Goal: Task Accomplishment & Management: Use online tool/utility

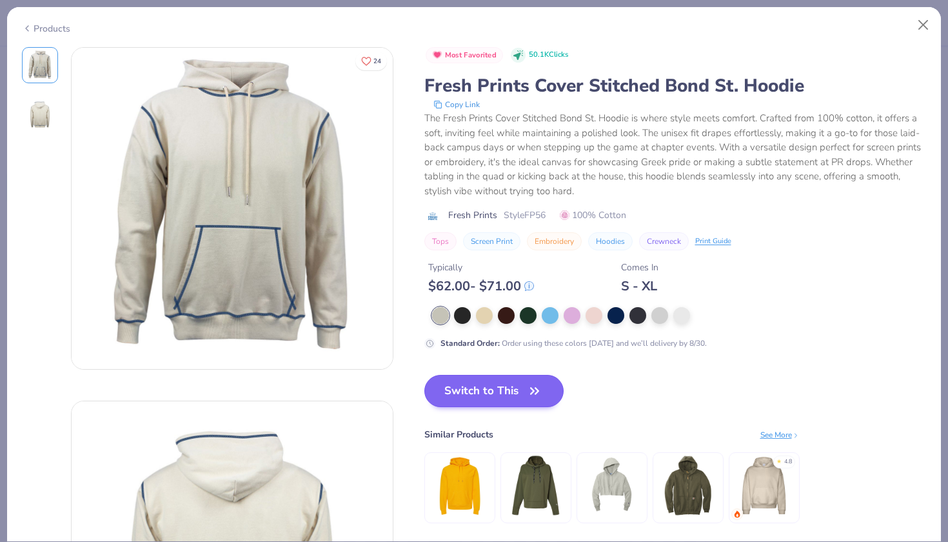
click at [439, 378] on button "Switch to This" at bounding box center [495, 391] width 140 height 32
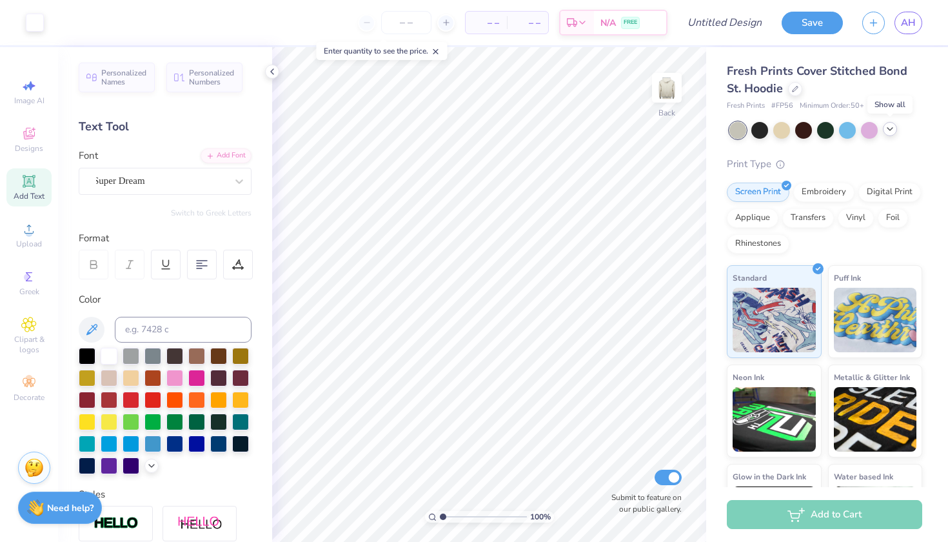
click at [891, 128] on icon at bounding box center [890, 129] width 10 height 10
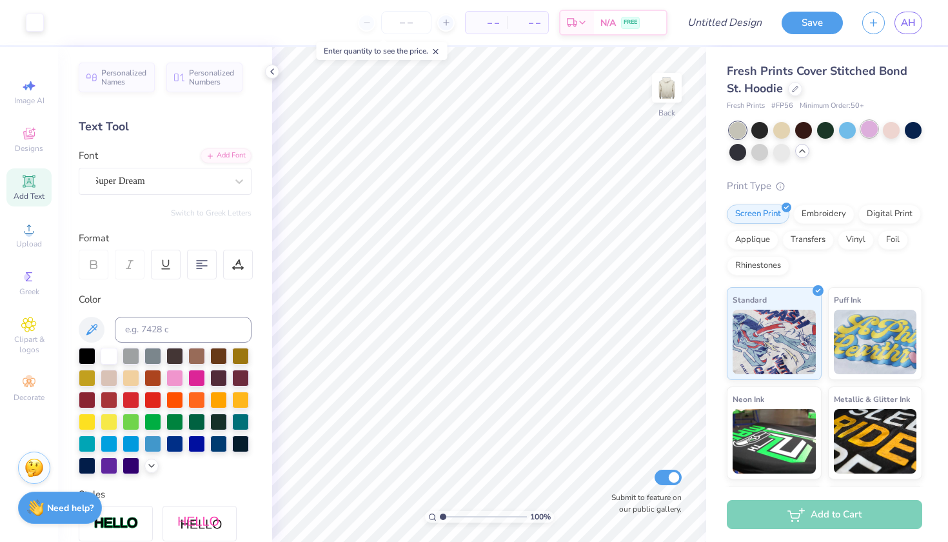
click at [872, 131] on div at bounding box center [869, 129] width 17 height 17
click at [865, 131] on div at bounding box center [869, 129] width 17 height 17
click at [762, 125] on div at bounding box center [760, 129] width 17 height 17
click at [759, 131] on div at bounding box center [760, 129] width 17 height 17
click at [739, 151] on div at bounding box center [738, 151] width 17 height 17
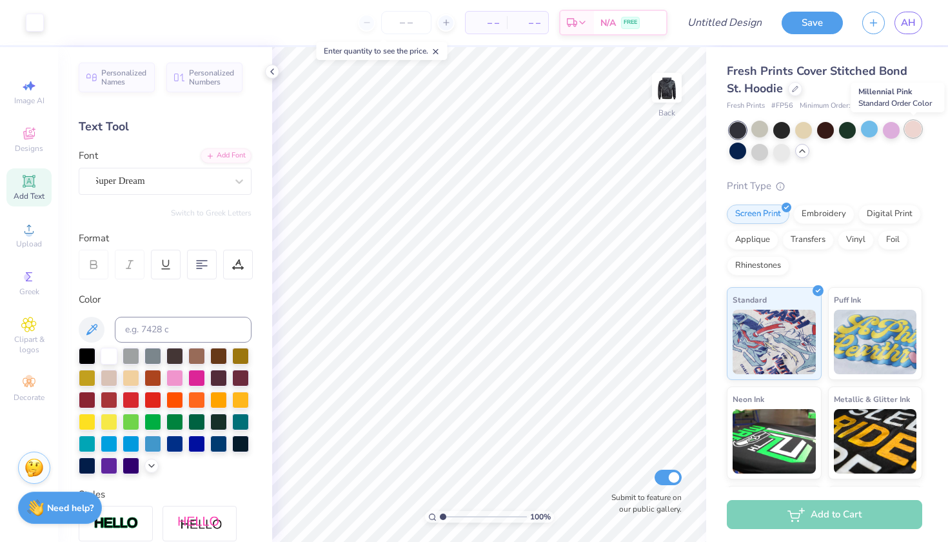
click at [916, 130] on div at bounding box center [913, 129] width 17 height 17
click at [766, 128] on div at bounding box center [760, 129] width 17 height 17
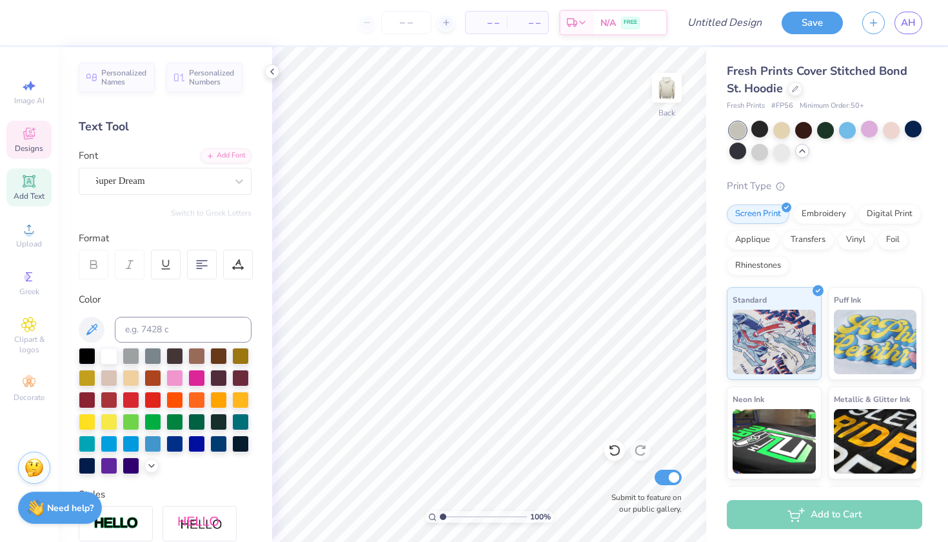
click at [32, 139] on icon at bounding box center [28, 133] width 15 height 15
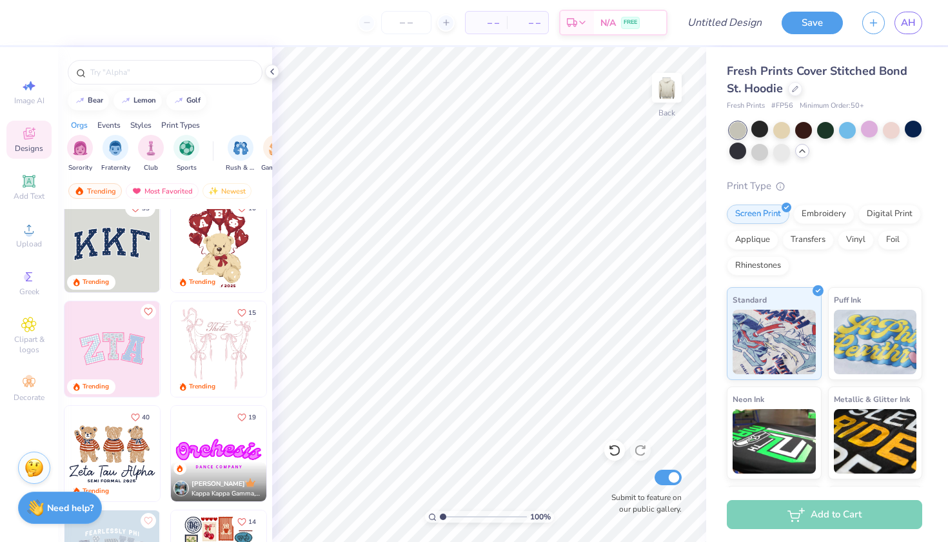
scroll to position [3, 0]
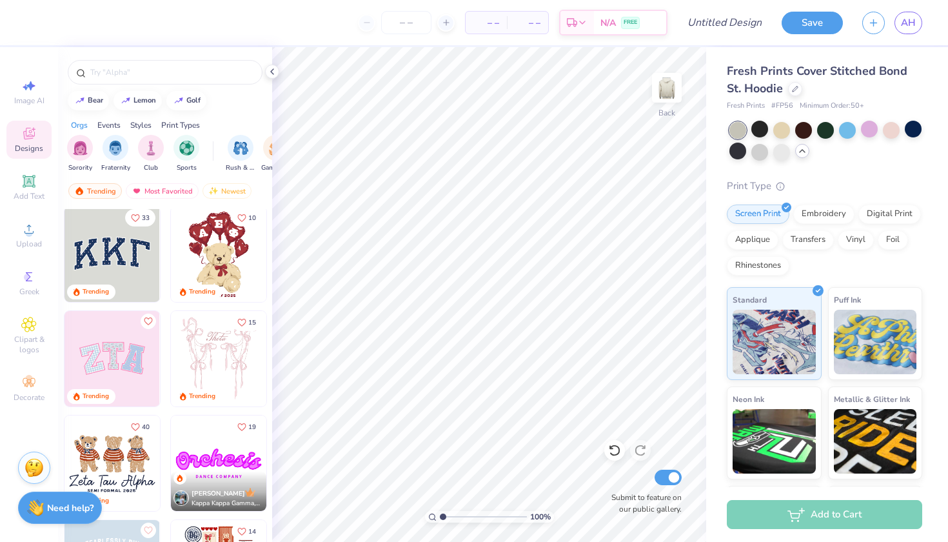
click at [119, 261] on img at bounding box center [112, 253] width 95 height 95
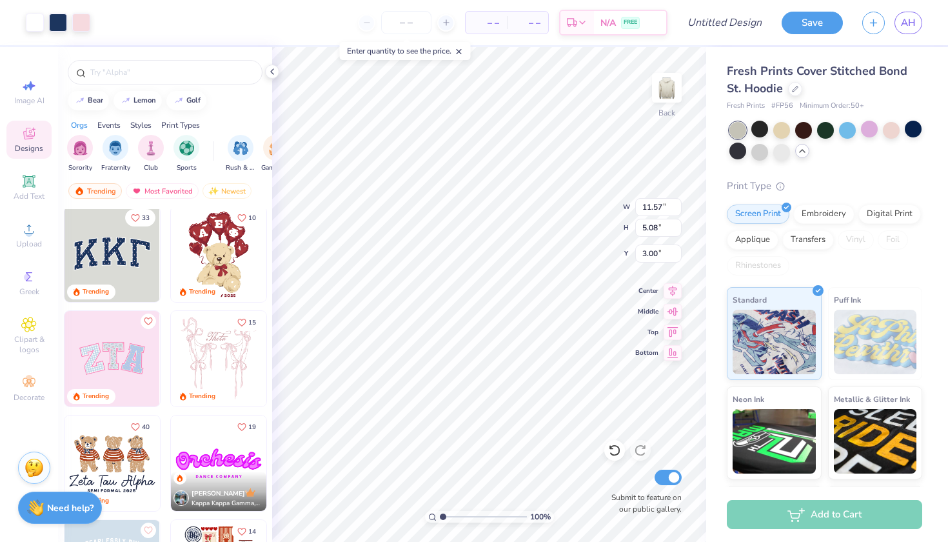
type input "3.96"
click at [406, 25] on input "number" at bounding box center [406, 22] width 50 height 23
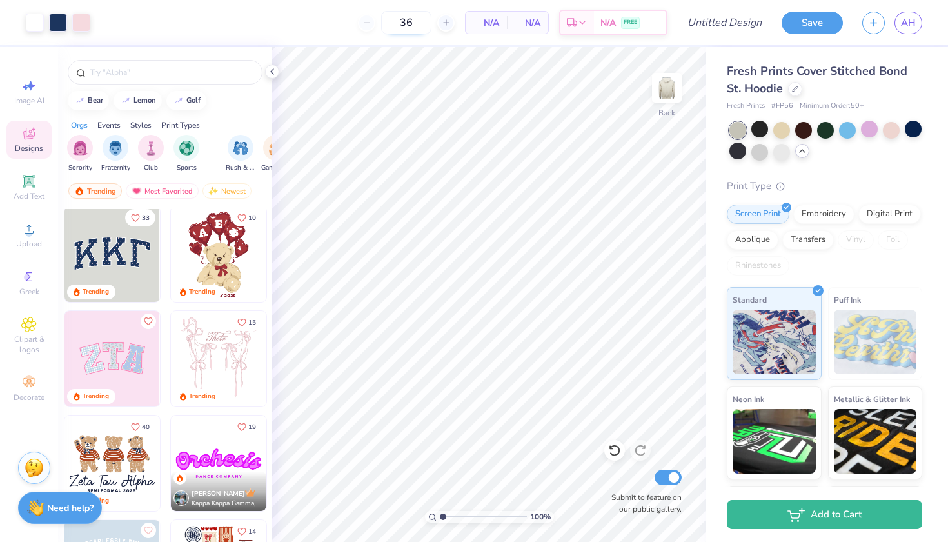
type input "3"
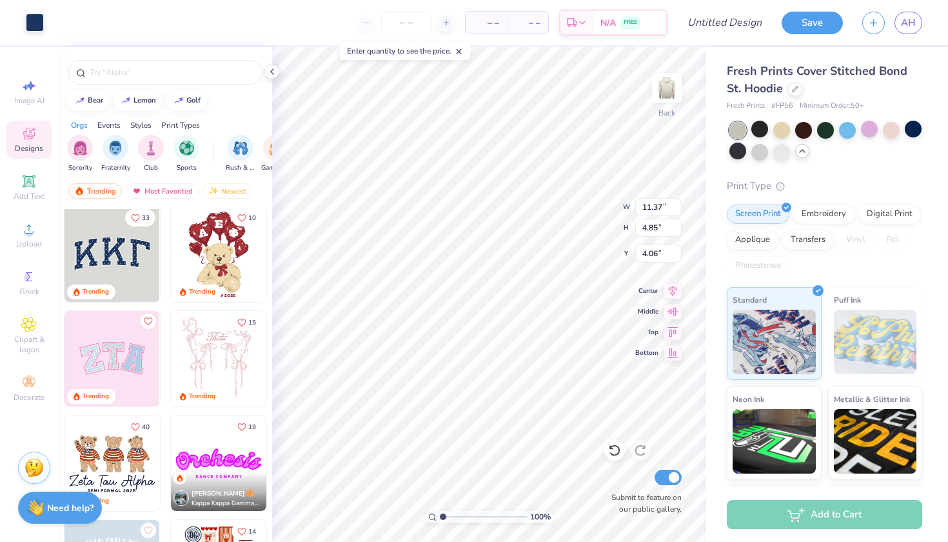
type input "4.07"
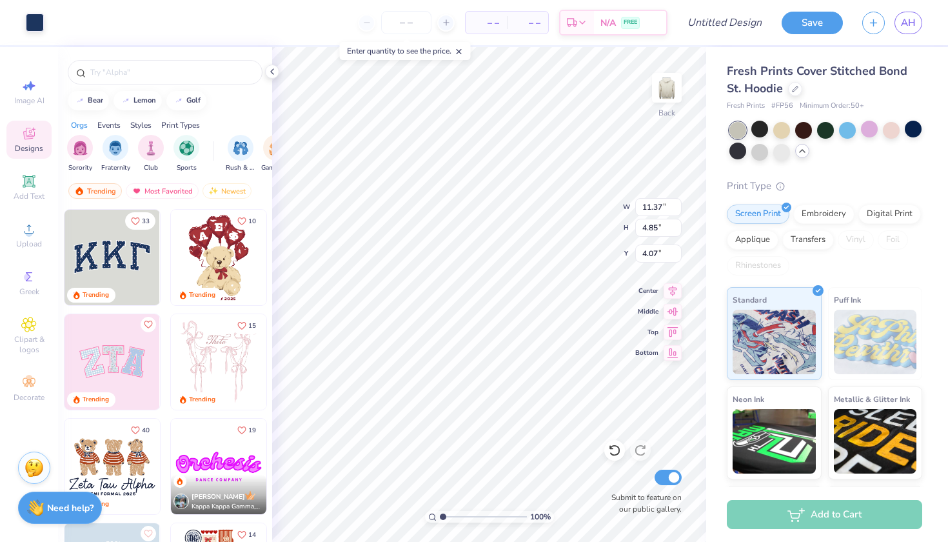
scroll to position [0, 0]
click at [26, 381] on icon at bounding box center [29, 382] width 12 height 9
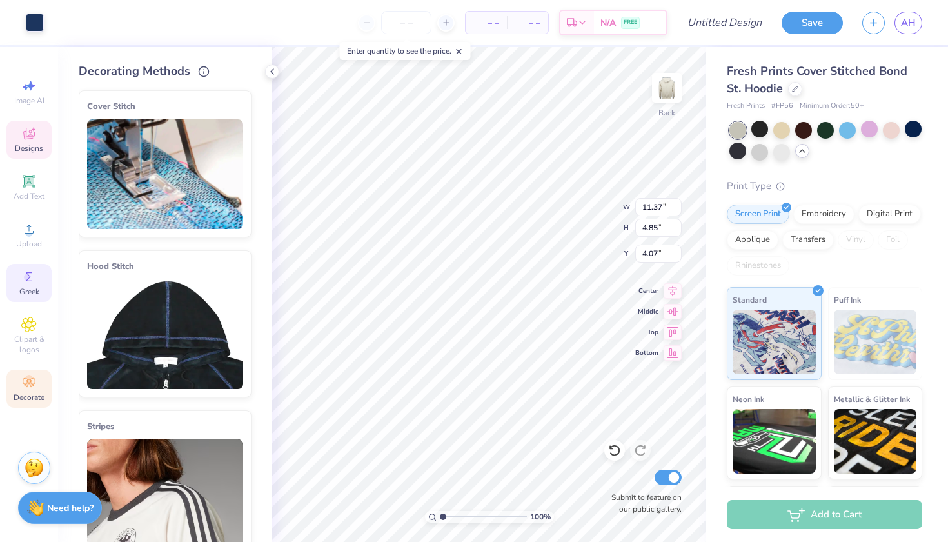
click at [26, 278] on circle at bounding box center [27, 277] width 7 height 7
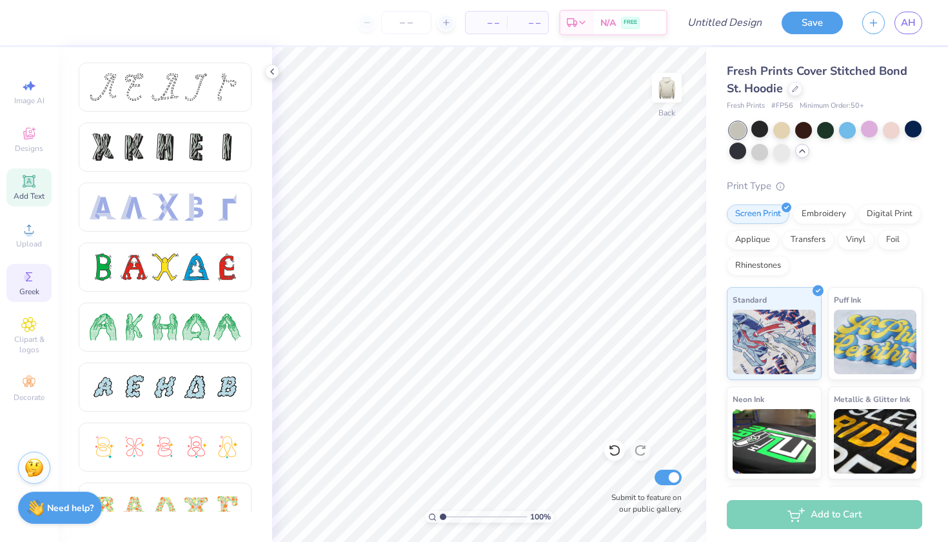
click at [28, 187] on icon at bounding box center [28, 181] width 15 height 15
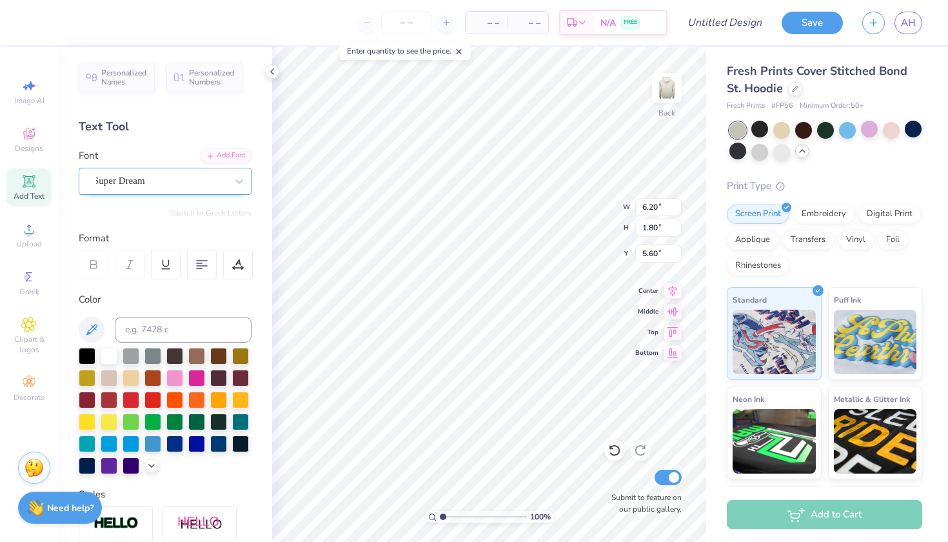
click at [205, 188] on div at bounding box center [160, 180] width 133 height 17
click at [239, 181] on icon at bounding box center [239, 181] width 8 height 5
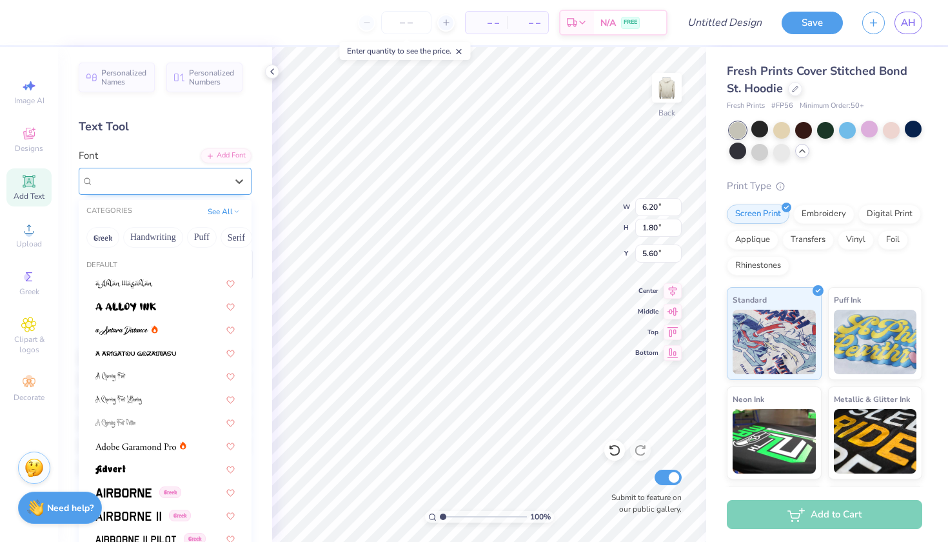
click at [178, 188] on div at bounding box center [160, 180] width 133 height 17
click at [164, 132] on div "Text Tool" at bounding box center [165, 126] width 173 height 17
click at [232, 187] on div at bounding box center [239, 181] width 23 height 23
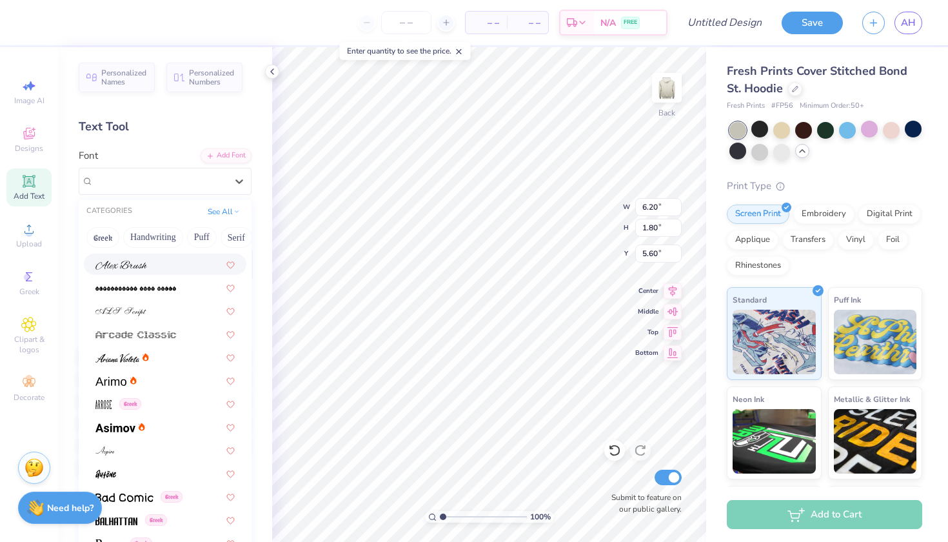
scroll to position [323, 0]
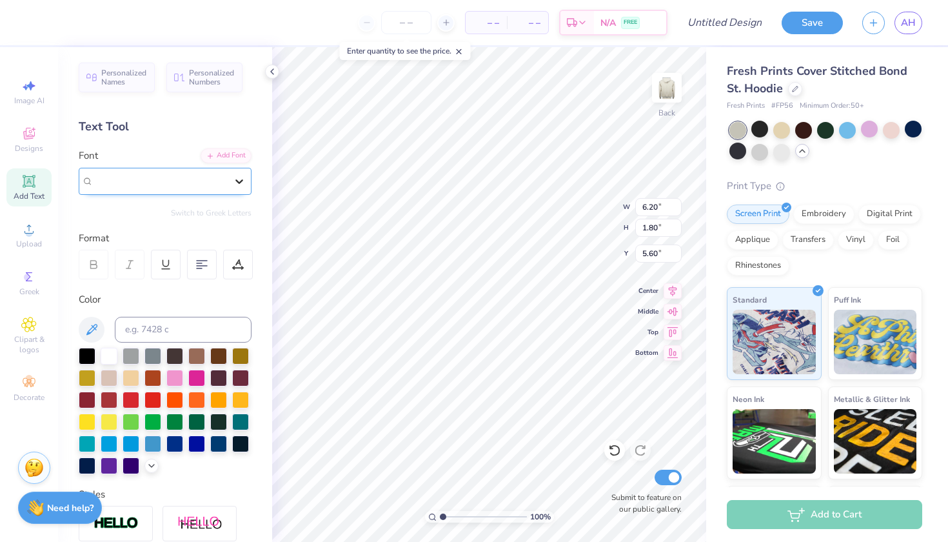
click at [238, 185] on icon at bounding box center [239, 181] width 13 height 13
click at [26, 284] on div "Greek" at bounding box center [28, 283] width 45 height 38
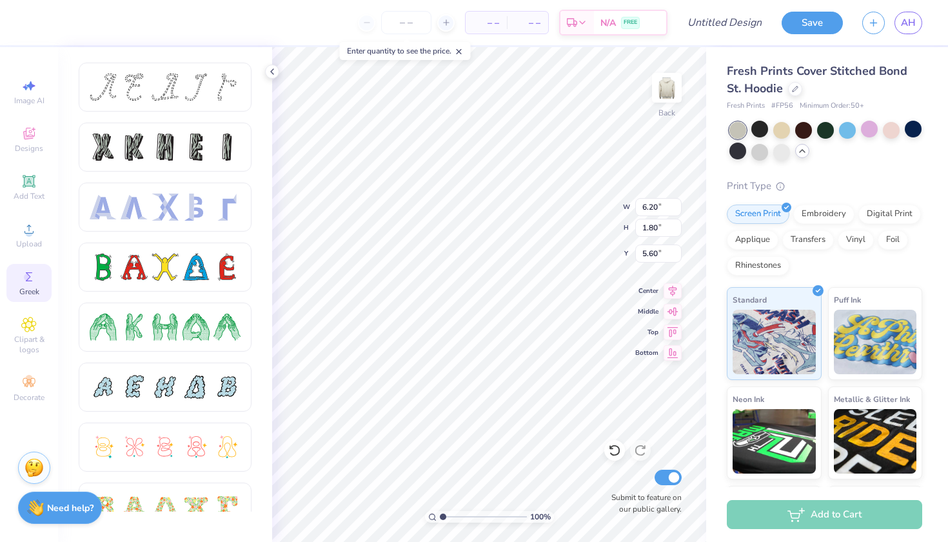
scroll to position [0, 0]
click at [27, 336] on span "Clipart & logos" at bounding box center [28, 344] width 45 height 21
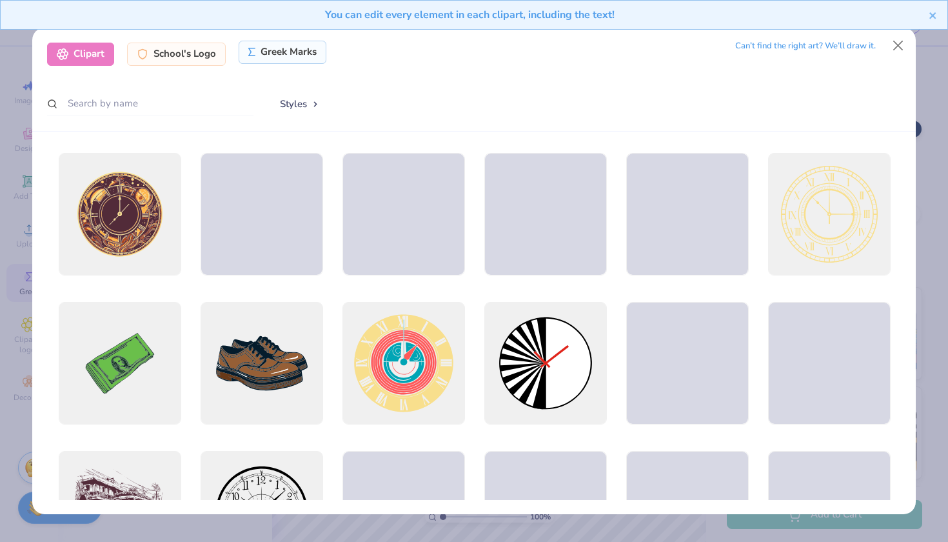
click at [273, 54] on div "Greek Marks" at bounding box center [283, 52] width 88 height 23
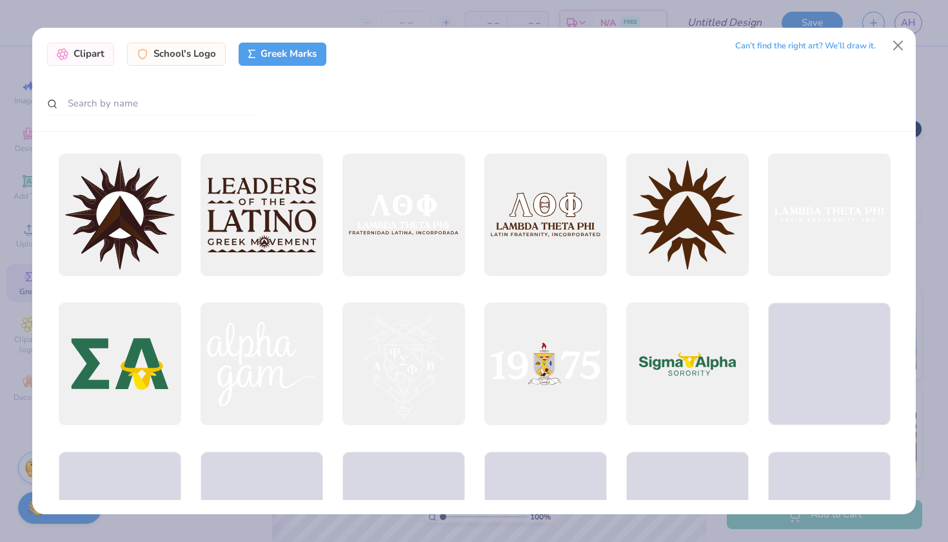
scroll to position [2542, 0]
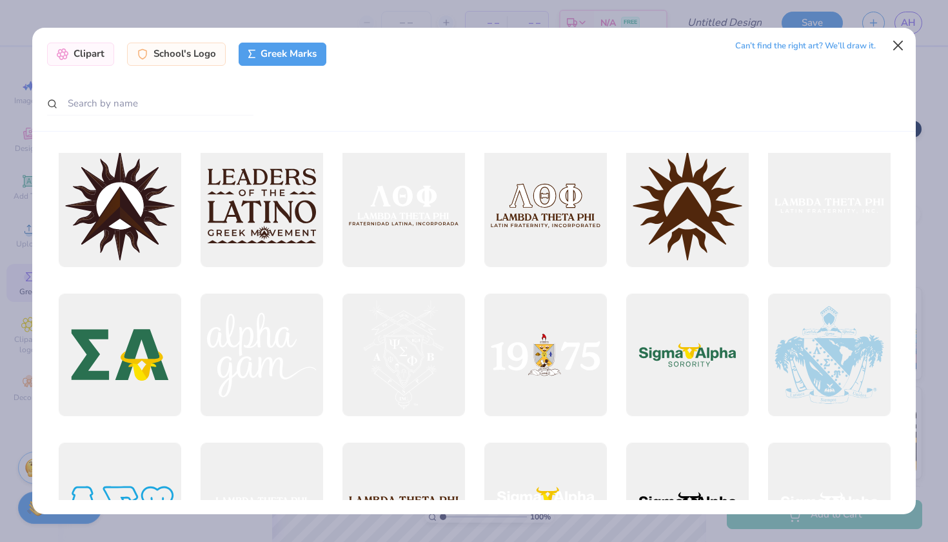
click at [895, 46] on button "Close" at bounding box center [898, 46] width 25 height 25
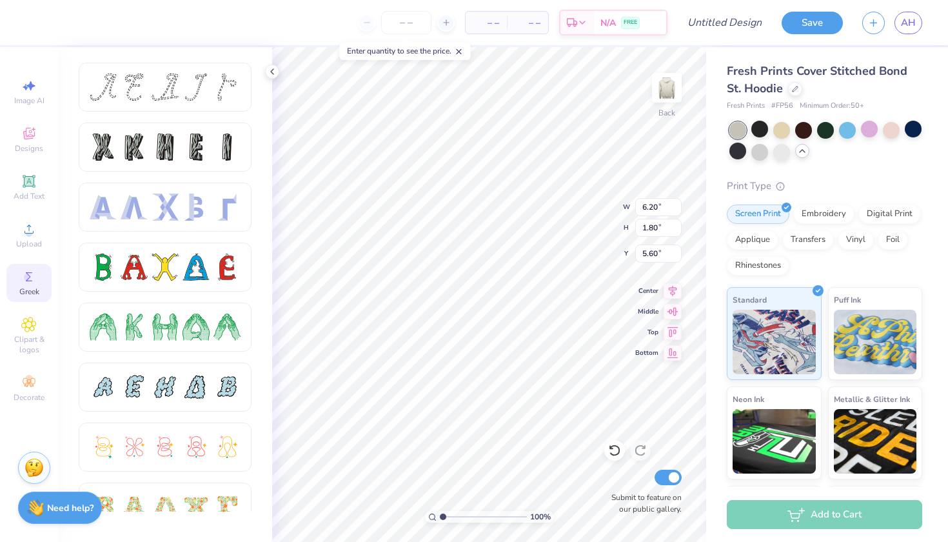
type textarea "TXT"
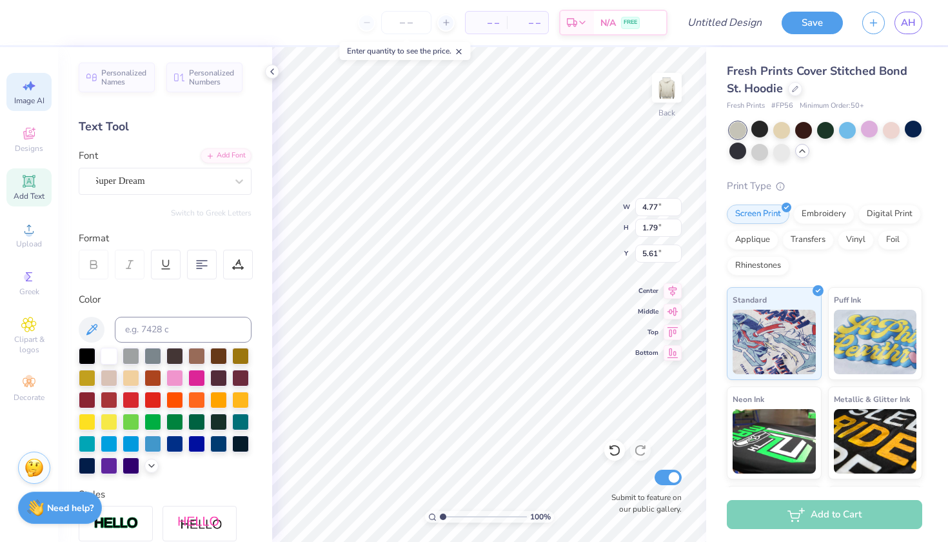
click at [25, 93] on icon at bounding box center [28, 85] width 15 height 15
select select "4"
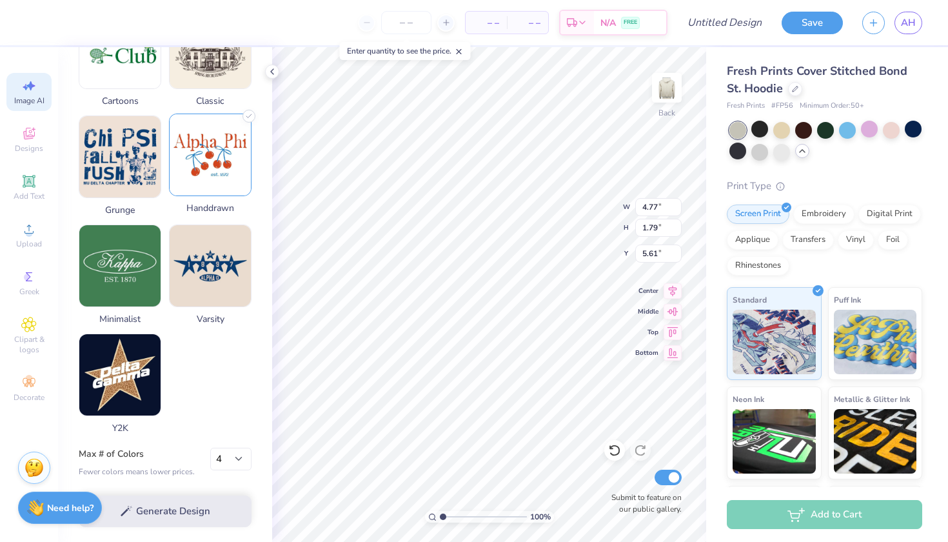
scroll to position [570, 0]
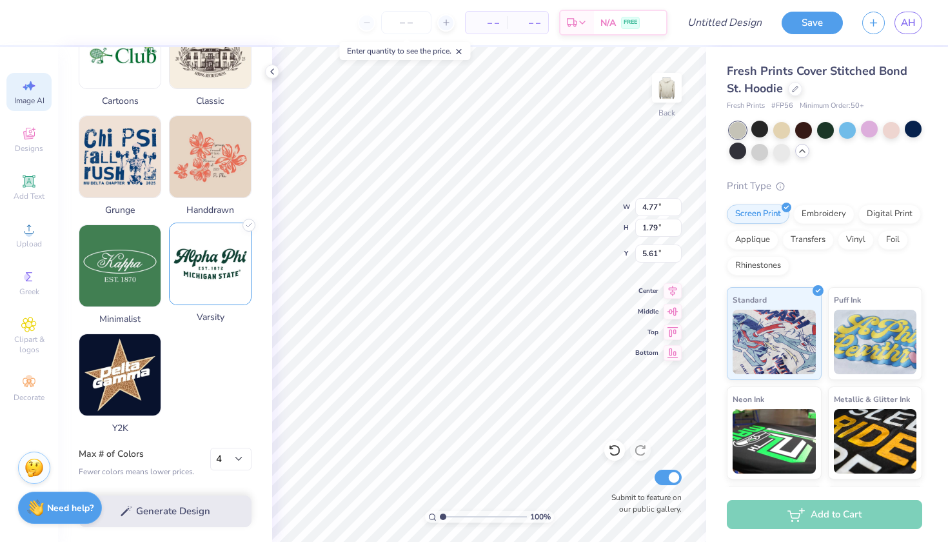
click at [215, 268] on img at bounding box center [210, 263] width 81 height 81
click at [212, 244] on img at bounding box center [210, 263] width 81 height 81
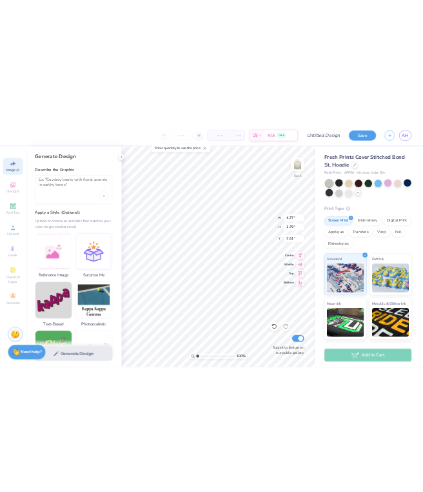
scroll to position [0, 0]
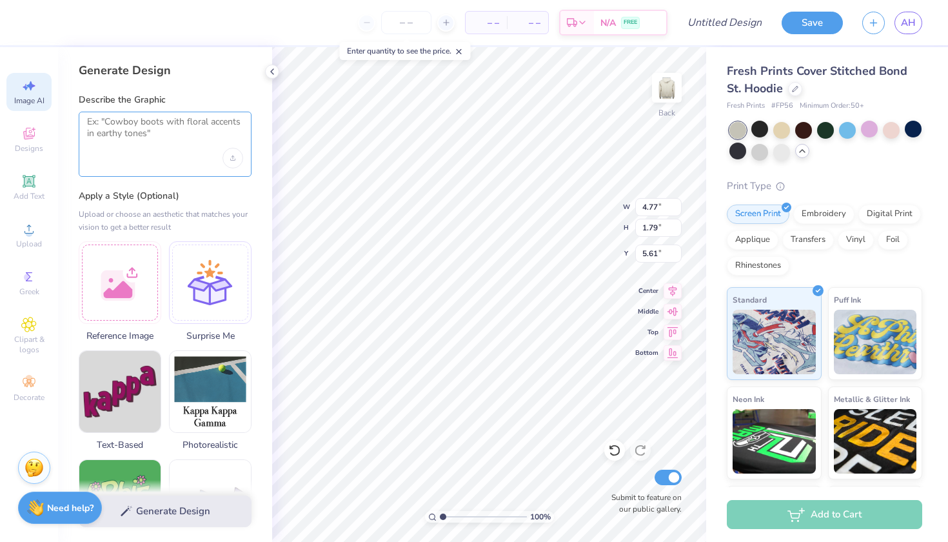
click at [113, 125] on textarea at bounding box center [165, 132] width 156 height 32
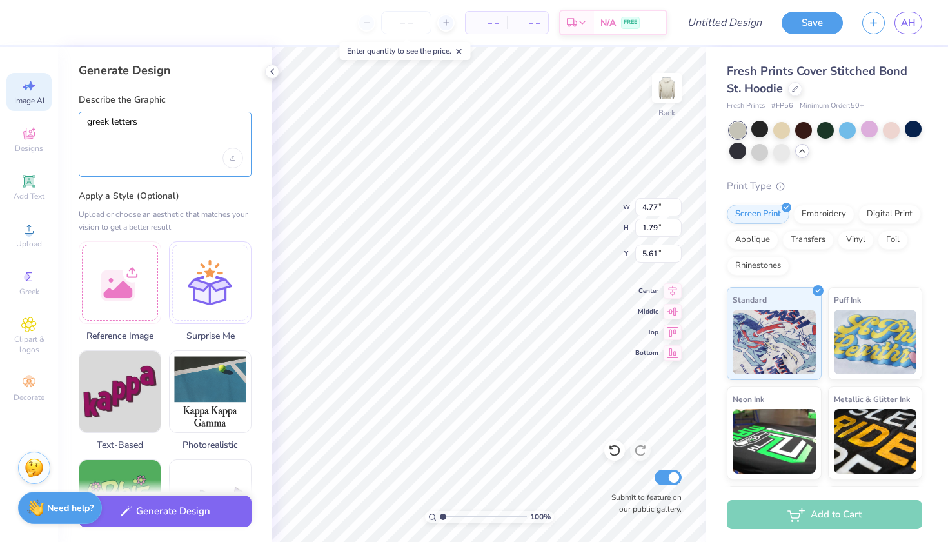
type textarea "greek letters"
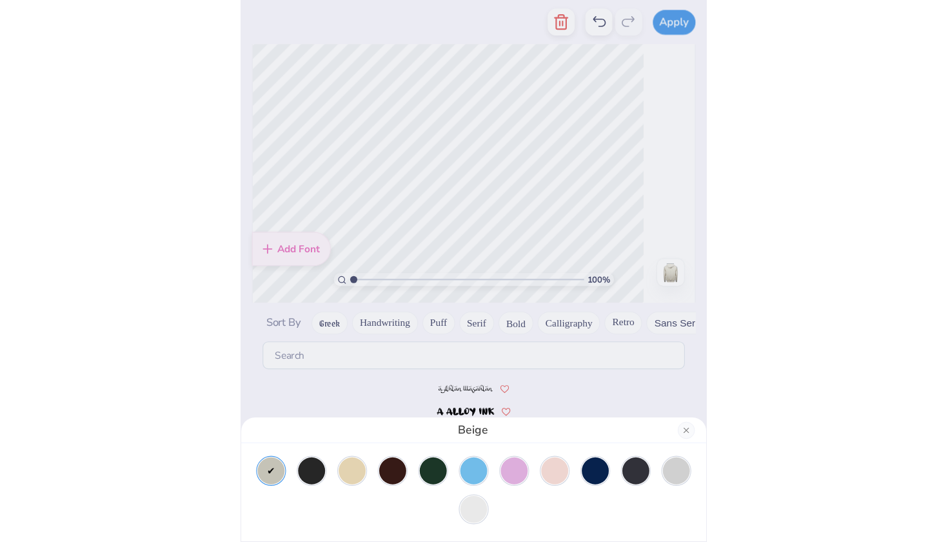
scroll to position [5590, 0]
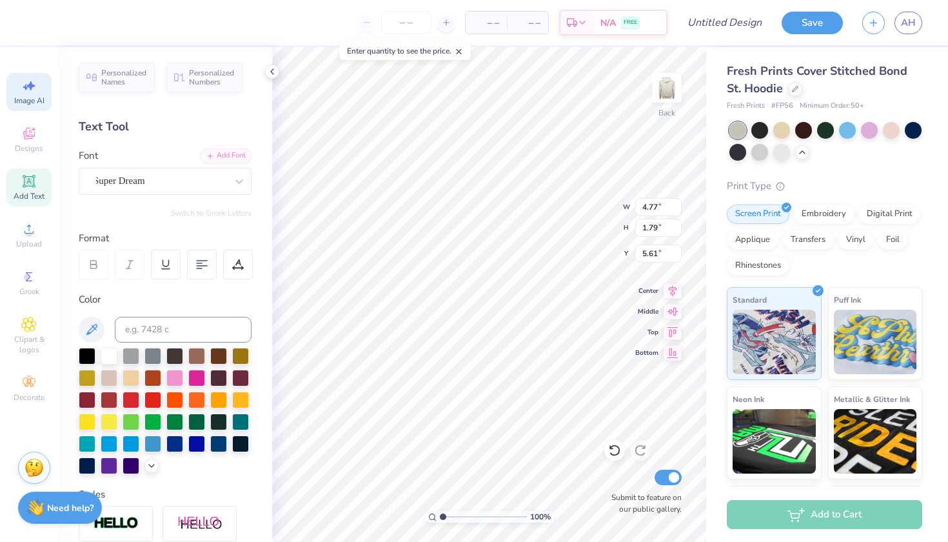
click at [23, 79] on icon at bounding box center [28, 85] width 15 height 15
select select "4"
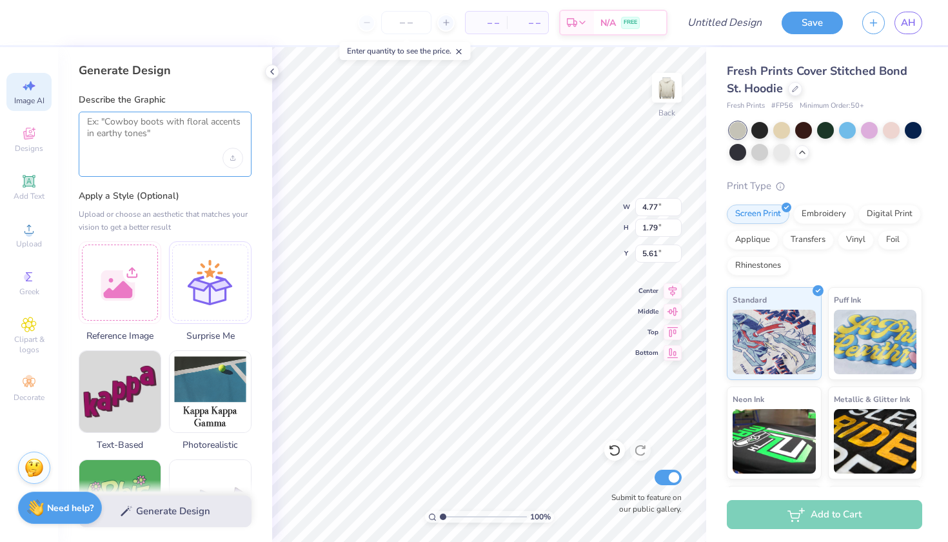
click at [137, 122] on textarea at bounding box center [165, 132] width 156 height 32
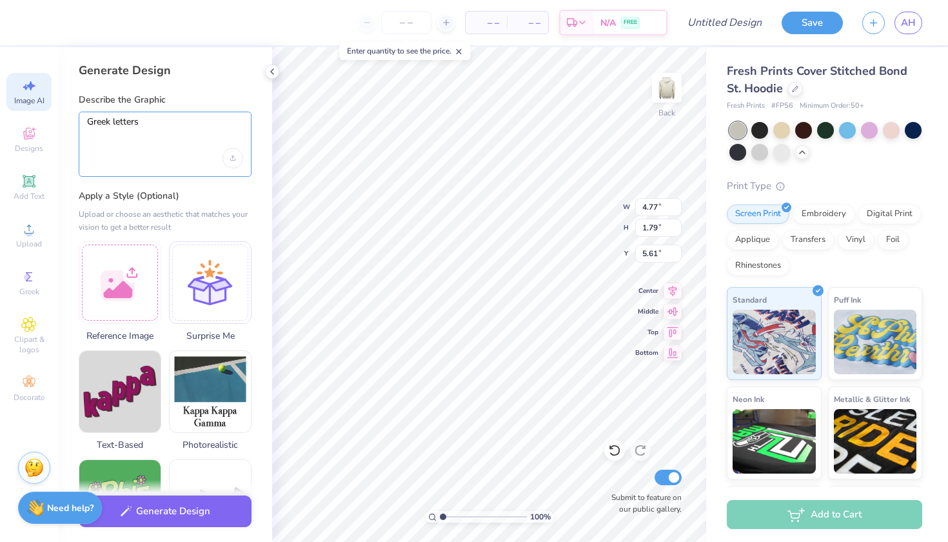
paste textarea "ΔΘΒ"
click at [231, 130] on textarea "Greek letters ΔΘΒ with print inside" at bounding box center [165, 132] width 156 height 32
click at [232, 121] on textarea "Greek letters ΔΘΒ with print inside" at bounding box center [165, 132] width 156 height 32
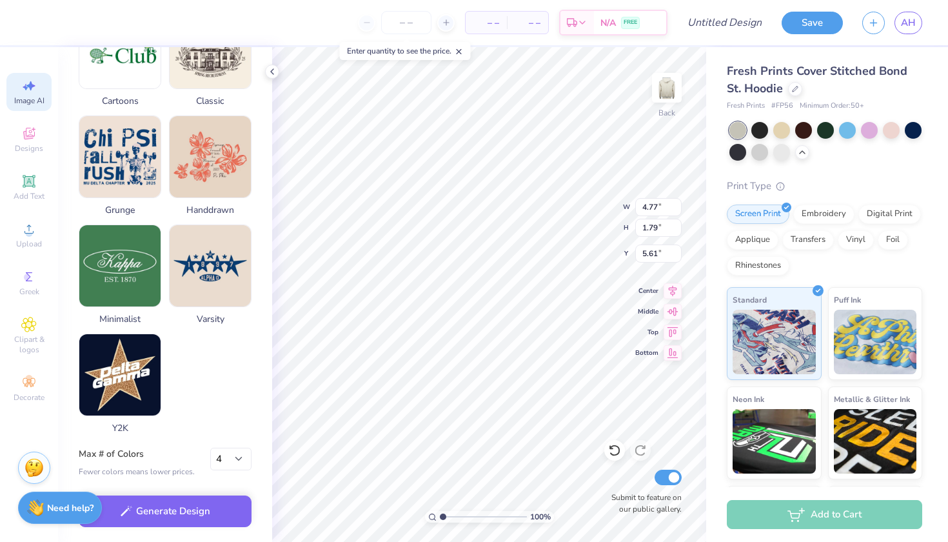
scroll to position [570, 0]
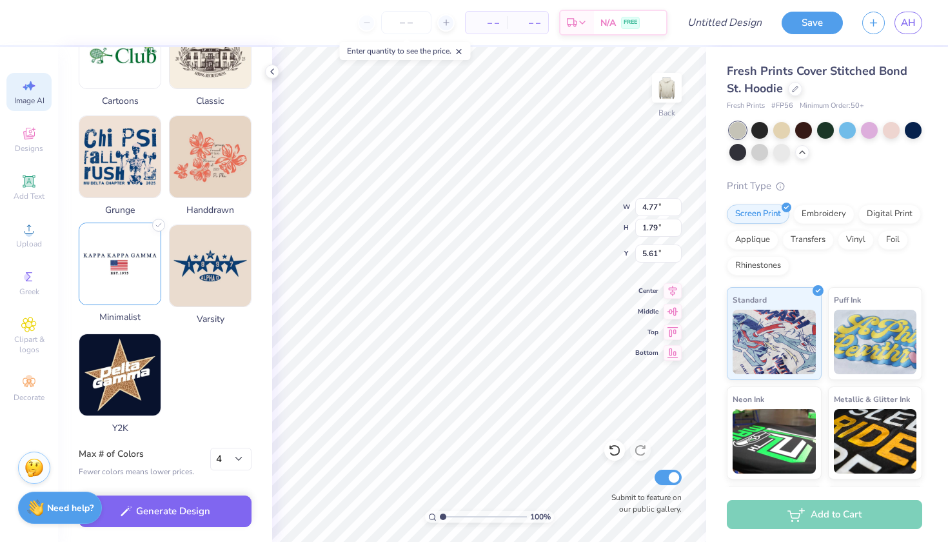
type textarea "Greek letters ΔΘΒ with print inside"
click at [142, 241] on img at bounding box center [119, 263] width 81 height 81
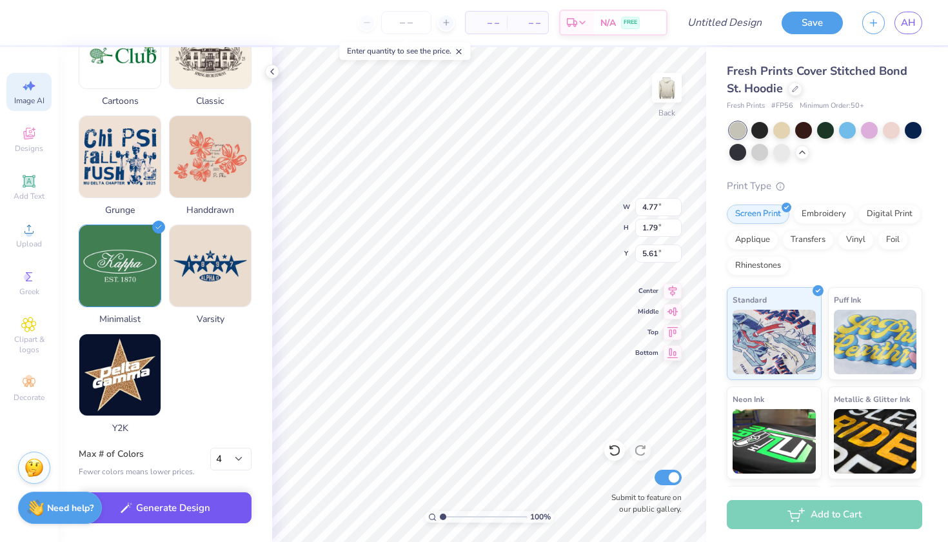
click at [177, 506] on button "Generate Design" at bounding box center [165, 508] width 173 height 32
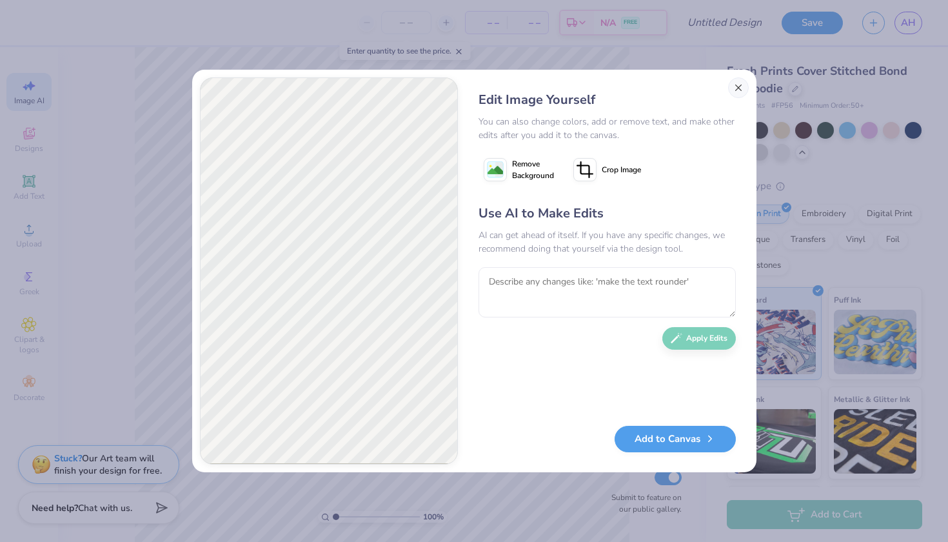
click at [737, 85] on button "Close" at bounding box center [738, 87] width 21 height 21
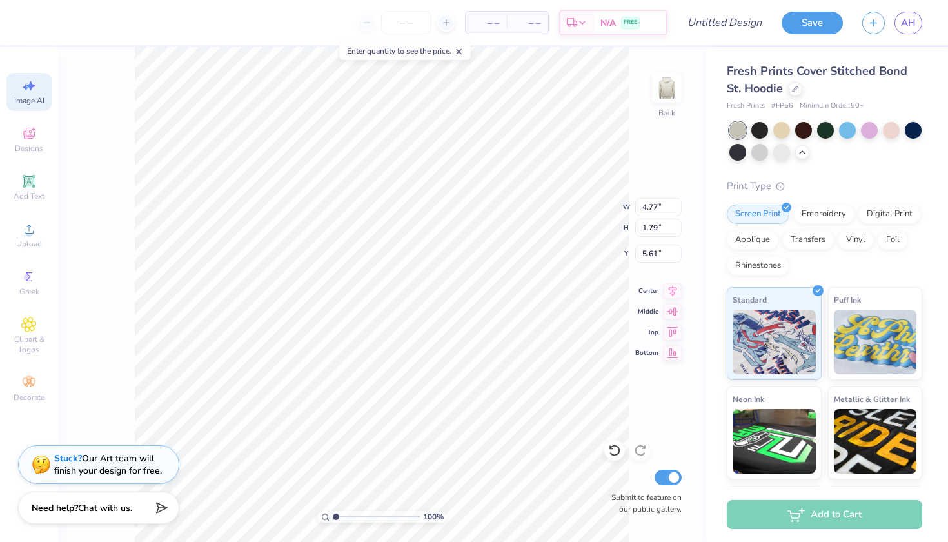
click at [26, 93] on icon at bounding box center [28, 85] width 15 height 15
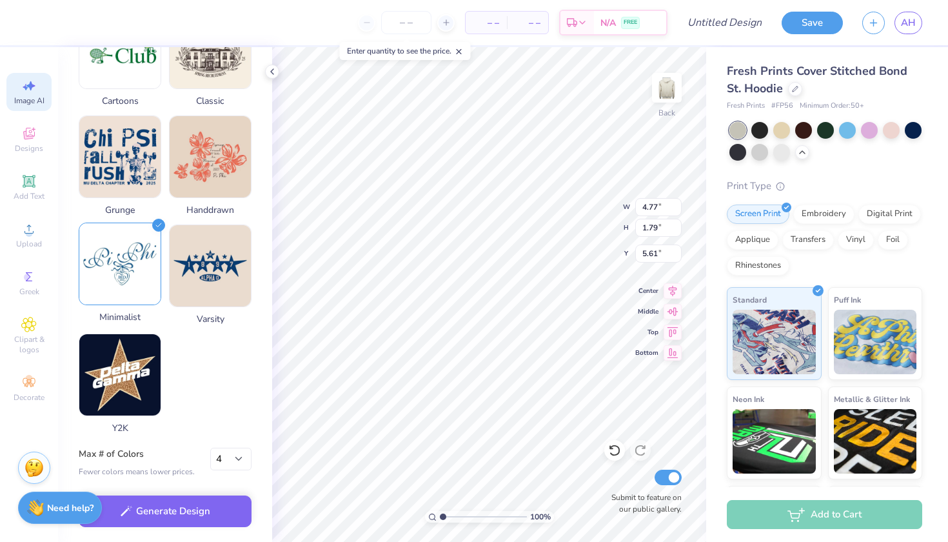
click at [160, 221] on icon at bounding box center [158, 225] width 13 height 13
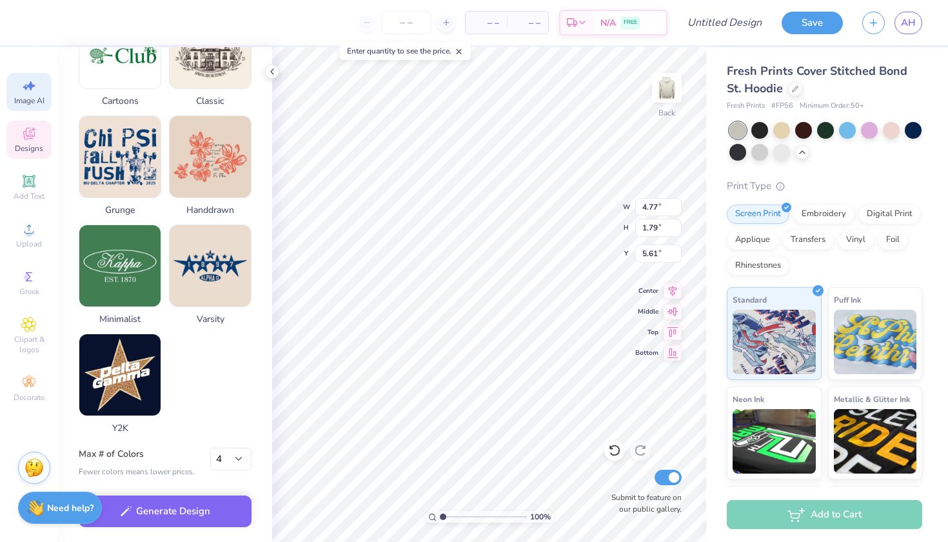
click at [28, 137] on icon at bounding box center [29, 135] width 10 height 8
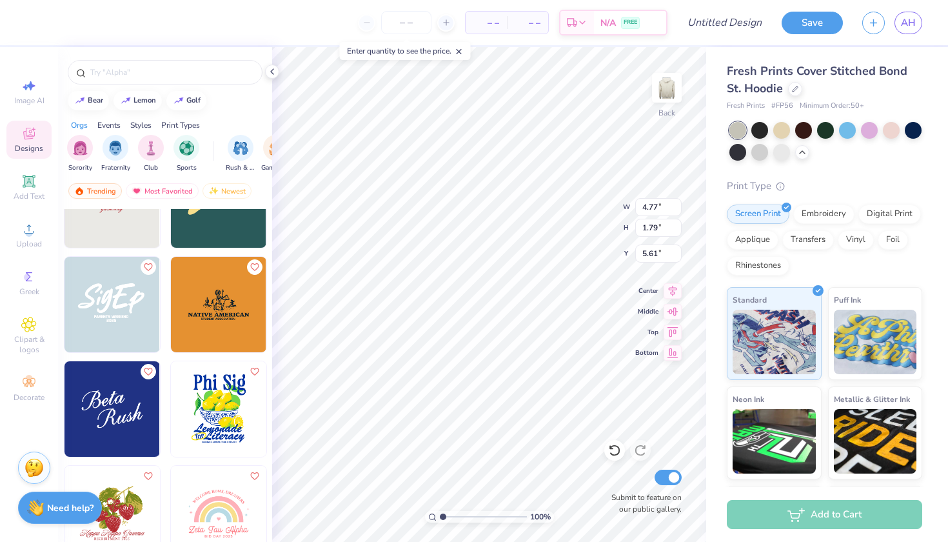
scroll to position [5807, 0]
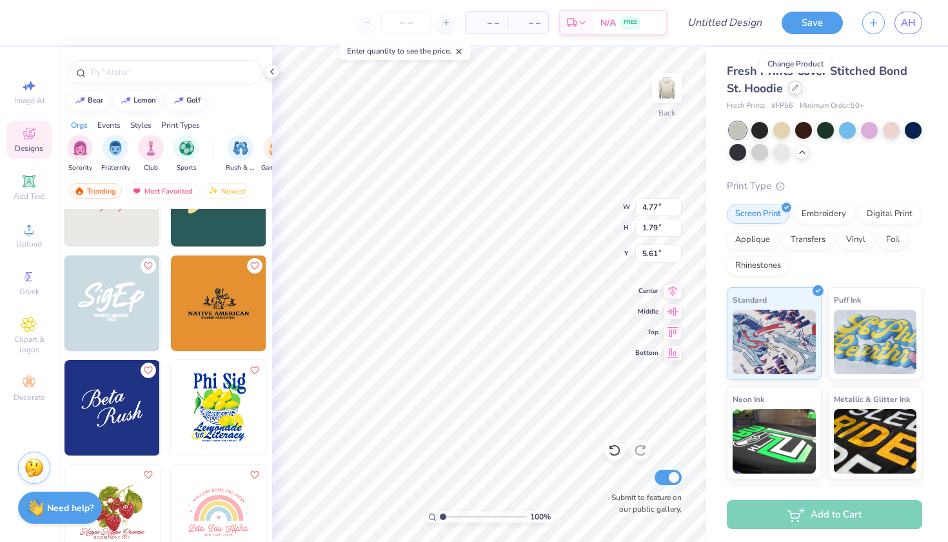
click at [796, 88] on icon at bounding box center [795, 87] width 5 height 5
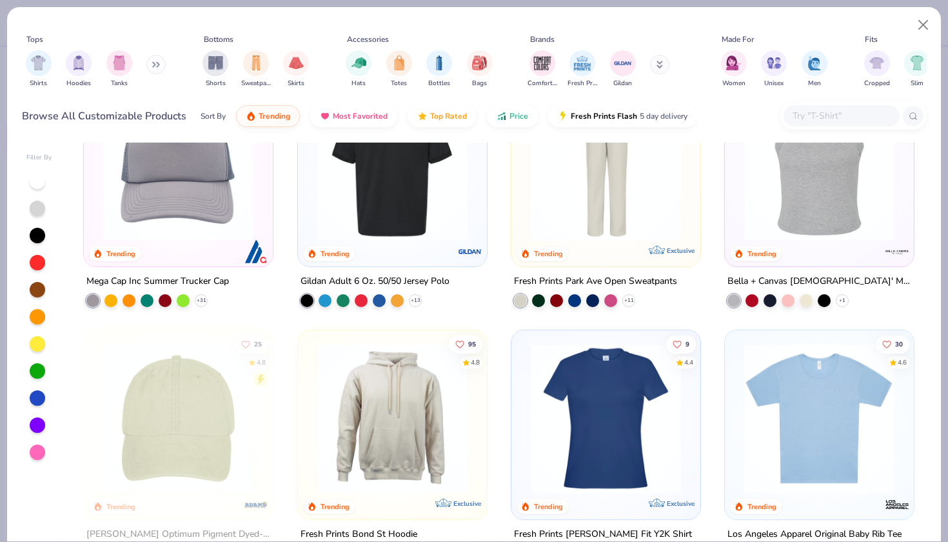
scroll to position [1846, 0]
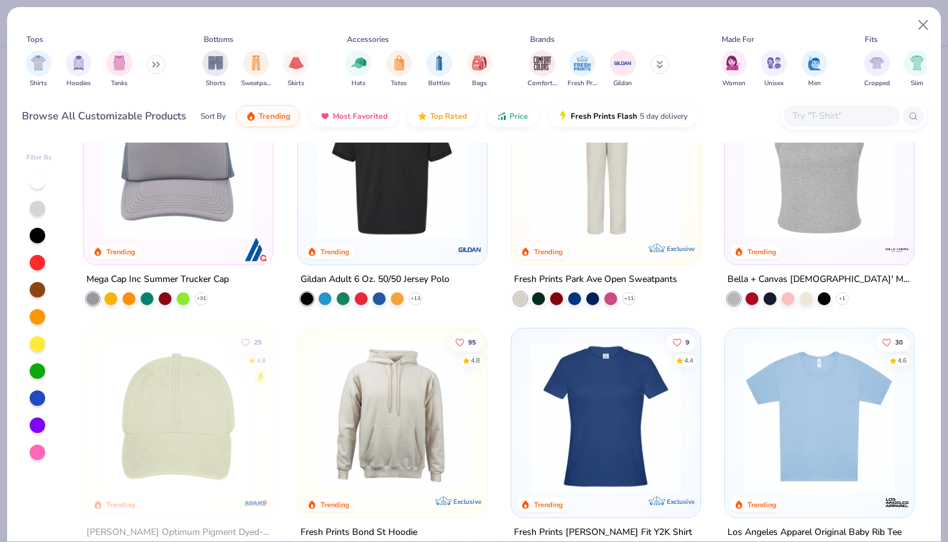
click at [405, 389] on img at bounding box center [392, 416] width 163 height 150
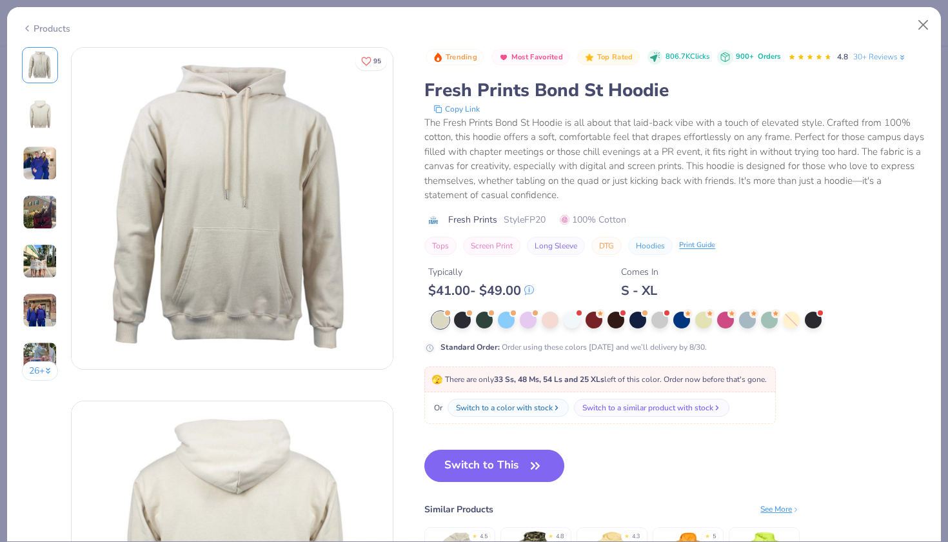
click at [41, 104] on img at bounding box center [40, 114] width 31 height 31
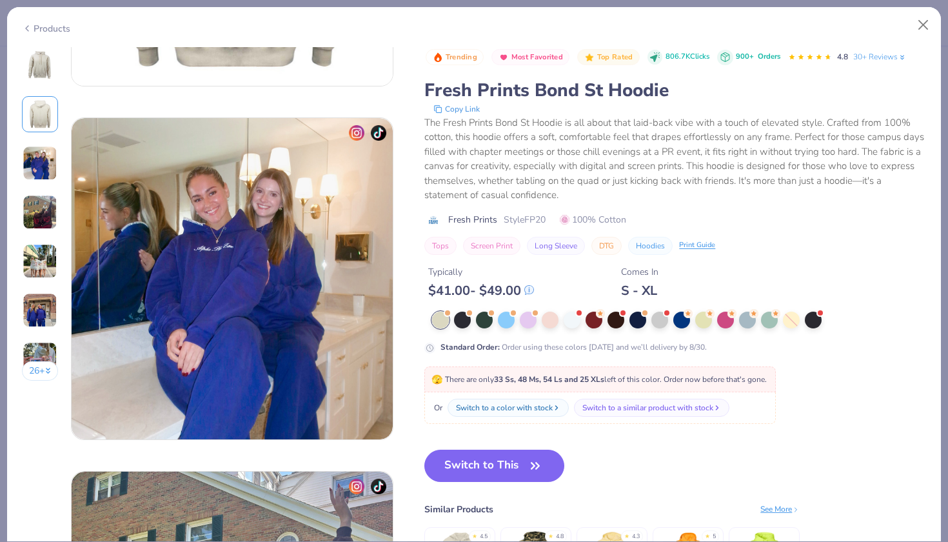
scroll to position [639, 0]
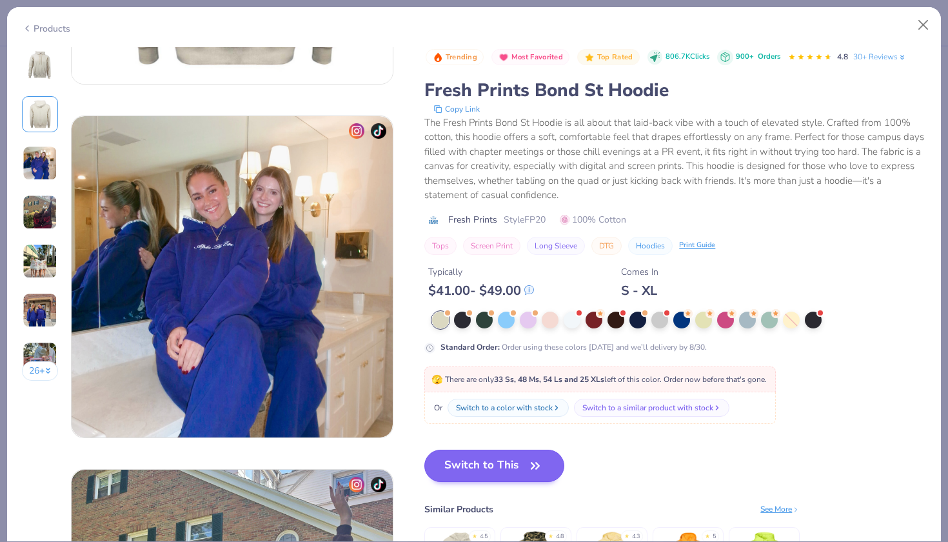
click at [526, 457] on icon "button" at bounding box center [535, 466] width 18 height 18
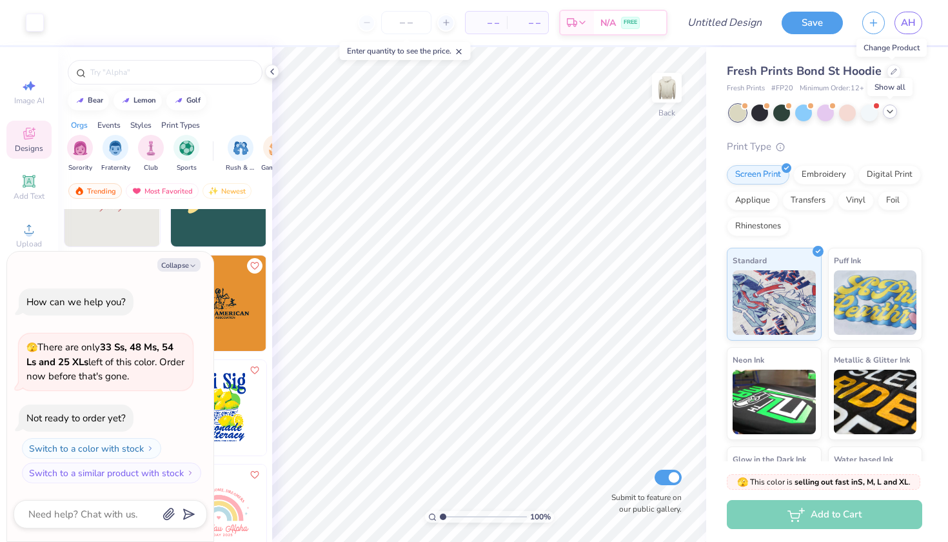
click at [887, 111] on icon at bounding box center [890, 111] width 10 height 10
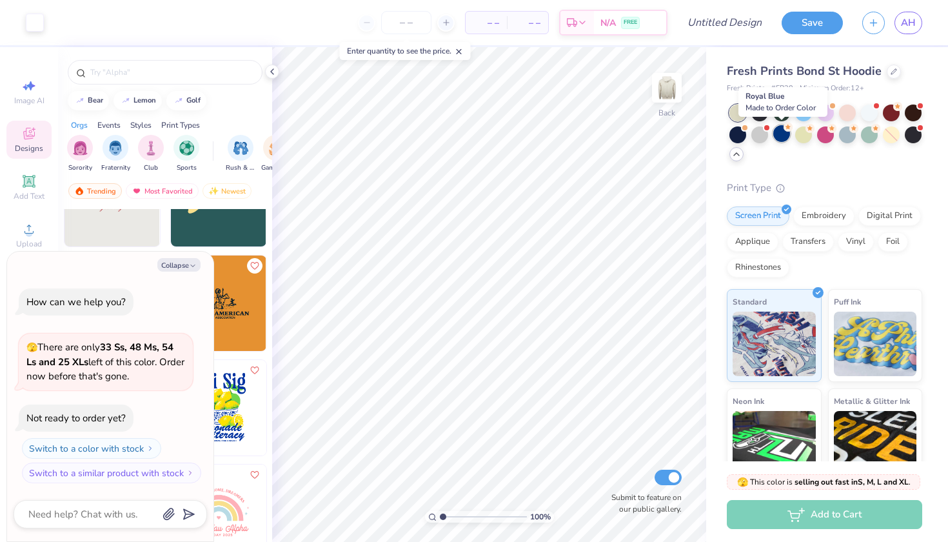
click at [785, 134] on div at bounding box center [782, 133] width 17 height 17
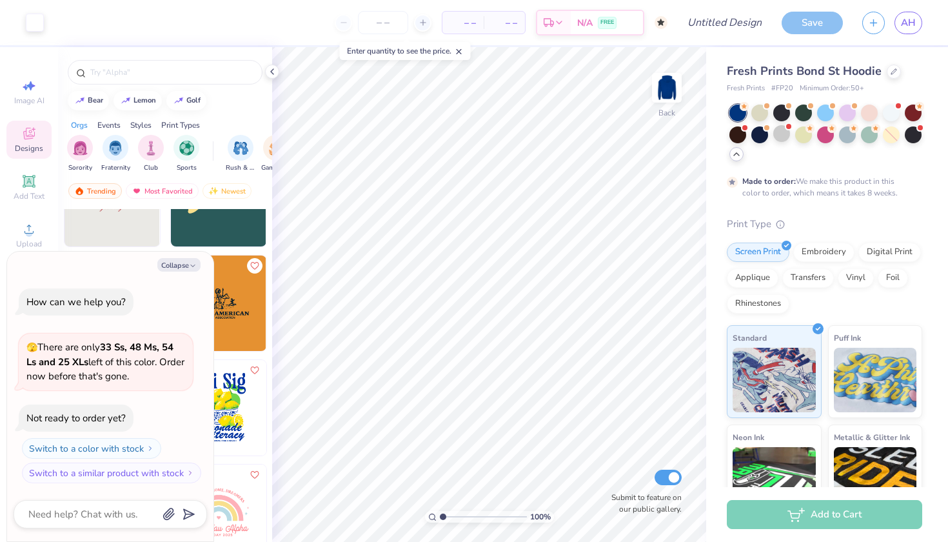
scroll to position [8, 0]
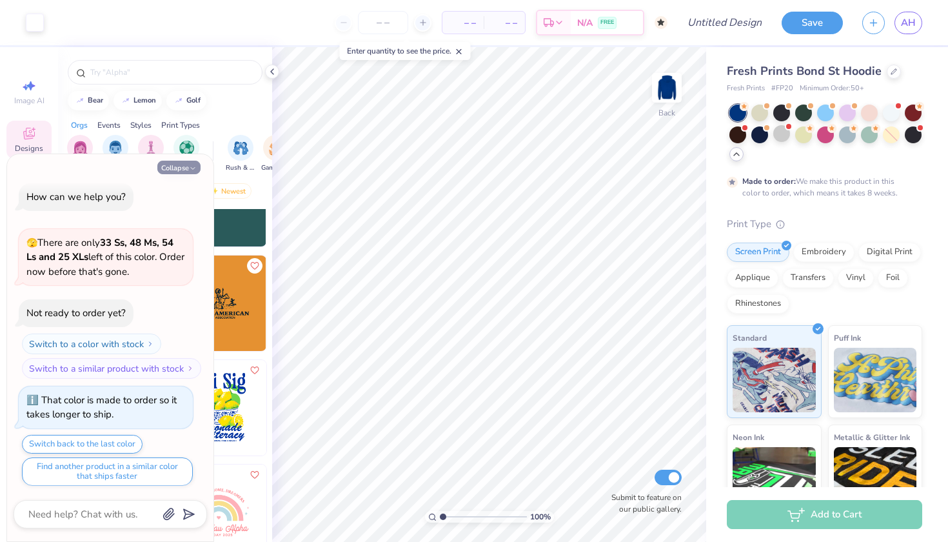
click at [177, 163] on button "Collapse" at bounding box center [178, 168] width 43 height 14
type textarea "x"
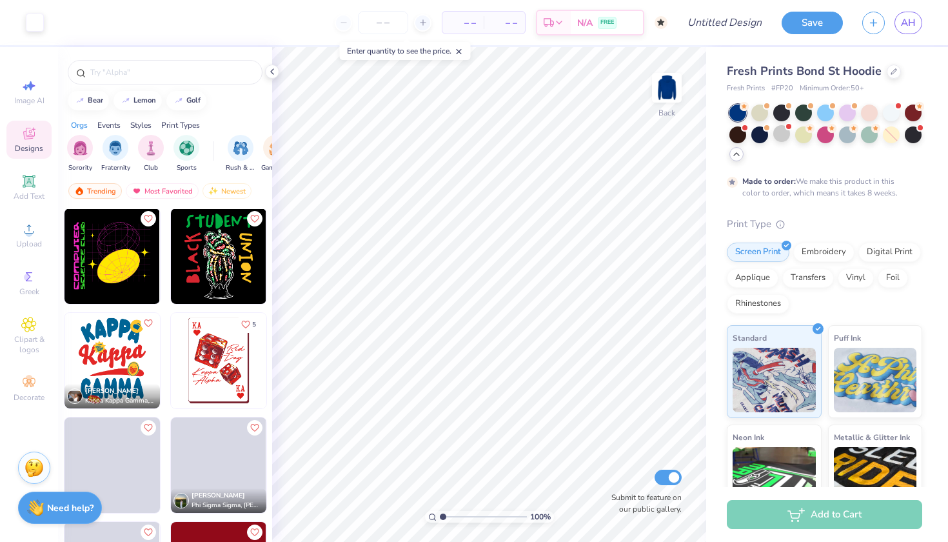
scroll to position [7426, 0]
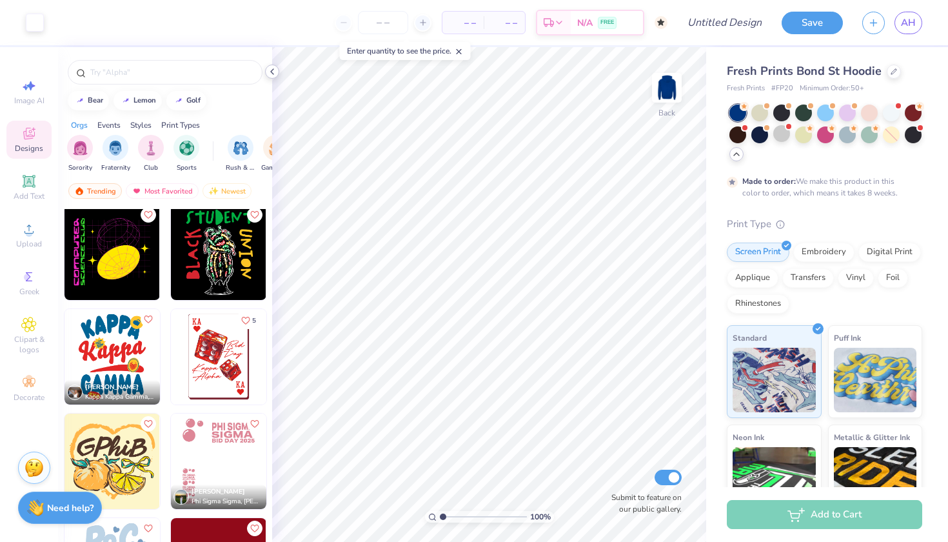
click at [272, 70] on icon at bounding box center [272, 71] width 10 height 10
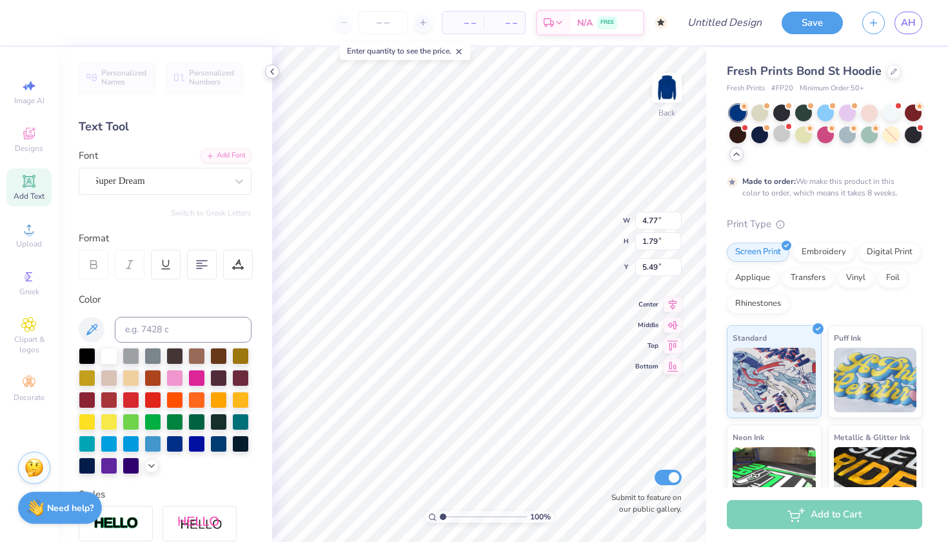
scroll to position [0, 3]
type textarea "delta theta beta"
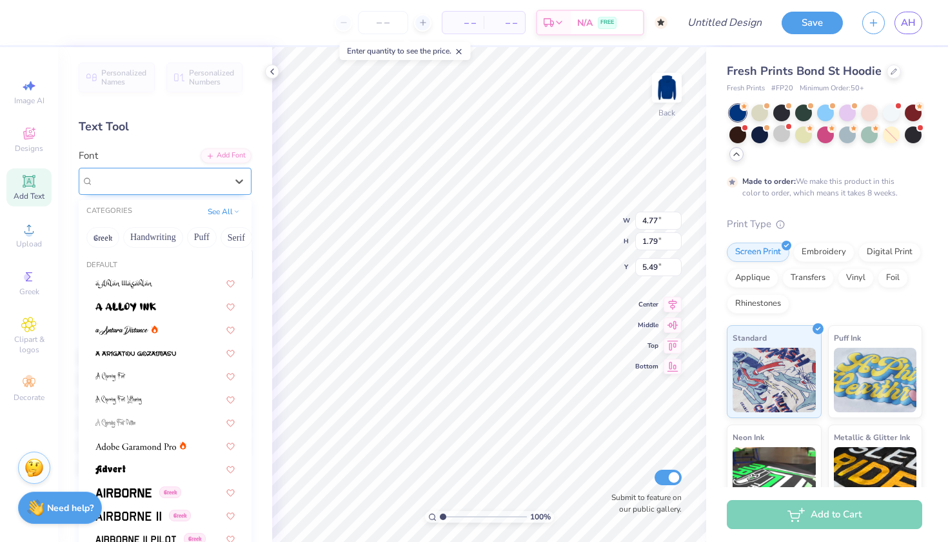
click at [163, 184] on div "Super Dream" at bounding box center [159, 181] width 135 height 20
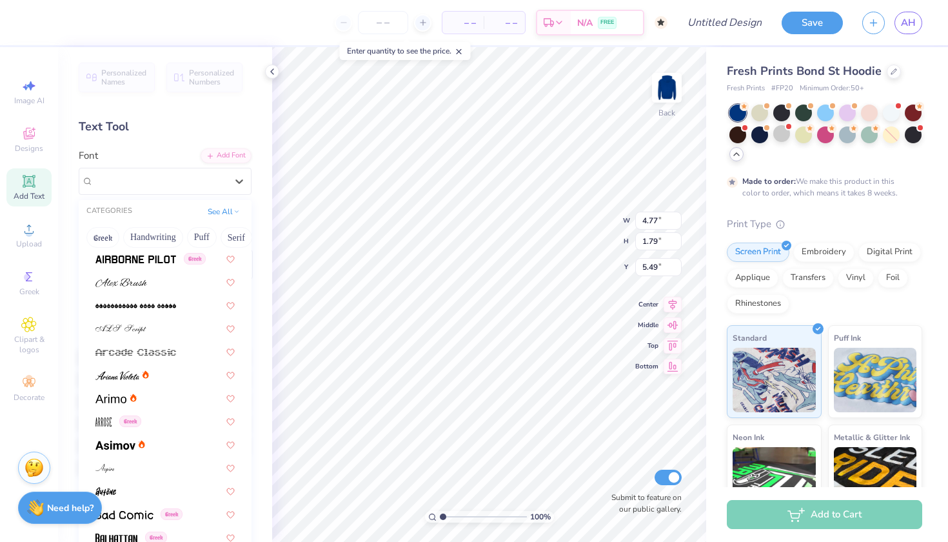
scroll to position [313, 0]
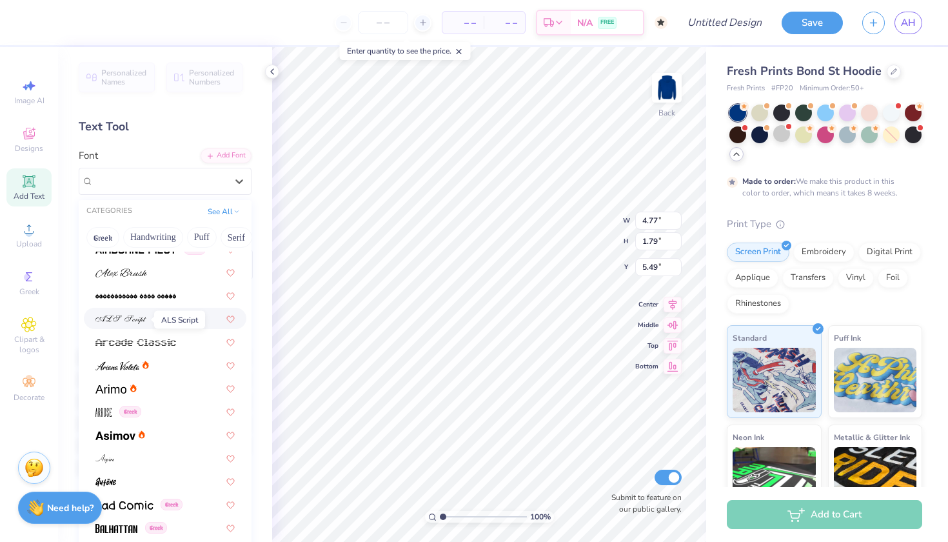
click at [143, 319] on img at bounding box center [120, 319] width 51 height 9
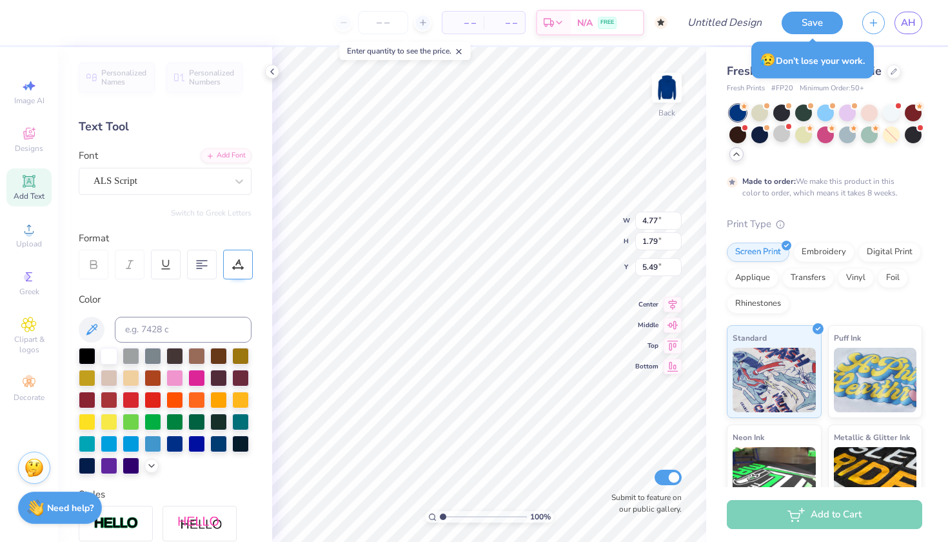
scroll to position [0, 0]
type input "8.83"
type input "1.08"
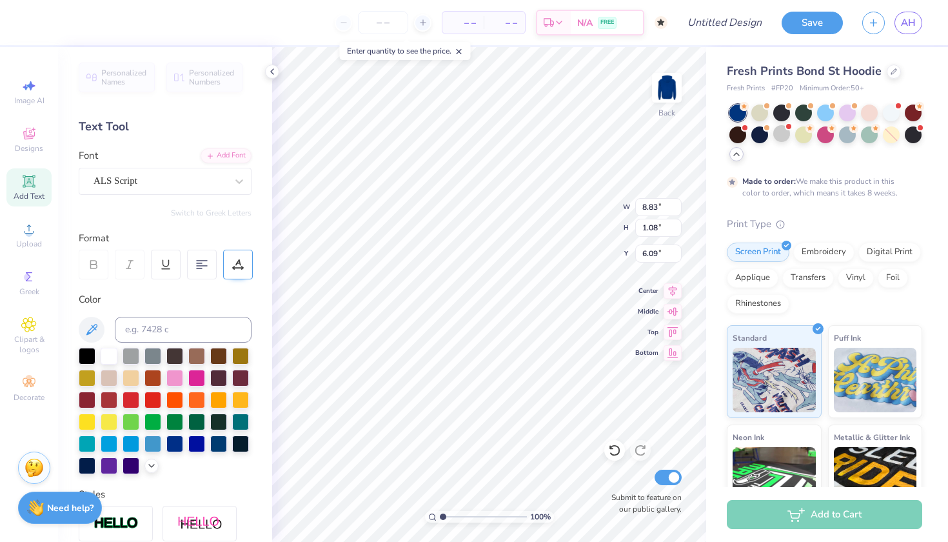
type input "4.84"
click at [28, 382] on icon at bounding box center [29, 382] width 12 height 9
click at [888, 72] on div at bounding box center [894, 70] width 14 height 14
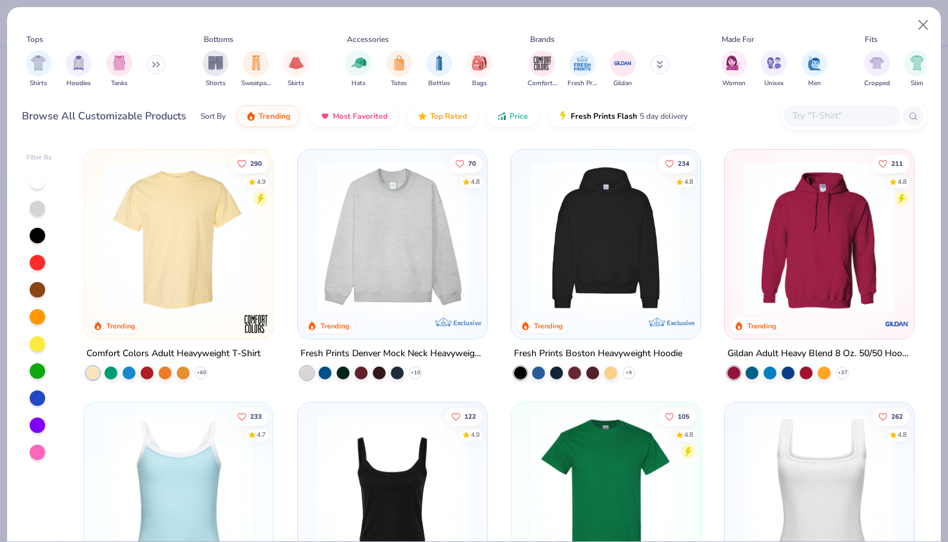
click at [619, 245] on img at bounding box center [606, 238] width 163 height 150
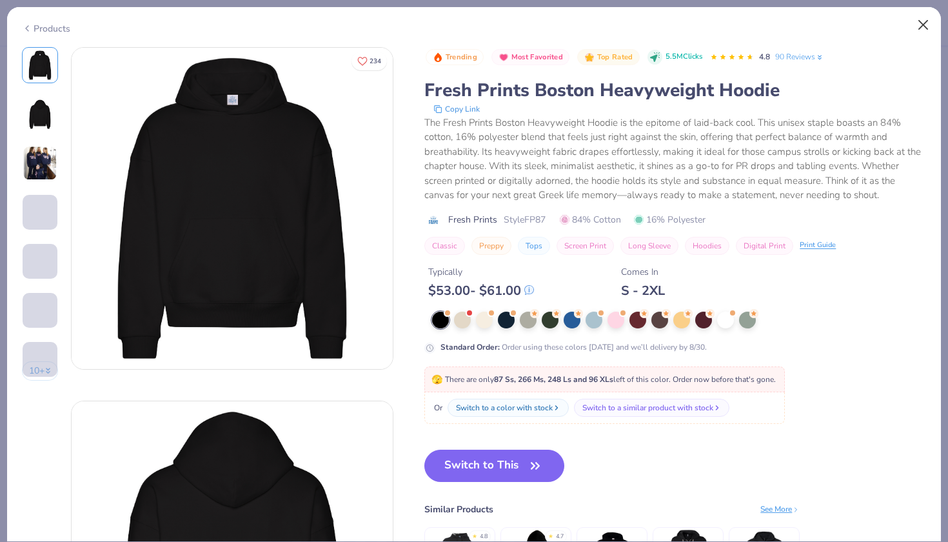
click at [927, 27] on button "Close" at bounding box center [924, 25] width 25 height 25
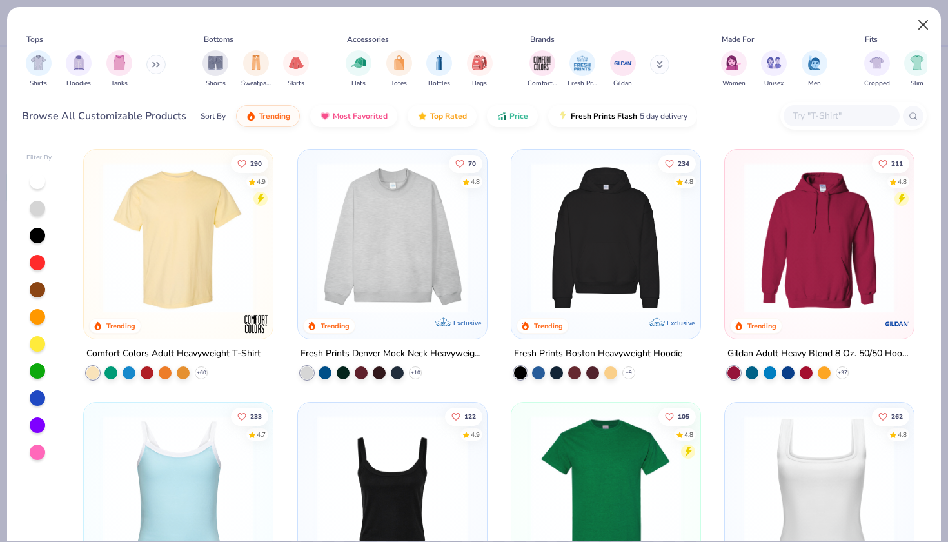
click at [923, 25] on button "Close" at bounding box center [924, 25] width 25 height 25
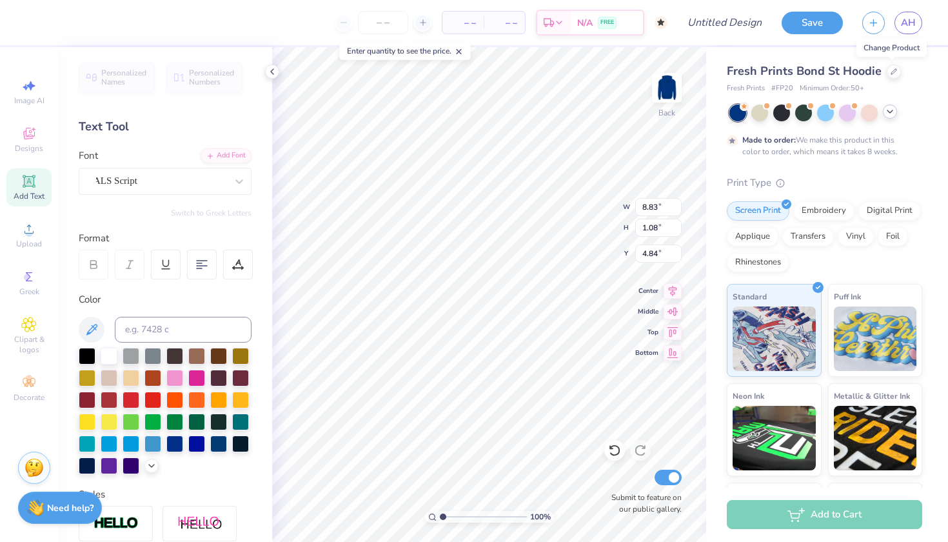
type textarea "x"
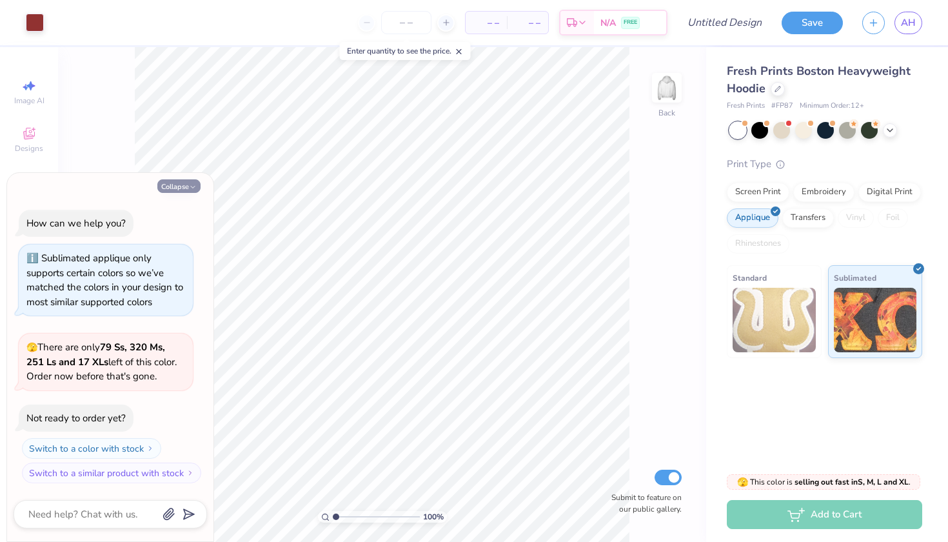
click at [187, 186] on button "Collapse" at bounding box center [178, 186] width 43 height 14
type textarea "x"
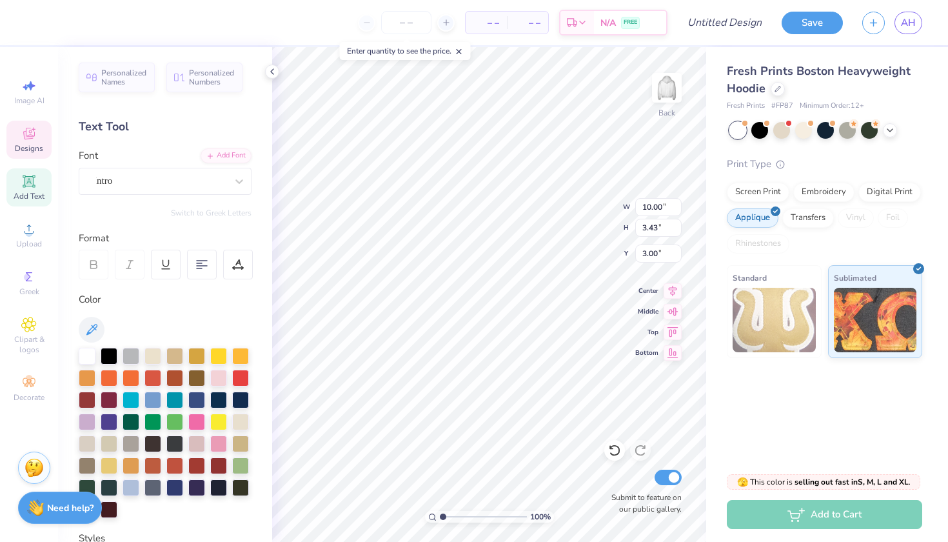
type textarea "1984"
type input "7.04"
type textarea "DELTA THETA BETA"
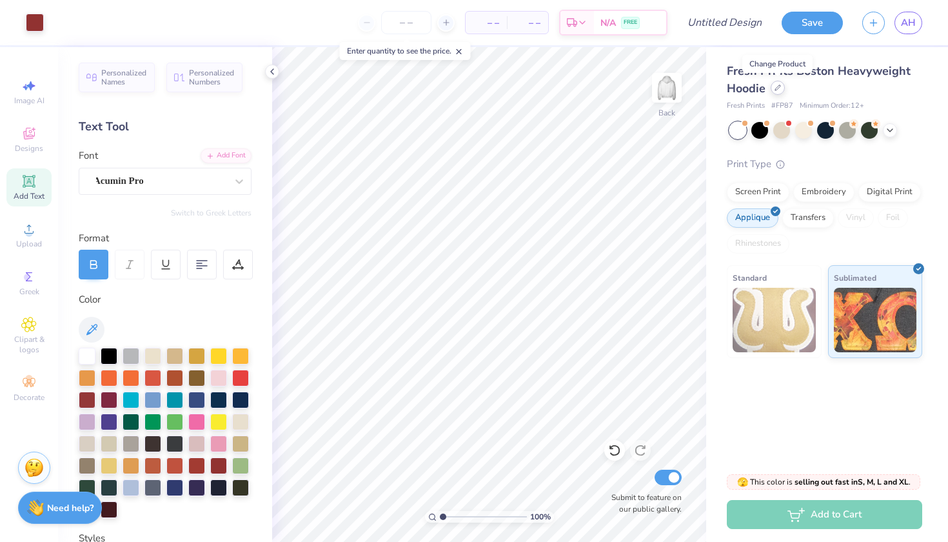
click at [777, 88] on icon at bounding box center [777, 87] width 5 height 5
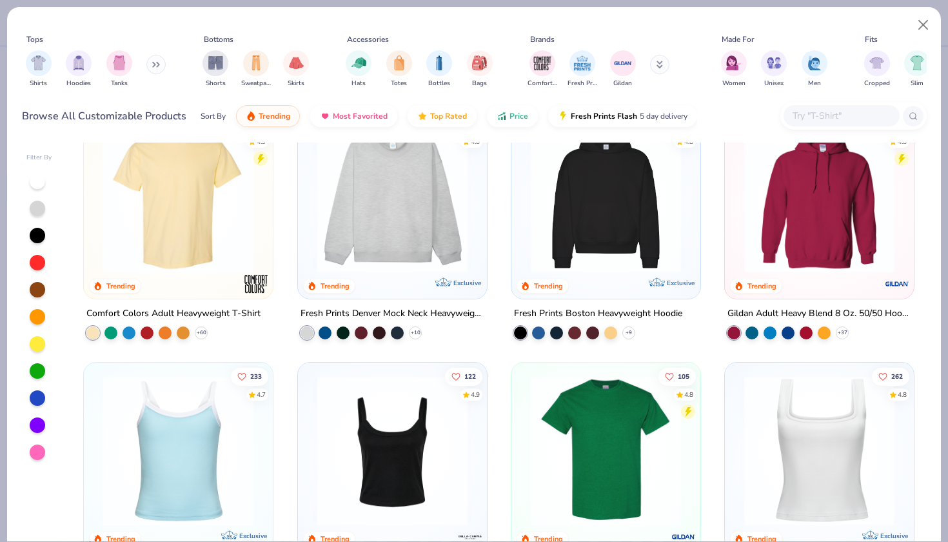
scroll to position [39, 0]
click at [805, 228] on img at bounding box center [819, 198] width 163 height 150
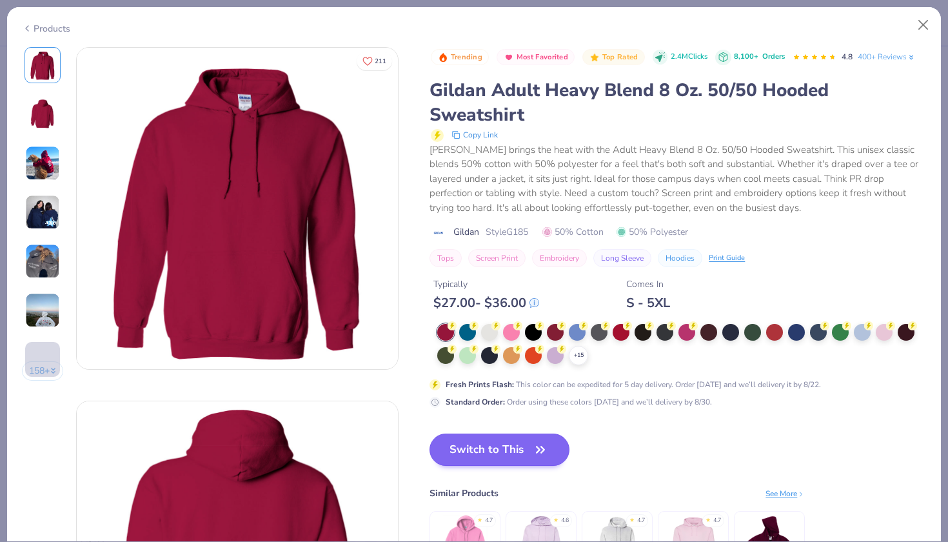
click at [457, 434] on button "Switch to This" at bounding box center [500, 450] width 140 height 32
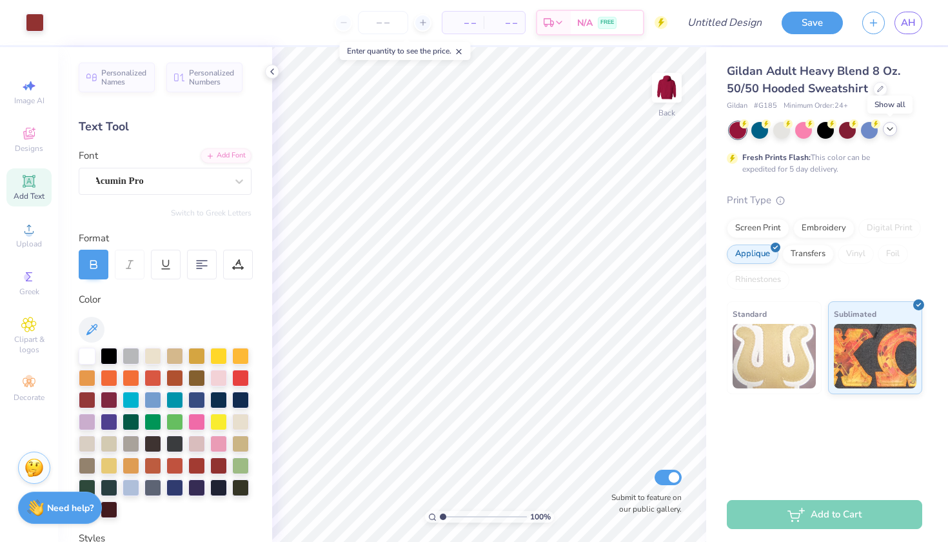
click at [888, 131] on icon at bounding box center [890, 129] width 10 height 10
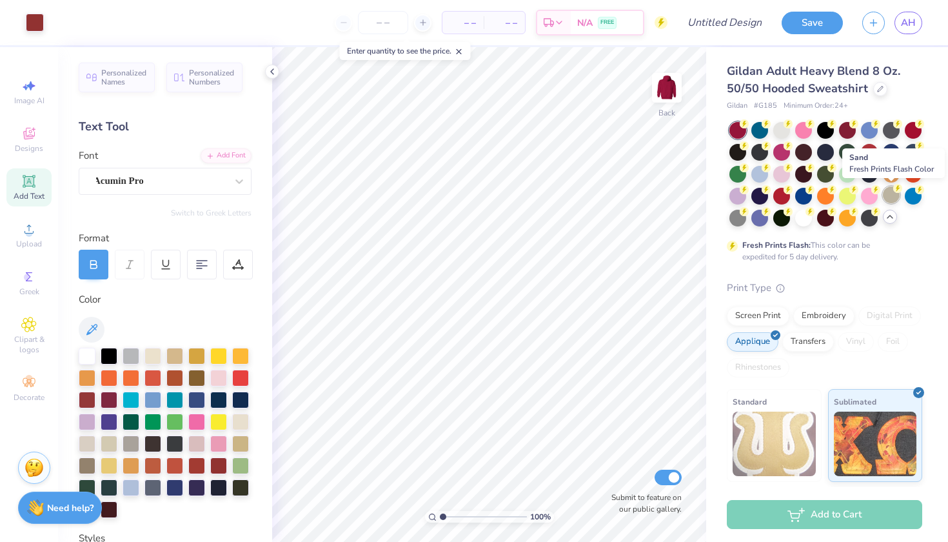
click at [892, 194] on div at bounding box center [891, 194] width 17 height 17
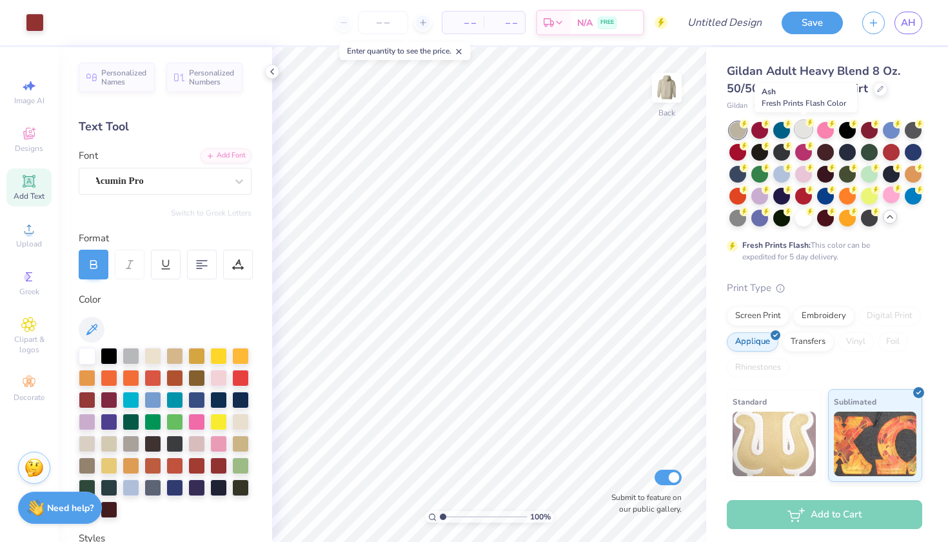
click at [805, 130] on div at bounding box center [803, 129] width 17 height 17
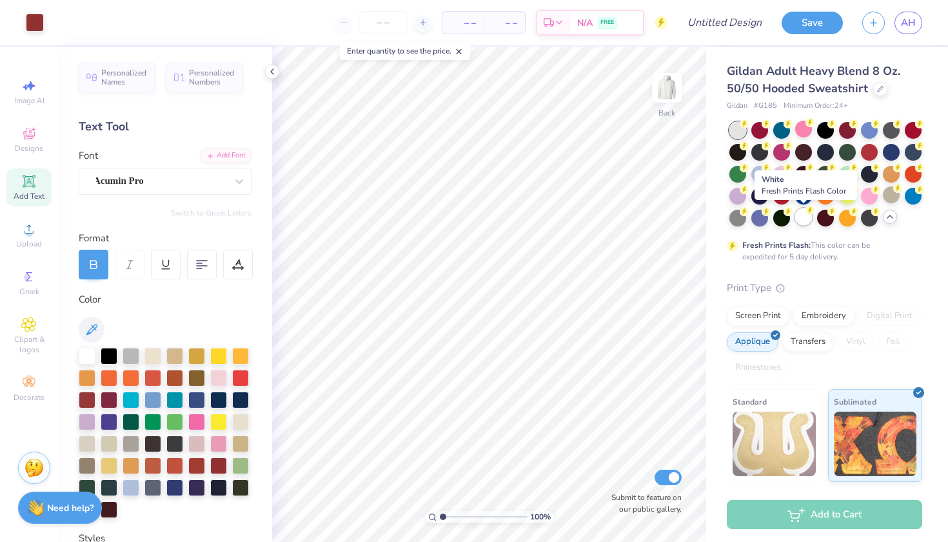
click at [803, 215] on div at bounding box center [803, 216] width 17 height 17
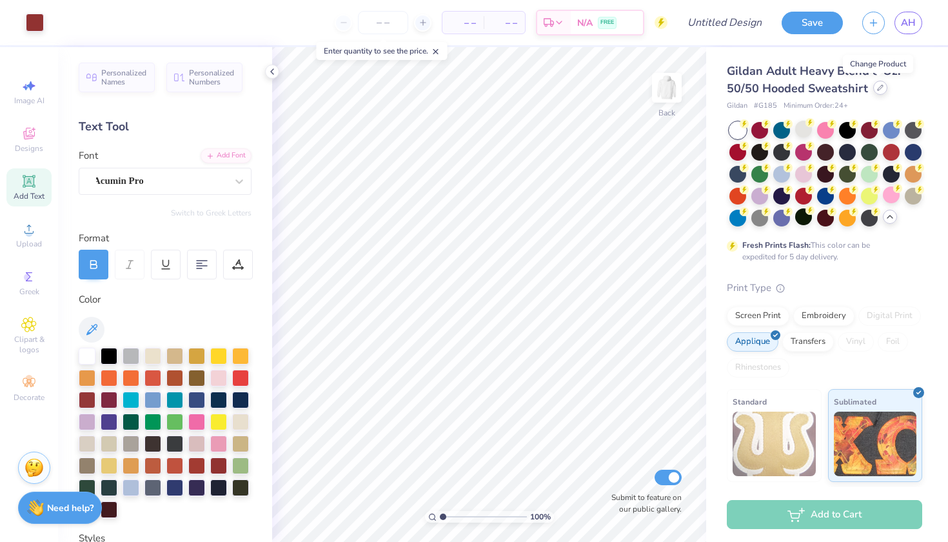
click at [879, 86] on icon at bounding box center [880, 87] width 5 height 5
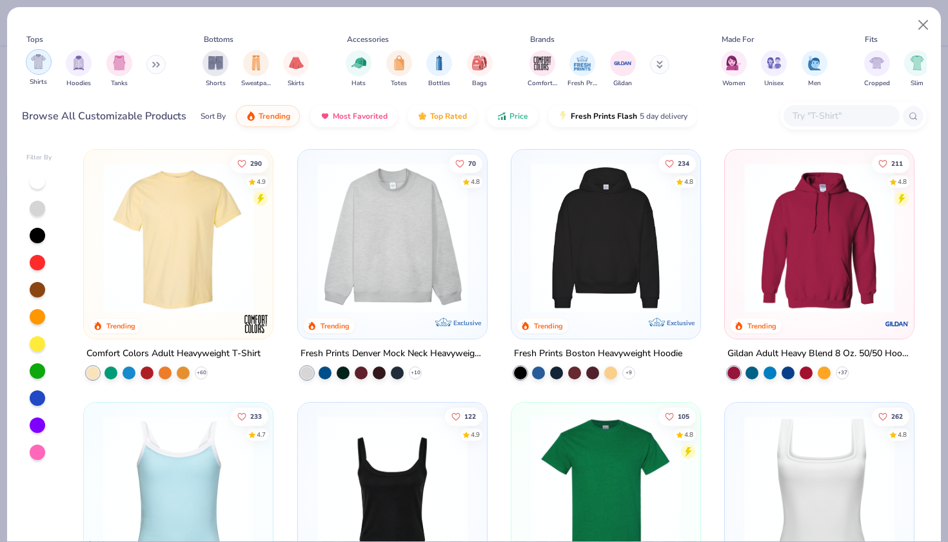
click at [35, 54] on img "filter for Shirts" at bounding box center [38, 61] width 15 height 15
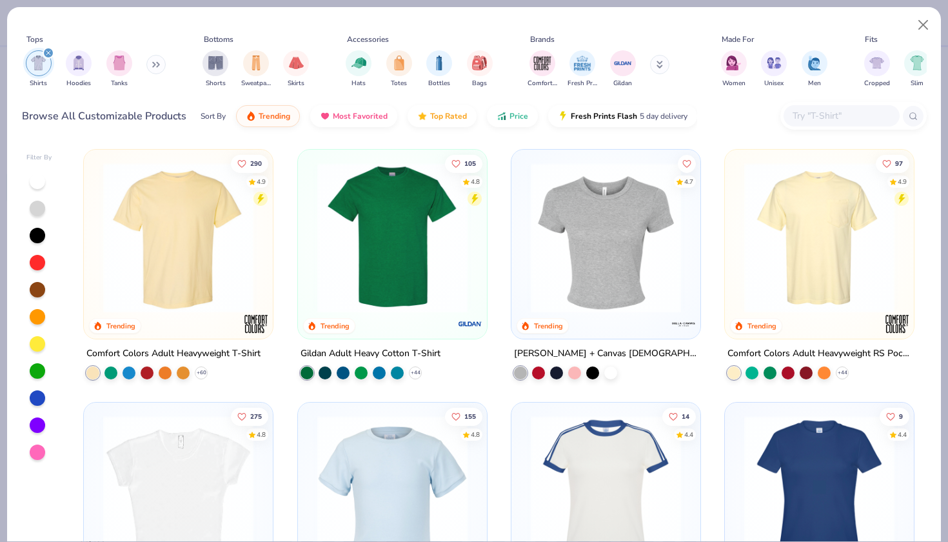
click at [187, 246] on img at bounding box center [178, 238] width 163 height 150
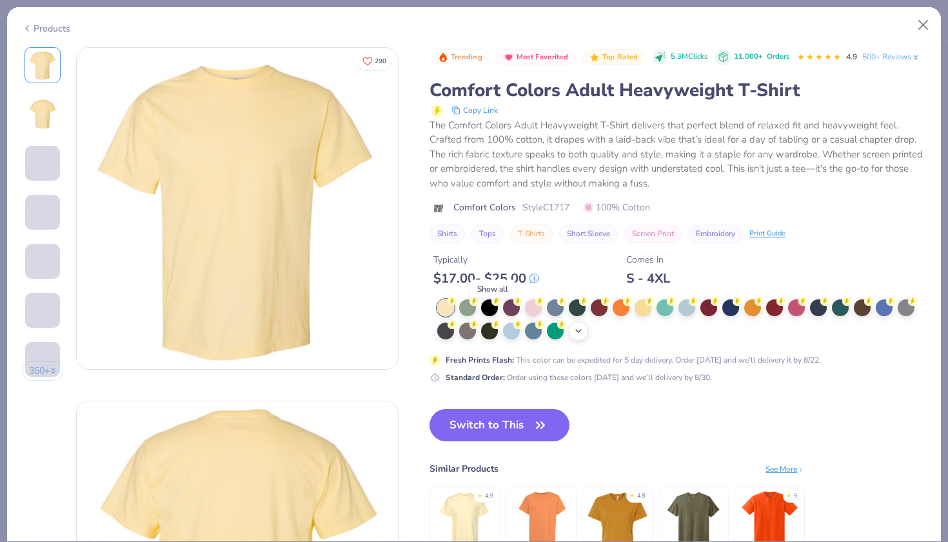
click at [574, 326] on icon at bounding box center [579, 331] width 10 height 10
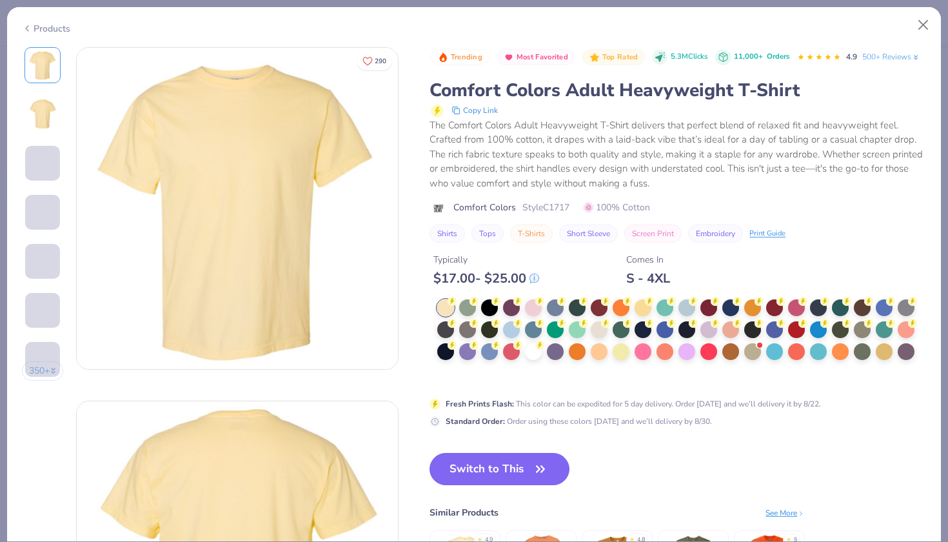
scroll to position [17, 0]
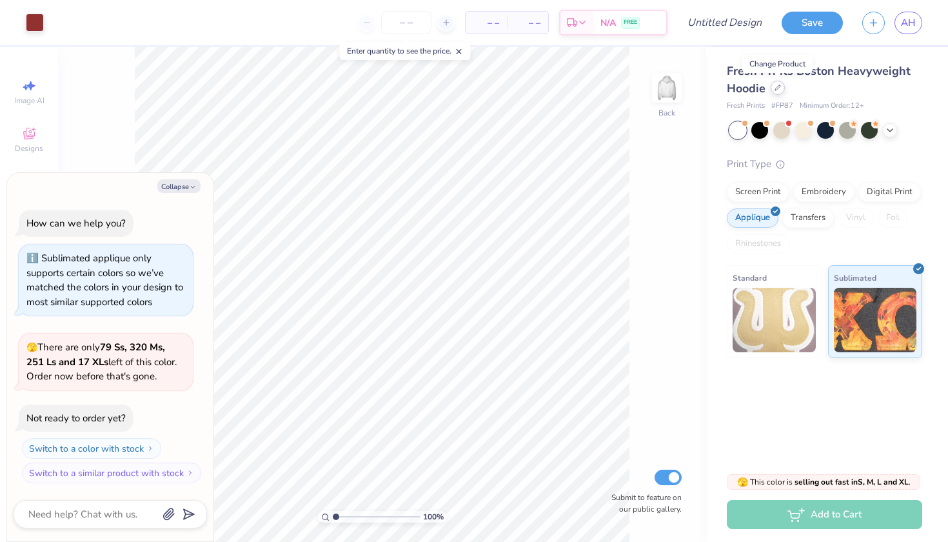
click at [779, 88] on icon at bounding box center [777, 87] width 5 height 5
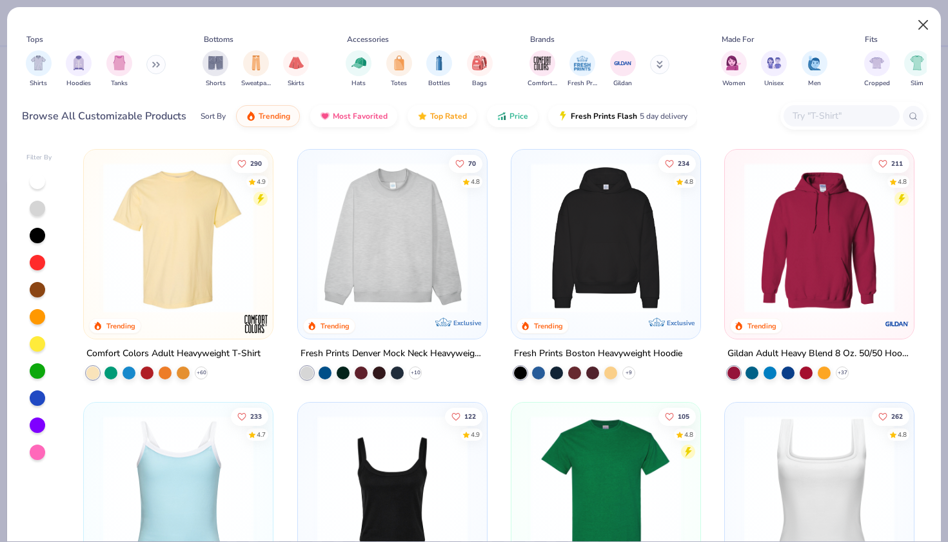
click at [923, 25] on button "Close" at bounding box center [924, 25] width 25 height 25
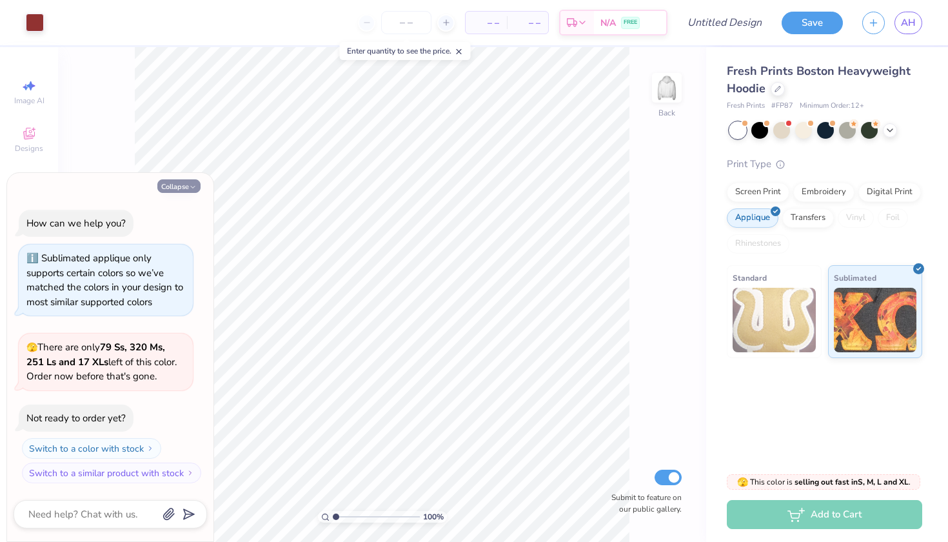
click at [183, 190] on button "Collapse" at bounding box center [178, 186] width 43 height 14
type textarea "x"
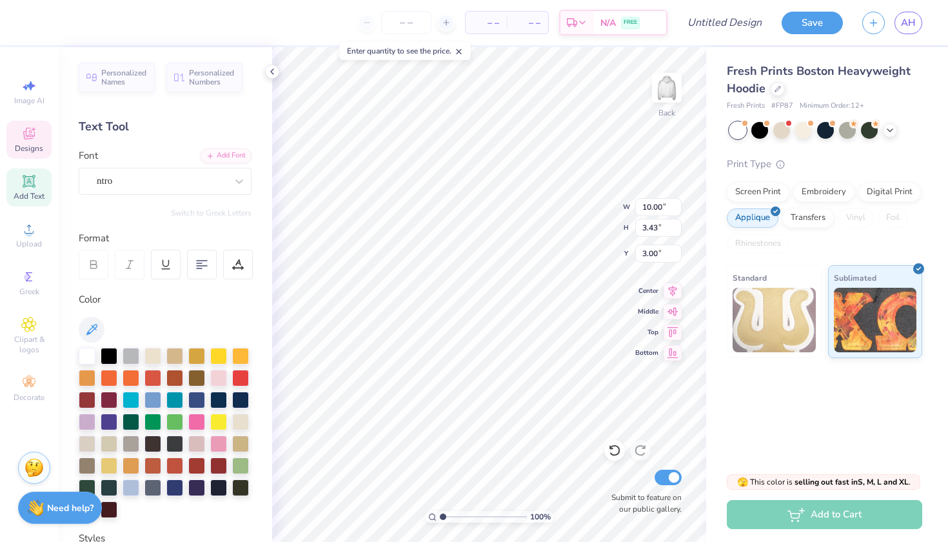
type textarea "1984"
type input "5.56"
type input "0.46"
type input "6.99"
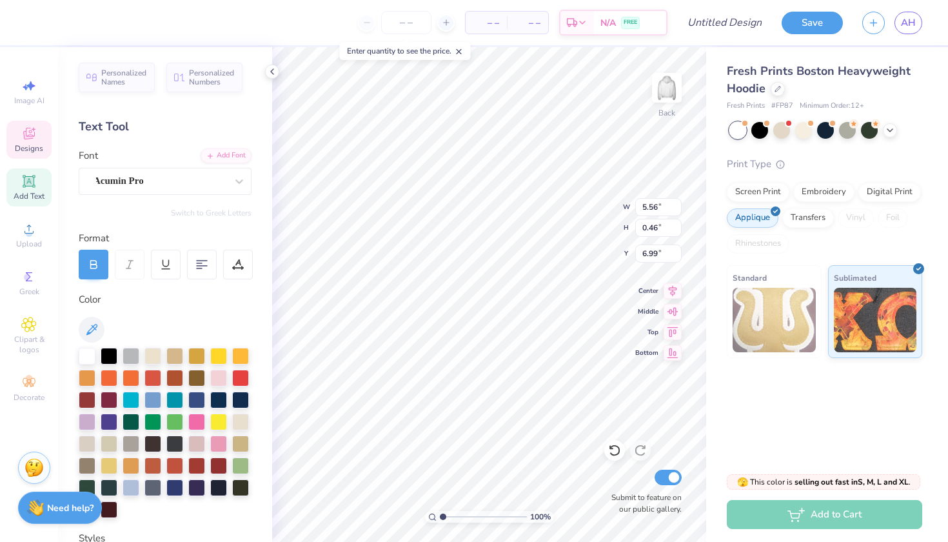
type textarea "DELTA THETA BETA"
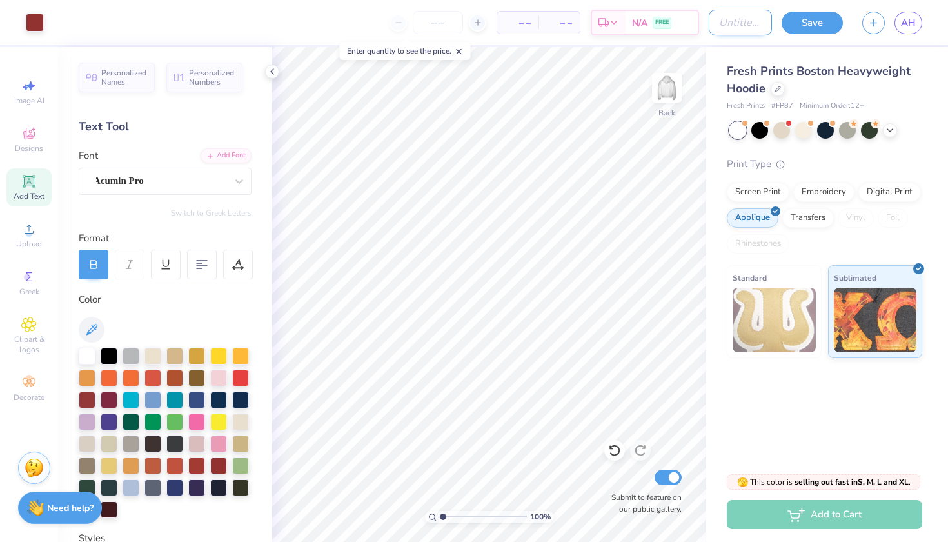
click at [718, 22] on input "Design Title" at bounding box center [740, 23] width 63 height 26
type input "S"
type input "stitched and sublimated"
click at [810, 19] on button "Save" at bounding box center [812, 21] width 61 height 23
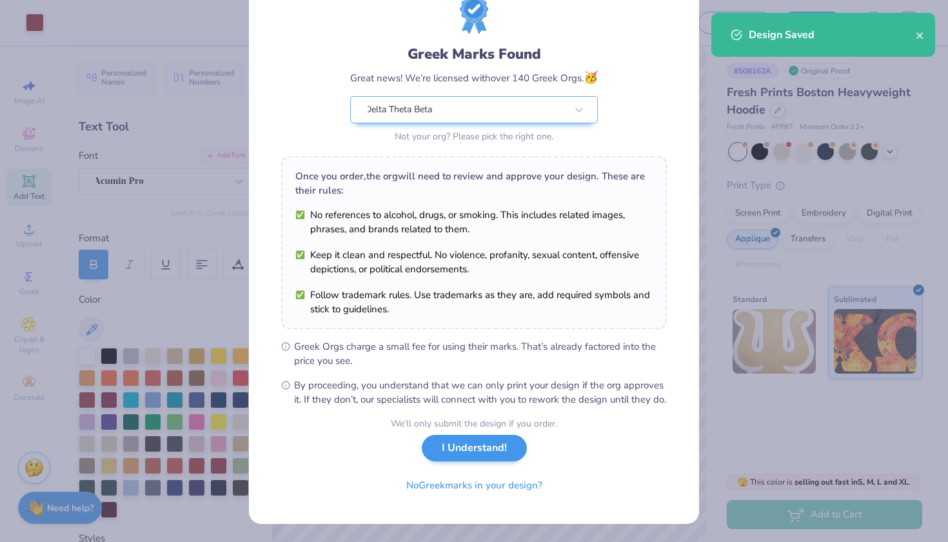
scroll to position [62, 0]
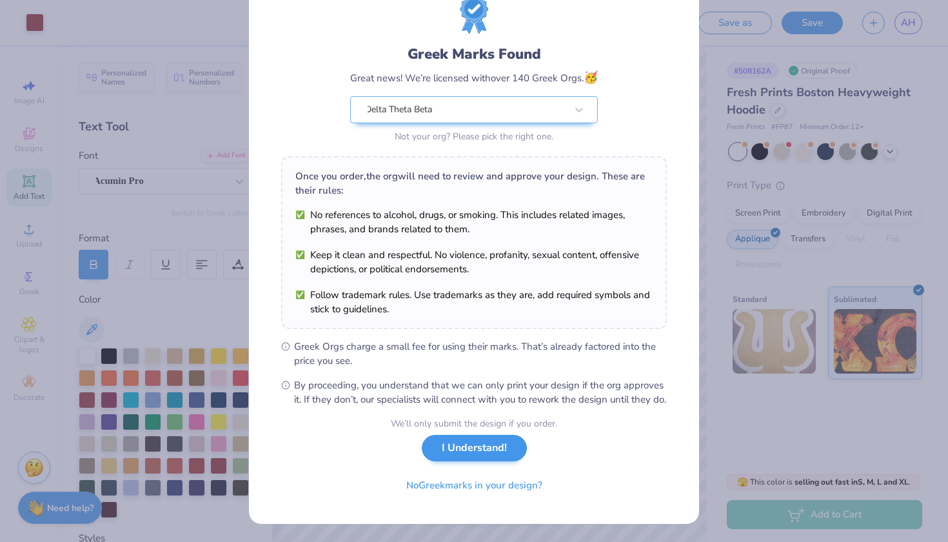
click at [472, 450] on button "I Understand!" at bounding box center [474, 448] width 105 height 26
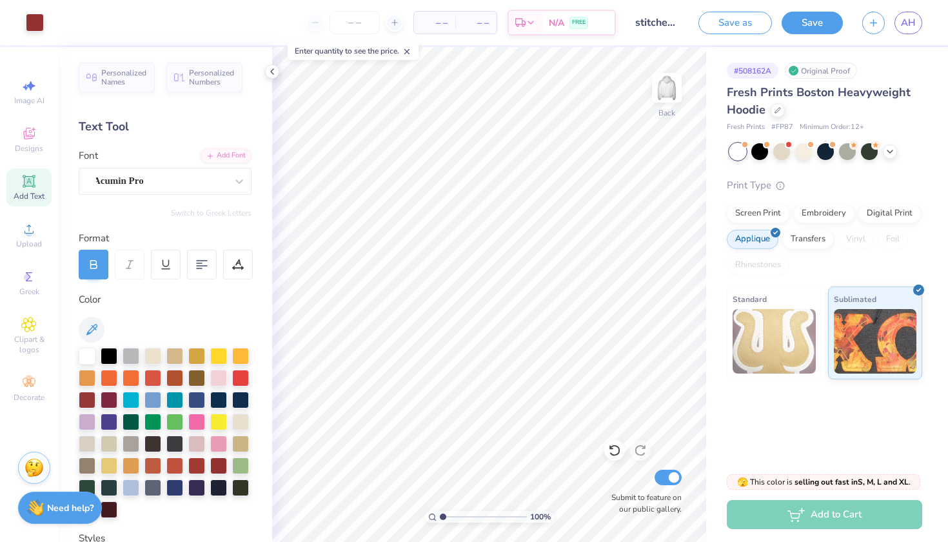
scroll to position [0, 0]
click at [904, 22] on span "AH" at bounding box center [908, 22] width 15 height 15
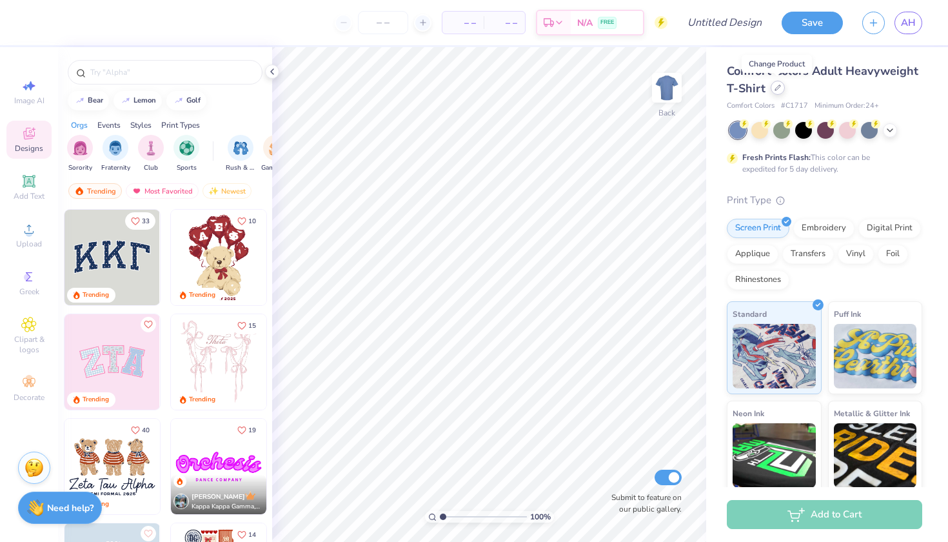
click at [779, 88] on icon at bounding box center [778, 88] width 6 height 6
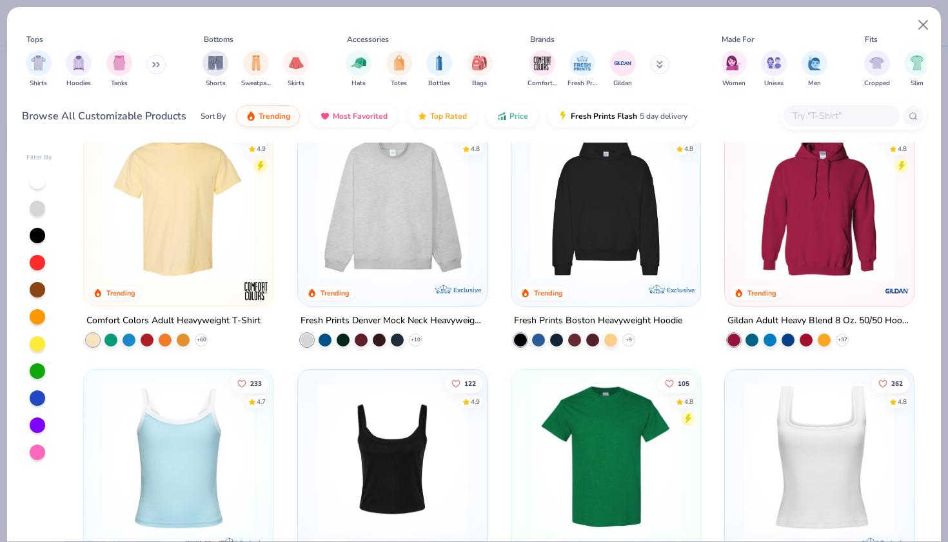
scroll to position [39, 0]
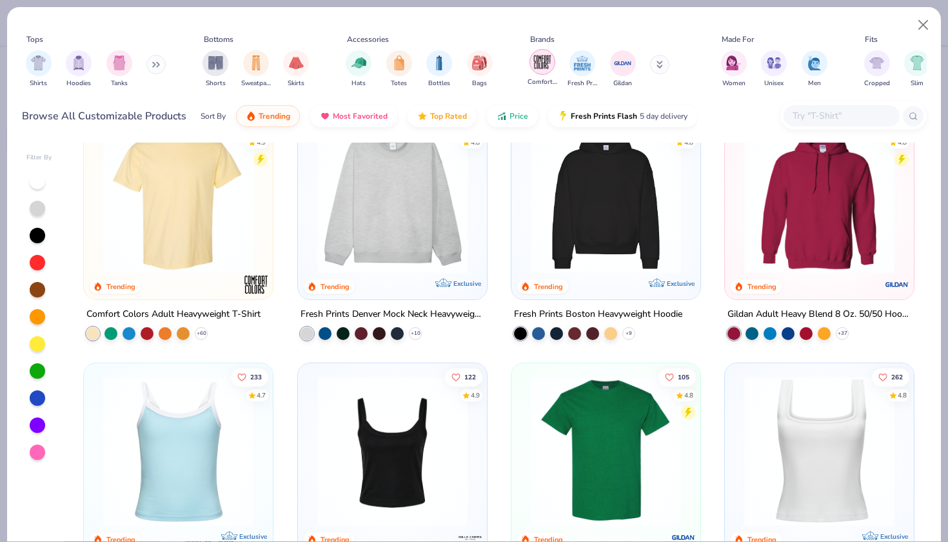
click at [542, 52] on img "filter for Comfort Colors" at bounding box center [542, 61] width 19 height 19
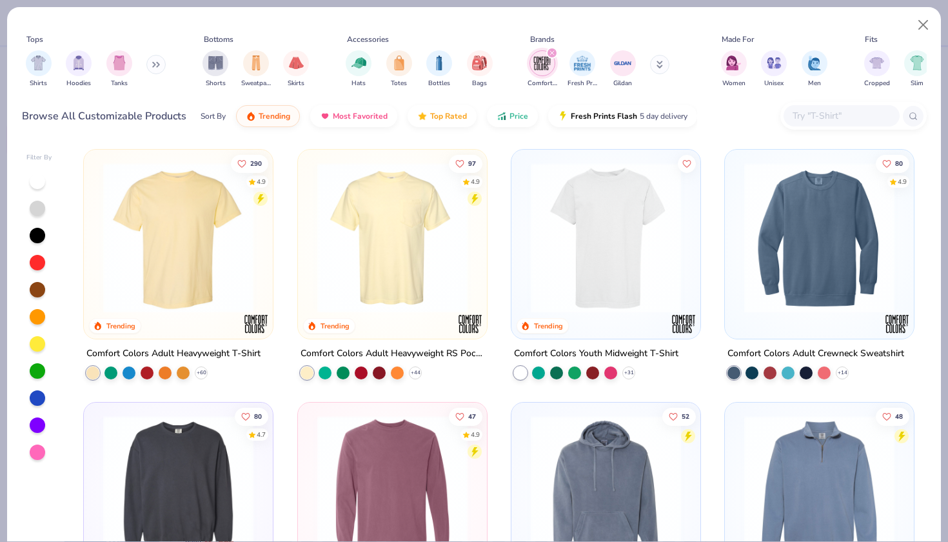
click at [552, 50] on icon "filter for Comfort Colors" at bounding box center [552, 52] width 5 height 5
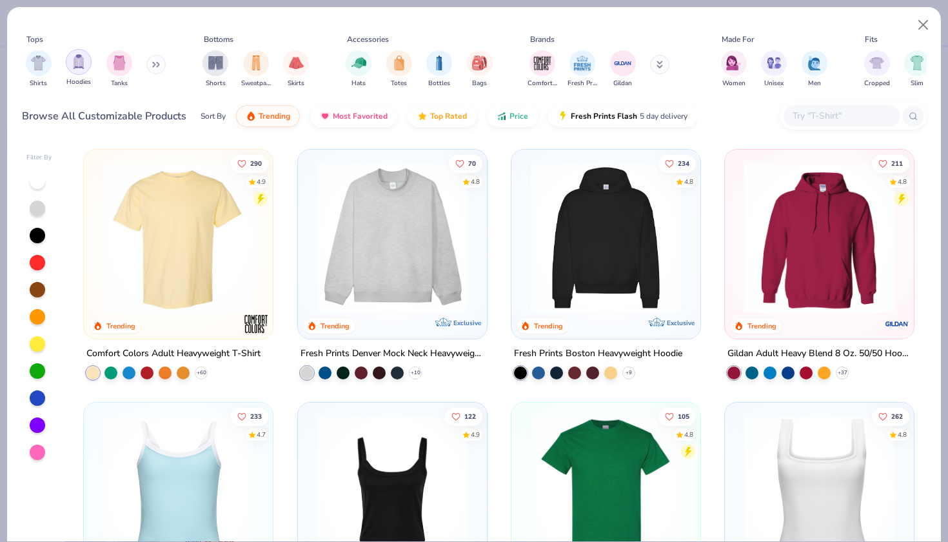
click at [81, 54] on img "filter for Hoodies" at bounding box center [79, 61] width 14 height 15
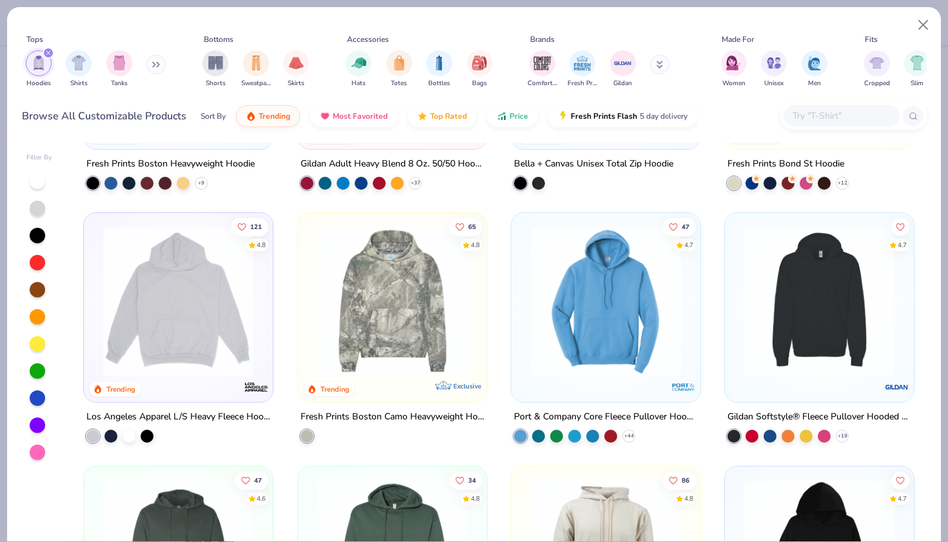
scroll to position [195, 0]
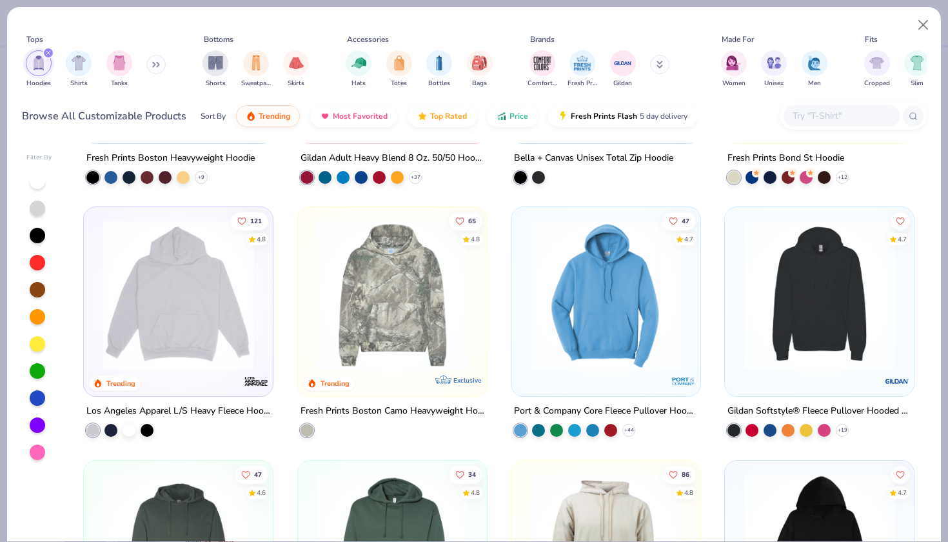
click at [871, 266] on img at bounding box center [819, 295] width 163 height 150
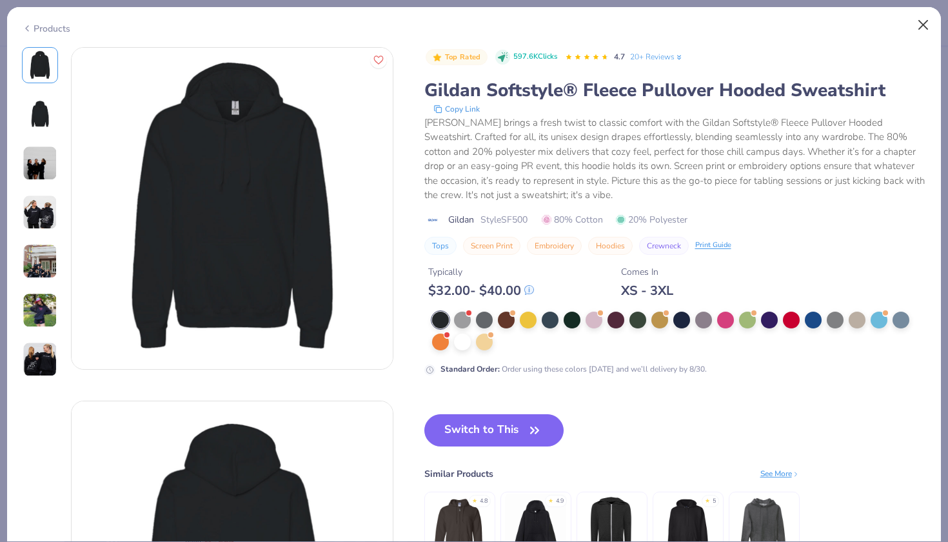
click at [921, 22] on button "Close" at bounding box center [924, 25] width 25 height 25
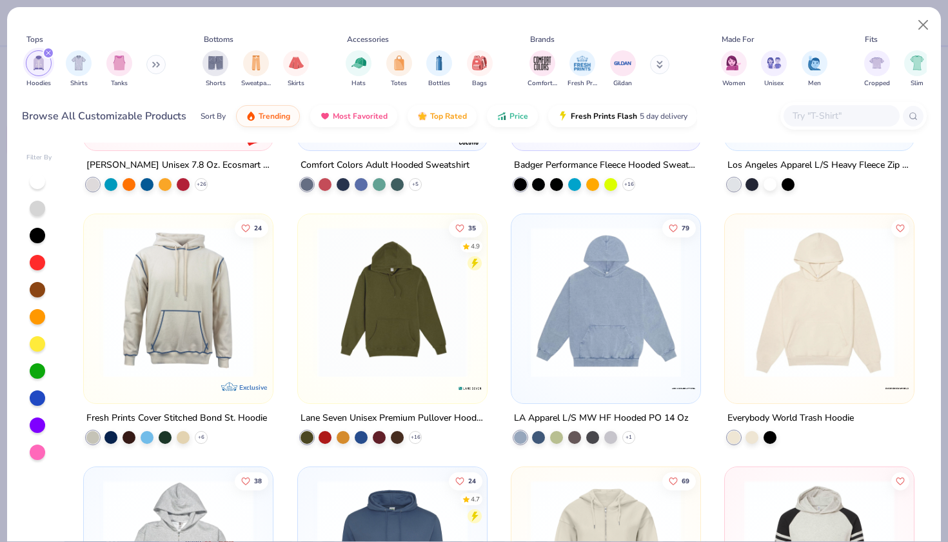
scroll to position [958, 0]
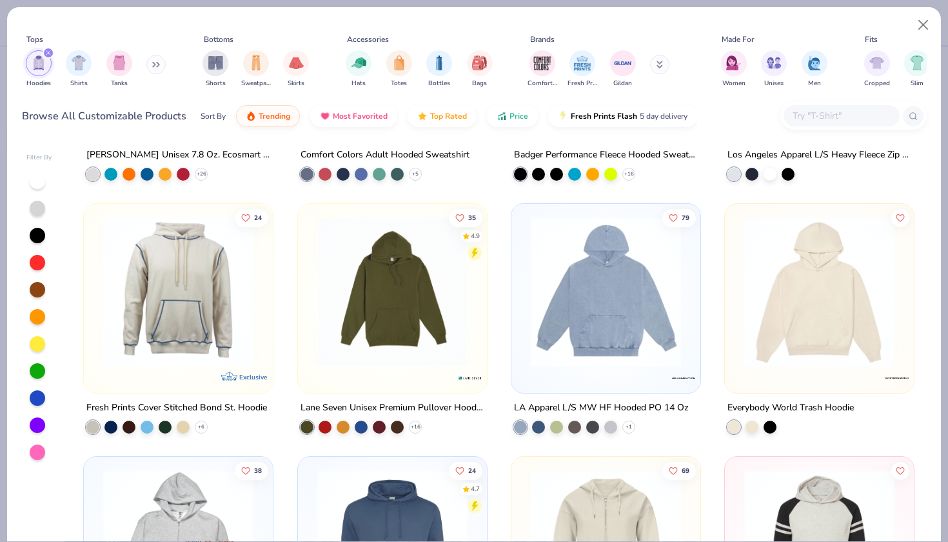
click at [590, 305] on img at bounding box center [606, 292] width 163 height 150
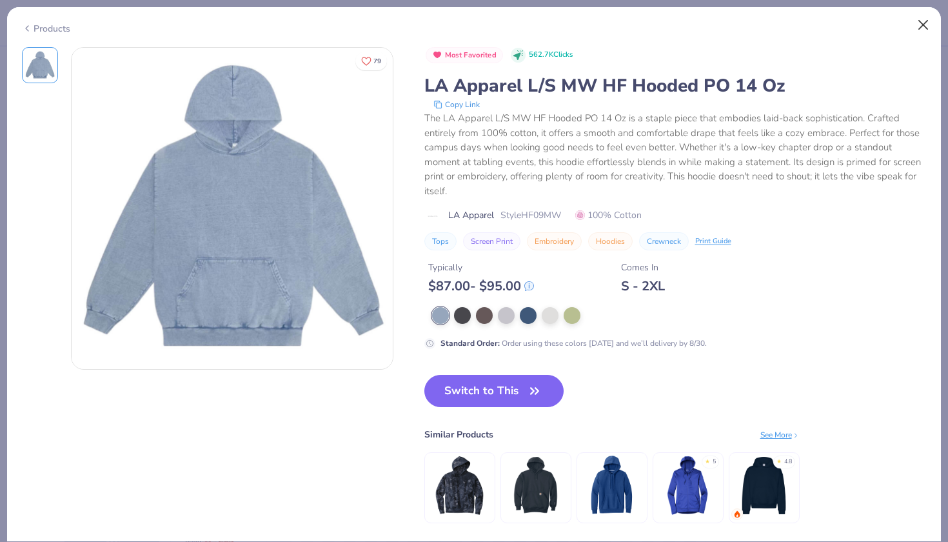
click at [925, 23] on button "Close" at bounding box center [924, 25] width 25 height 25
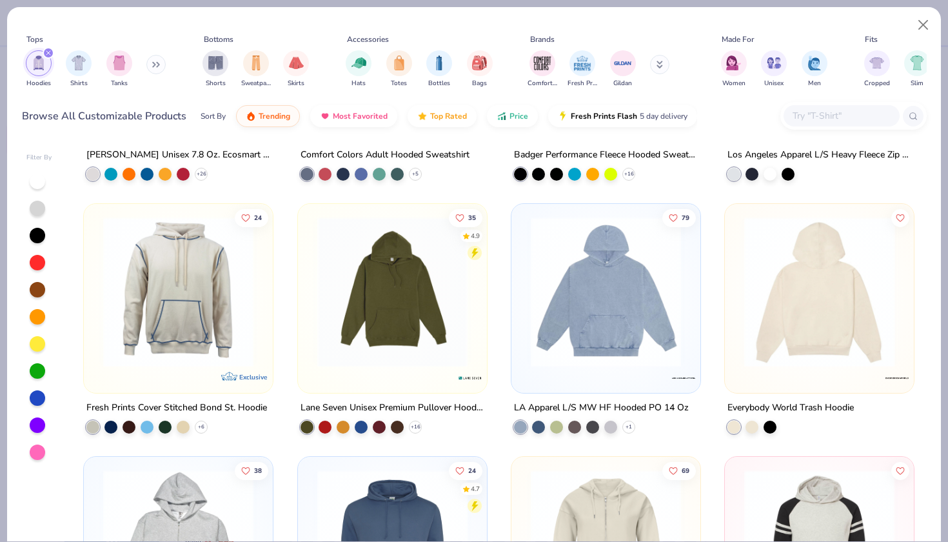
click at [807, 290] on div at bounding box center [820, 292] width 490 height 150
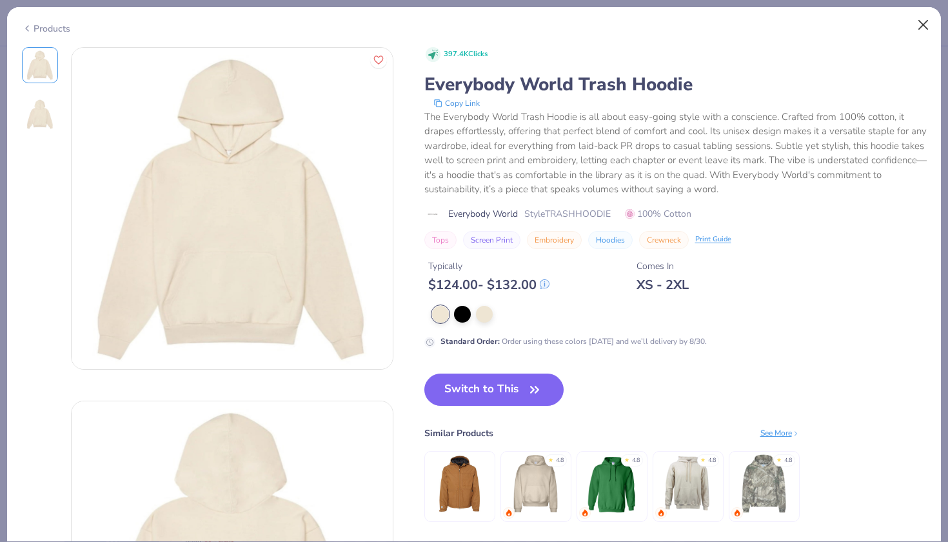
click at [924, 23] on button "Close" at bounding box center [924, 25] width 25 height 25
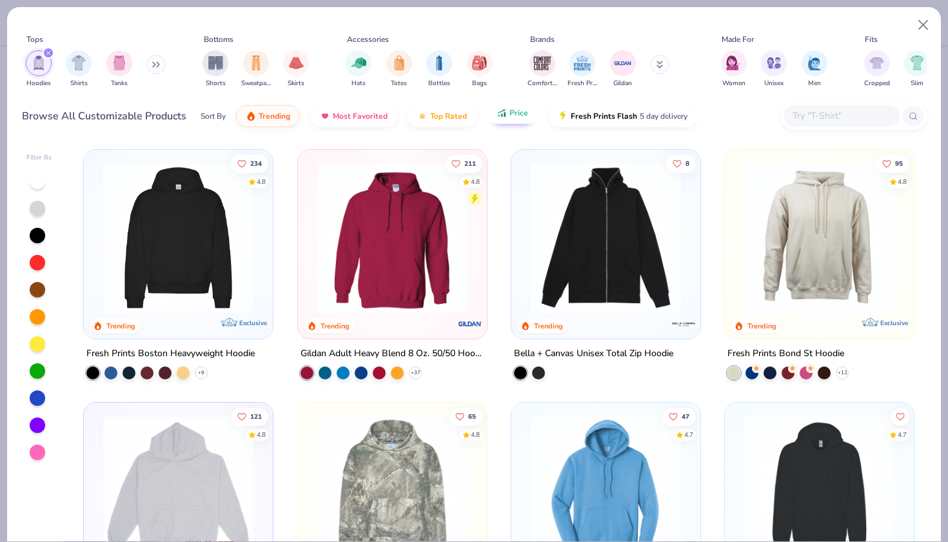
click at [510, 108] on span "Price" at bounding box center [519, 113] width 19 height 10
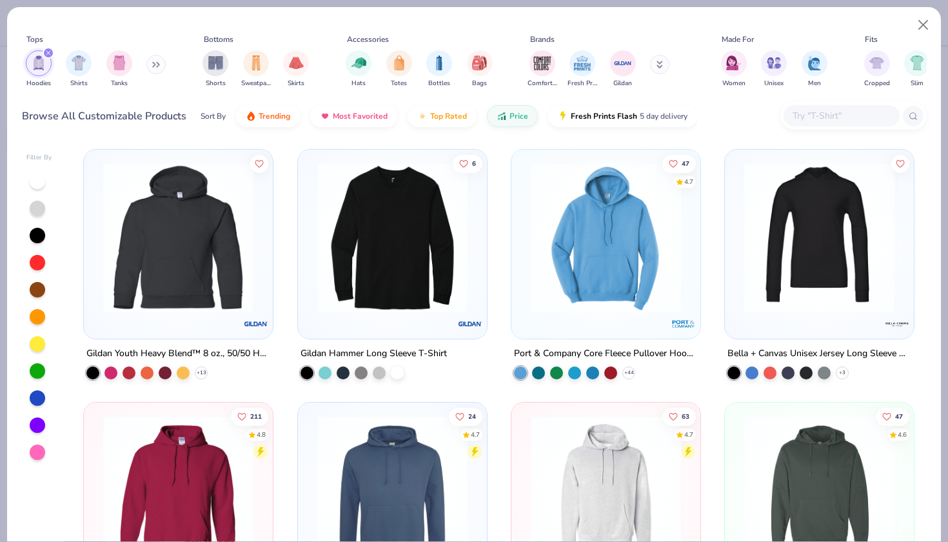
click at [656, 241] on img at bounding box center [606, 238] width 163 height 150
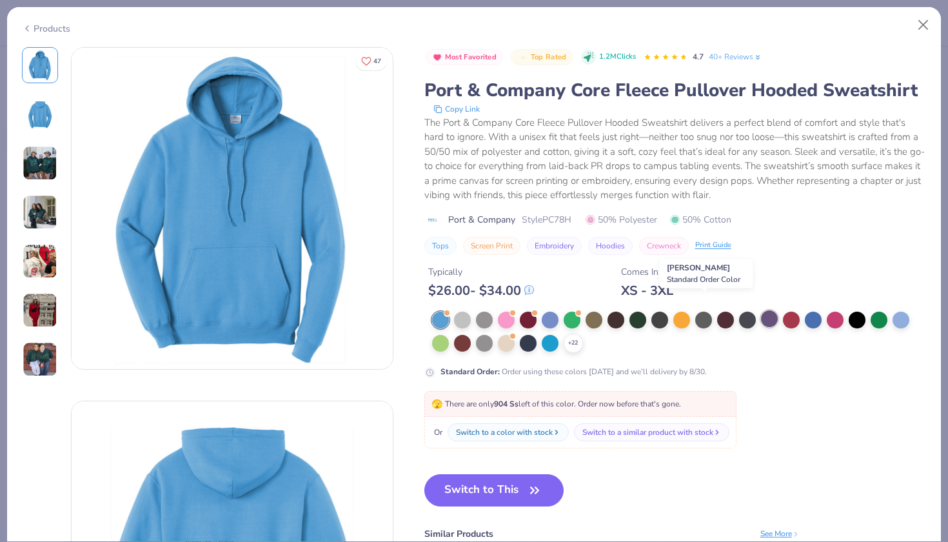
click at [761, 310] on div at bounding box center [769, 318] width 17 height 17
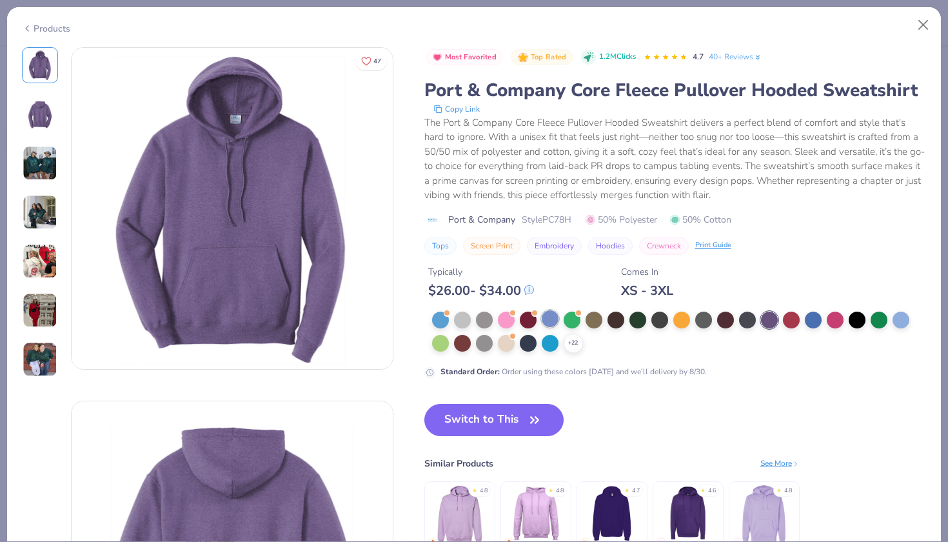
click at [542, 310] on div at bounding box center [550, 318] width 17 height 17
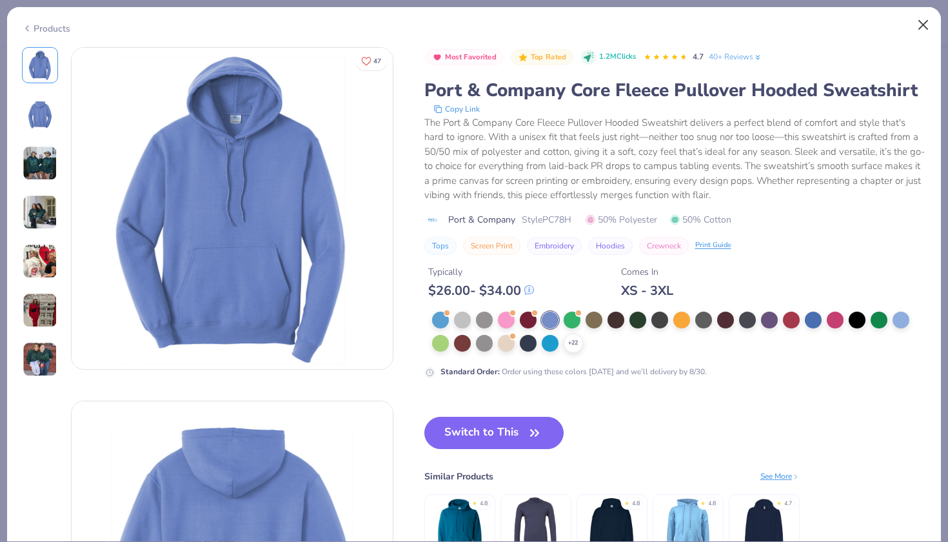
click at [922, 22] on button "Close" at bounding box center [924, 25] width 25 height 25
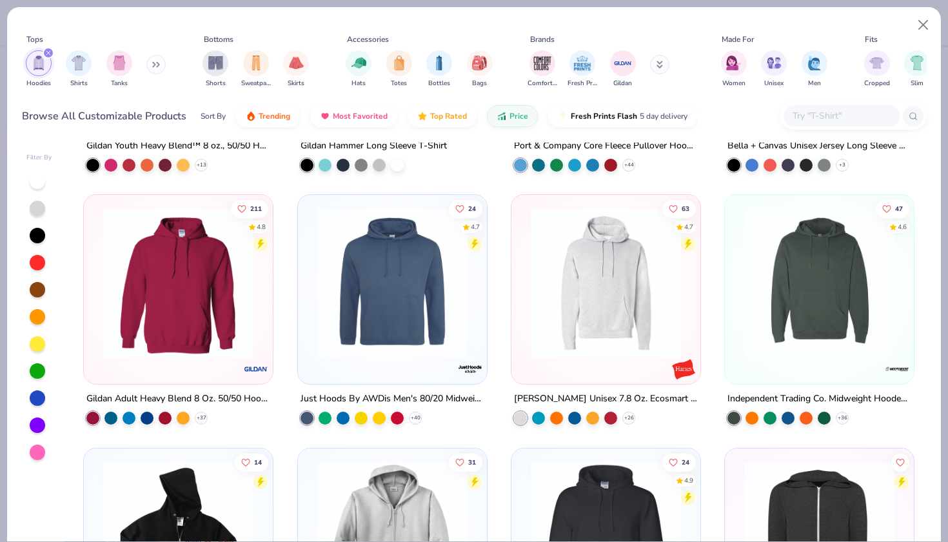
scroll to position [209, 0]
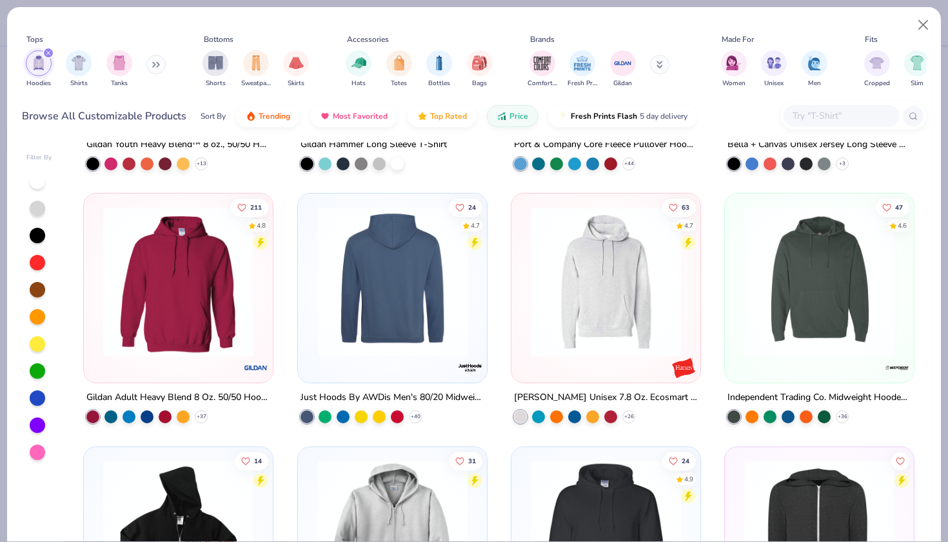
click at [402, 282] on div at bounding box center [392, 281] width 490 height 150
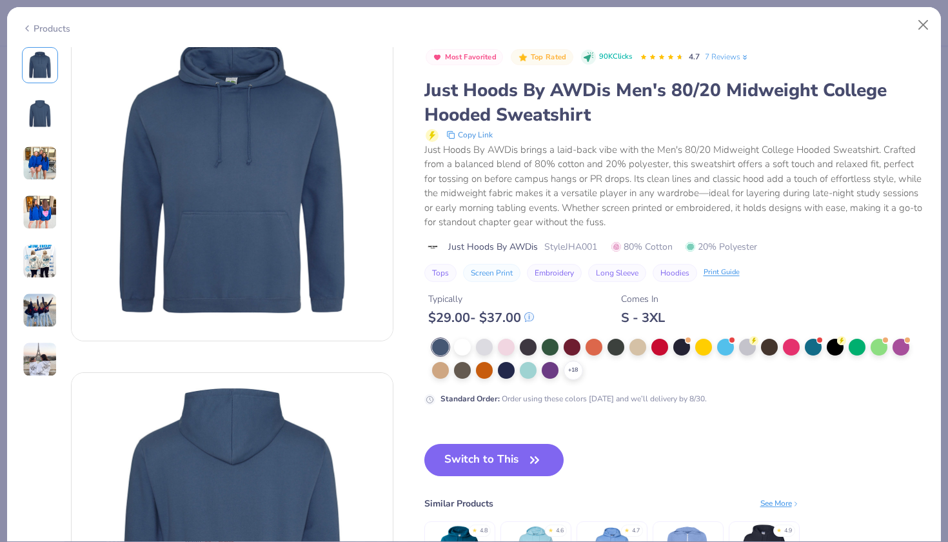
scroll to position [37, 0]
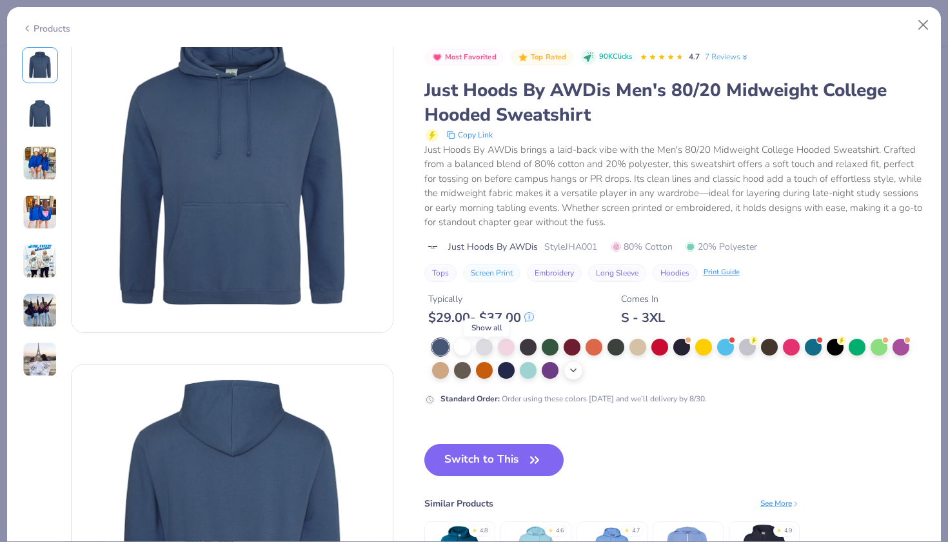
click at [568, 365] on icon at bounding box center [573, 370] width 10 height 10
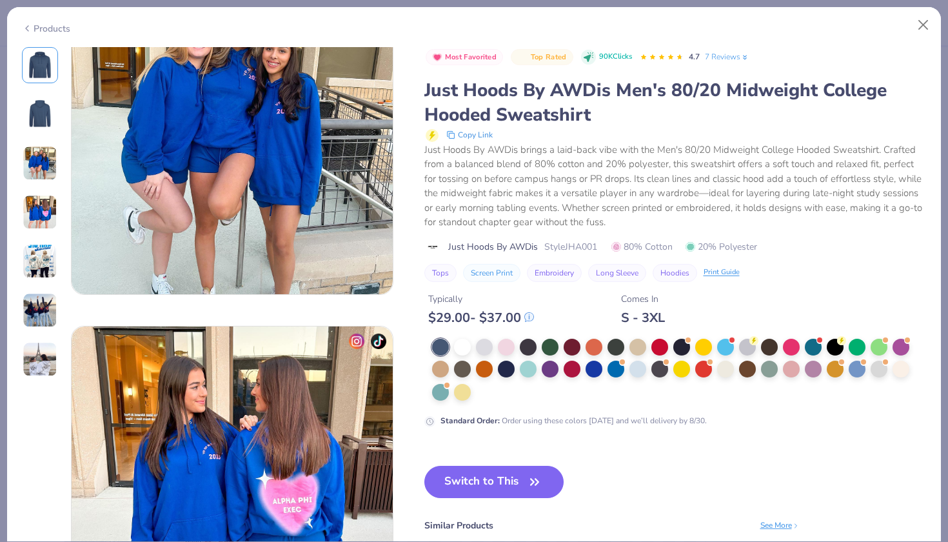
scroll to position [750, 0]
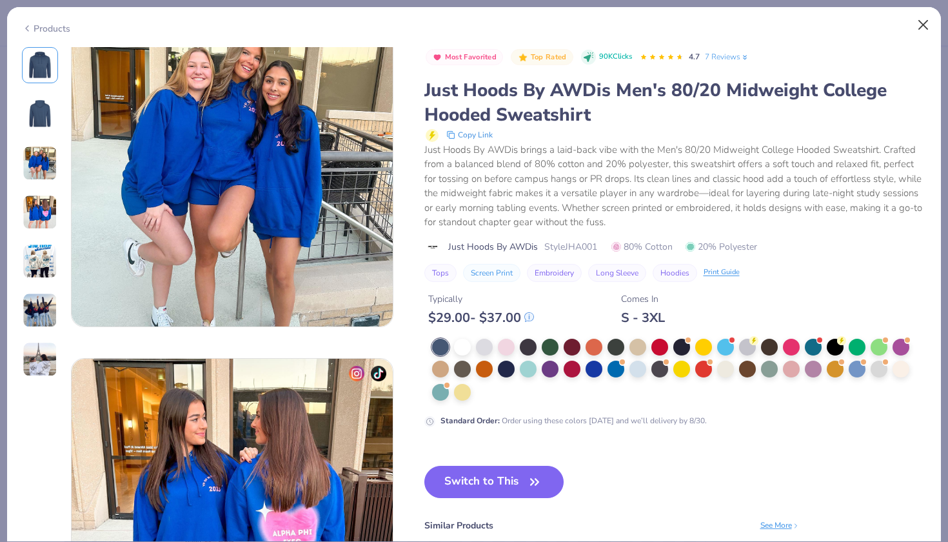
click at [921, 23] on button "Close" at bounding box center [924, 25] width 25 height 25
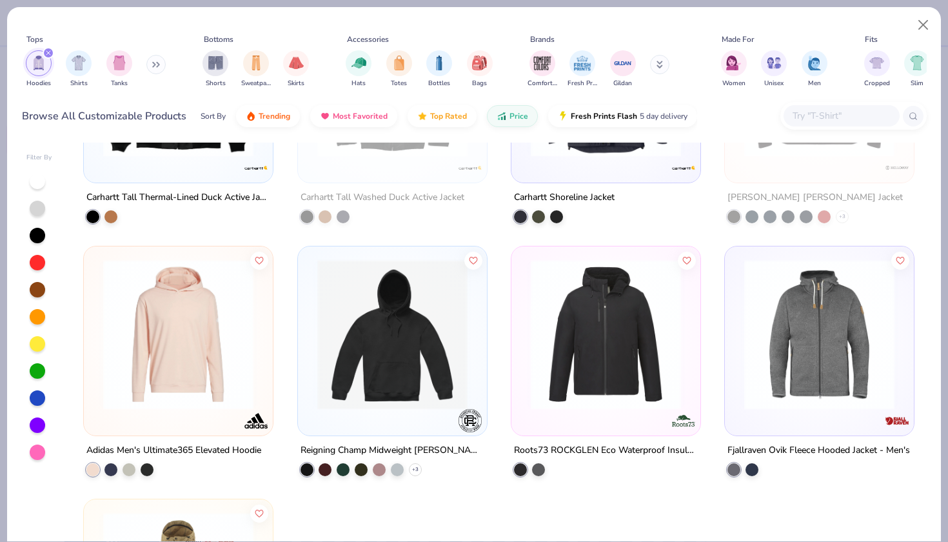
scroll to position [8003, 0]
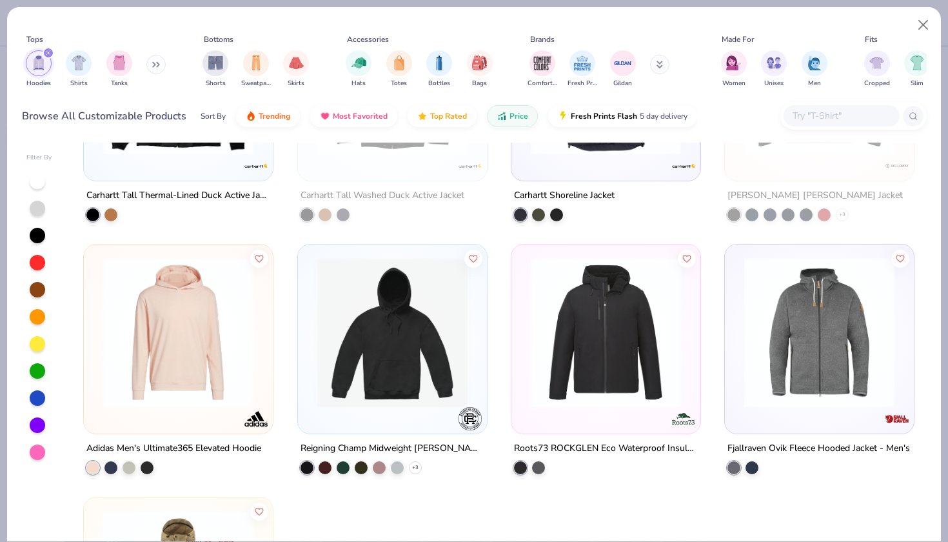
click at [787, 340] on img at bounding box center [819, 332] width 163 height 150
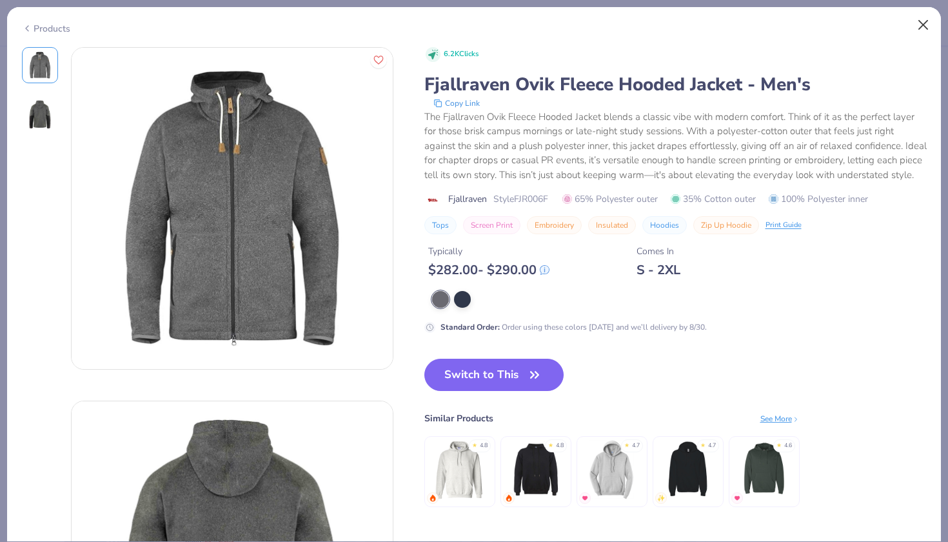
click at [921, 27] on button "Close" at bounding box center [924, 25] width 25 height 25
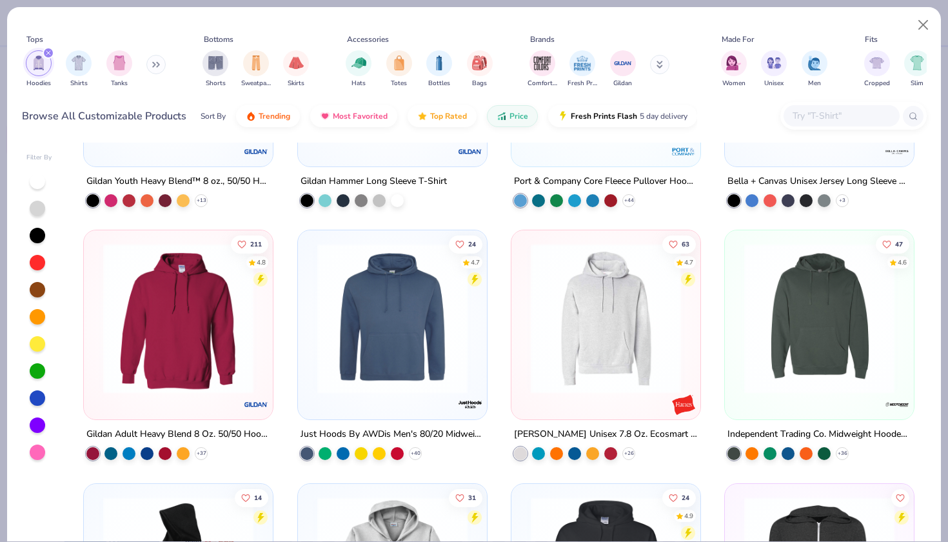
scroll to position [180, 0]
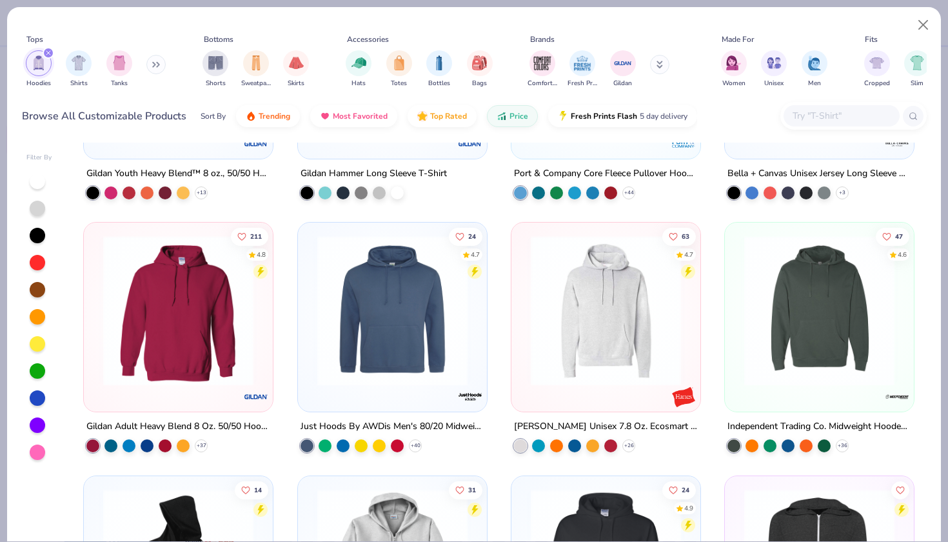
click at [813, 274] on img at bounding box center [819, 310] width 163 height 150
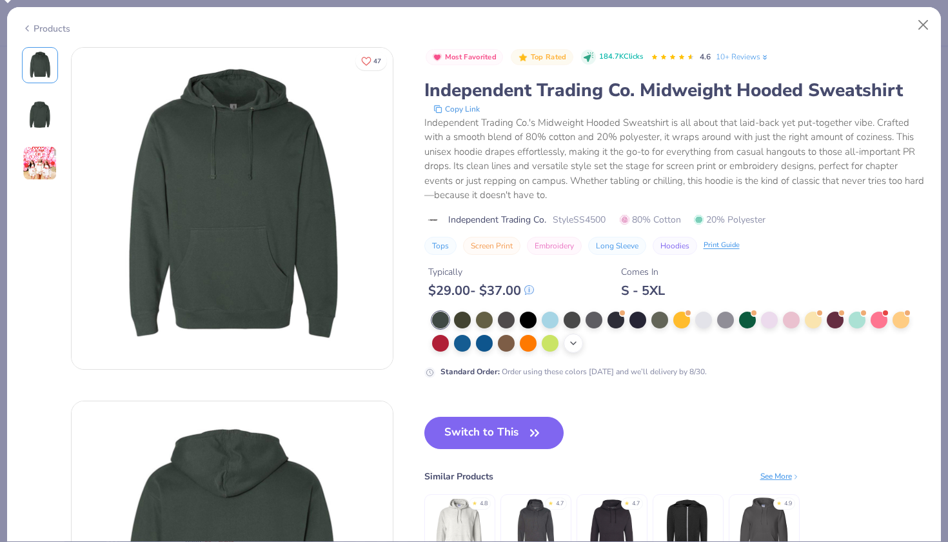
click at [568, 338] on icon at bounding box center [573, 343] width 10 height 10
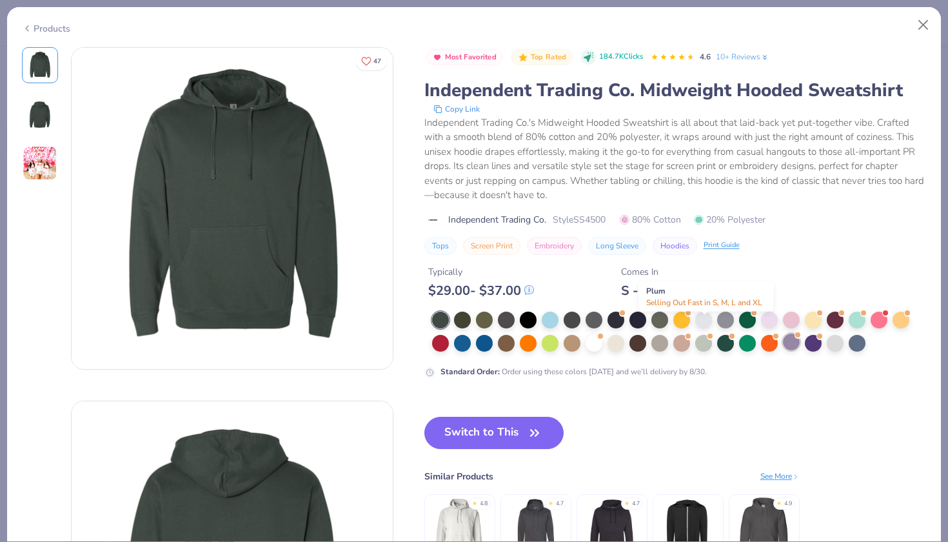
click at [783, 334] on div at bounding box center [791, 342] width 17 height 17
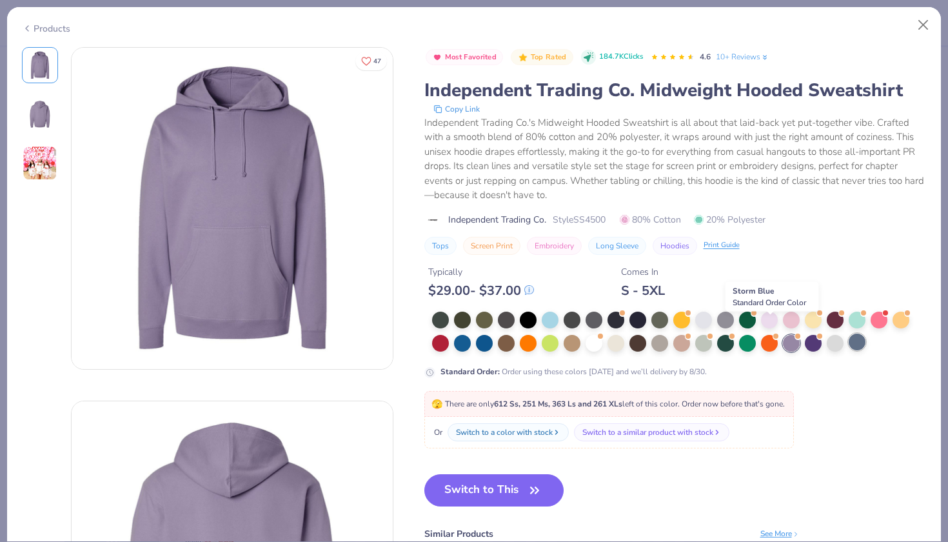
click at [849, 334] on div at bounding box center [857, 342] width 17 height 17
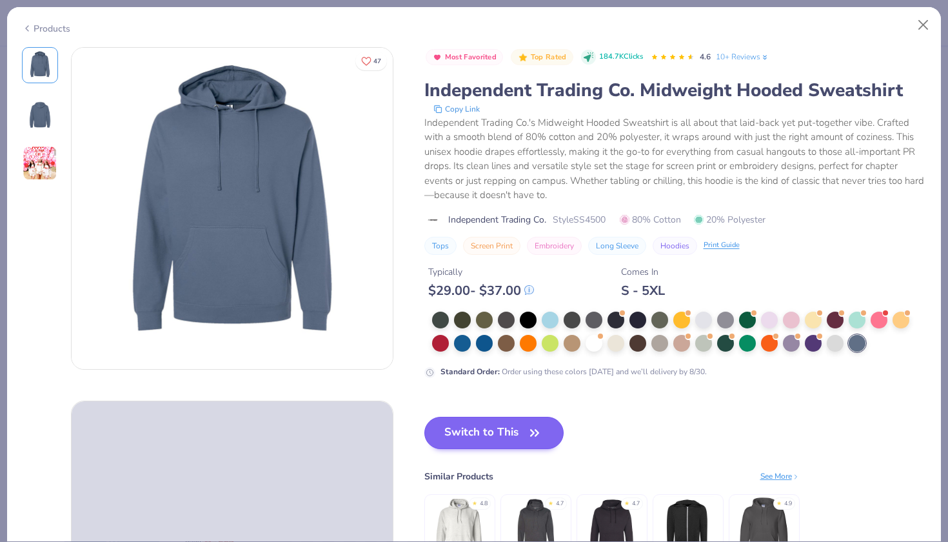
click at [448, 417] on button "Switch to This" at bounding box center [495, 433] width 140 height 32
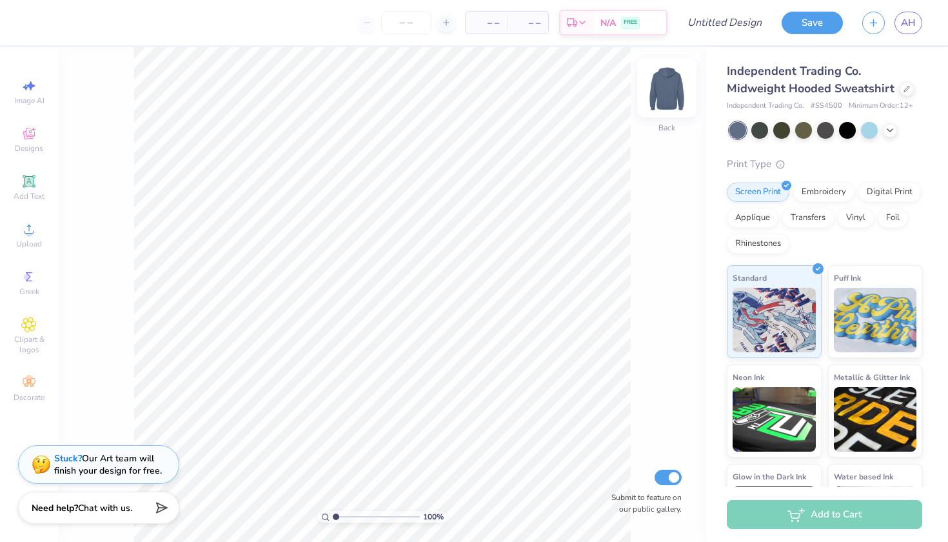
click at [659, 87] on img at bounding box center [667, 88] width 52 height 52
click at [31, 184] on icon at bounding box center [29, 181] width 10 height 10
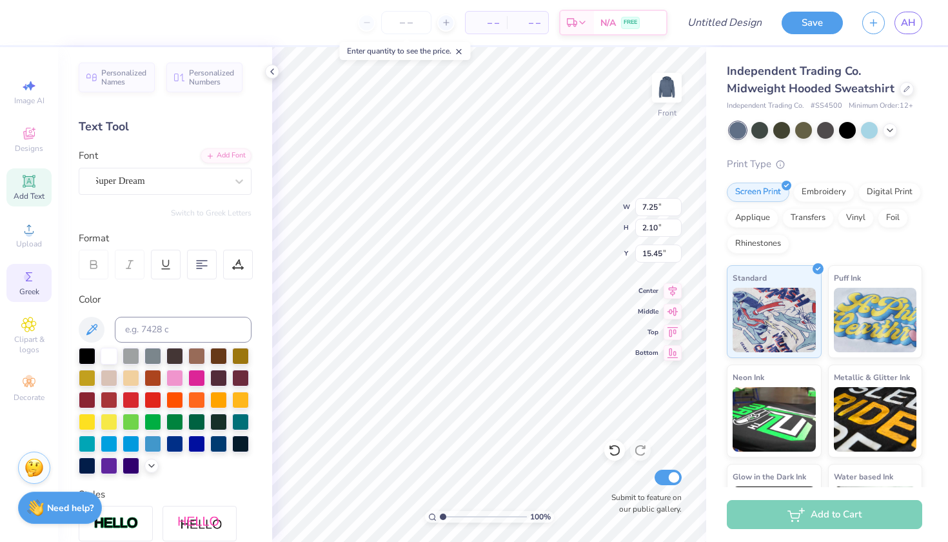
click at [32, 279] on icon at bounding box center [28, 276] width 15 height 15
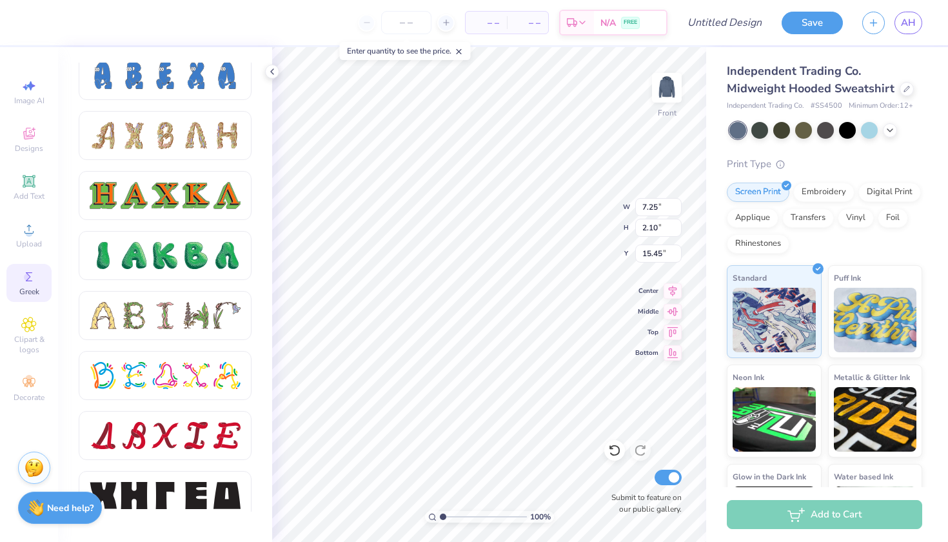
scroll to position [1331, 0]
click at [199, 252] on div at bounding box center [196, 256] width 27 height 27
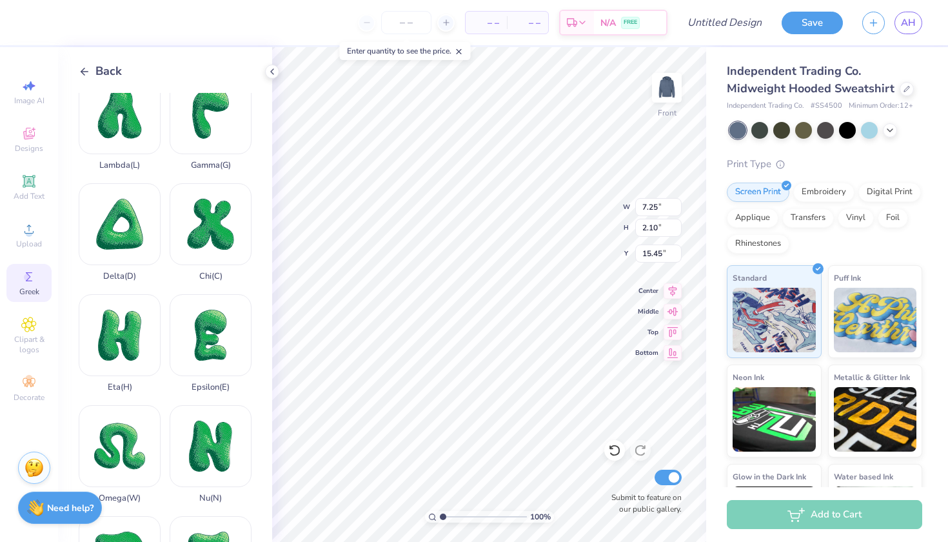
scroll to position [230, 0]
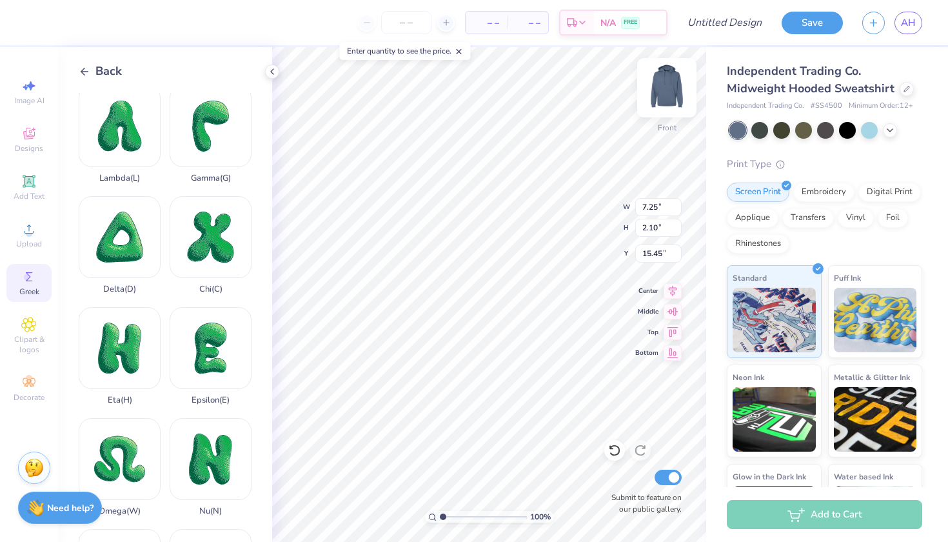
click at [666, 86] on img at bounding box center [667, 88] width 52 height 52
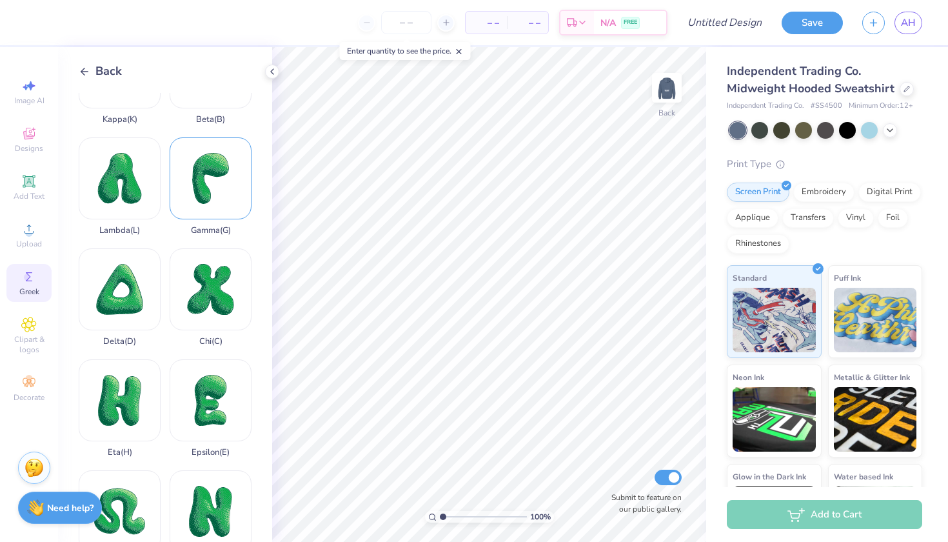
scroll to position [186, 0]
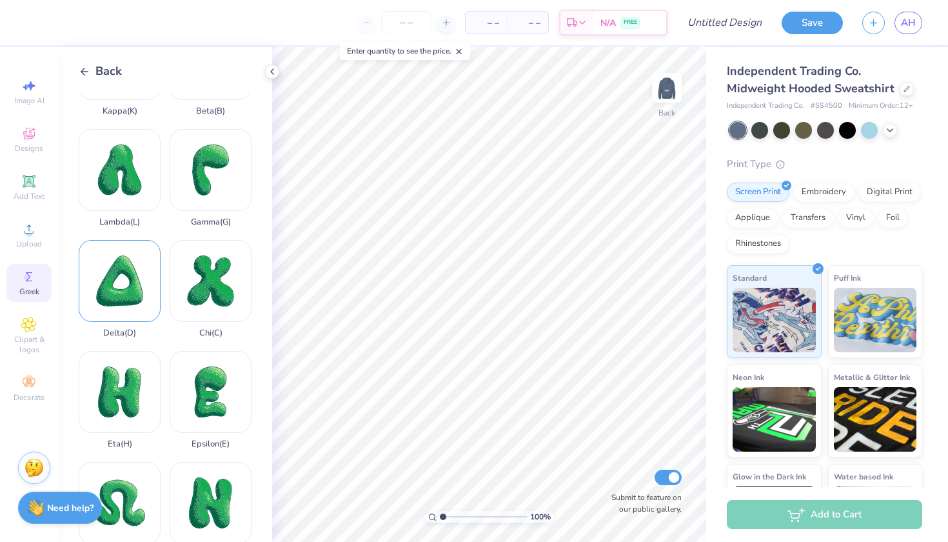
click at [123, 338] on div "[MEDICAL_DATA] )" at bounding box center [120, 289] width 82 height 98
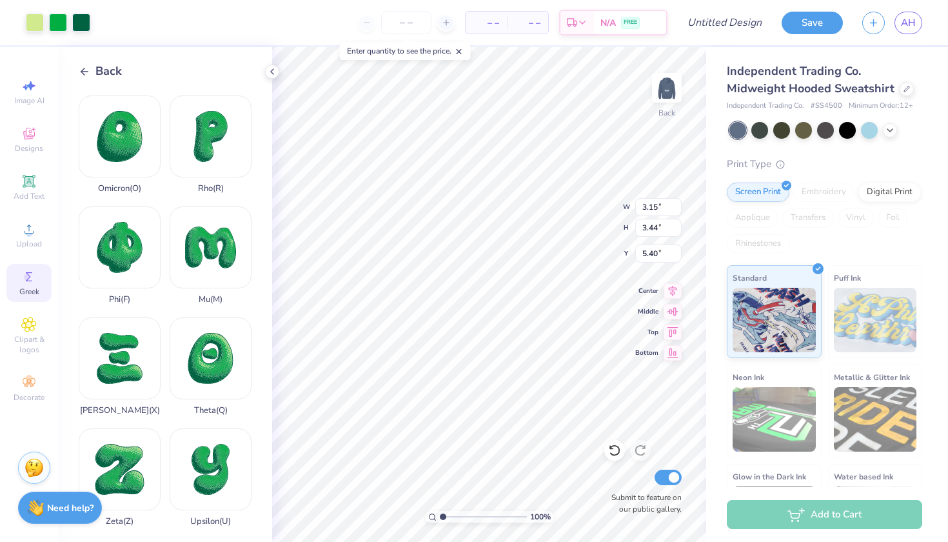
scroll to position [0, 0]
click at [208, 323] on div "Theta ( Q )" at bounding box center [211, 366] width 82 height 98
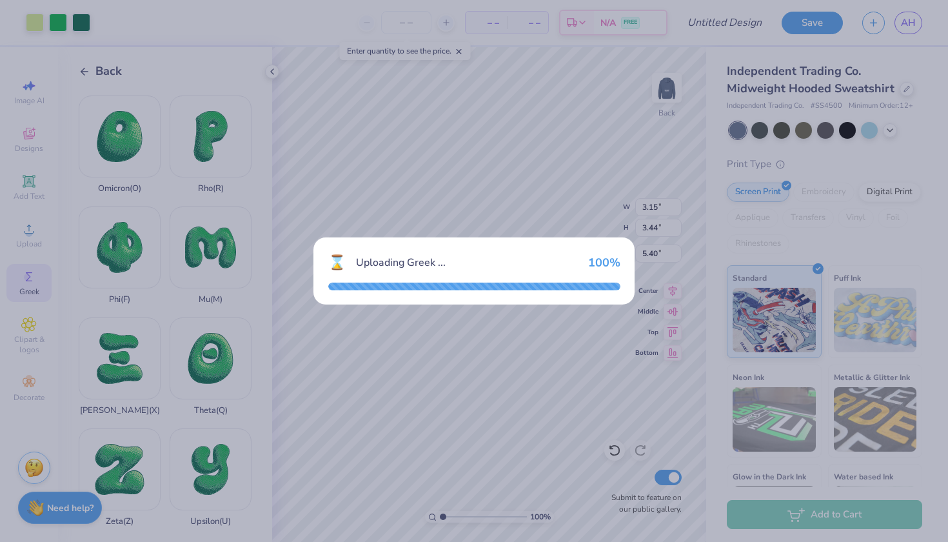
type input "2.81"
type input "3.18"
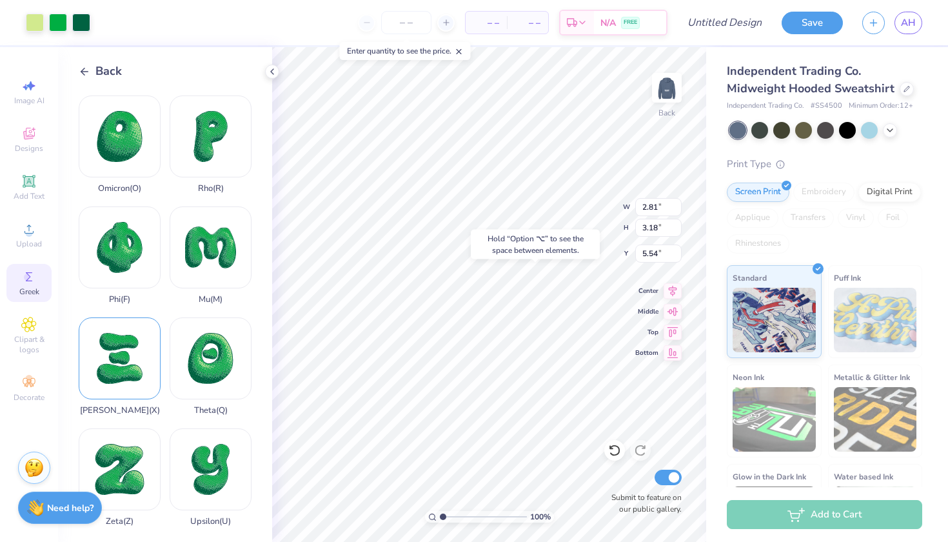
type input "9.93"
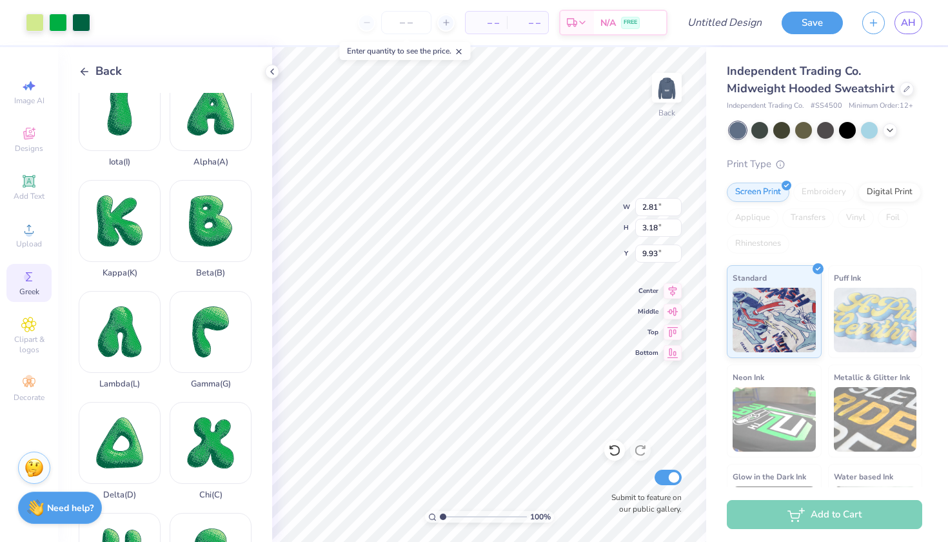
scroll to position [6, 0]
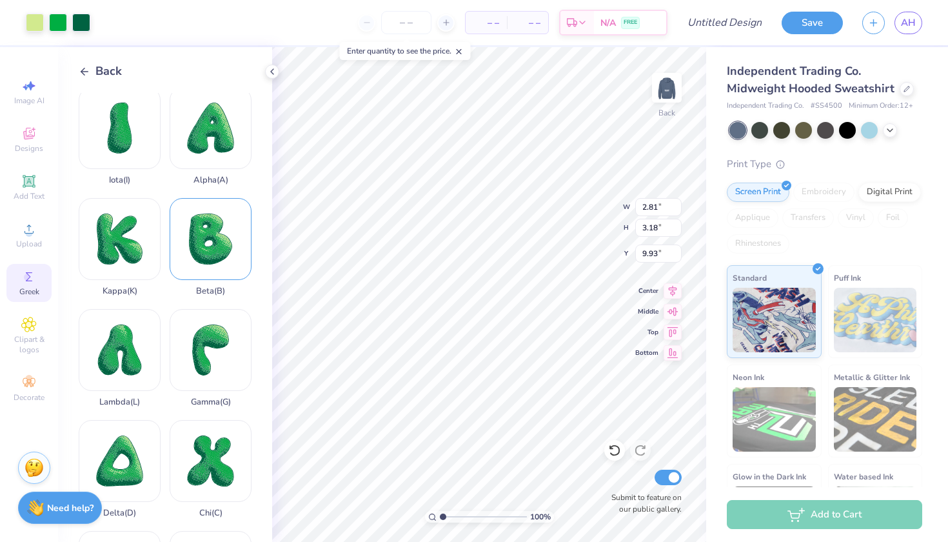
click at [215, 287] on div "Beta ( B )" at bounding box center [211, 247] width 82 height 98
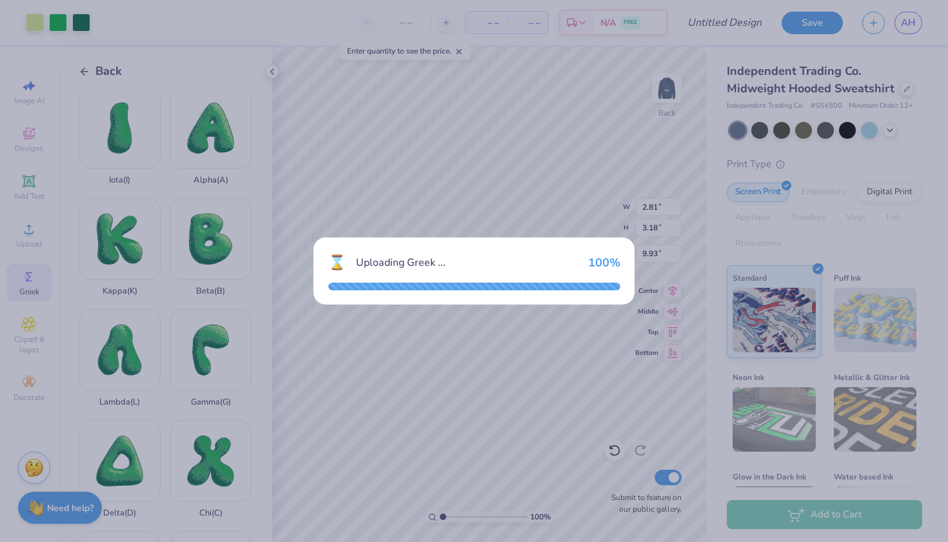
type input "2.80"
type input "3.31"
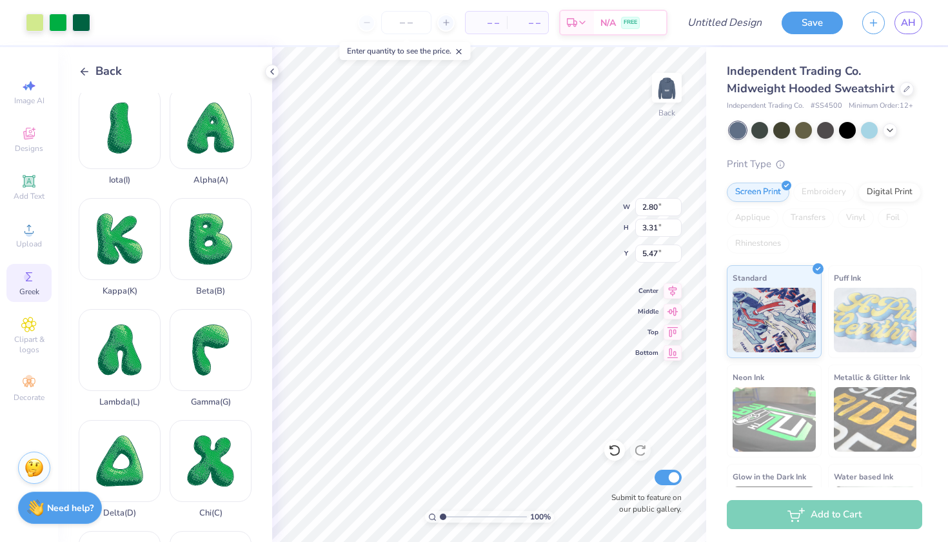
type input "3.00"
click at [78, 65] on div "Back Iota ( I ) Alpha ( A ) Kappa ( K ) Beta ( B ) Lambda ( L ) Gamma ( G ) Del…" at bounding box center [165, 294] width 214 height 495
click at [85, 68] on polyline at bounding box center [82, 71] width 3 height 7
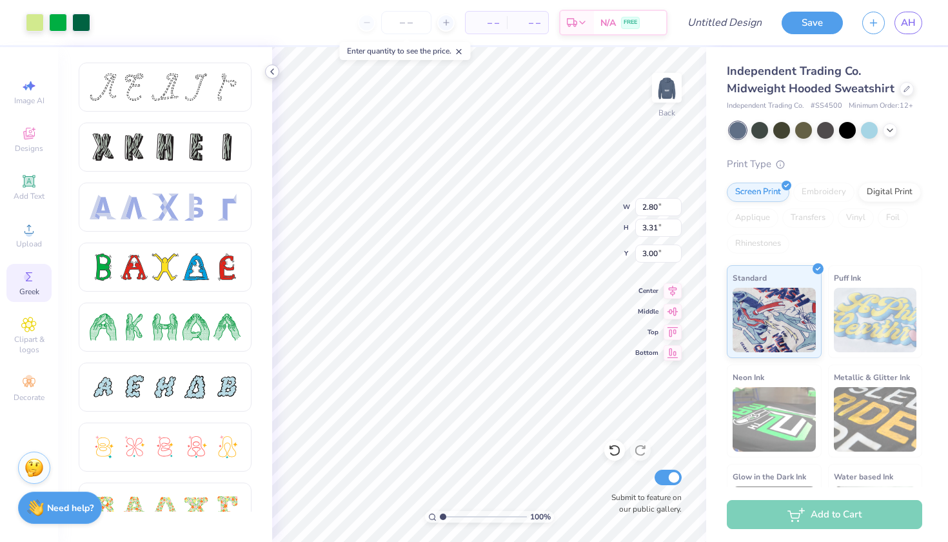
click at [275, 71] on icon at bounding box center [272, 71] width 10 height 10
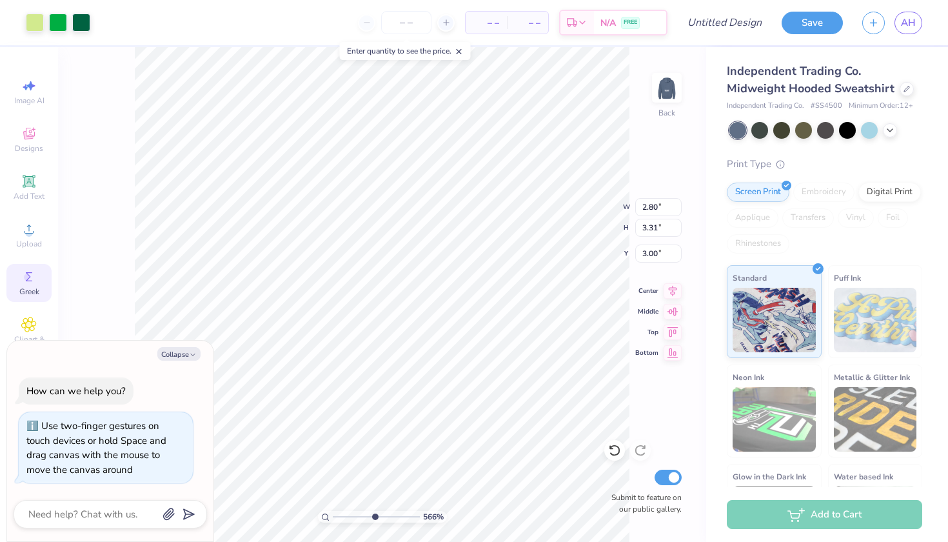
type input "5.66"
type textarea "x"
type input "5.73"
type textarea "x"
type input "1"
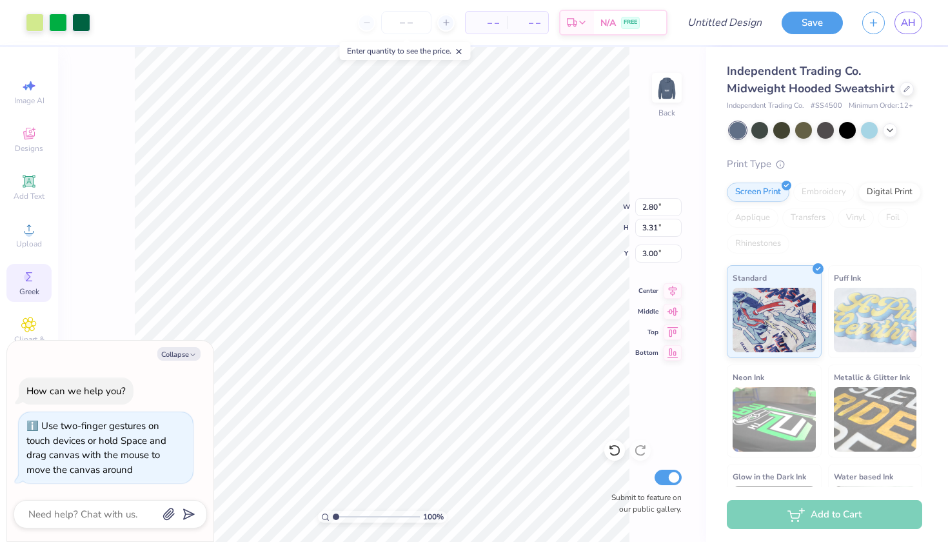
click at [335, 512] on input "range" at bounding box center [376, 517] width 87 height 12
type textarea "x"
type input "0.88"
type input "1.04"
type input "5.28"
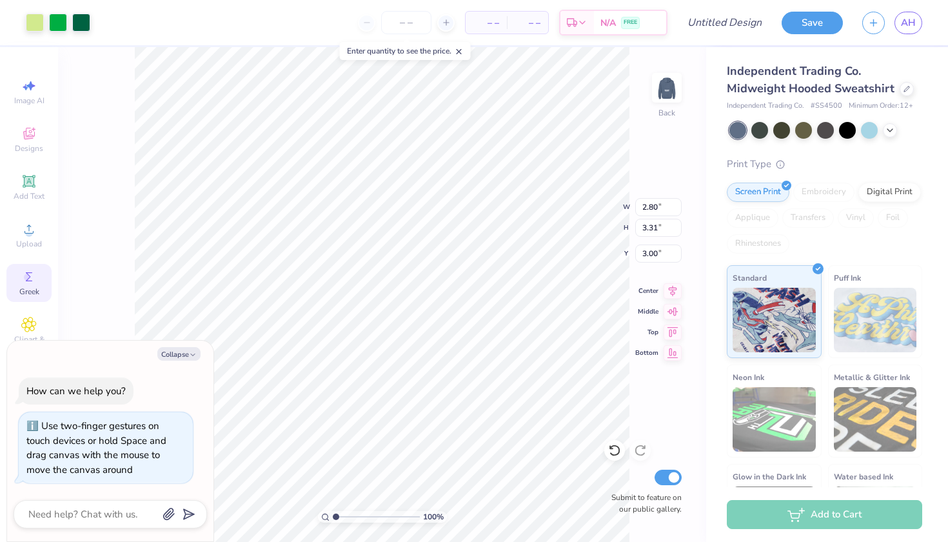
type textarea "x"
type input "3.93"
type textarea "x"
type input "1.86"
drag, startPoint x: 333, startPoint y: 515, endPoint x: 343, endPoint y: 513, distance: 10.6
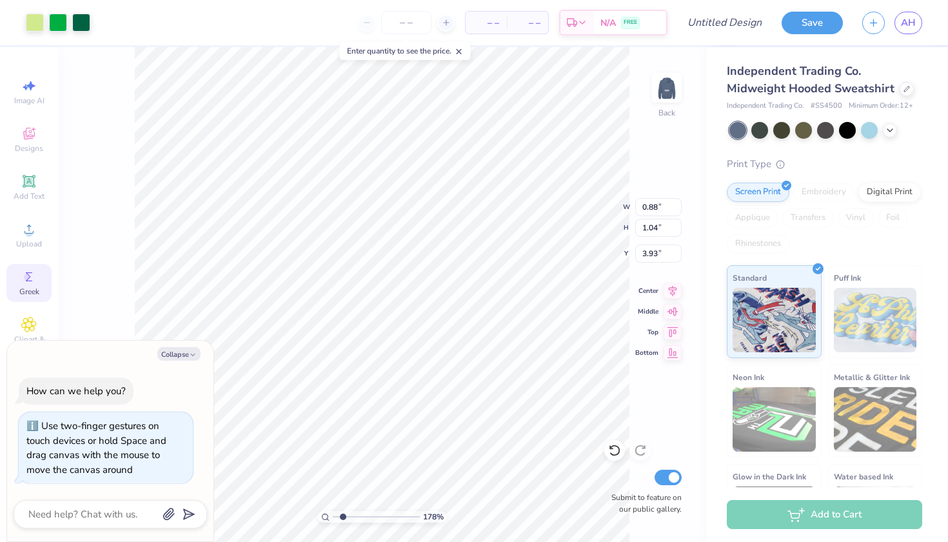
click at [343, 513] on input "range" at bounding box center [376, 517] width 87 height 12
type textarea "x"
type input "1.15"
type input "1.36"
type input "3.60"
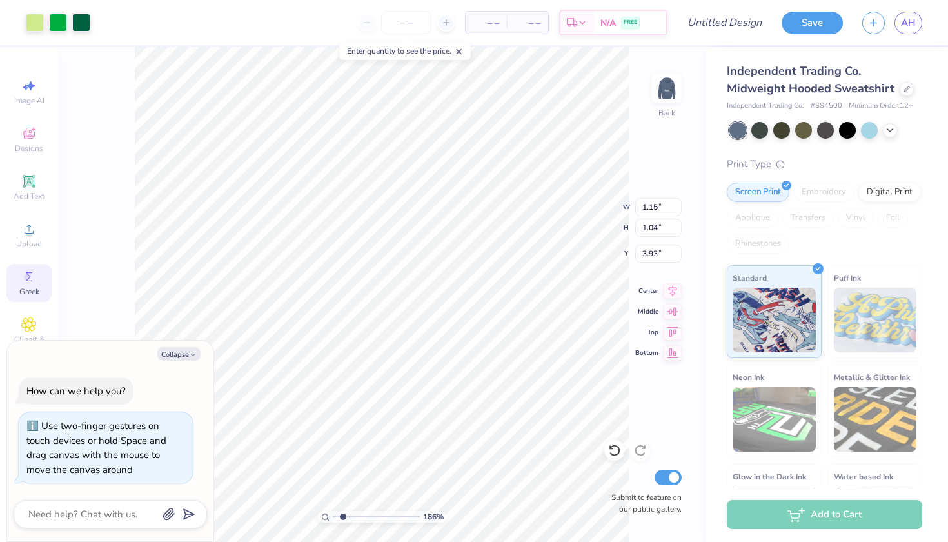
type textarea "x"
type input "3.35"
type textarea "x"
type input "2.81"
type input "3.18"
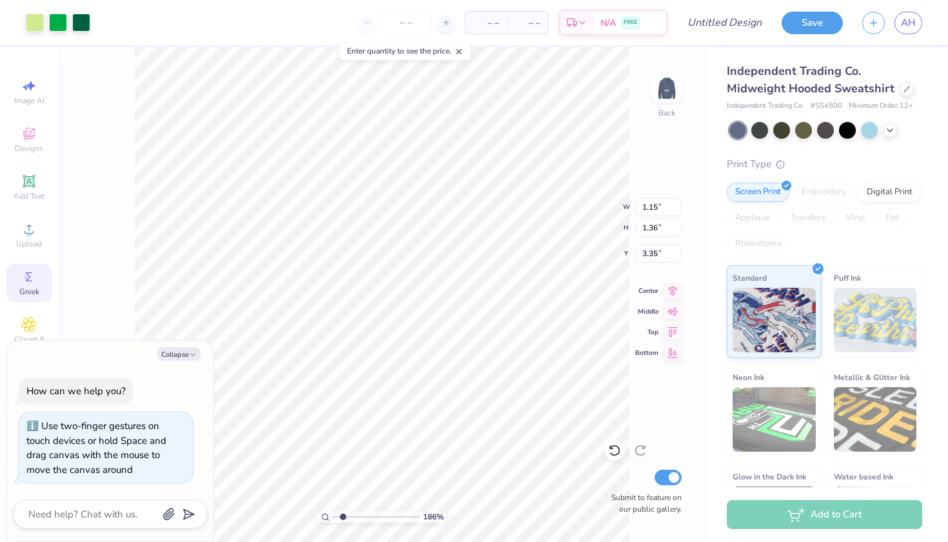
type input "9.93"
type textarea "x"
type input "1.18"
type input "1.34"
type input "11.77"
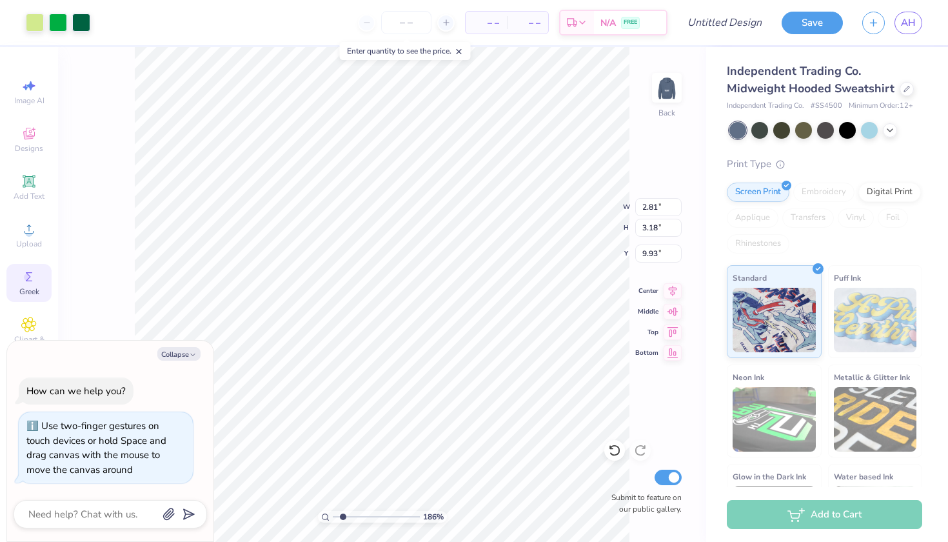
type textarea "x"
type input "4.05"
type textarea "x"
type input "3.15"
type input "3.44"
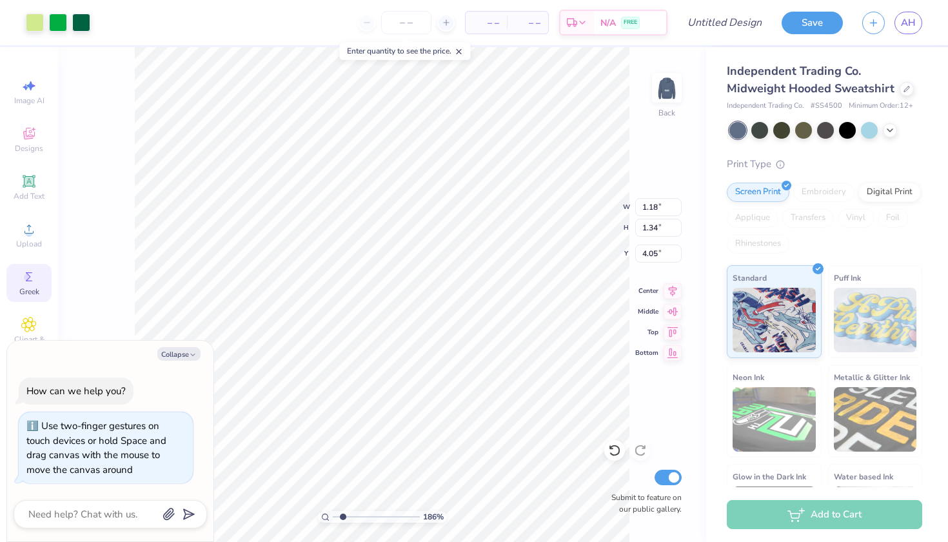
type input "5.40"
type textarea "x"
type input "2.09"
type textarea "x"
type input "0.83"
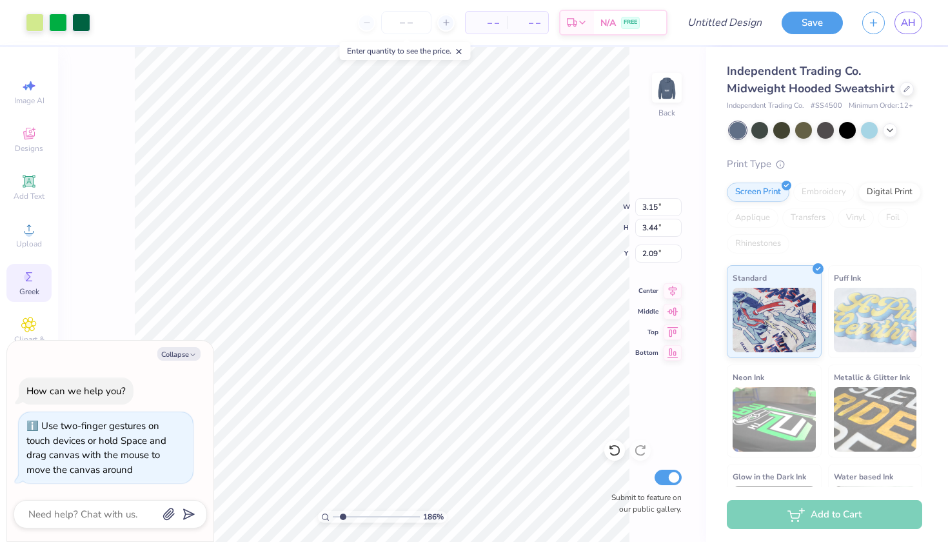
type input "0.91"
type input "4.63"
type textarea "x"
type input "3.58"
type textarea "x"
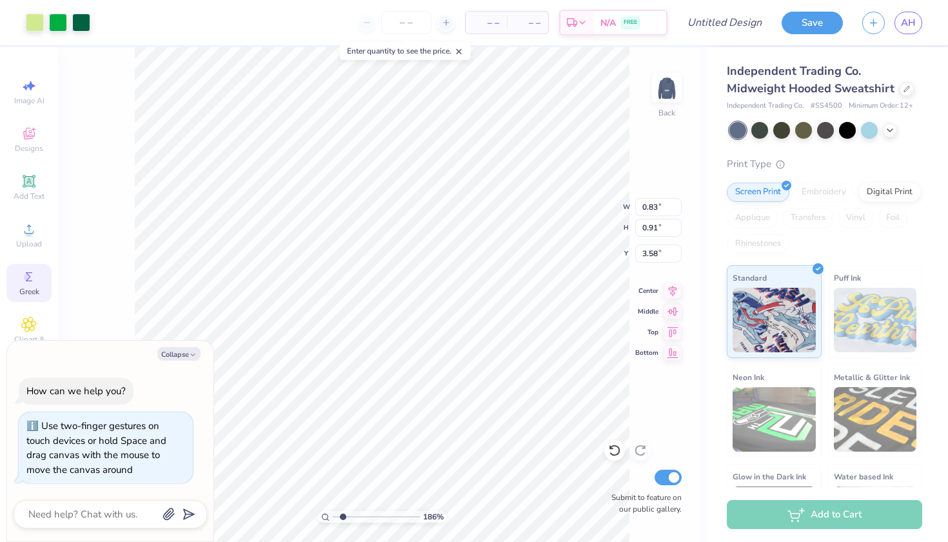
type input "1.06"
type input "1.16"
type textarea "x"
type input "3.46"
click at [180, 353] on button "Collapse" at bounding box center [178, 354] width 43 height 14
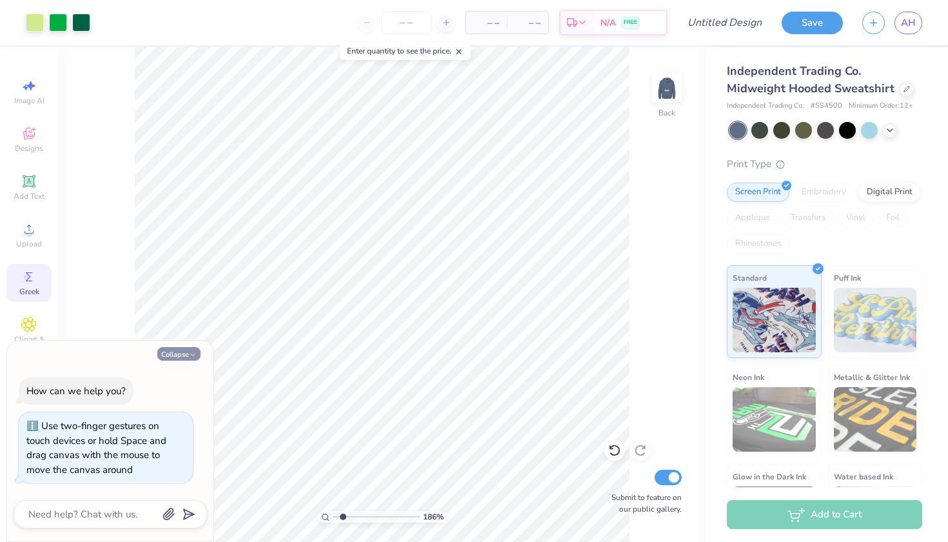
type textarea "x"
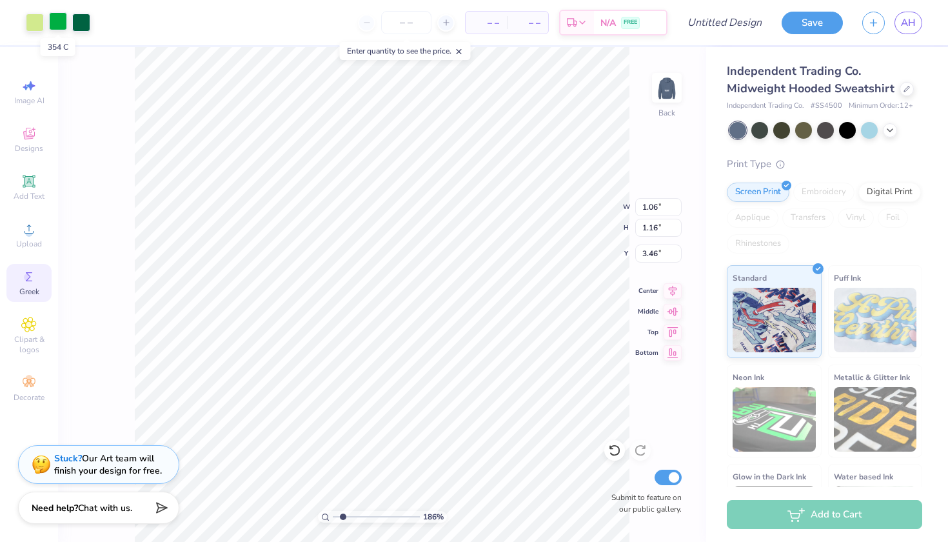
click at [56, 23] on div at bounding box center [58, 21] width 18 height 18
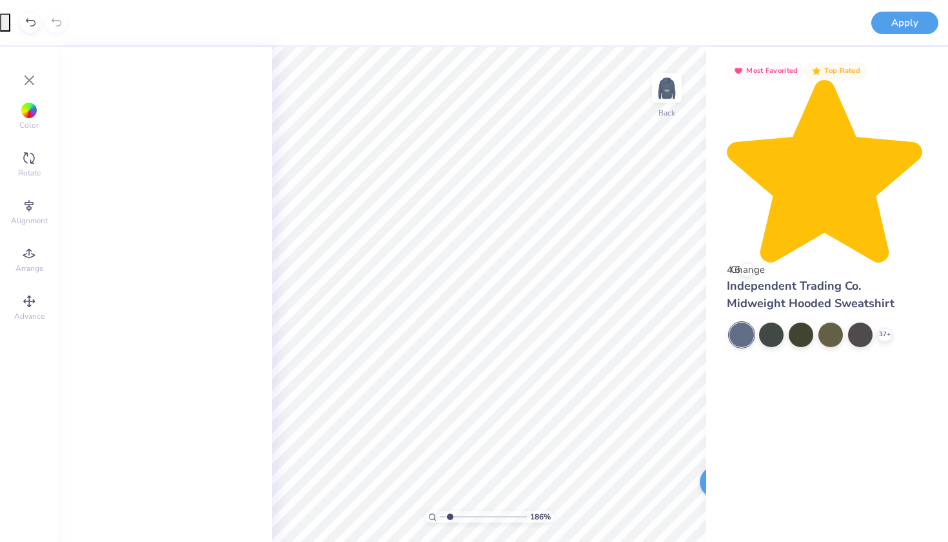
type input "1"
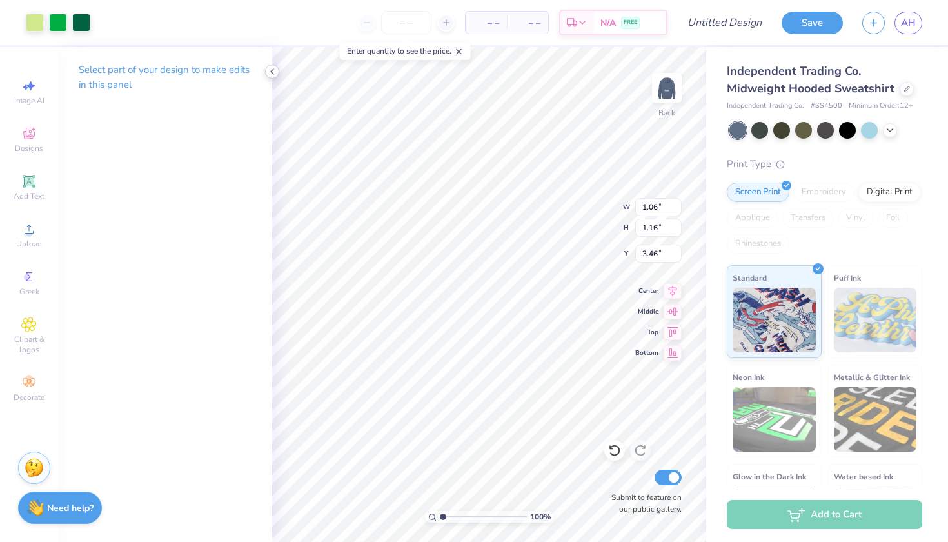
click at [271, 70] on icon at bounding box center [272, 71] width 10 height 10
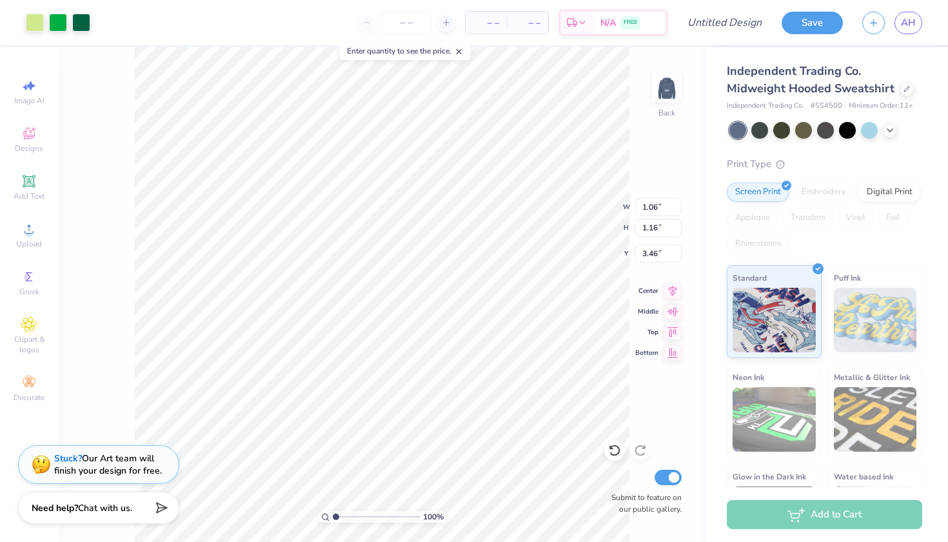
scroll to position [0, 0]
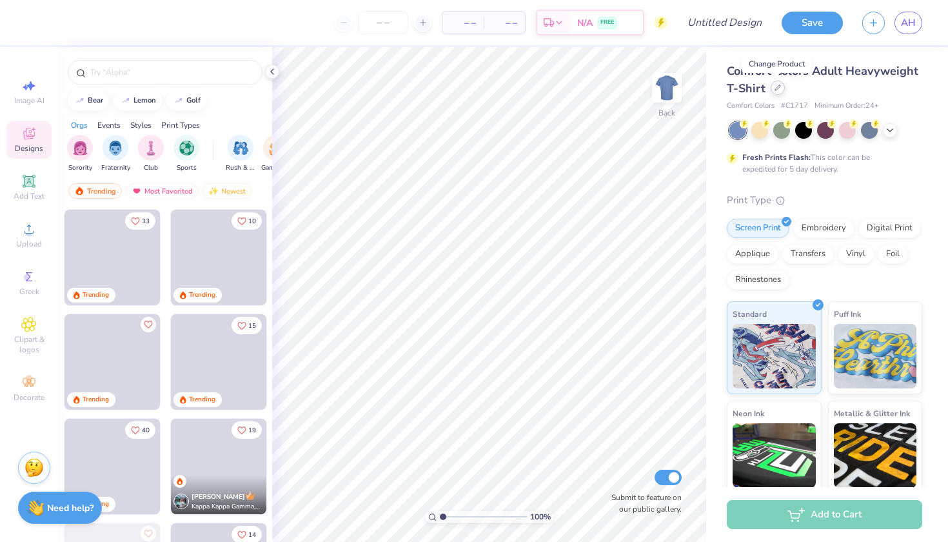
click at [779, 86] on icon at bounding box center [778, 88] width 6 height 6
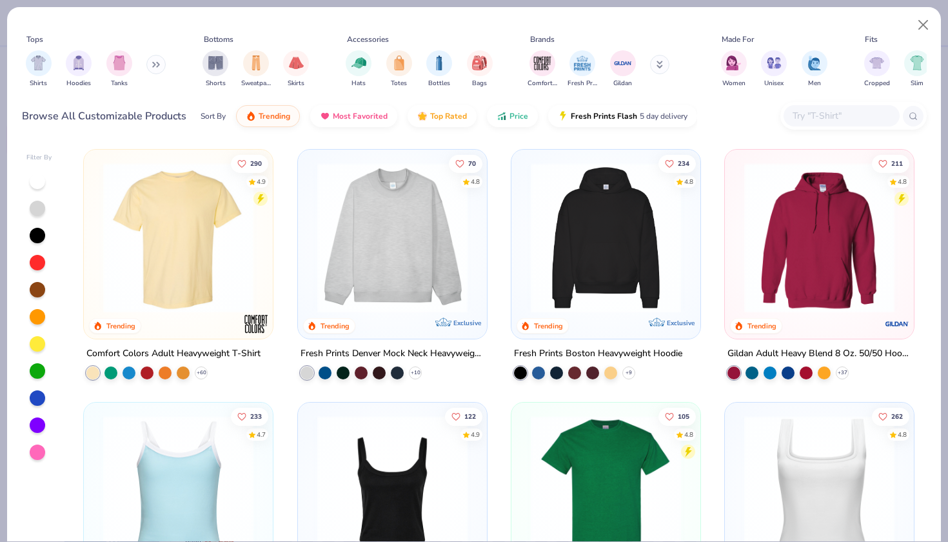
click at [403, 235] on img at bounding box center [392, 238] width 163 height 150
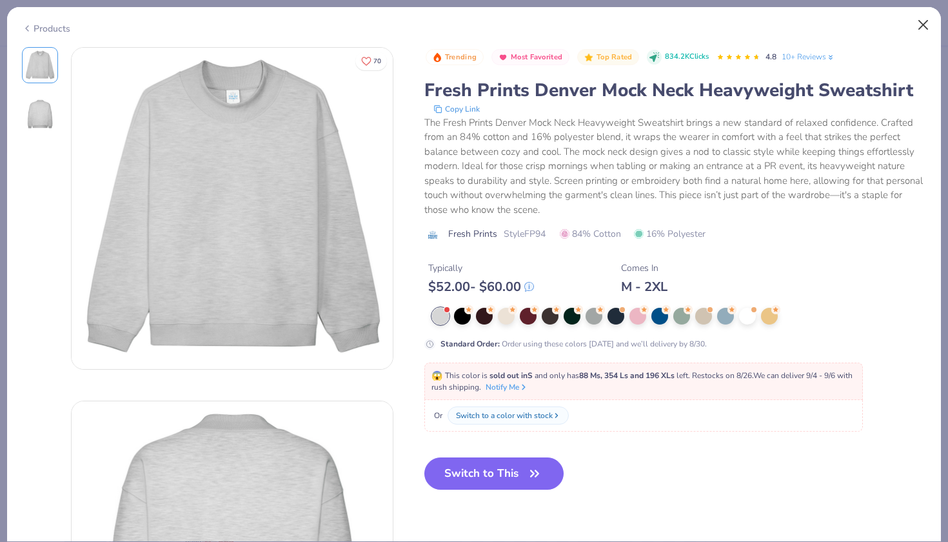
click at [925, 22] on button "Close" at bounding box center [924, 25] width 25 height 25
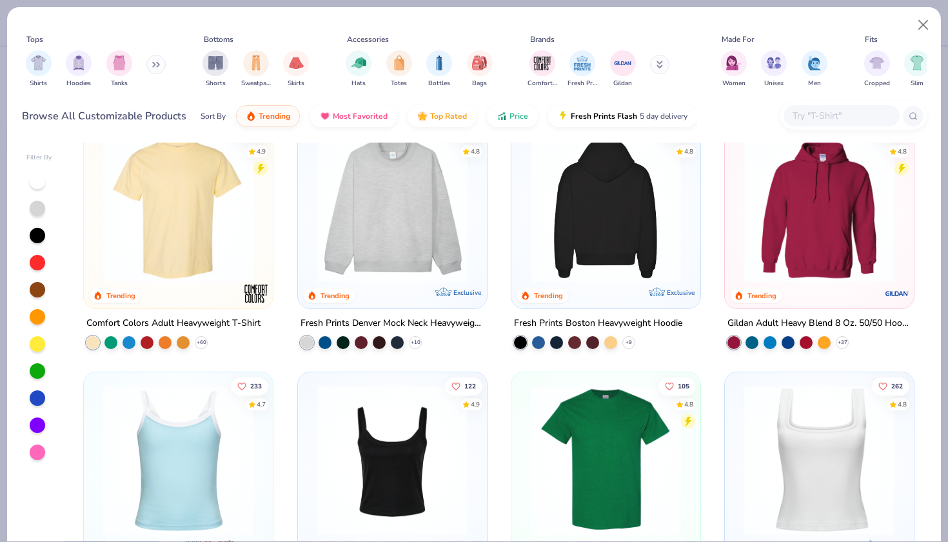
scroll to position [31, 0]
click at [801, 221] on img at bounding box center [819, 207] width 163 height 150
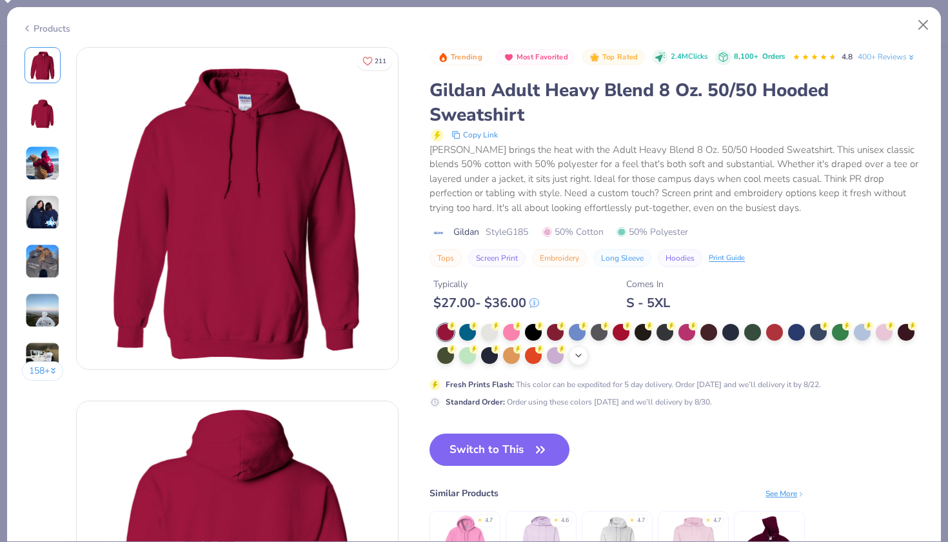
click at [574, 350] on icon at bounding box center [579, 355] width 10 height 10
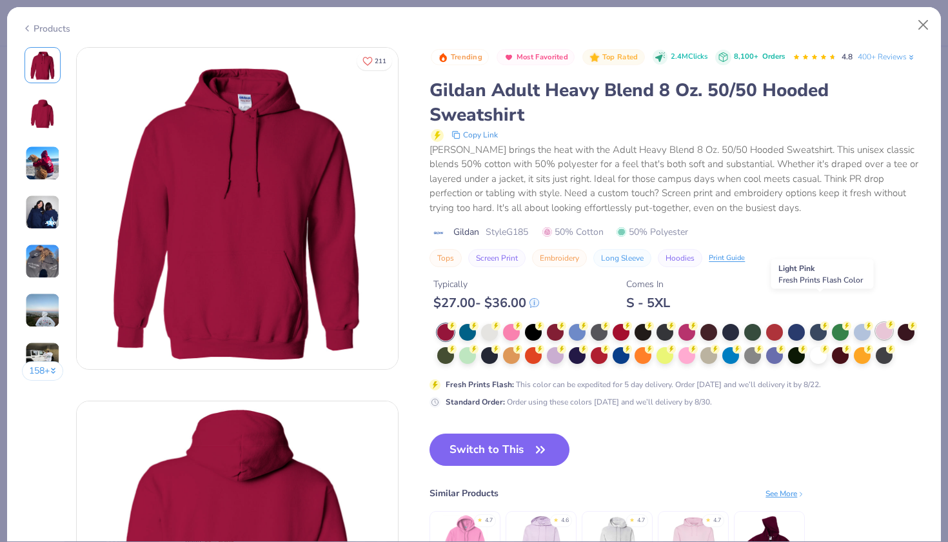
click at [876, 323] on div at bounding box center [884, 331] width 17 height 17
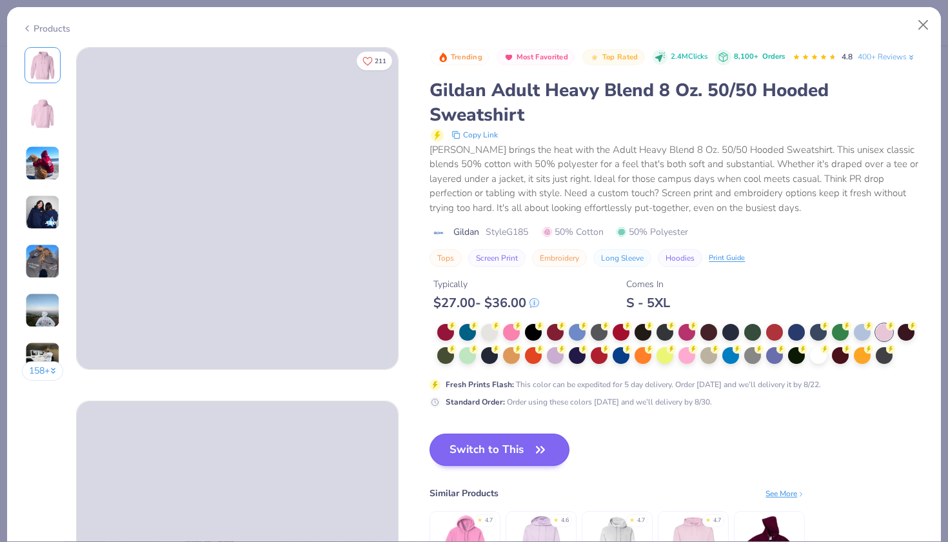
click at [453, 434] on button "Switch to This" at bounding box center [500, 450] width 140 height 32
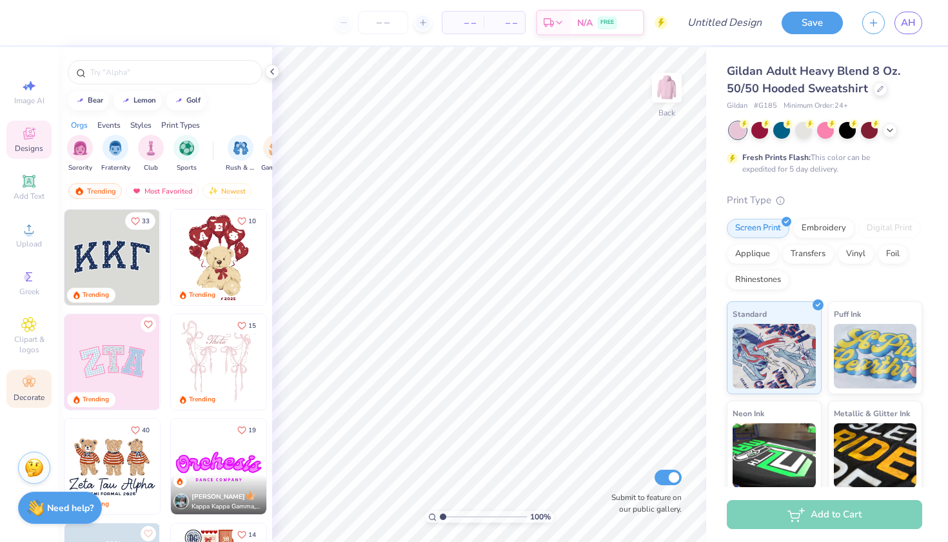
click at [30, 381] on circle at bounding box center [28, 378] width 7 height 7
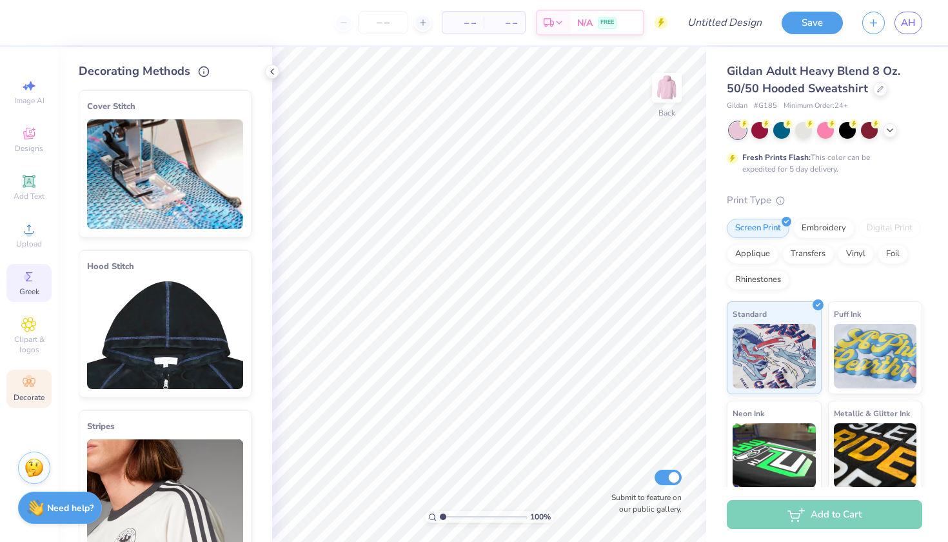
click at [25, 276] on circle at bounding box center [27, 277] width 7 height 7
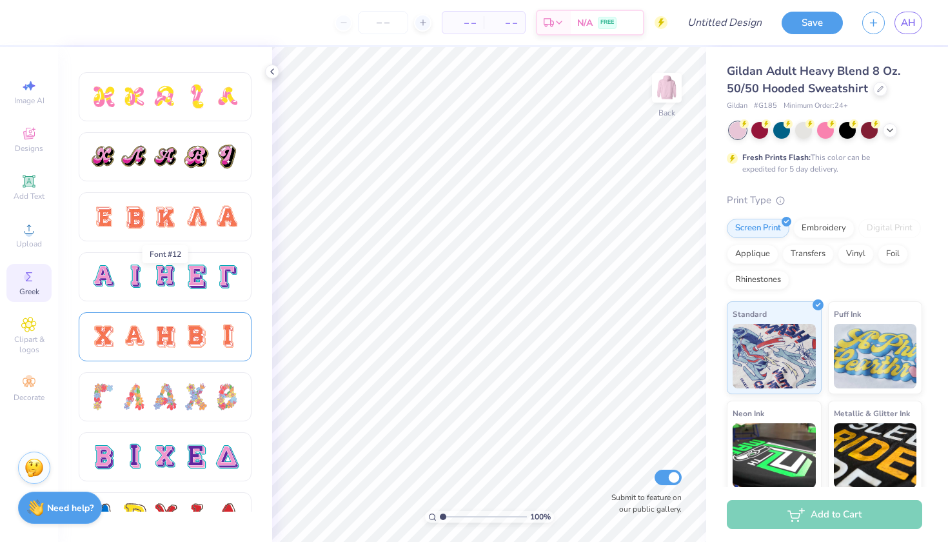
scroll to position [787, 0]
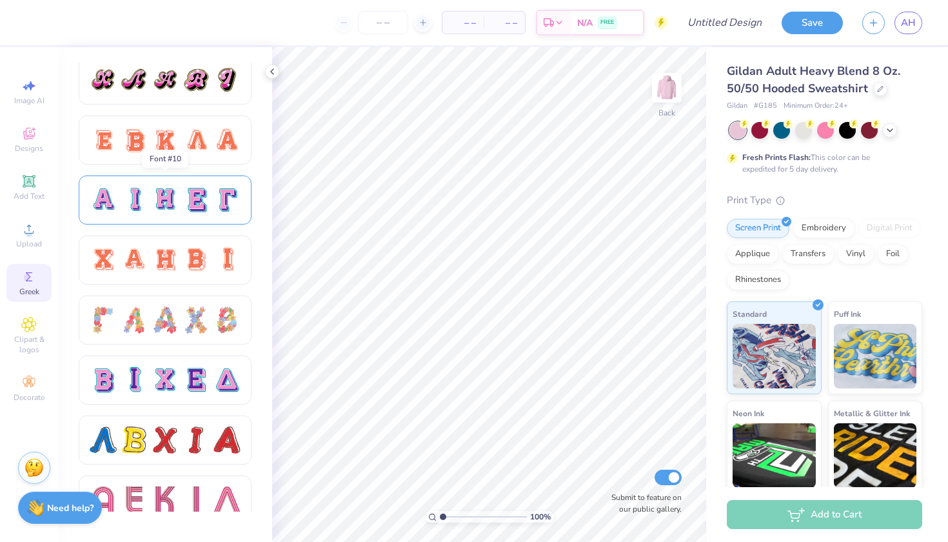
click at [195, 205] on div at bounding box center [196, 199] width 27 height 27
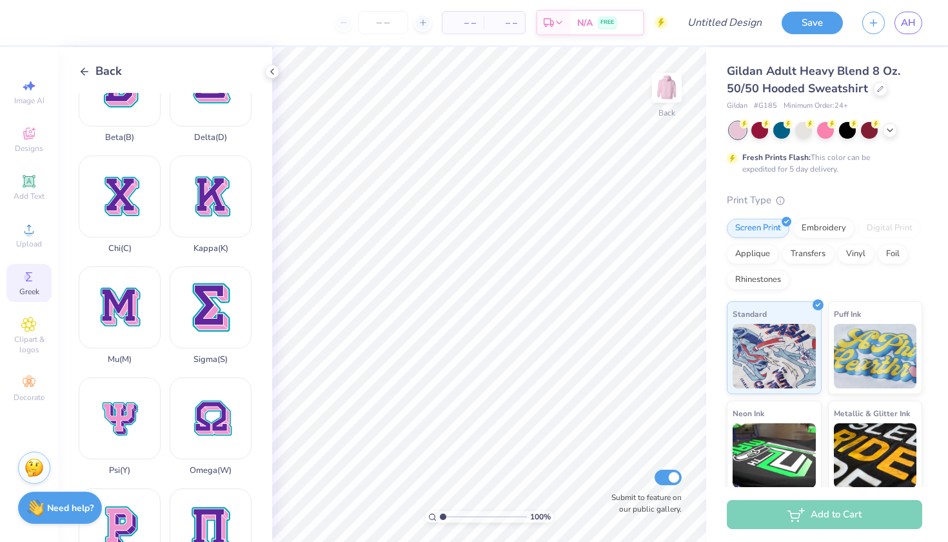
scroll to position [391, 0]
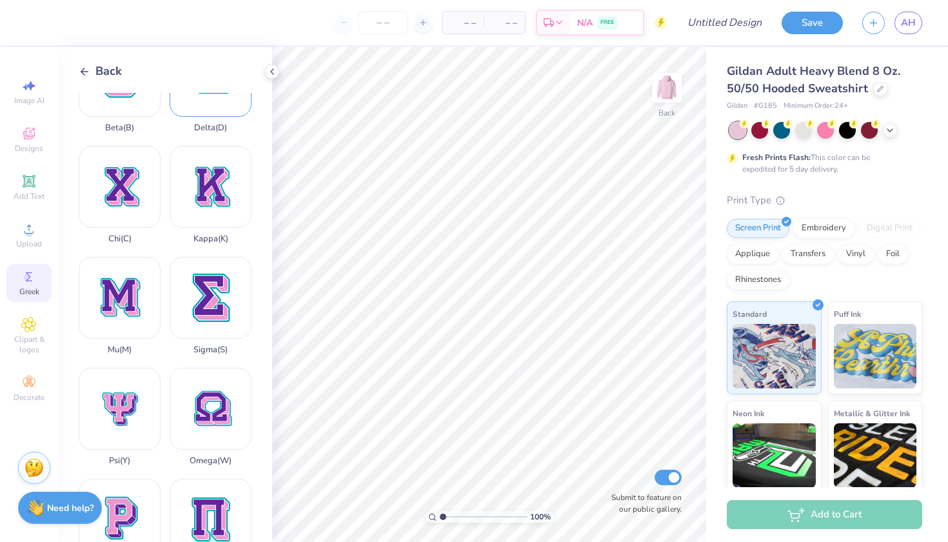
click at [224, 133] on div "Delta ( D )" at bounding box center [211, 84] width 82 height 98
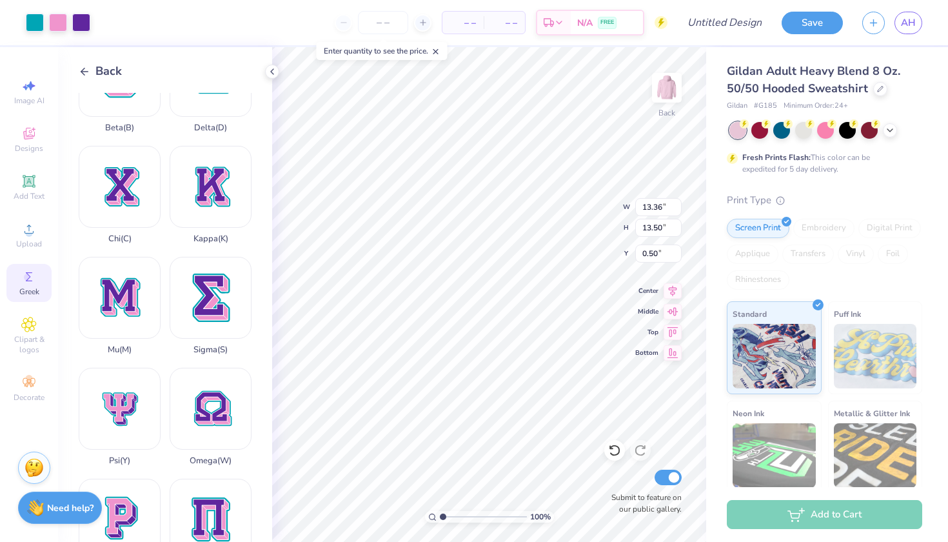
type input "2.86"
type input "2.89"
type input "3.00"
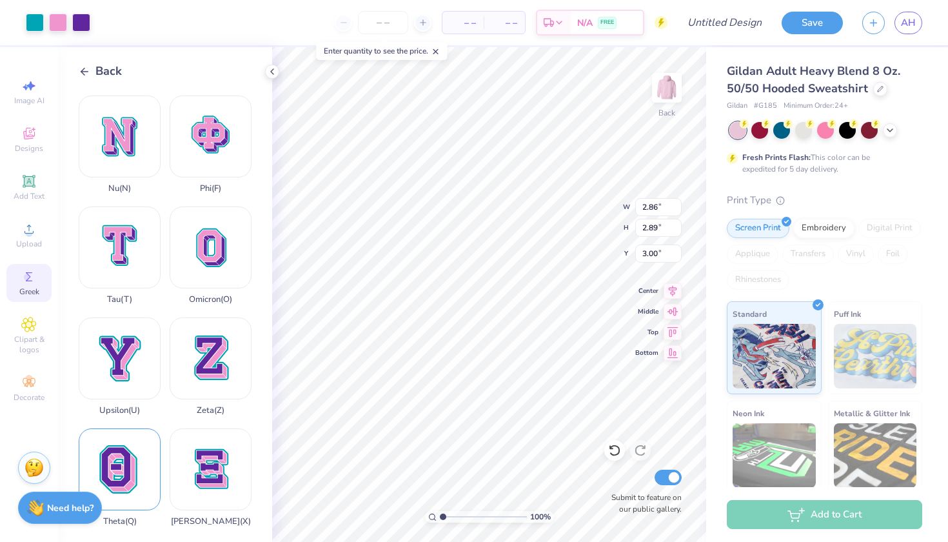
scroll to position [0, 0]
click at [126, 447] on div "Theta ( Q )" at bounding box center [120, 477] width 82 height 98
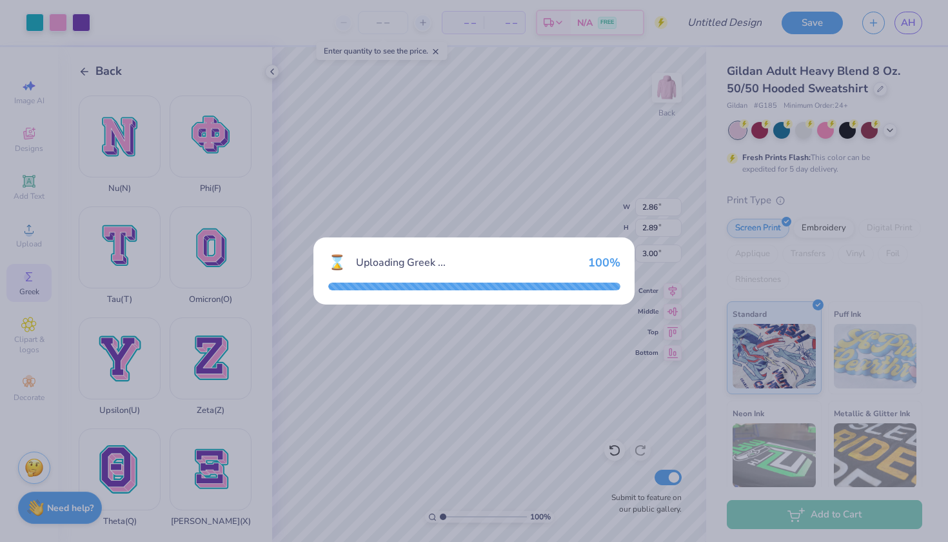
type input "10.53"
type input "13.50"
type input "0.50"
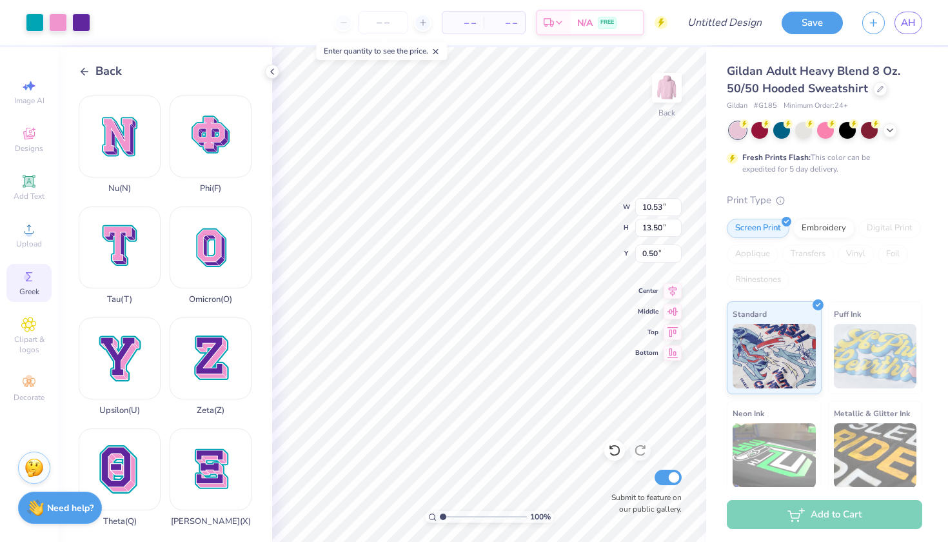
type input "2.48"
type input "3.18"
type input "3.00"
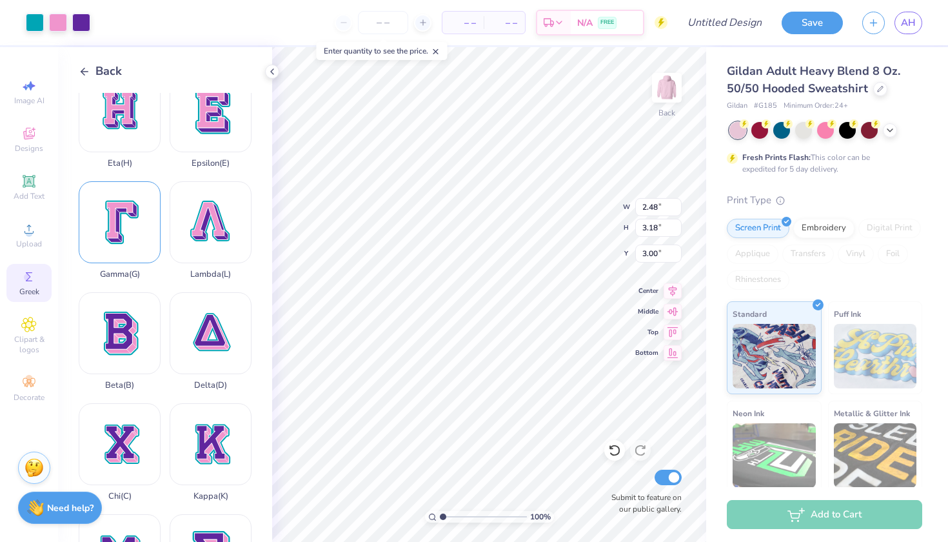
scroll to position [125, 0]
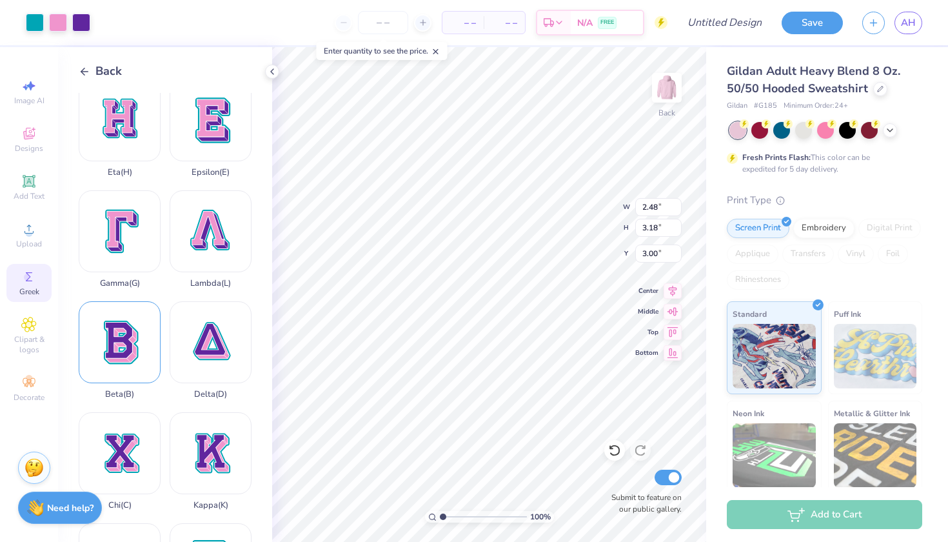
click at [118, 399] on div "Beta ( B )" at bounding box center [120, 350] width 82 height 98
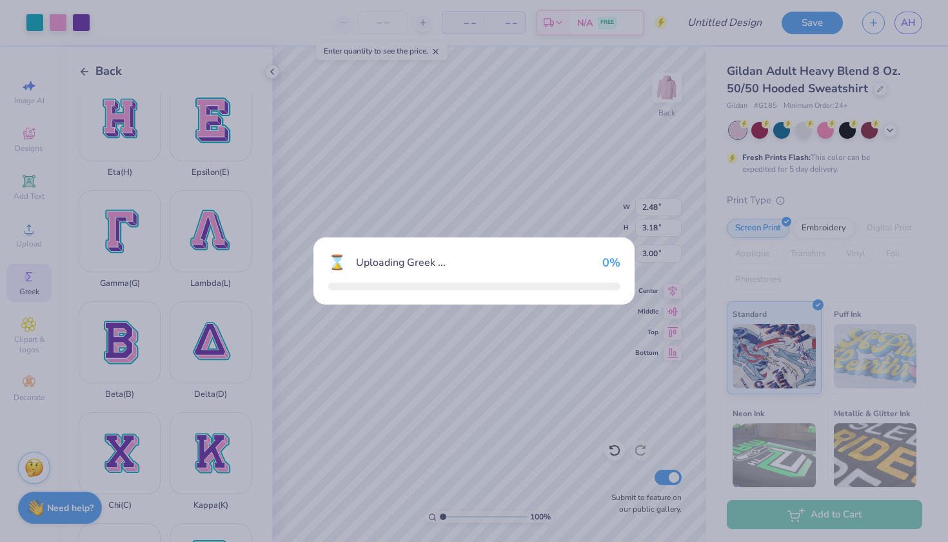
type input "10.70"
type input "13.50"
type input "0.50"
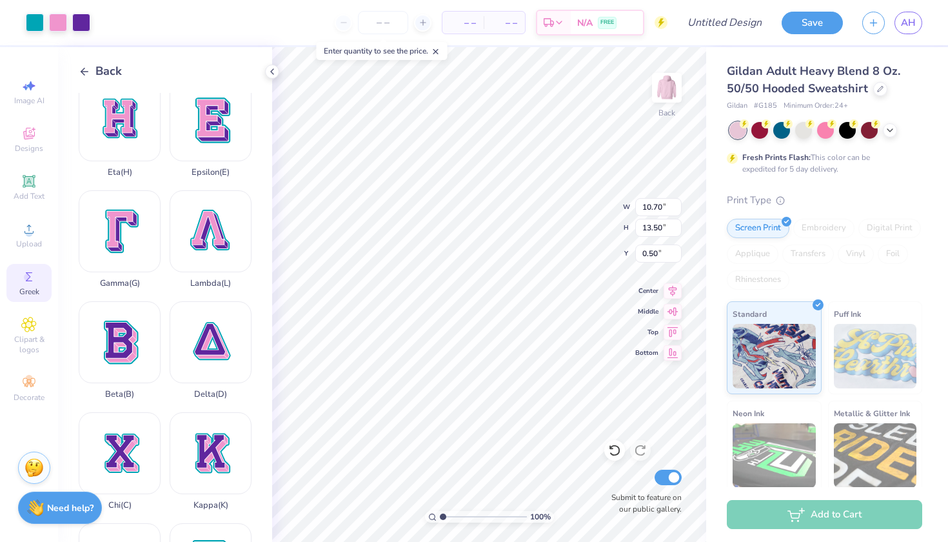
type input "2.62"
type input "3.31"
click at [82, 65] on div "Back" at bounding box center [100, 71] width 43 height 17
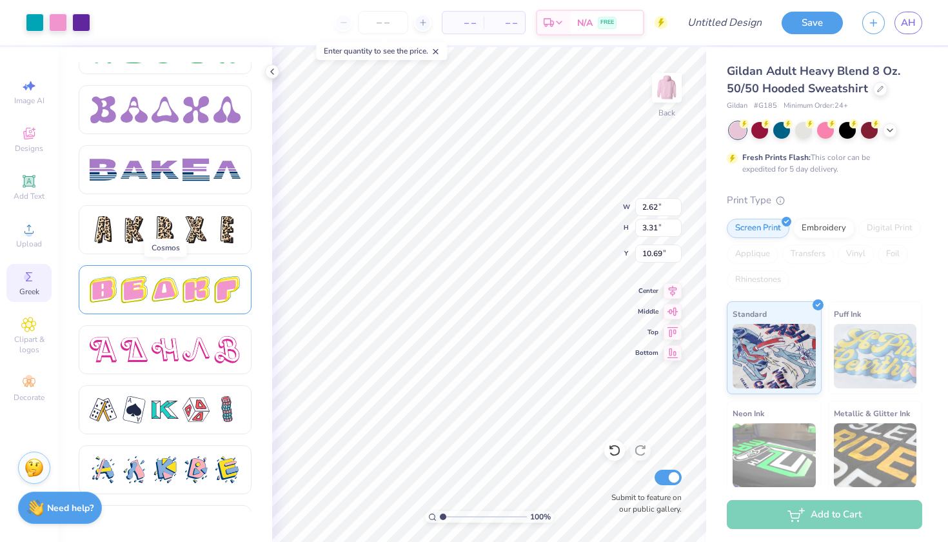
scroll to position [2016, 0]
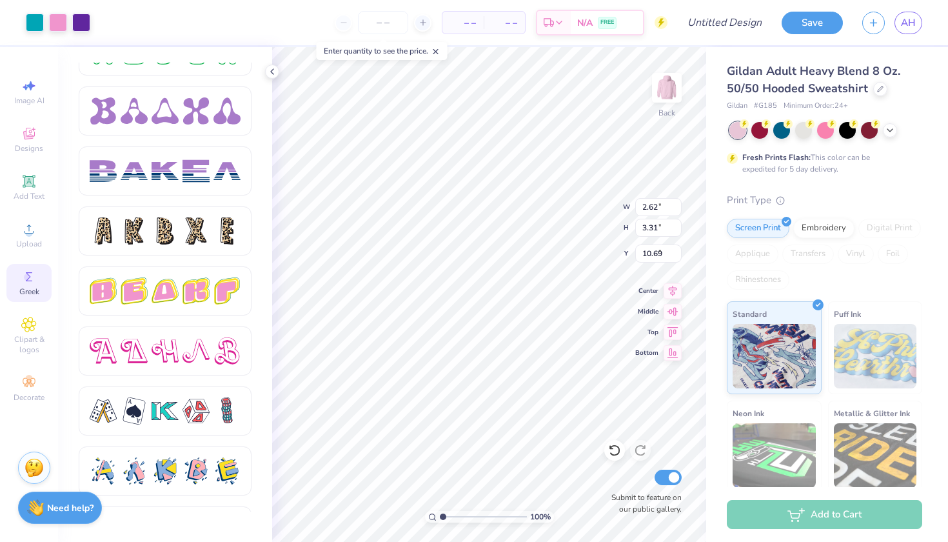
type input "3.00"
type input "2.86"
type input "2.89"
type input "2.48"
type input "3.18"
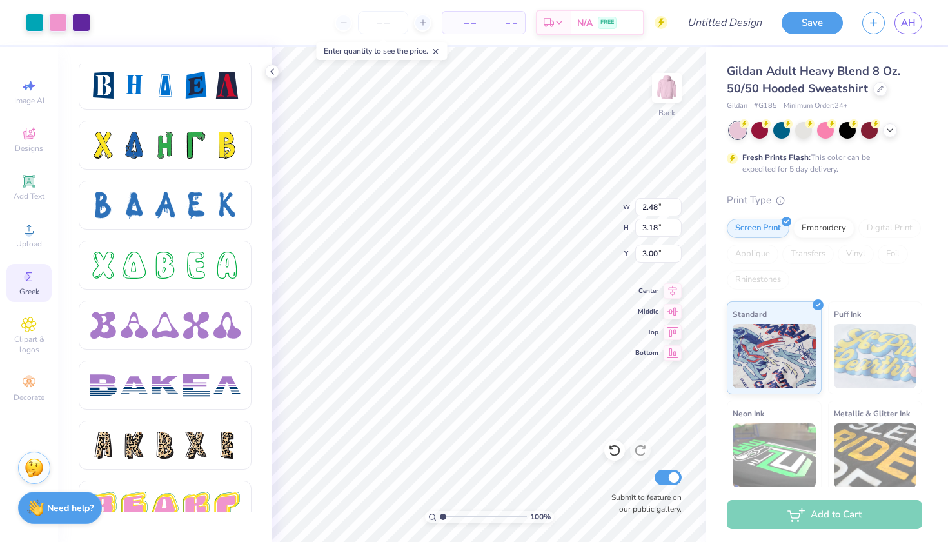
scroll to position [1803, 0]
click at [26, 187] on icon at bounding box center [28, 181] width 15 height 15
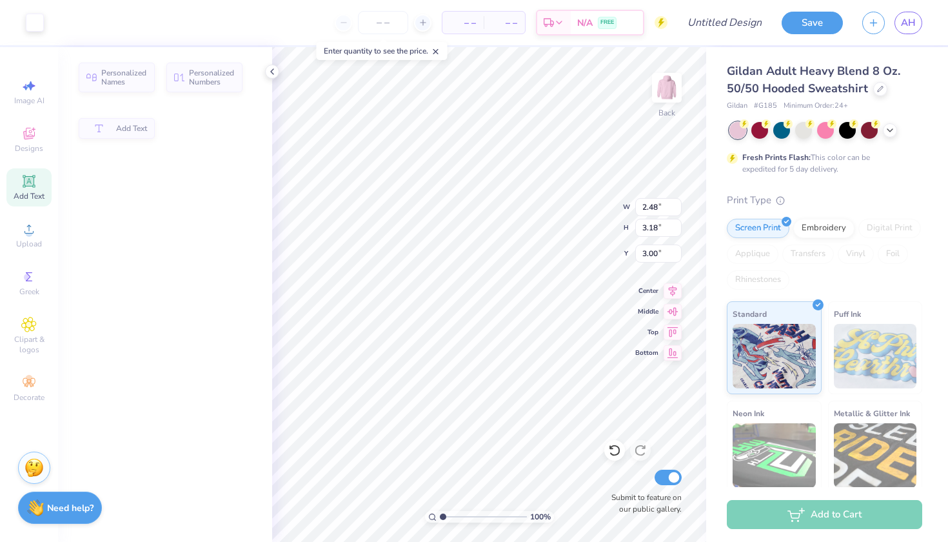
type input "6.48"
type input "1.88"
type input "6.31"
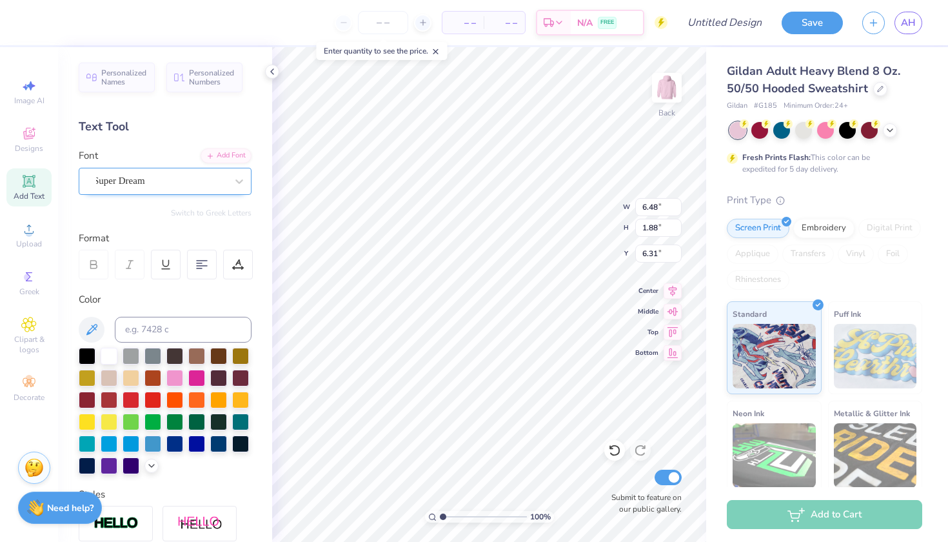
click at [202, 183] on div "Super Dream" at bounding box center [159, 181] width 135 height 20
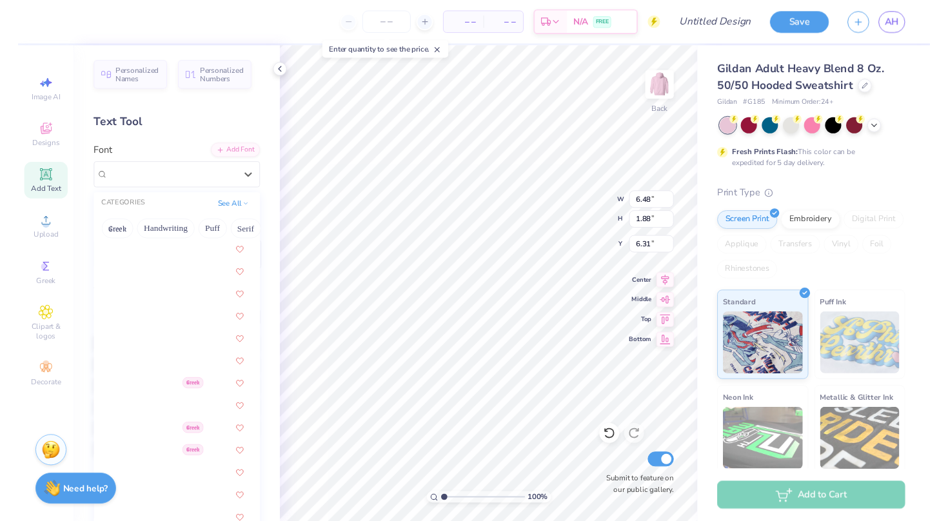
scroll to position [2561, 0]
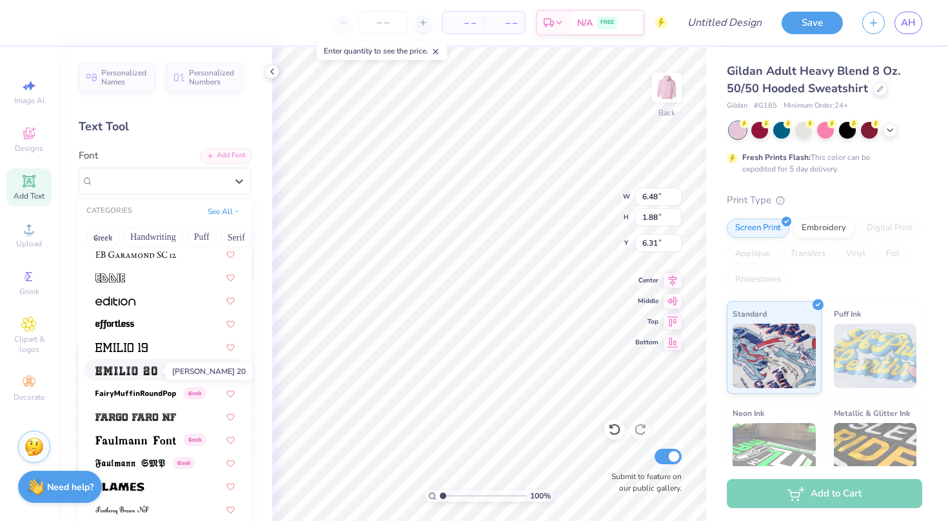
click at [147, 370] on img at bounding box center [126, 370] width 62 height 9
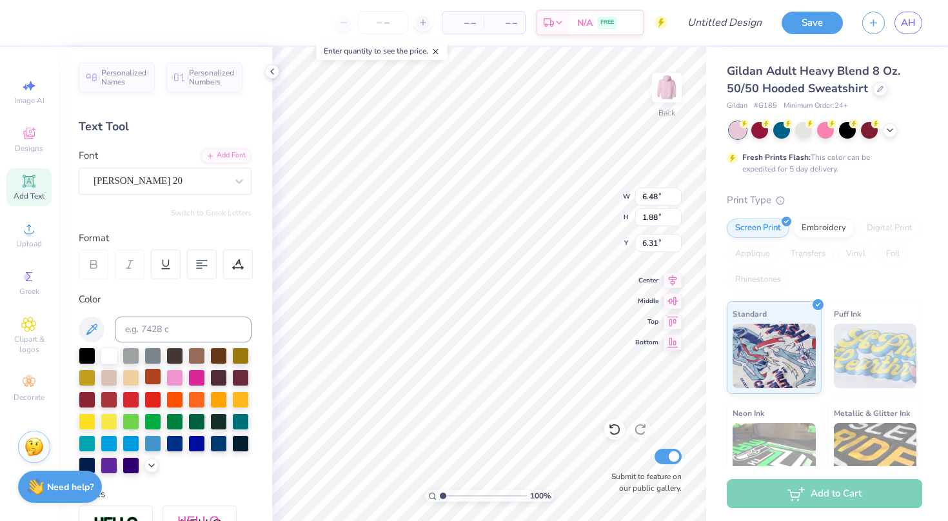
type input "8.55"
type input "2.45"
type input "6.02"
type textarea "E"
paste textarea
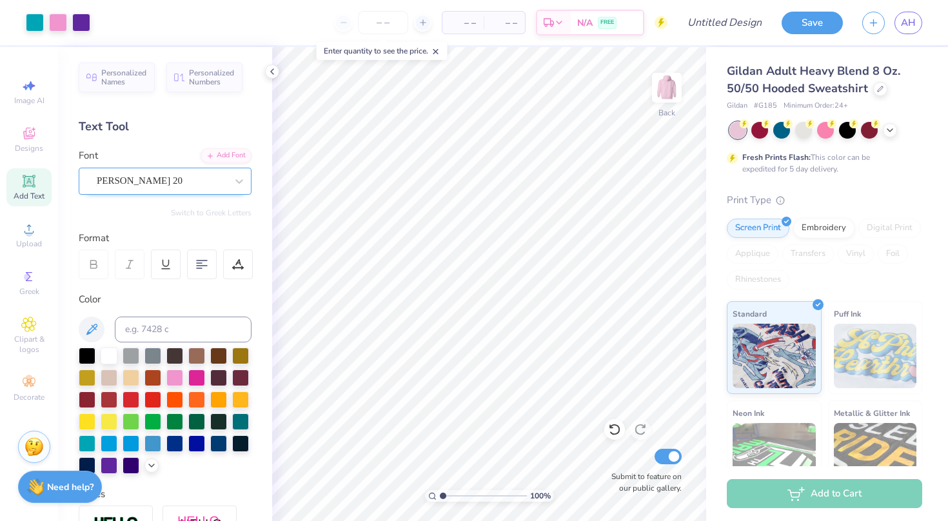
click at [198, 185] on div "Emilio 20" at bounding box center [159, 181] width 135 height 20
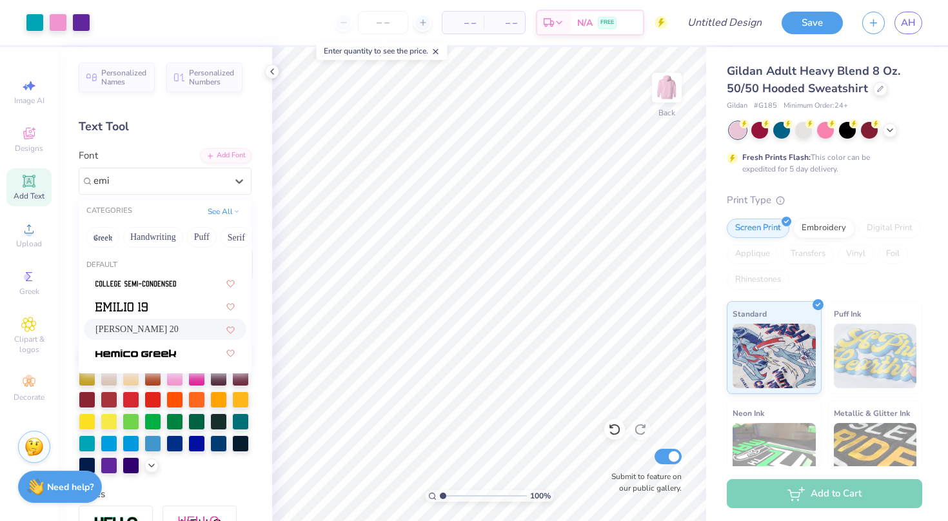
click at [166, 332] on div "Emilio 20" at bounding box center [164, 330] width 139 height 14
type input "emi"
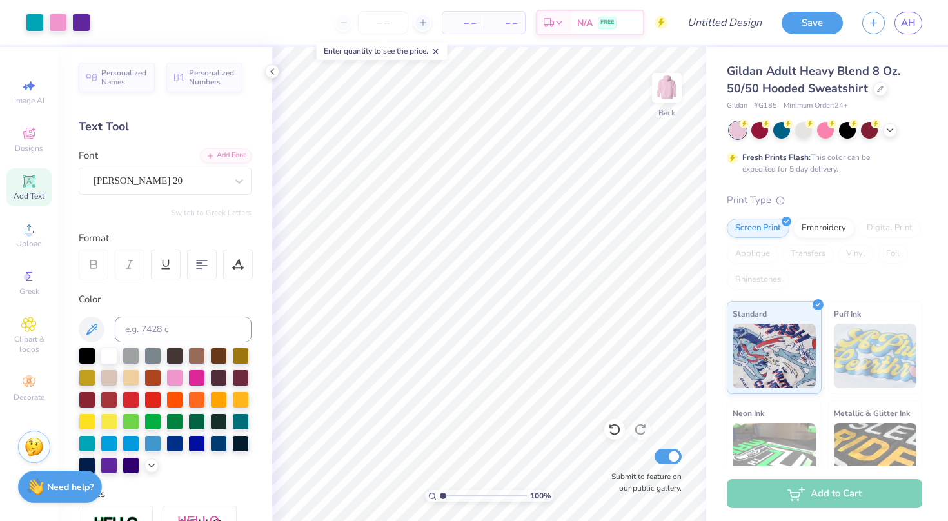
click at [19, 185] on div "Add Text" at bounding box center [28, 187] width 45 height 38
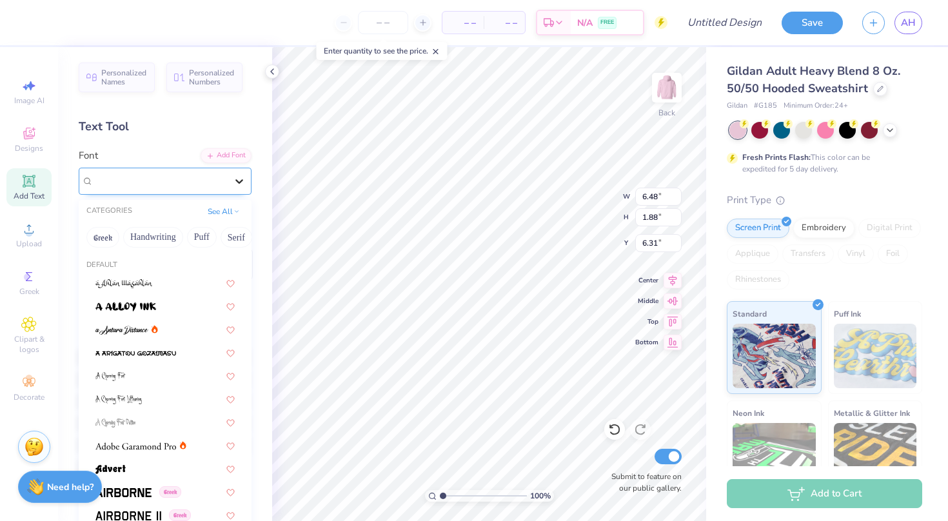
click at [240, 181] on icon at bounding box center [239, 181] width 13 height 13
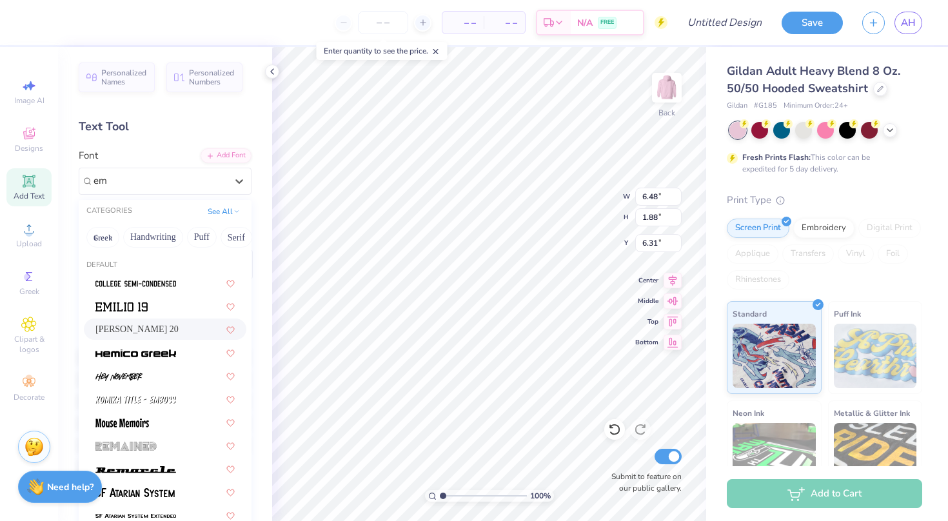
click at [160, 336] on div "Emilio 20" at bounding box center [164, 330] width 139 height 14
type input "em"
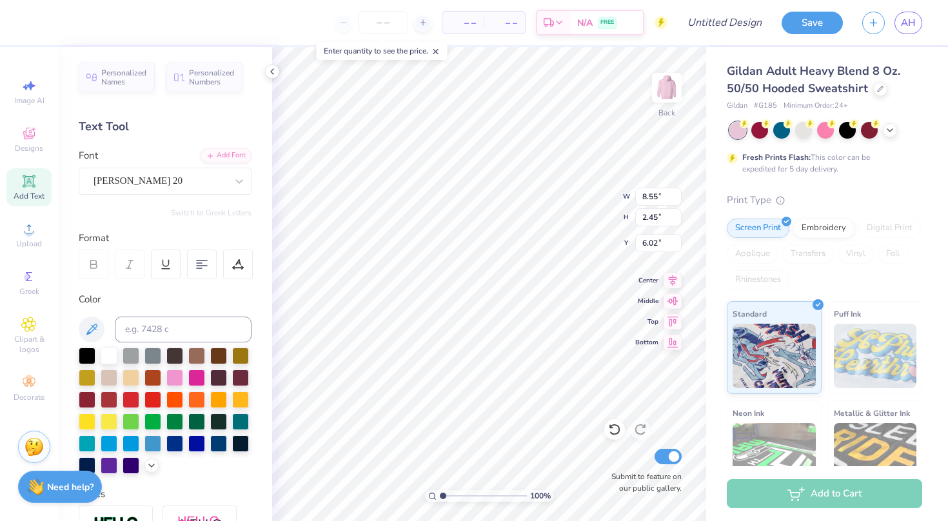
type input "8.55"
type input "2.45"
type input "6.02"
paste textarea
click at [59, 24] on div at bounding box center [58, 21] width 18 height 18
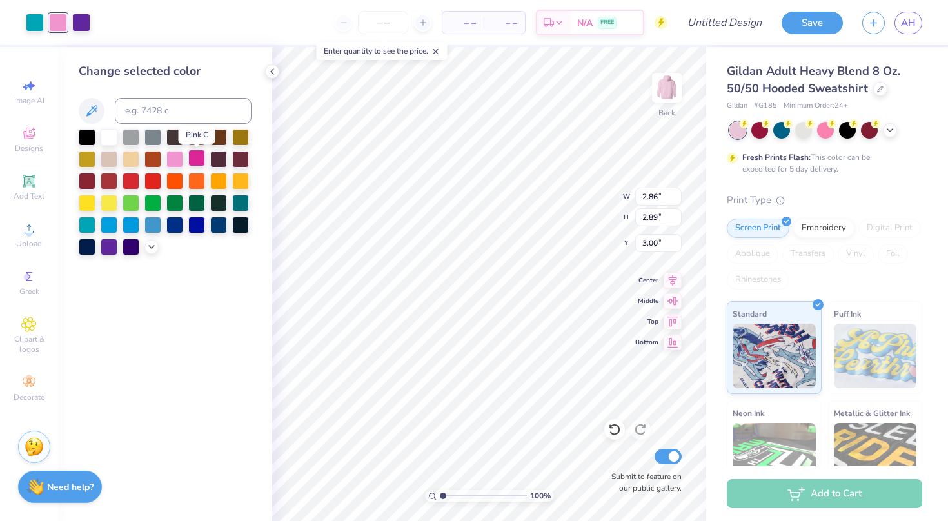
click at [196, 160] on div at bounding box center [196, 158] width 17 height 17
click at [82, 23] on div at bounding box center [81, 21] width 18 height 18
click at [173, 159] on div at bounding box center [174, 158] width 17 height 17
click at [34, 20] on div at bounding box center [35, 21] width 18 height 18
click at [91, 137] on div at bounding box center [87, 136] width 17 height 17
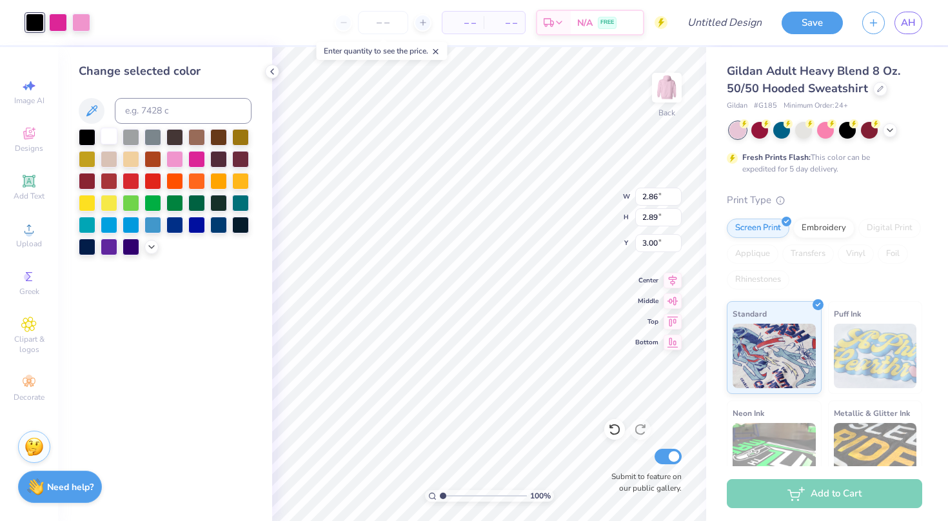
click at [110, 135] on div at bounding box center [109, 136] width 17 height 17
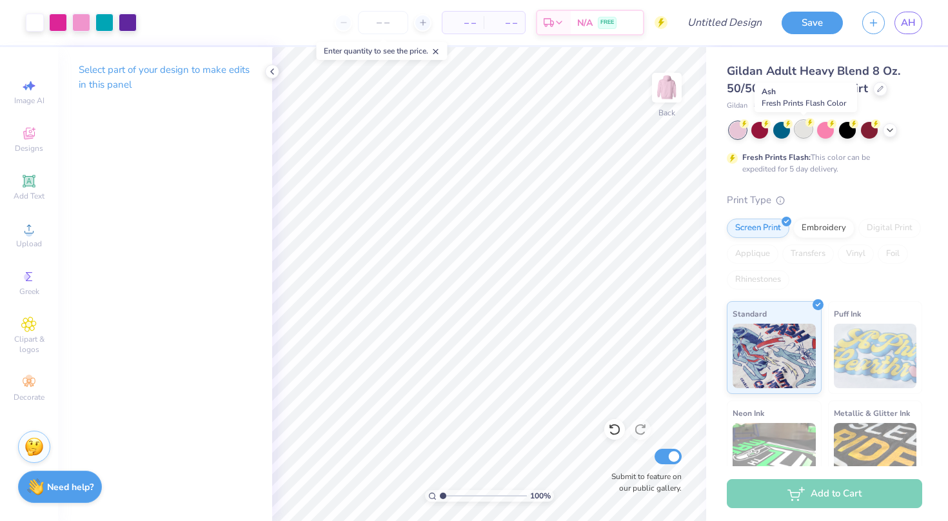
click at [801, 128] on div at bounding box center [803, 129] width 17 height 17
click at [886, 127] on icon at bounding box center [890, 129] width 10 height 10
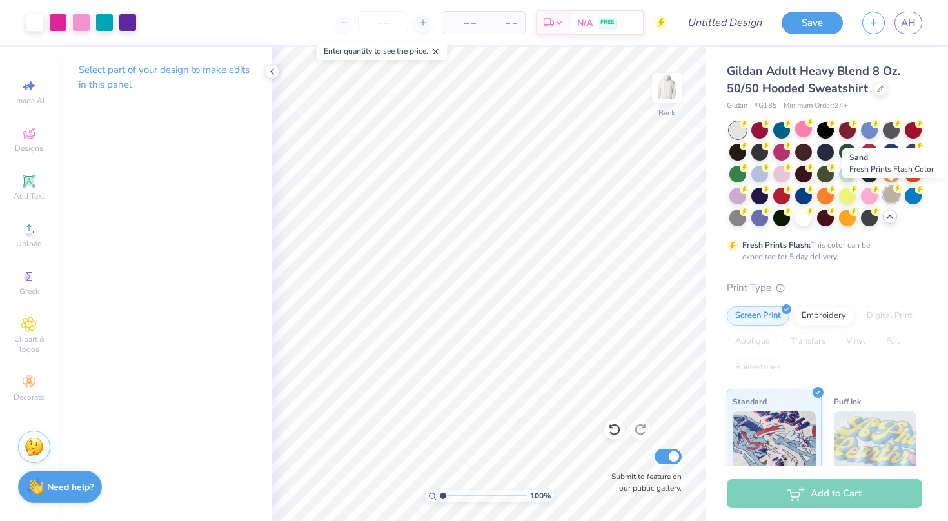
click at [891, 195] on div at bounding box center [891, 194] width 17 height 17
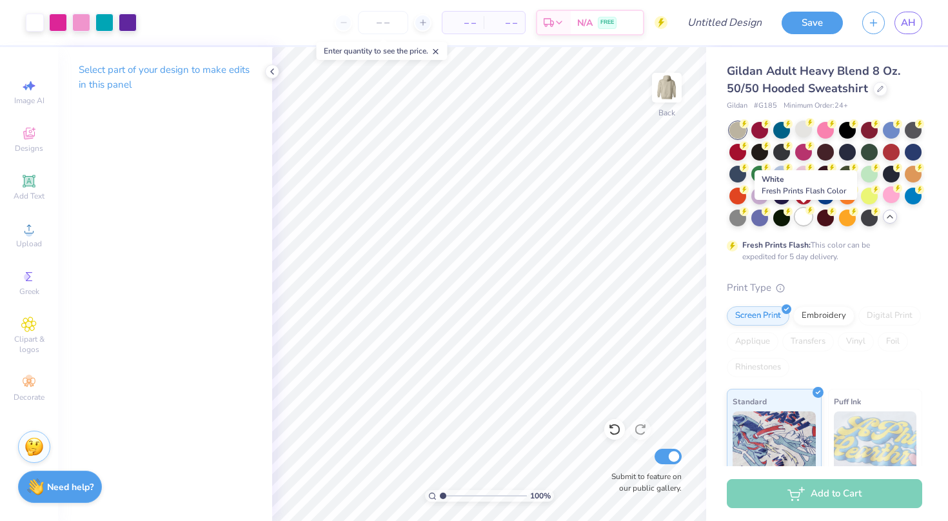
click at [805, 217] on div at bounding box center [803, 216] width 17 height 17
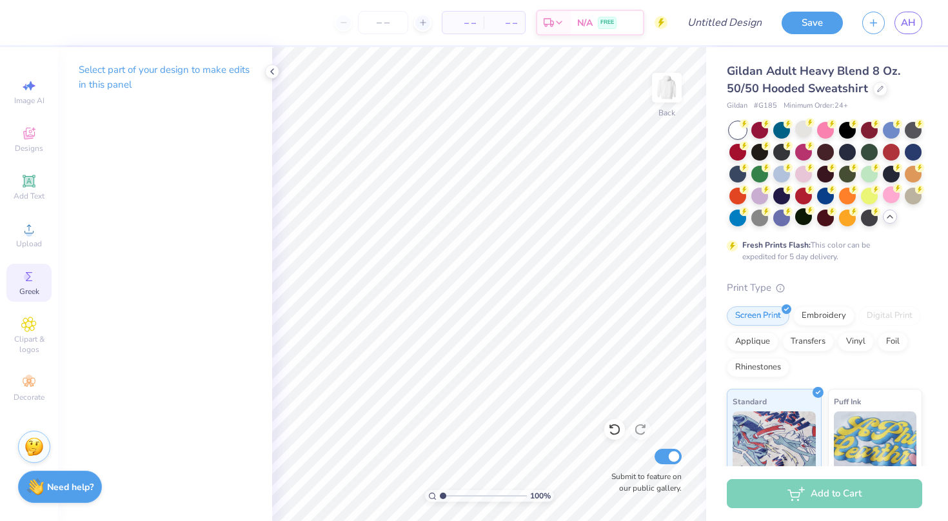
click at [34, 278] on icon at bounding box center [28, 276] width 15 height 15
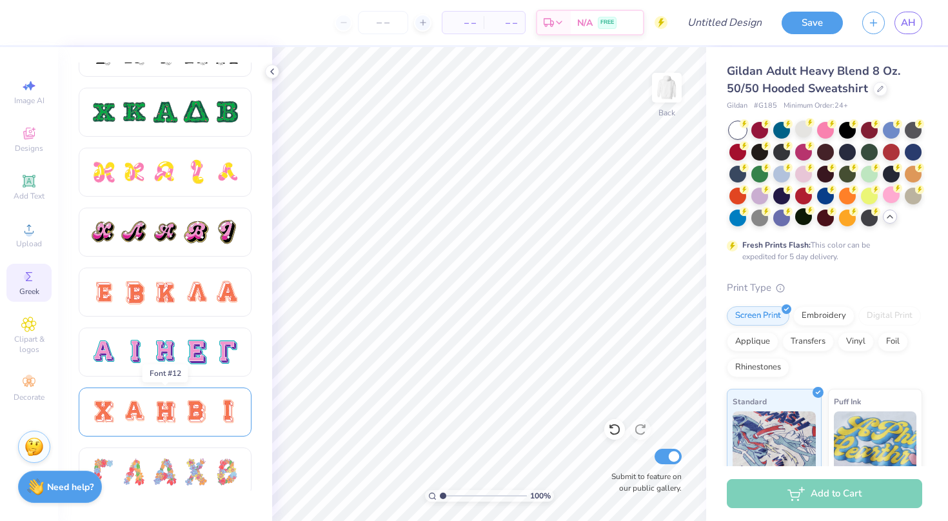
scroll to position [628, 0]
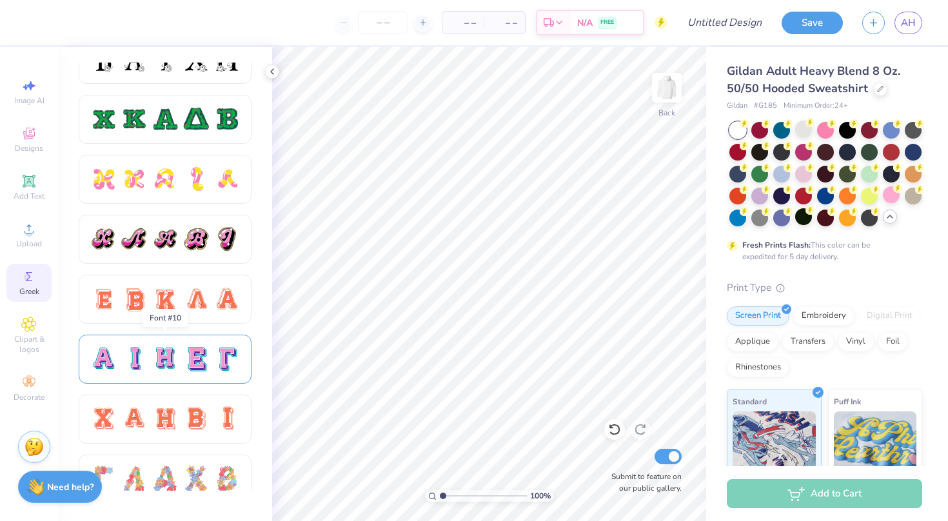
click at [208, 358] on div at bounding box center [196, 359] width 27 height 27
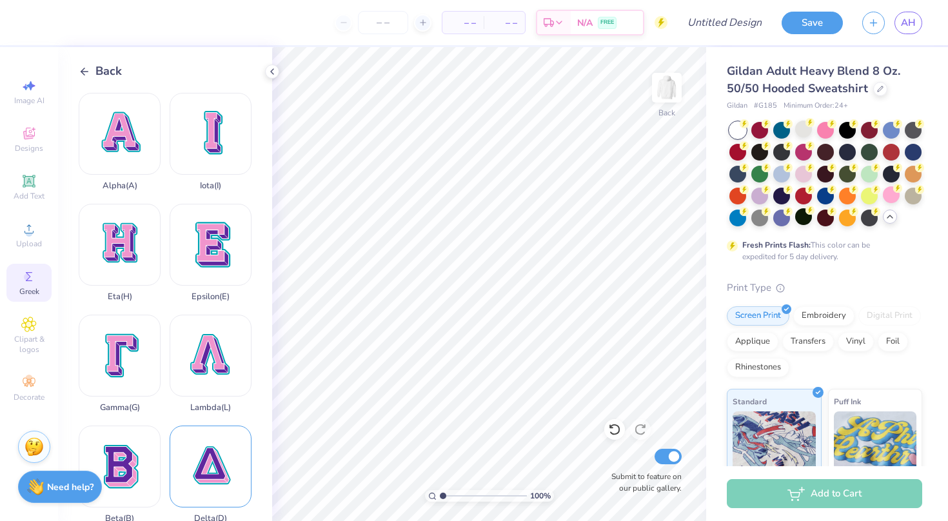
scroll to position [0, 0]
click at [86, 65] on div "Back" at bounding box center [100, 71] width 43 height 17
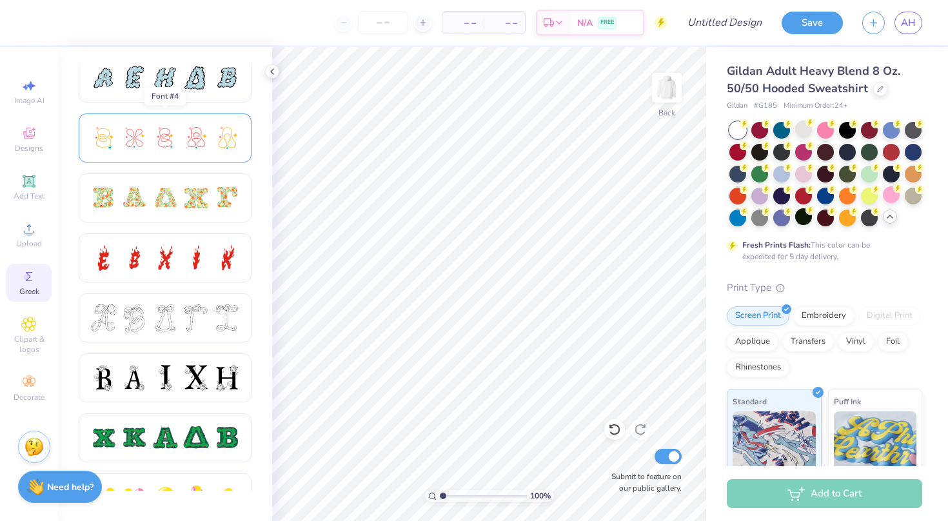
scroll to position [310, 0]
click at [196, 199] on div at bounding box center [196, 197] width 27 height 27
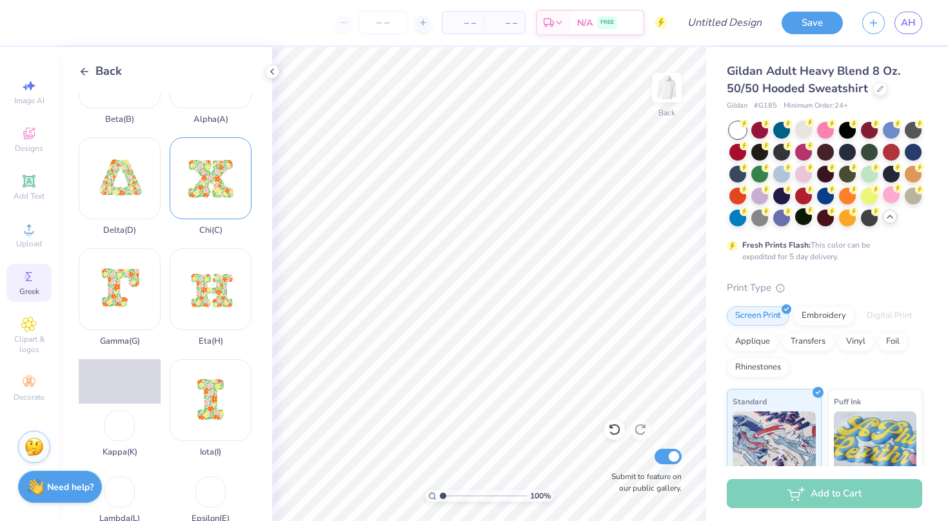
scroll to position [88, 0]
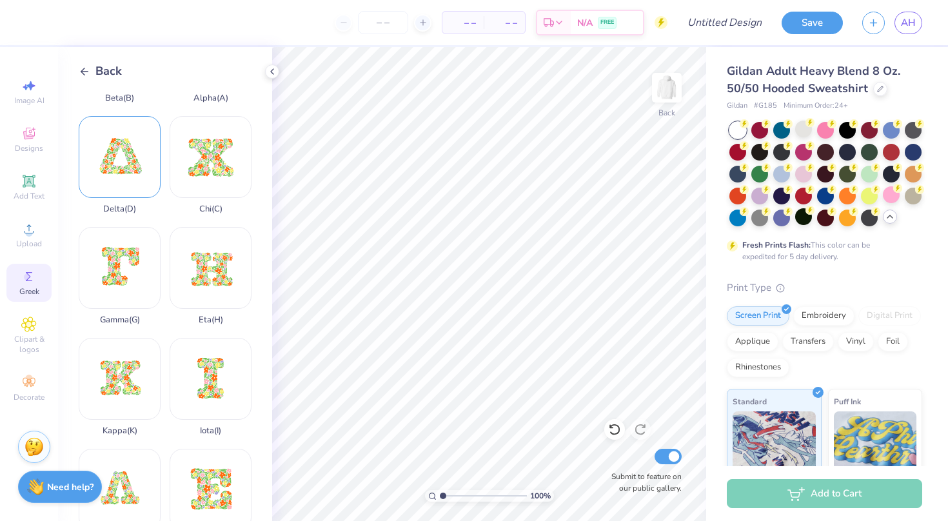
click at [105, 214] on div "Delta ( D )" at bounding box center [120, 165] width 82 height 98
click at [84, 67] on icon at bounding box center [85, 72] width 12 height 12
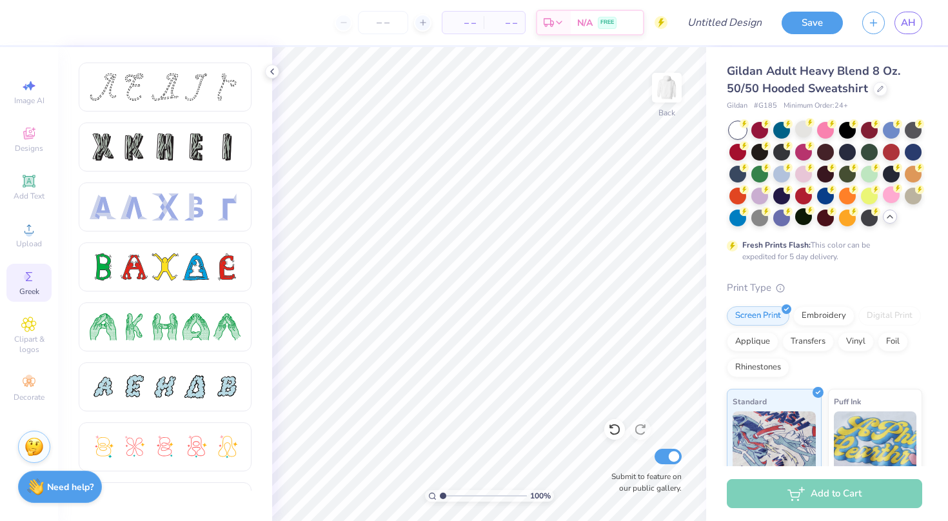
scroll to position [0, 0]
click at [30, 138] on icon at bounding box center [29, 135] width 10 height 8
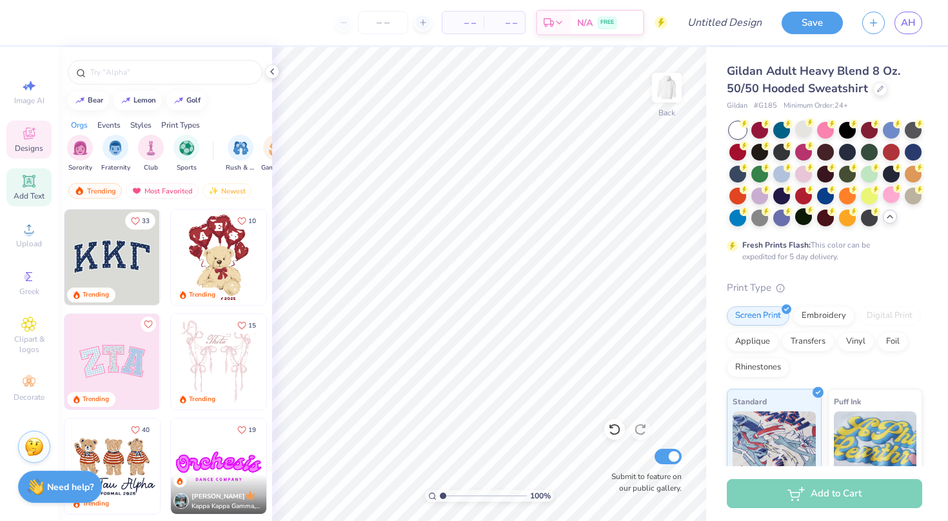
click at [30, 181] on icon at bounding box center [29, 181] width 10 height 10
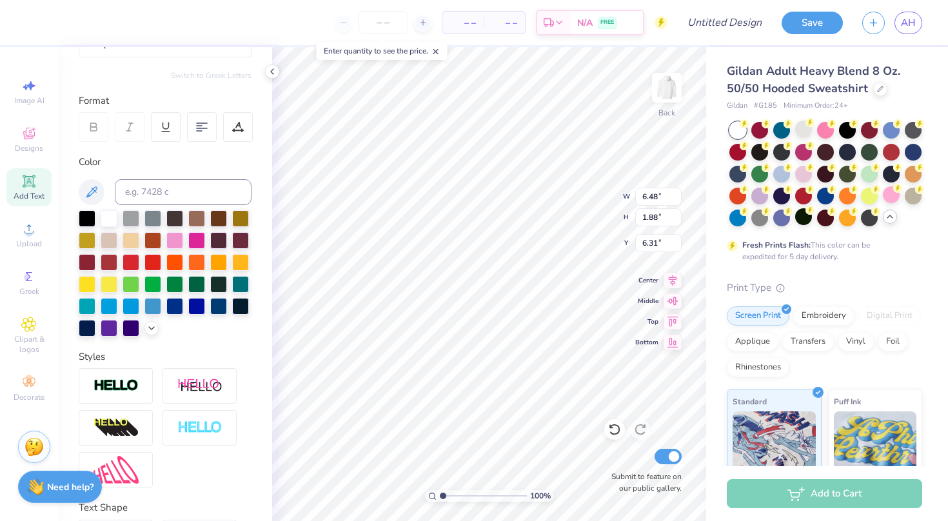
scroll to position [53, 0]
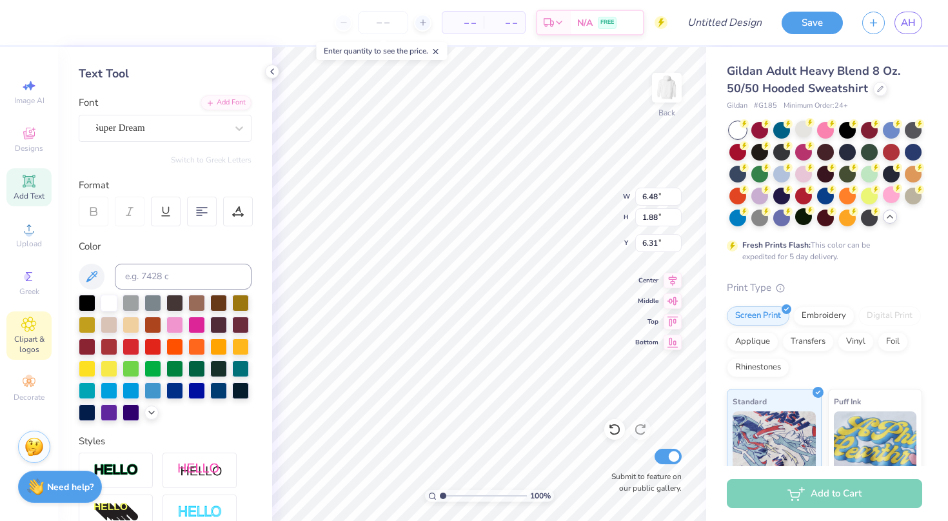
click at [19, 342] on span "Clipart & logos" at bounding box center [28, 344] width 45 height 21
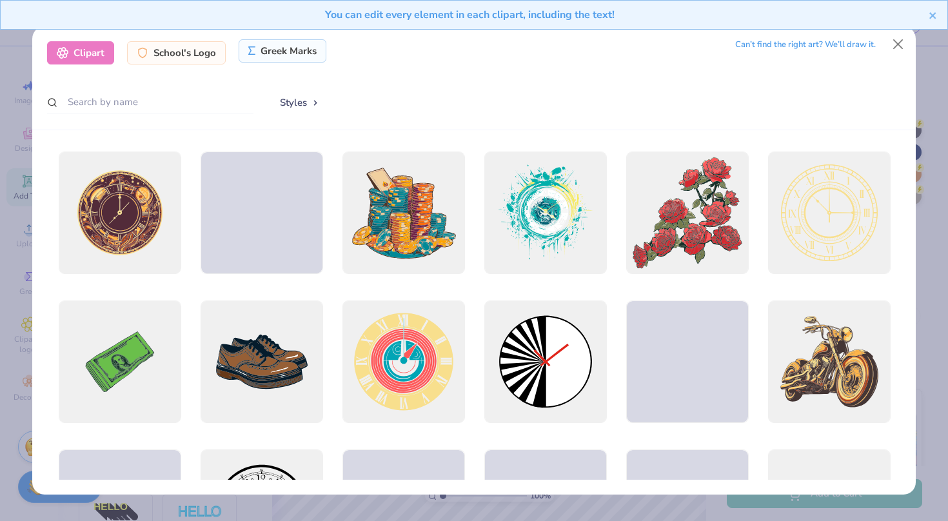
click at [295, 55] on div "Greek Marks" at bounding box center [283, 50] width 88 height 23
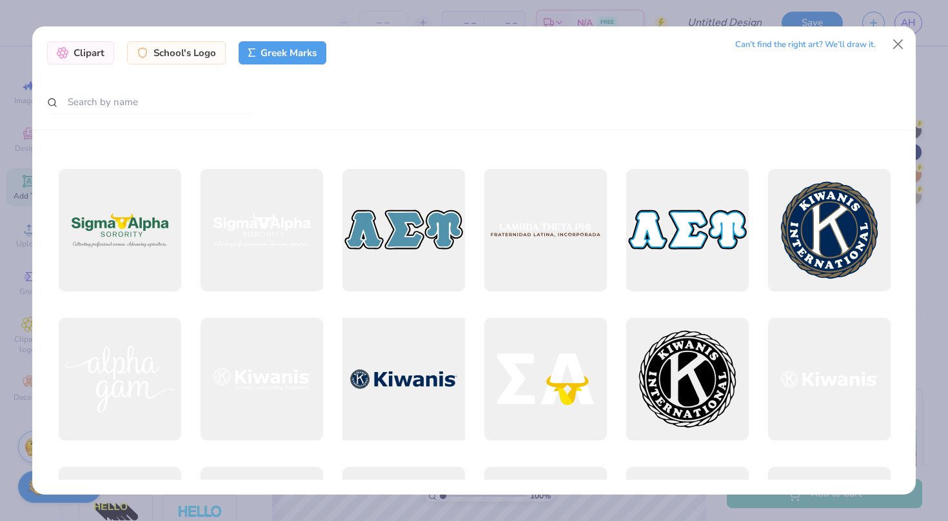
scroll to position [3113, 0]
click at [399, 221] on div at bounding box center [403, 229] width 135 height 135
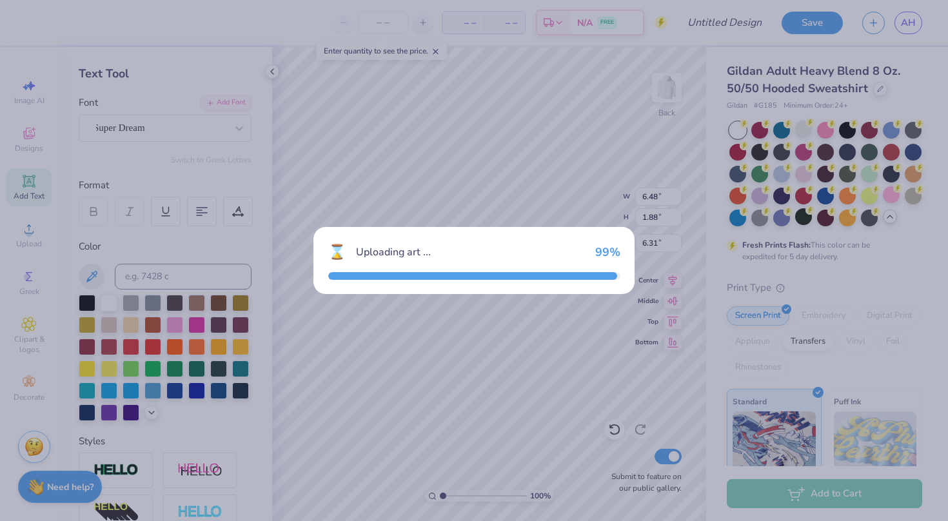
type input "15.00"
type input "5.00"
type input "3.00"
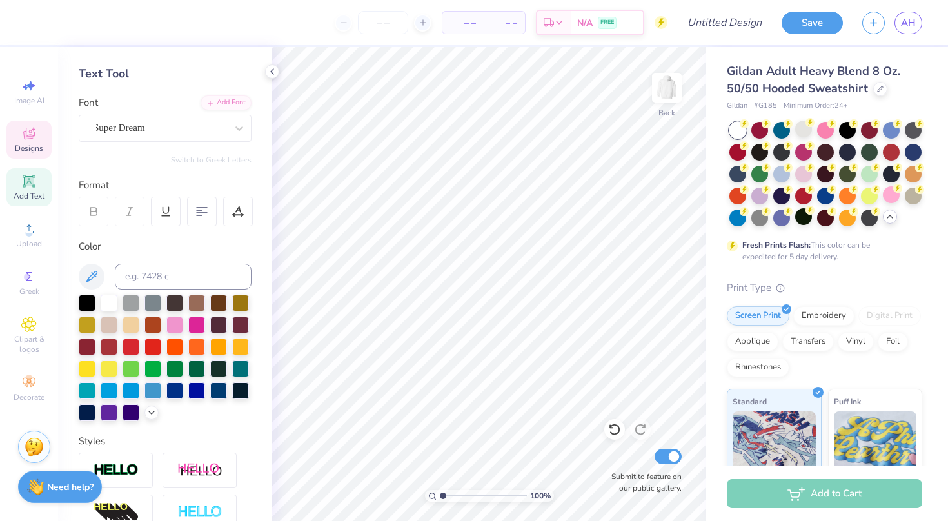
click at [31, 140] on icon at bounding box center [28, 133] width 15 height 15
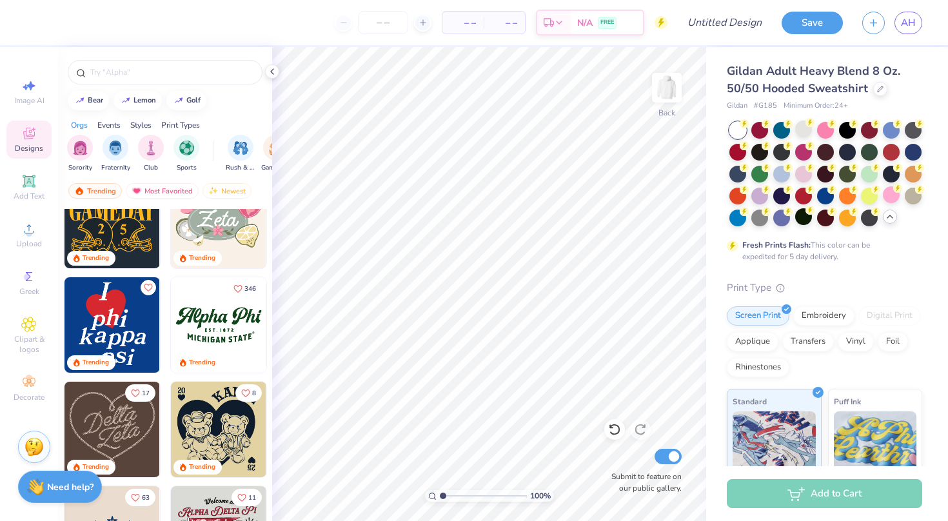
scroll to position [479, 0]
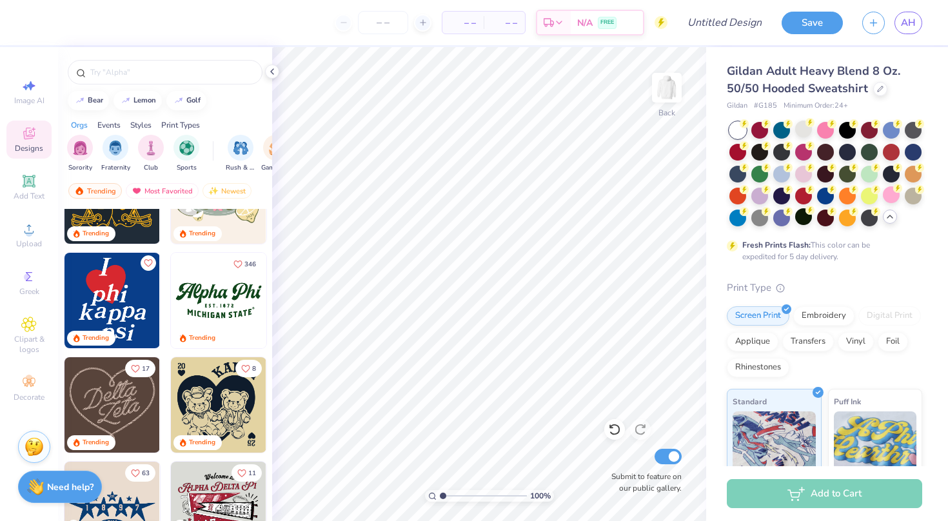
click at [116, 306] on img at bounding box center [112, 300] width 95 height 95
type input "8.59"
type input "10.98"
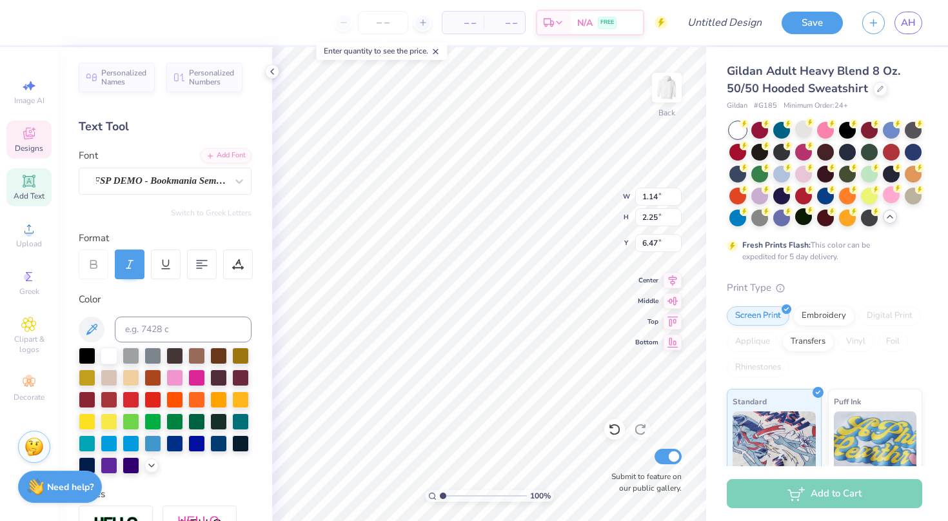
type textarea "delta"
type input "1.90"
type input "1.97"
type input "7.16"
type input "8.51"
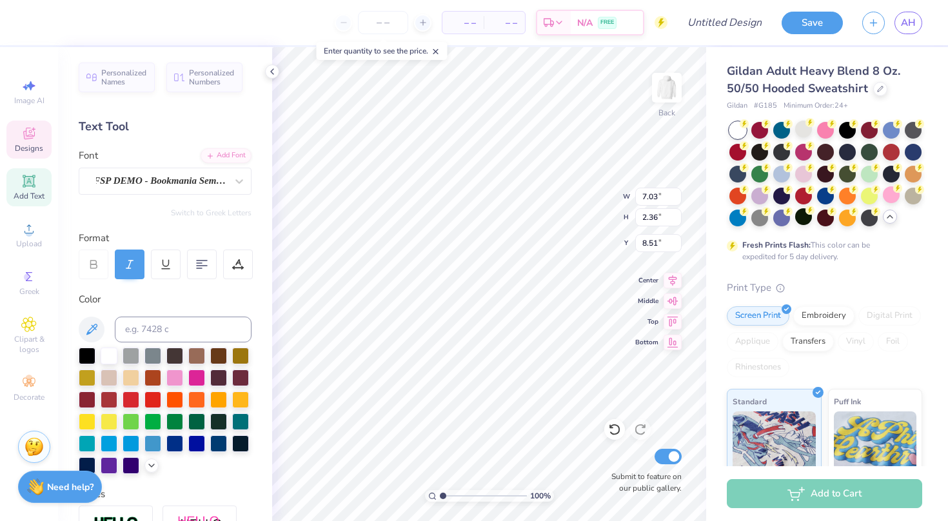
type input "1.73"
type input "2.15"
type input "6.35"
type input "6.42"
type input "1.90"
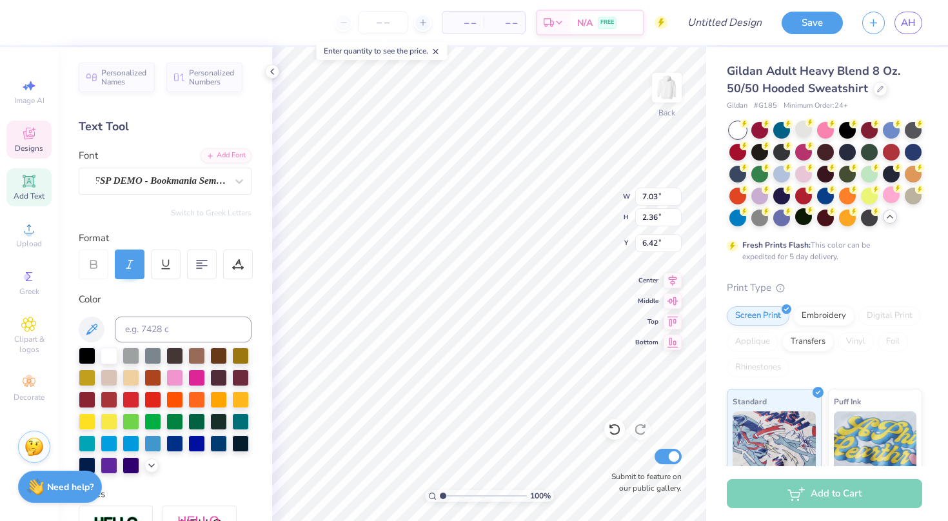
type input "1.97"
type input "9.57"
type input "9.23"
type input "9.31"
type textarea "theta"
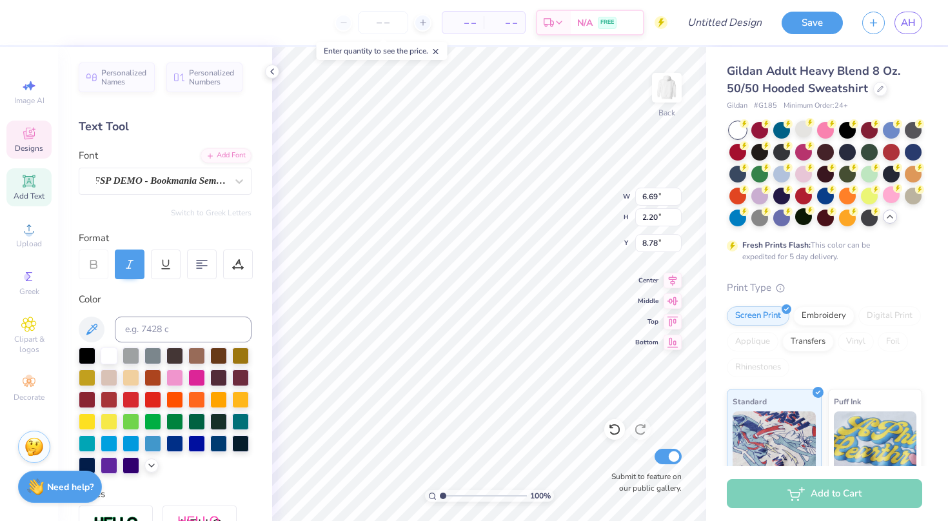
type input "1.34"
type input "1.46"
type input "11.92"
type input "1.06"
type input "2.09"
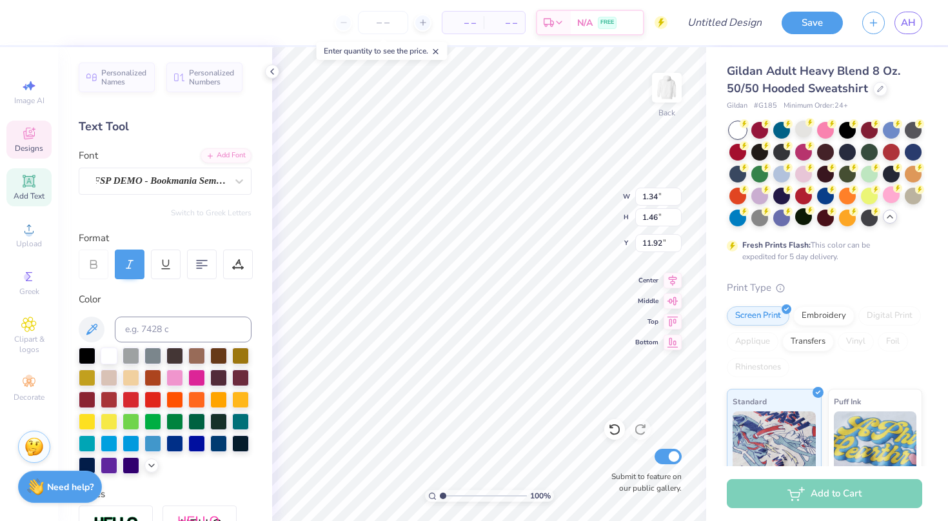
type input "11.54"
type textarea "beta"
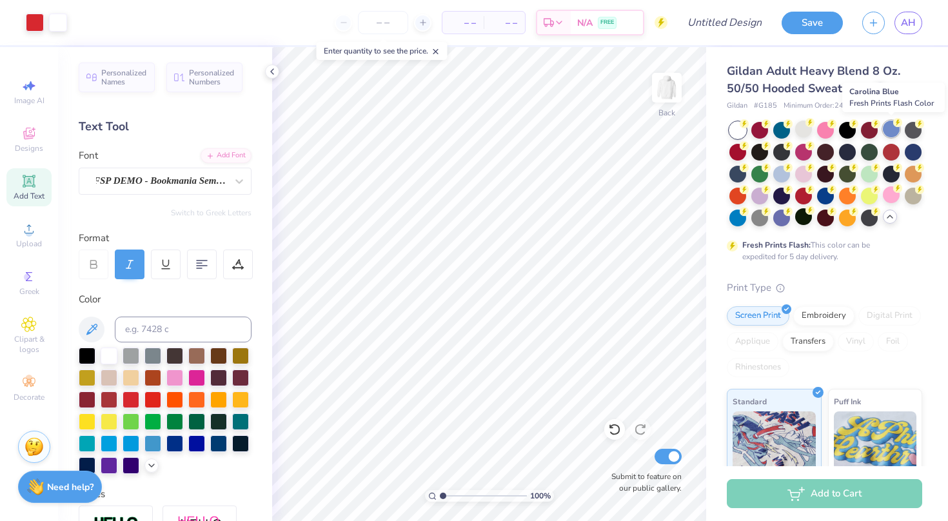
click at [893, 123] on div at bounding box center [891, 129] width 17 height 17
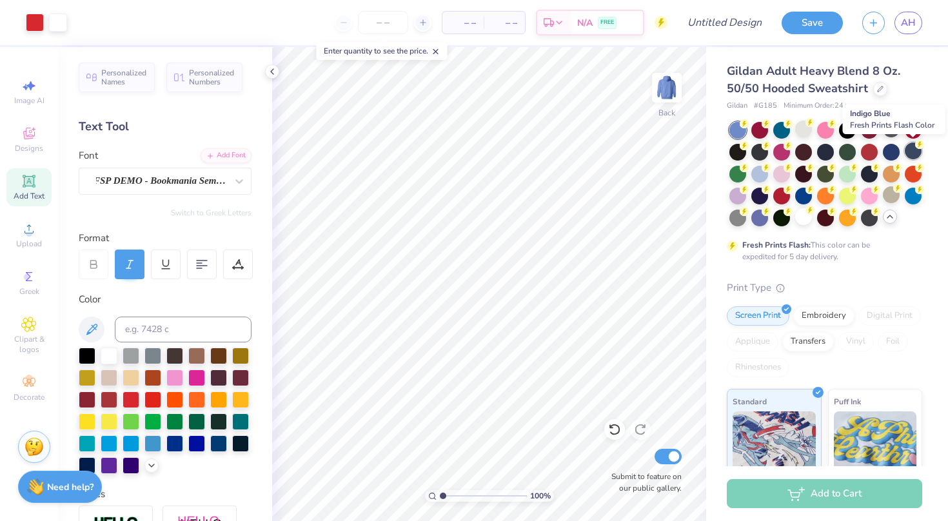
click at [914, 150] on div at bounding box center [913, 151] width 17 height 17
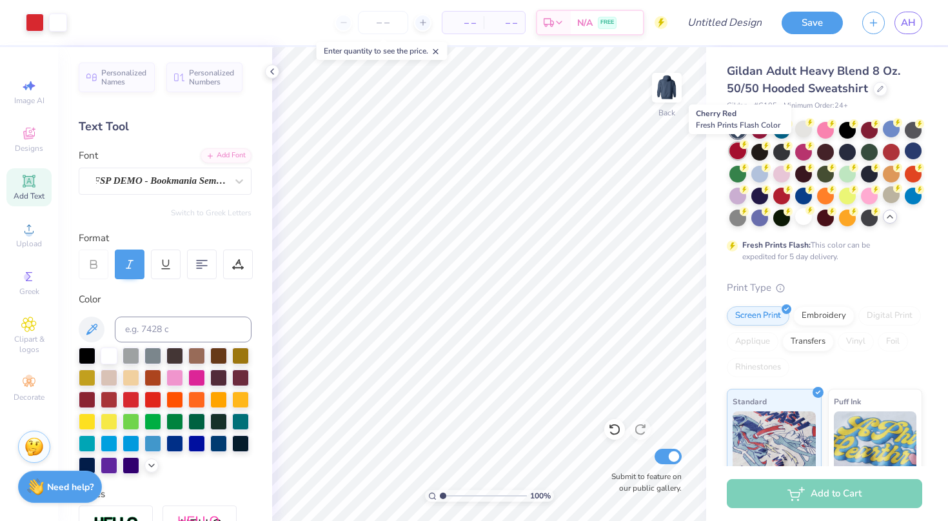
click at [742, 151] on div at bounding box center [738, 151] width 17 height 17
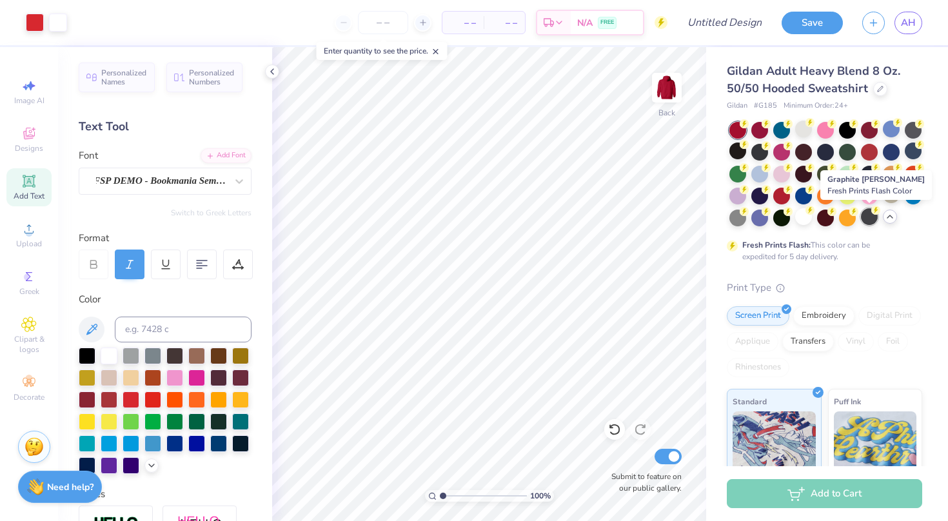
click at [870, 215] on div at bounding box center [869, 216] width 17 height 17
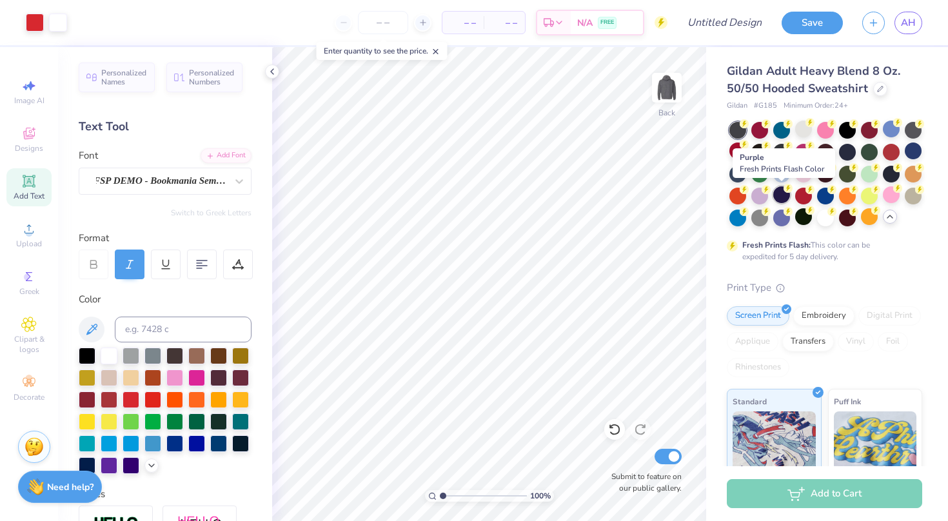
click at [785, 194] on div at bounding box center [782, 194] width 17 height 17
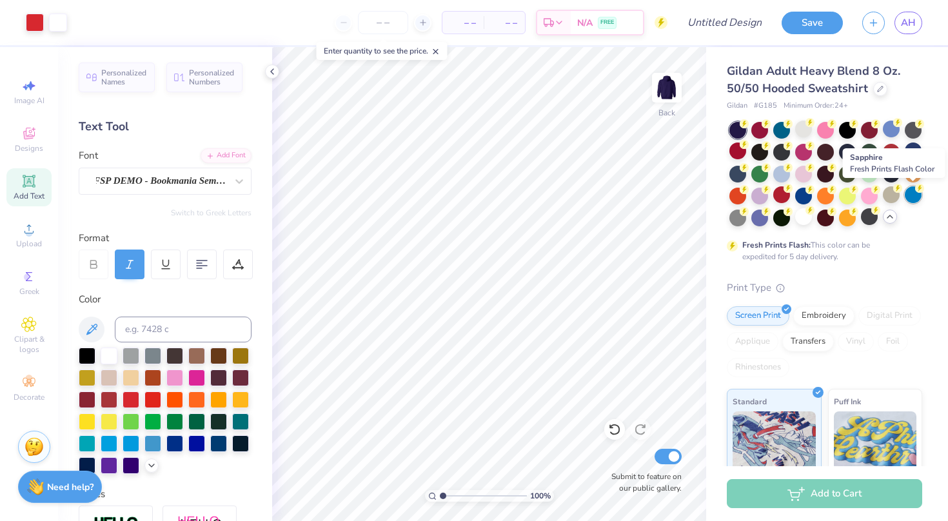
click at [914, 196] on div at bounding box center [913, 194] width 17 height 17
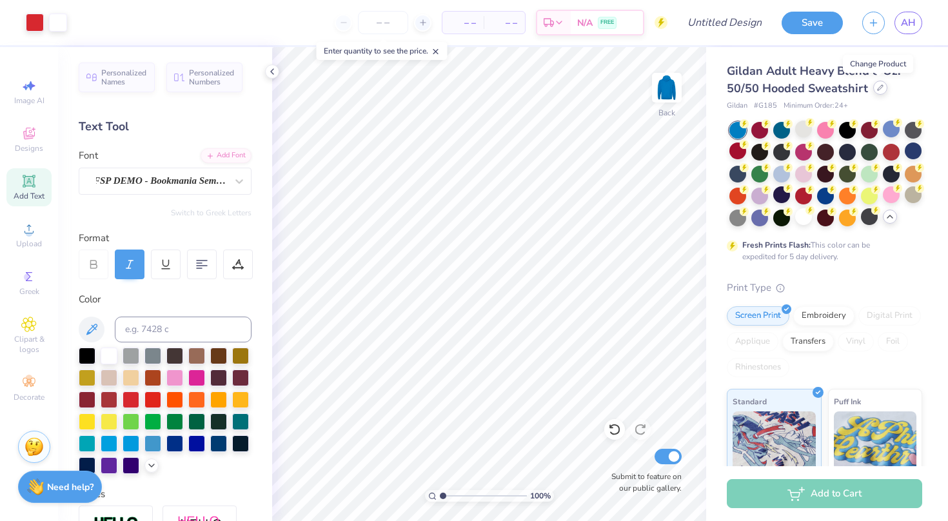
click at [878, 90] on icon at bounding box center [880, 88] width 6 height 6
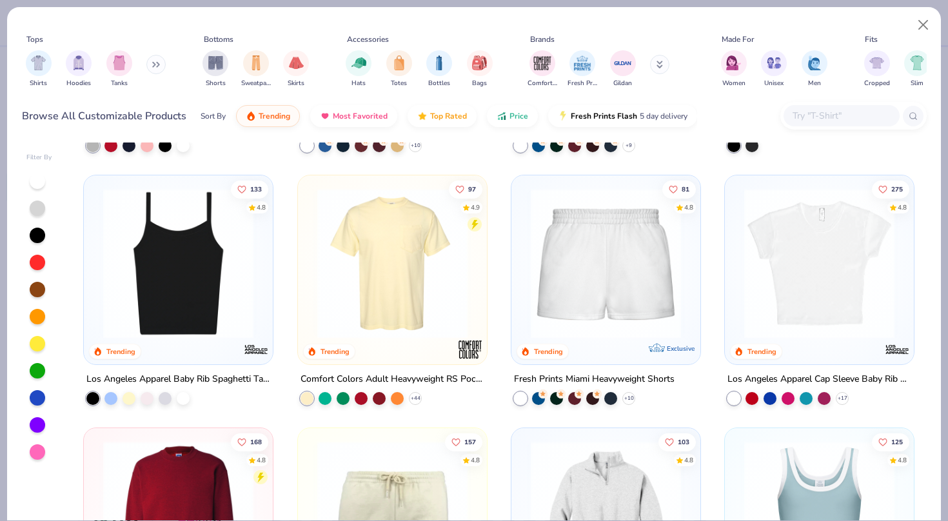
scroll to position [461, 0]
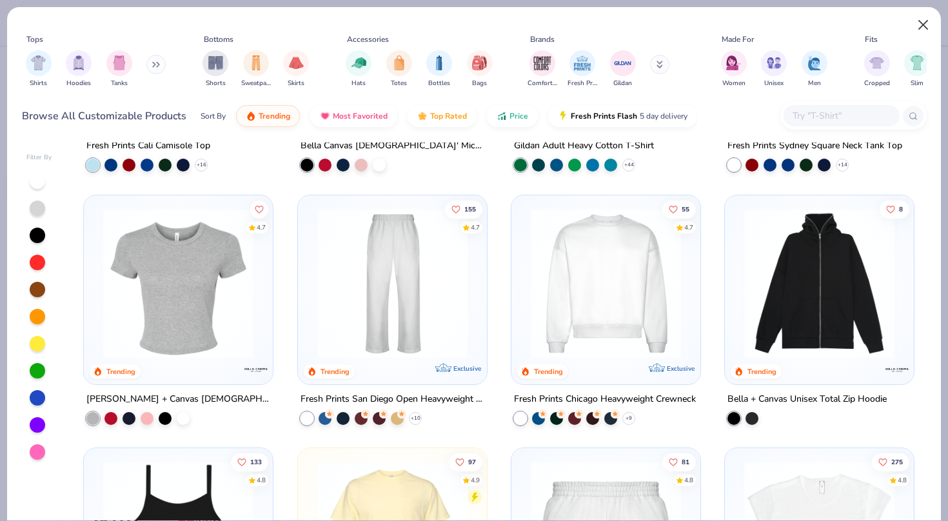
click at [923, 23] on button "Close" at bounding box center [924, 25] width 25 height 25
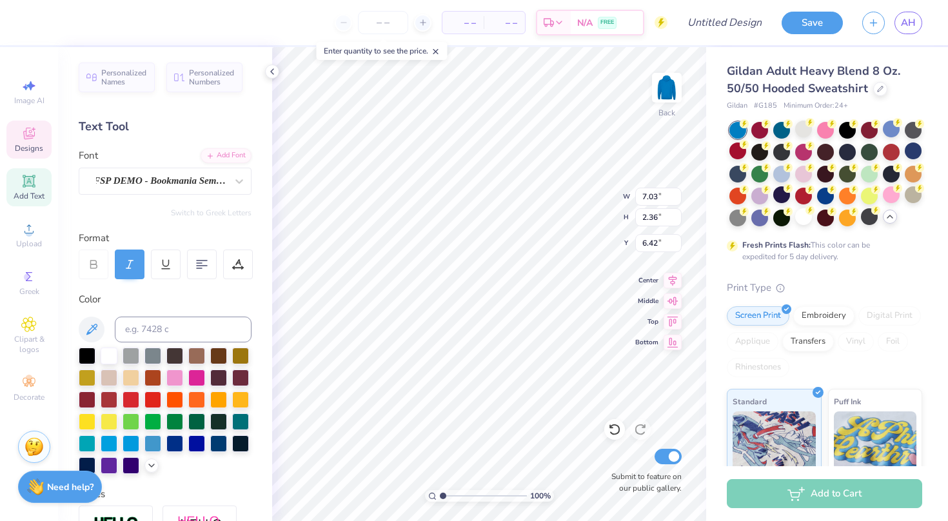
type input "1.61"
type input "2.30"
type input "3.00"
click at [28, 141] on icon at bounding box center [28, 133] width 15 height 15
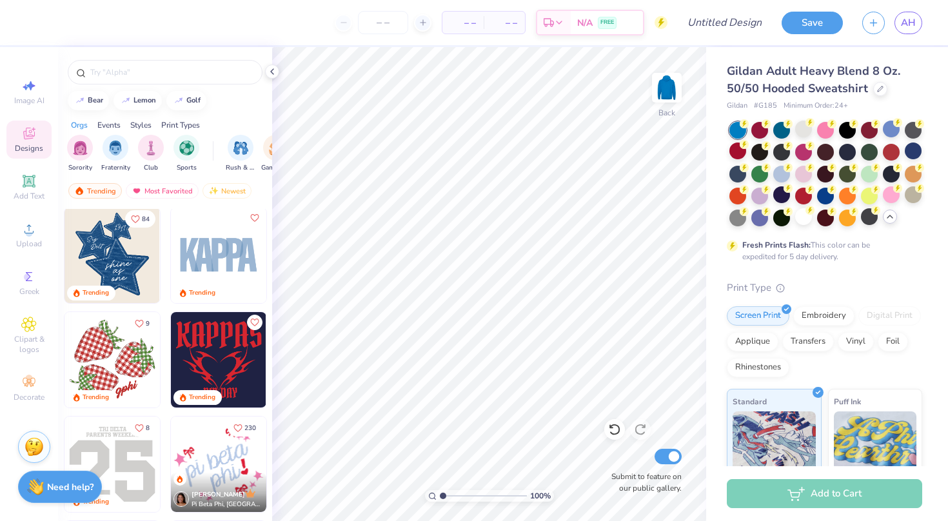
scroll to position [1570, 0]
click at [667, 91] on img at bounding box center [667, 88] width 52 height 52
click at [914, 195] on div at bounding box center [913, 194] width 17 height 17
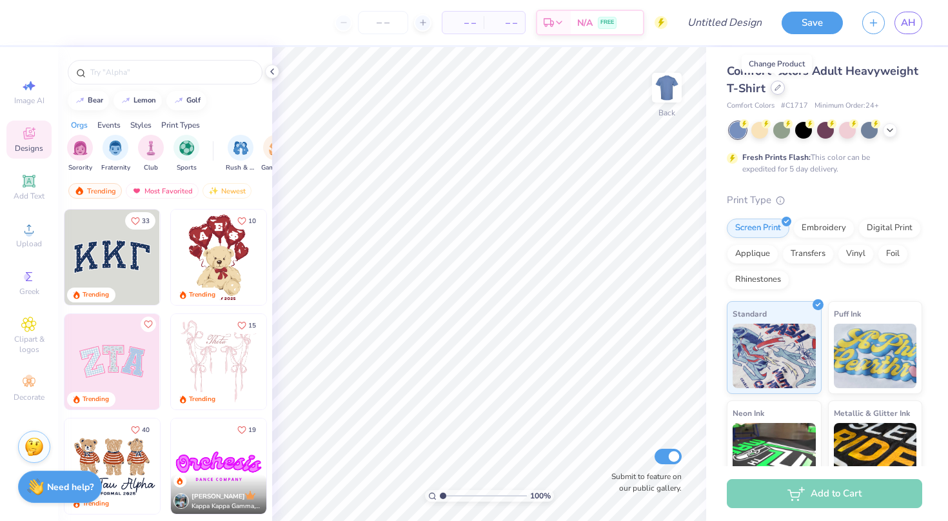
click at [777, 91] on div at bounding box center [778, 88] width 14 height 14
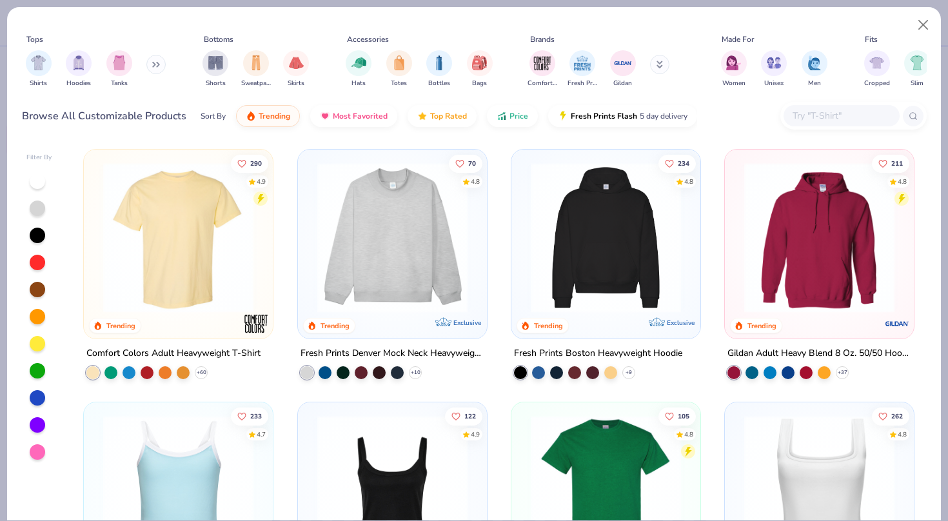
click at [807, 258] on img at bounding box center [819, 238] width 163 height 150
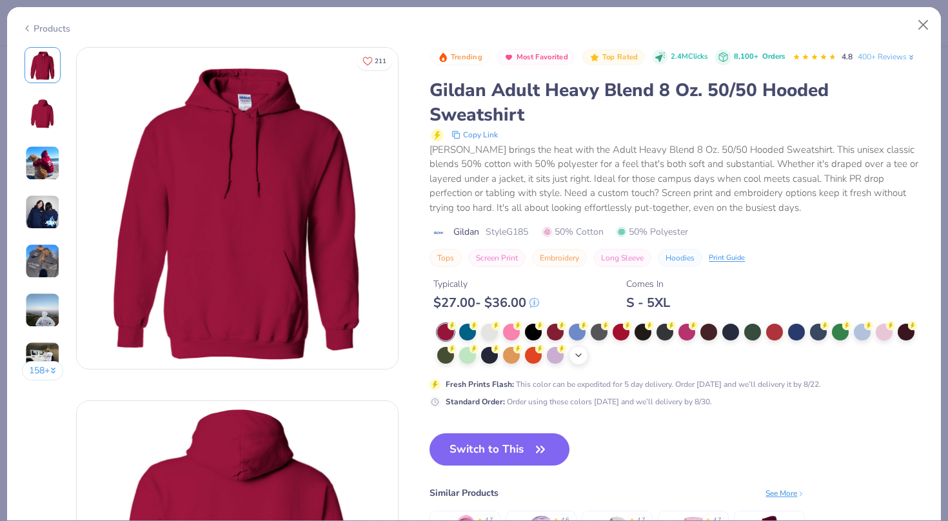
click at [574, 350] on icon at bounding box center [579, 355] width 10 height 10
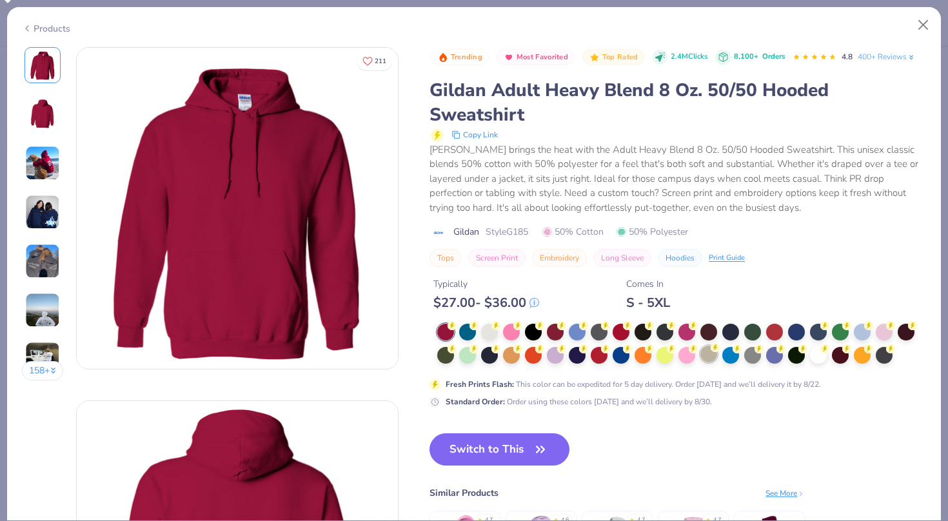
click at [701, 346] on div at bounding box center [709, 354] width 17 height 17
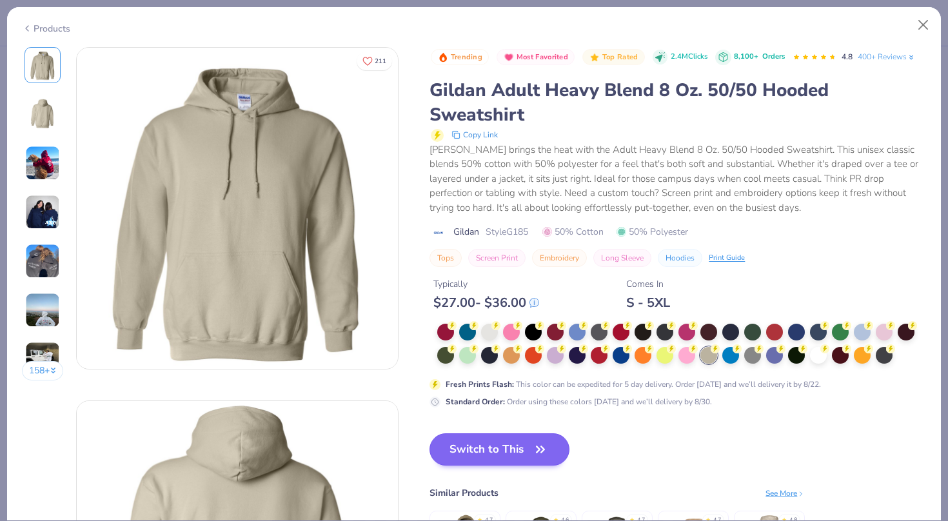
click at [532, 441] on icon "button" at bounding box center [541, 450] width 18 height 18
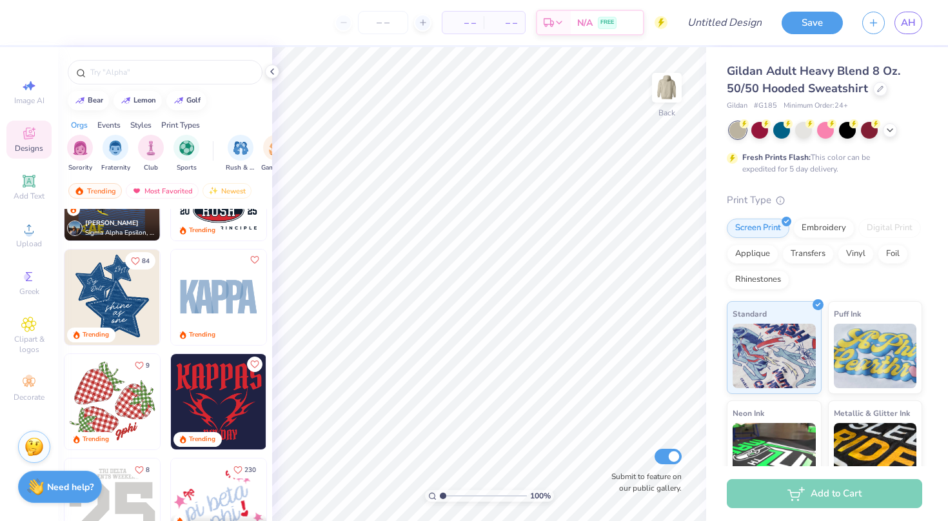
scroll to position [1530, 0]
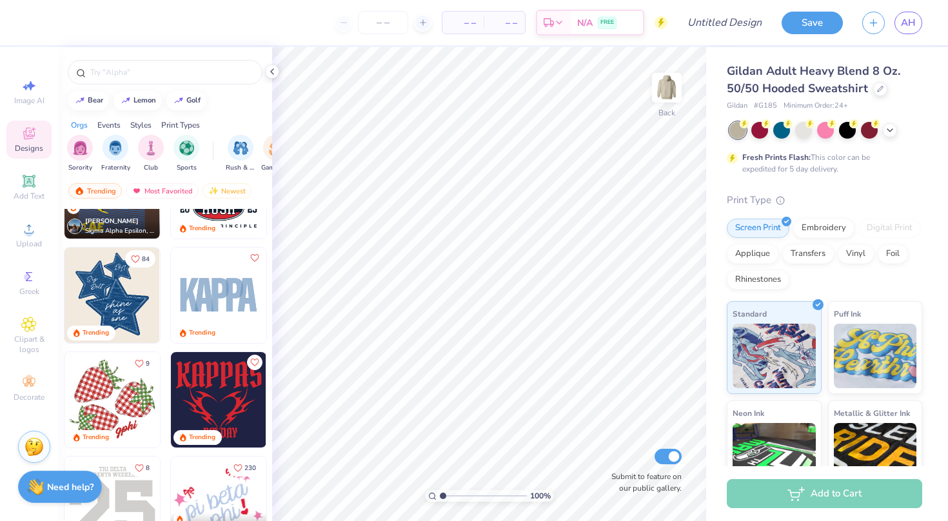
click at [112, 303] on img at bounding box center [112, 295] width 95 height 95
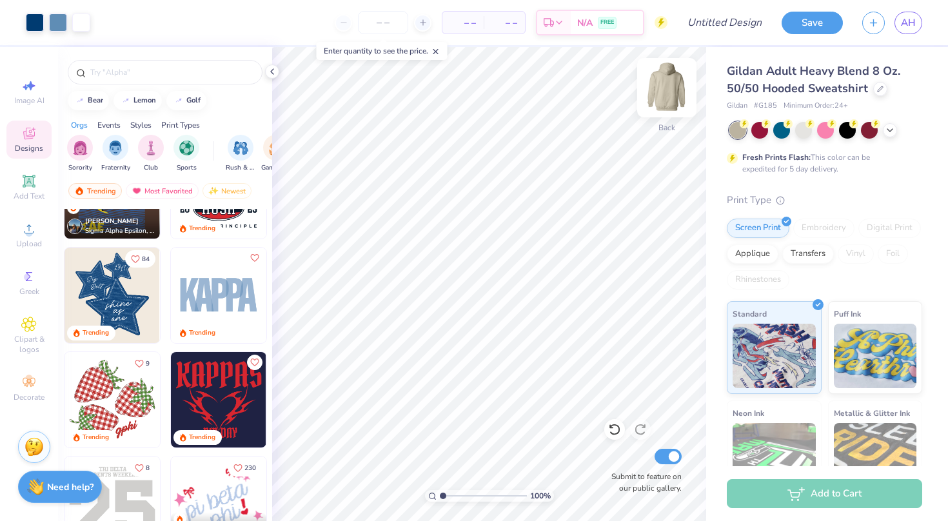
click at [670, 88] on img at bounding box center [667, 88] width 52 height 52
click at [127, 299] on img at bounding box center [112, 295] width 95 height 95
type input "7.30"
type input "2.97"
drag, startPoint x: 443, startPoint y: 495, endPoint x: 460, endPoint y: 495, distance: 16.8
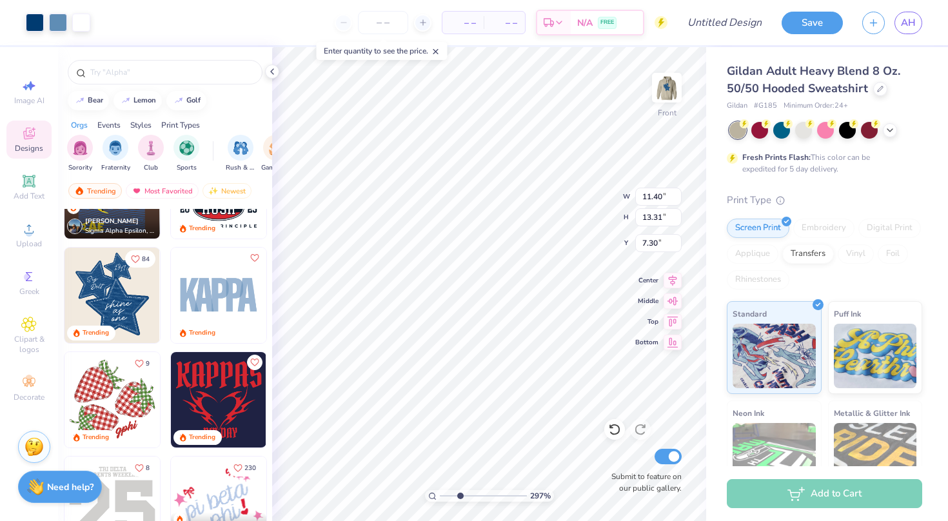
click at [460, 495] on input "range" at bounding box center [483, 496] width 87 height 12
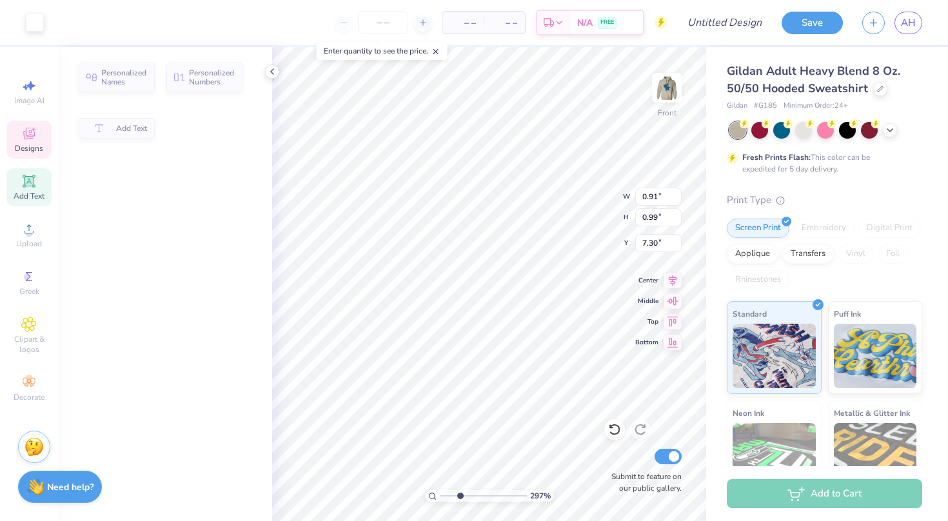
type input "0.91"
type input "0.99"
type input "9.25"
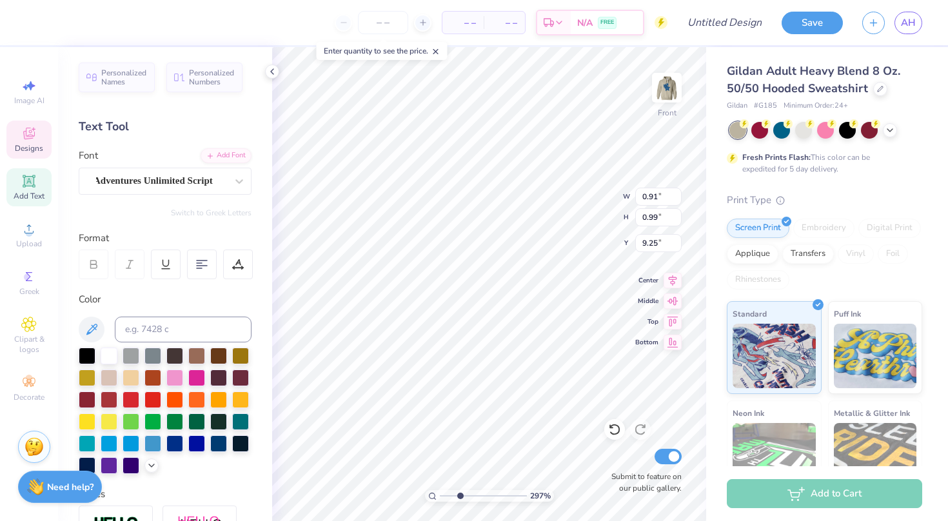
type textarea "84"
type input "9.07"
type input "4.17"
type input "1.58"
type input "14.63"
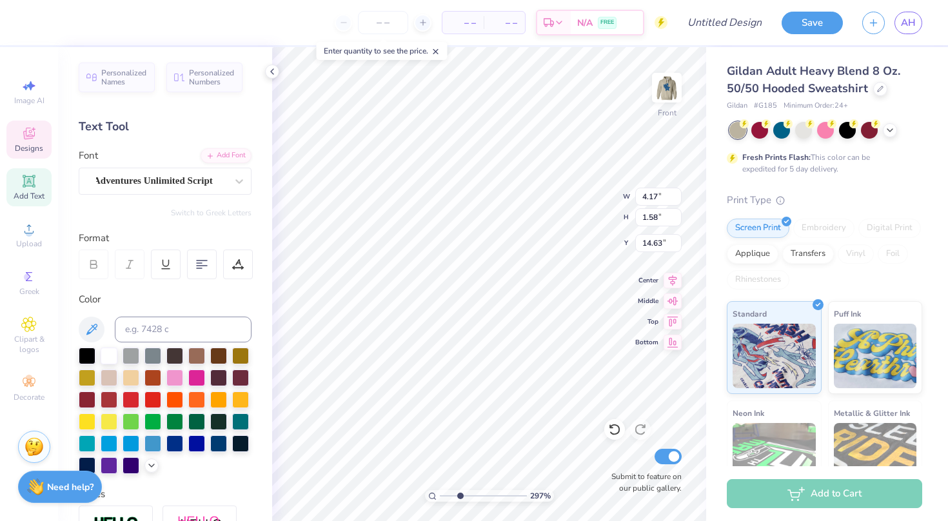
type textarea "delta"
type input "1.83"
type input "0.96"
type input "16.06"
type textarea "theta"
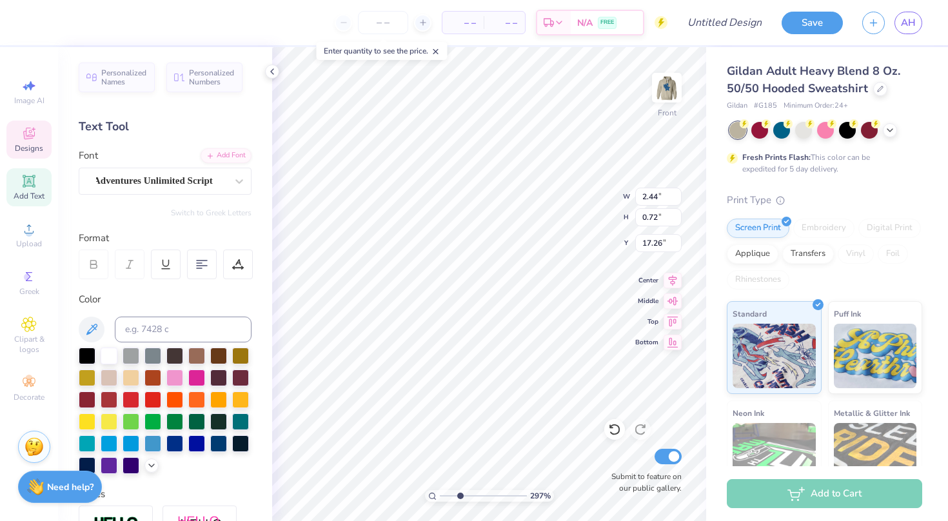
type textarea "beta"
type input "1.69"
type input "1.07"
type input "11.03"
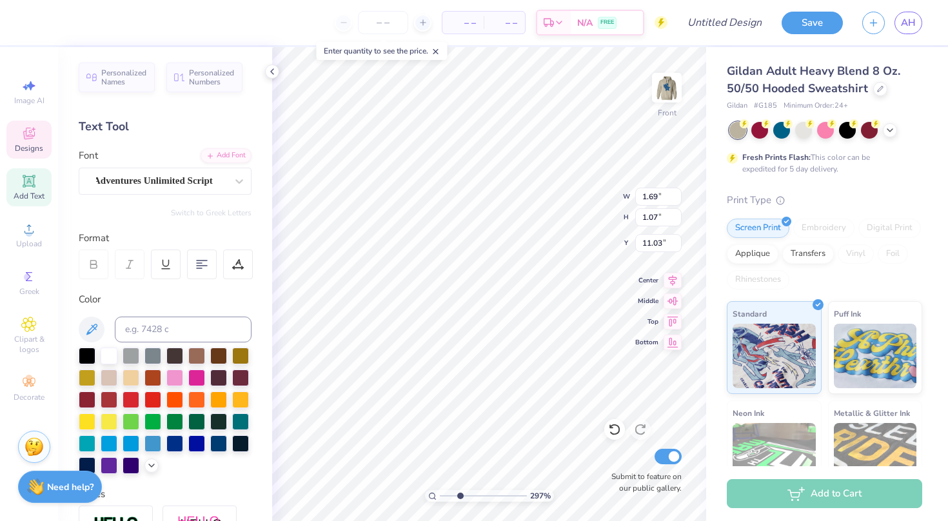
type textarea "i"
type input "2.16"
type input "0.94"
type input "12.10"
type textarea "iona"
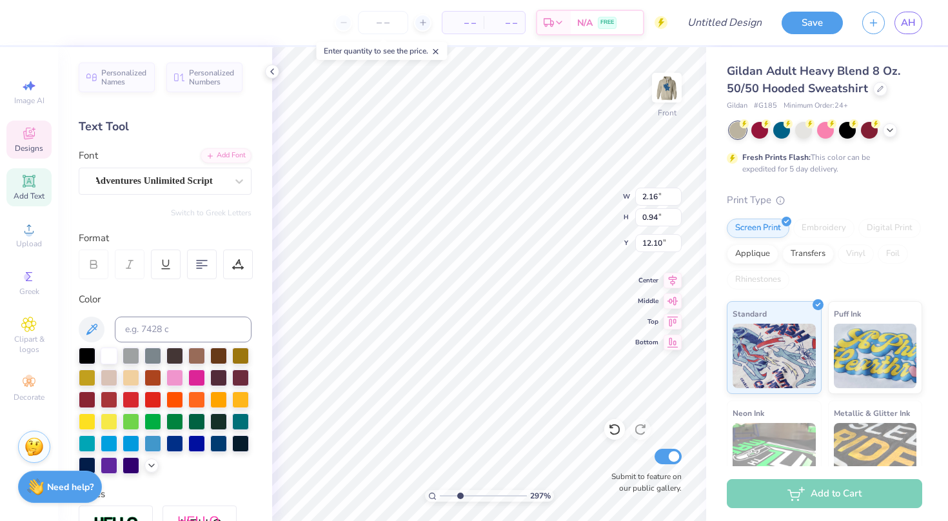
type input "6.53"
type input "6.62"
type input "8.61"
type input "1.96"
type input "0.47"
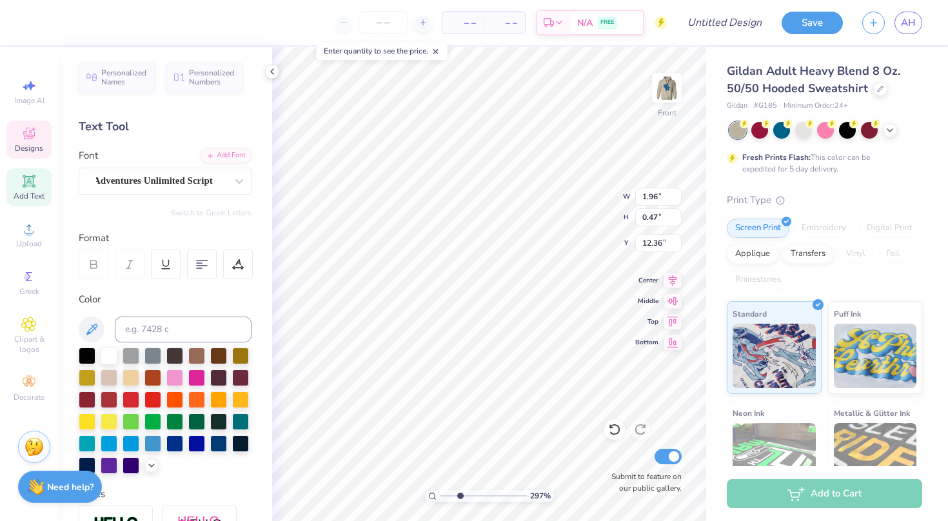
type input "11.11"
click at [154, 217] on div "Switch to Greek Letters" at bounding box center [165, 213] width 173 height 10
click at [26, 188] on icon at bounding box center [28, 181] width 15 height 15
type input "6.58"
type input "1.91"
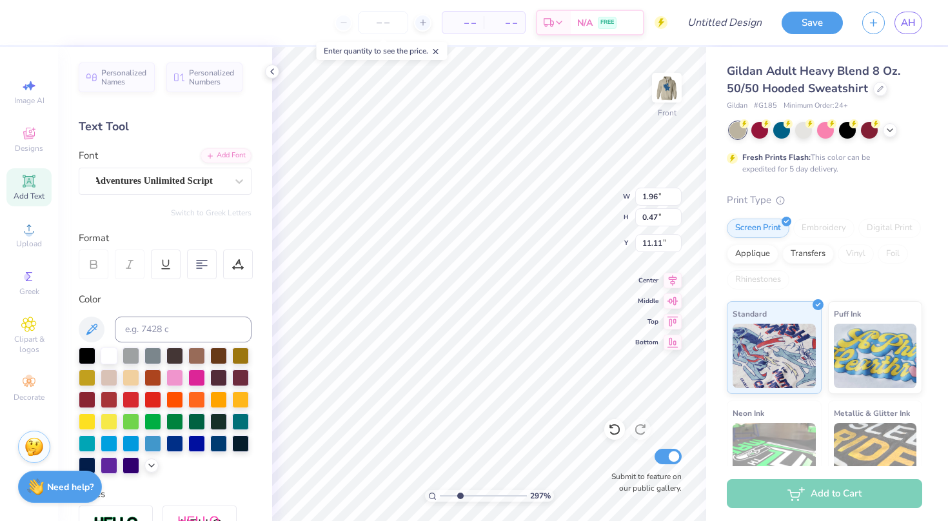
type input "15.05"
type input "2.42"
type input "0.70"
type input "12.78"
type input "1.96"
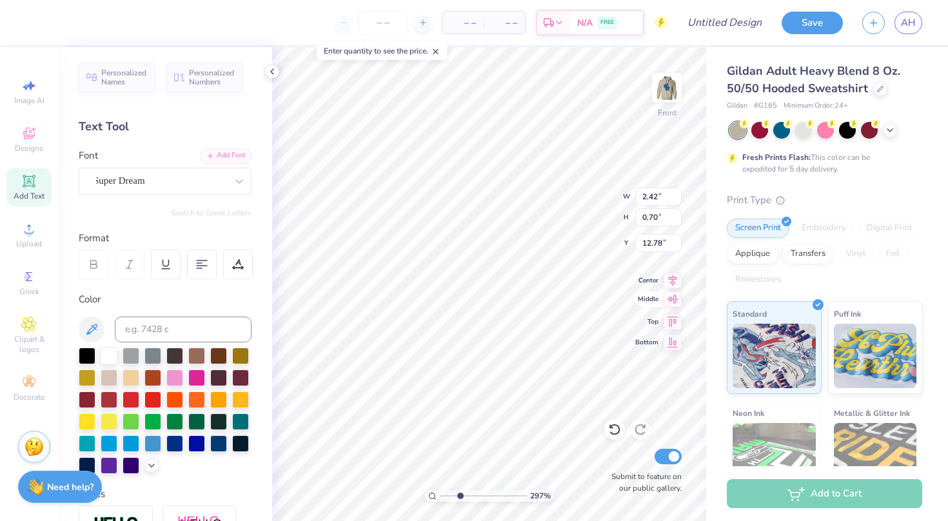
type input "0.47"
type input "11.11"
type input "2.42"
type input "0.70"
type input "12.19"
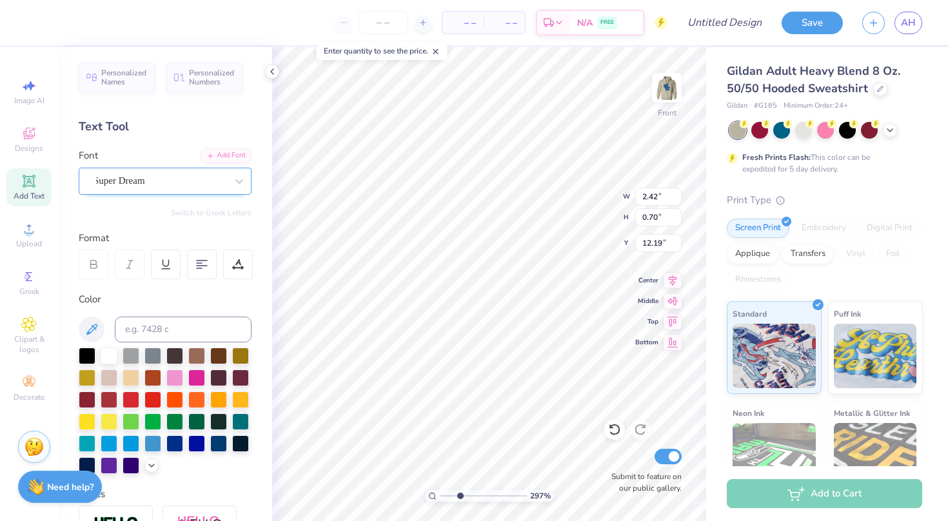
click at [189, 186] on div "Super Dream" at bounding box center [159, 181] width 135 height 20
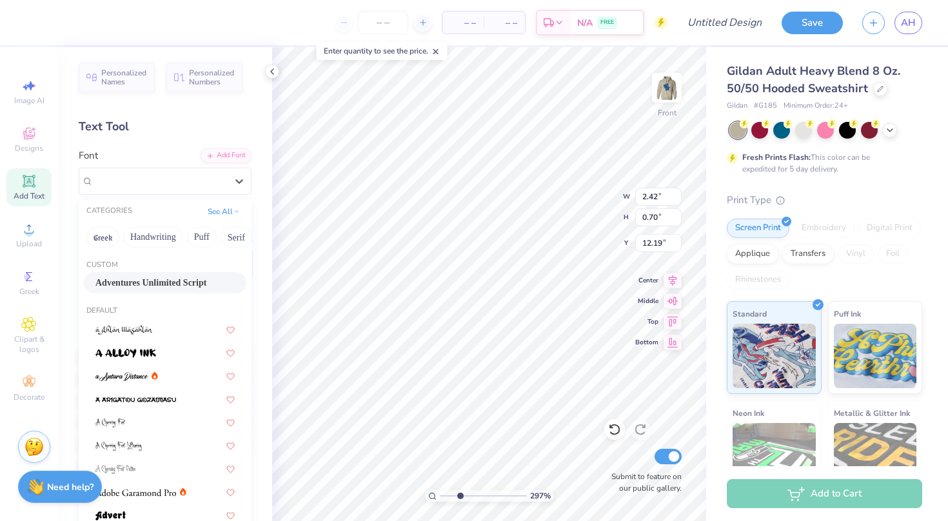
click at [152, 287] on span "Adventures Unlimited Script" at bounding box center [150, 283] width 111 height 14
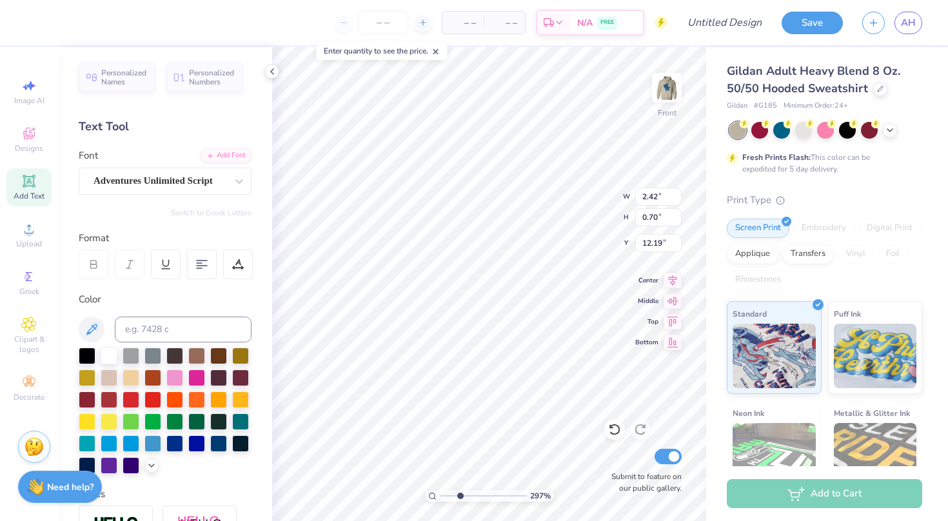
type input "2.10"
type input "0.58"
type input "12.25"
type textarea "university"
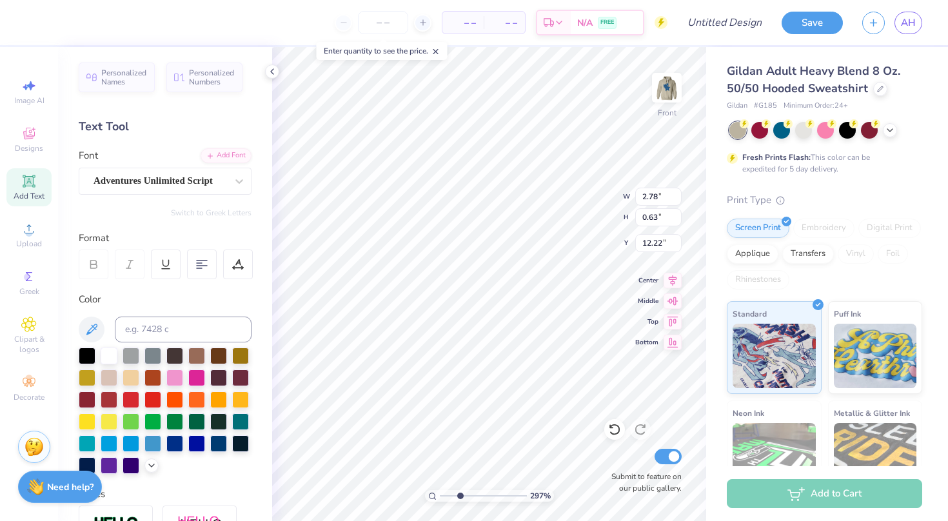
type input "11.91"
type input "3.50"
type input "0.79"
type input "3.36"
type input "1.26"
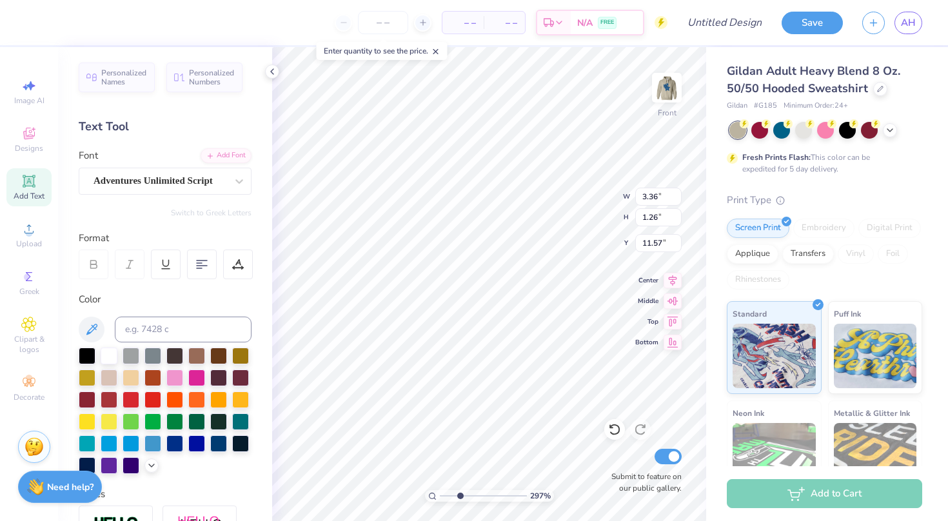
type input "12.05"
type input "3.53"
type input "1.32"
type input "11.97"
type input "1.96"
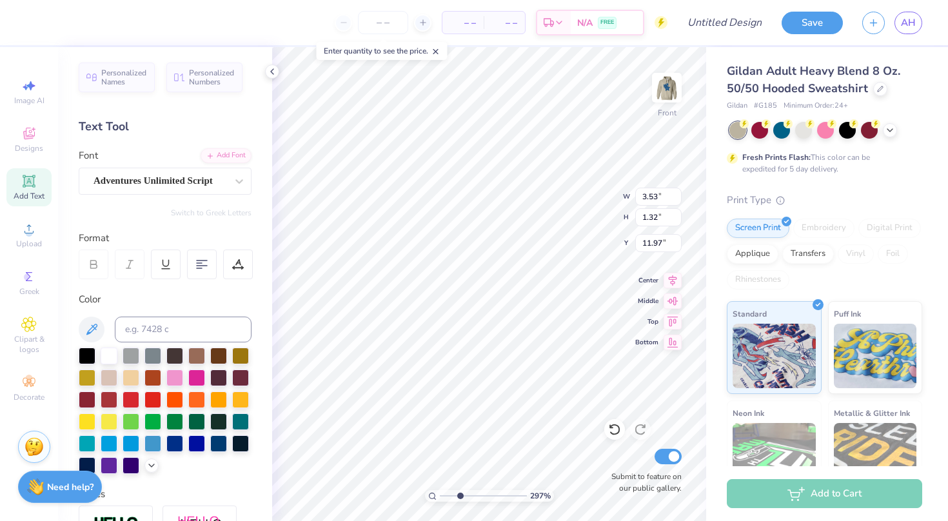
type input "0.47"
type input "11.11"
type input "1.93"
type input "0.60"
type input "11.07"
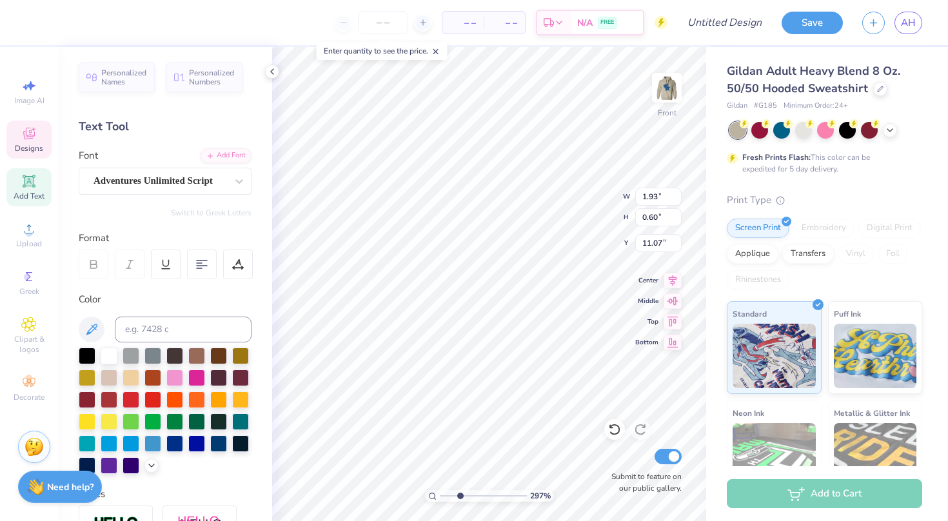
type input "2.35"
type input "0.73"
type input "11.38"
drag, startPoint x: 460, startPoint y: 494, endPoint x: 443, endPoint y: 494, distance: 16.8
click at [443, 494] on input "range" at bounding box center [483, 496] width 87 height 12
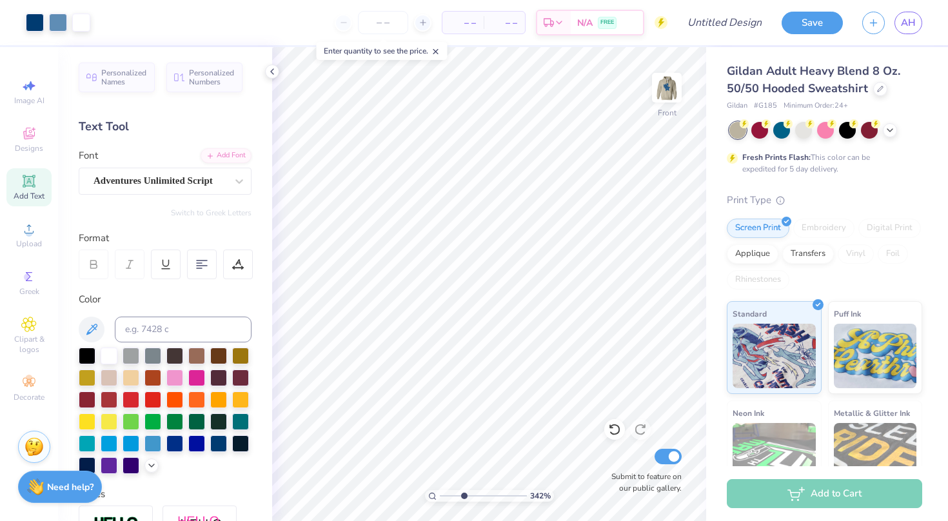
type input "3.42"
drag, startPoint x: 444, startPoint y: 495, endPoint x: 464, endPoint y: 495, distance: 20.0
click at [464, 495] on input "range" at bounding box center [483, 496] width 87 height 12
type input "2.35"
type input "0.73"
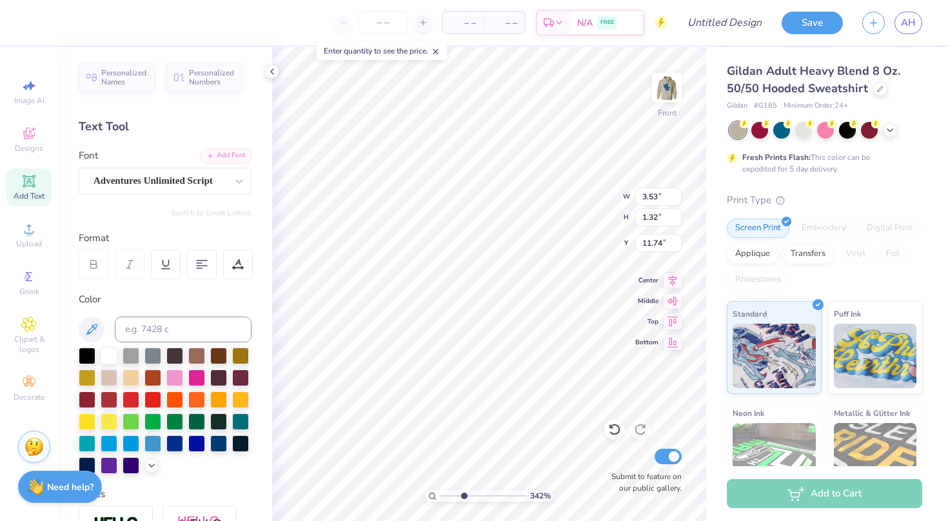
type input "11.38"
type input "1.75"
type input "0.54"
type input "11.11"
type input "3.18"
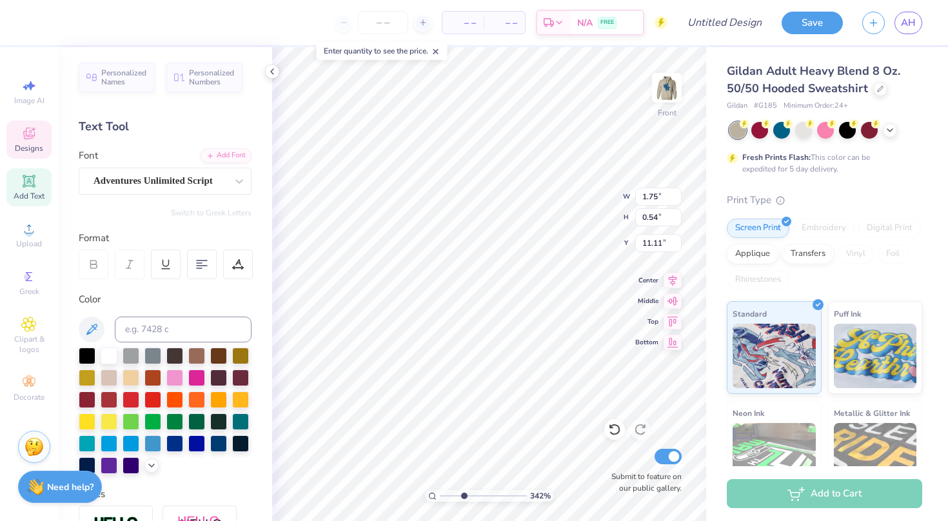
type input "1.19"
type input "11.66"
drag, startPoint x: 463, startPoint y: 495, endPoint x: 443, endPoint y: 495, distance: 20.6
type input "1"
click at [443, 495] on input "range" at bounding box center [483, 496] width 87 height 12
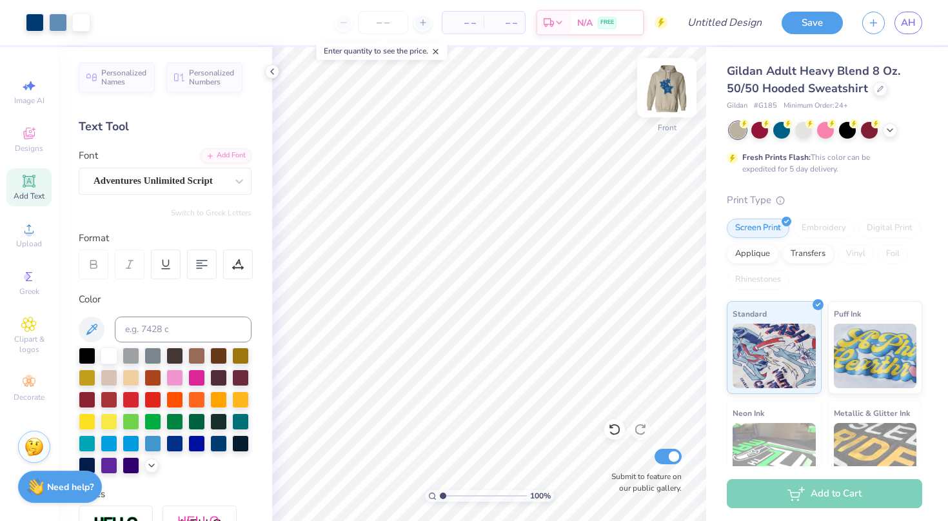
click at [667, 87] on img at bounding box center [667, 88] width 52 height 52
click at [26, 331] on icon at bounding box center [29, 324] width 14 height 14
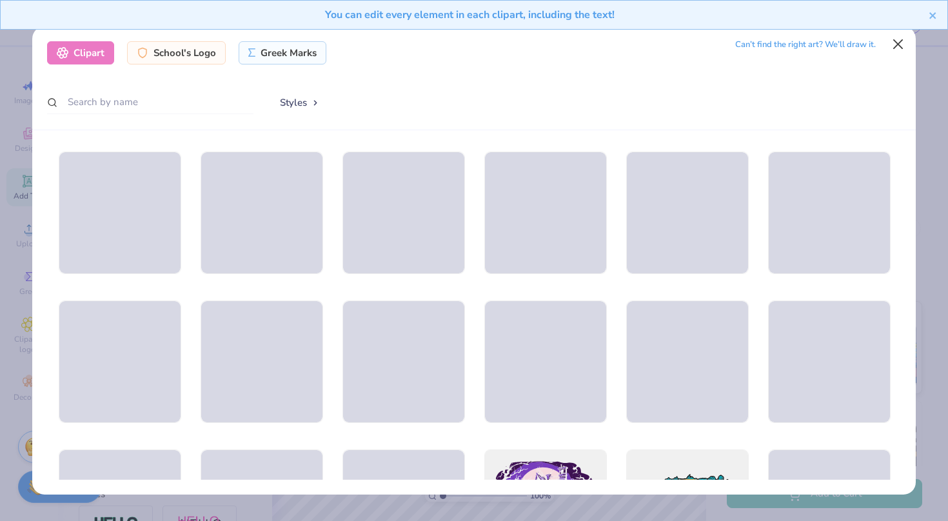
click at [899, 43] on button "Close" at bounding box center [898, 44] width 25 height 25
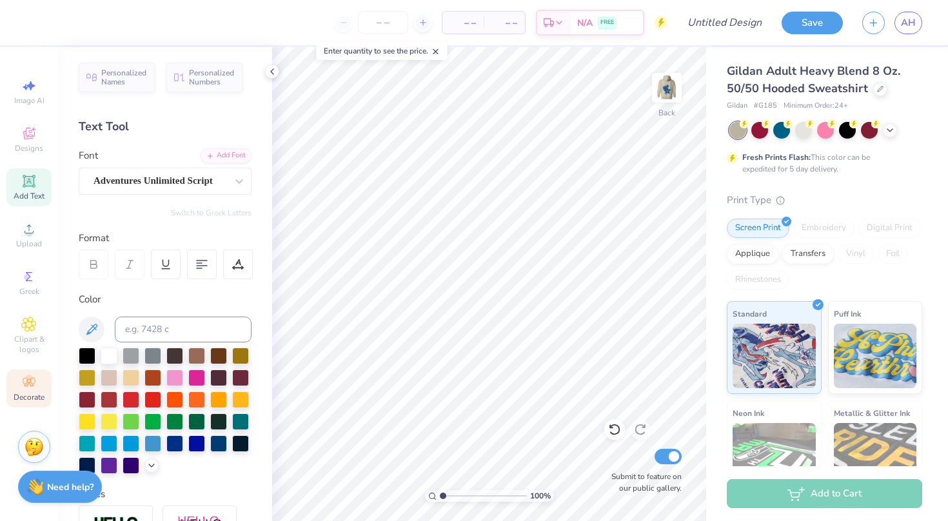
click at [29, 379] on icon at bounding box center [29, 382] width 12 height 9
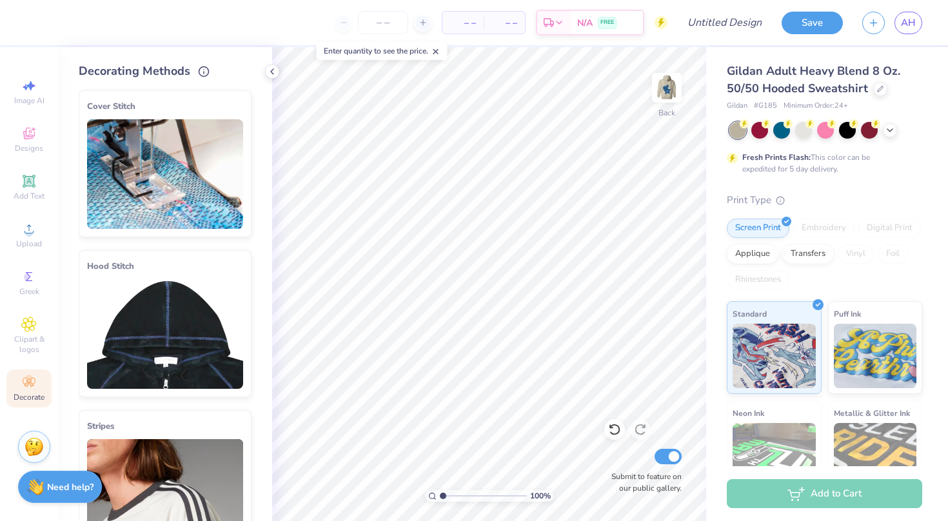
scroll to position [0, 0]
click at [203, 151] on img at bounding box center [165, 174] width 156 height 110
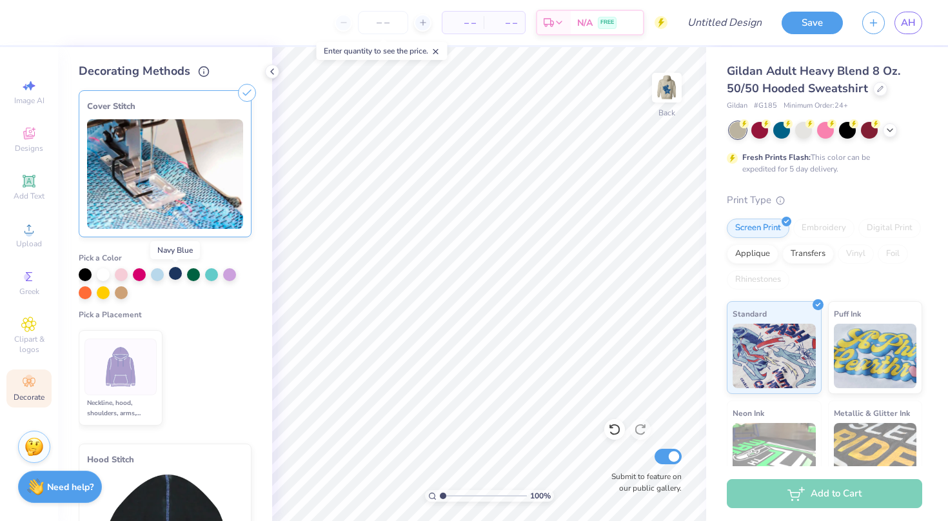
click at [174, 277] on div at bounding box center [175, 273] width 13 height 13
click at [125, 364] on img at bounding box center [121, 367] width 48 height 48
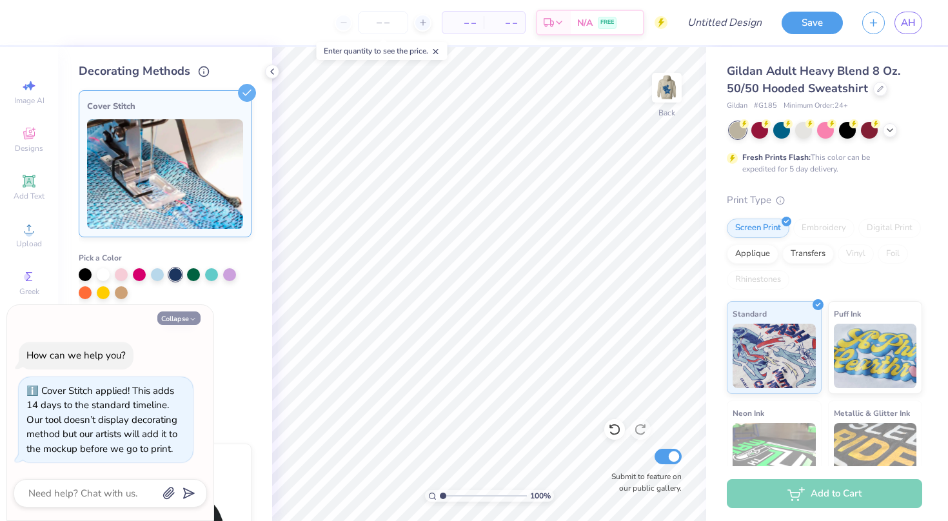
click at [181, 323] on button "Collapse" at bounding box center [178, 319] width 43 height 14
type textarea "x"
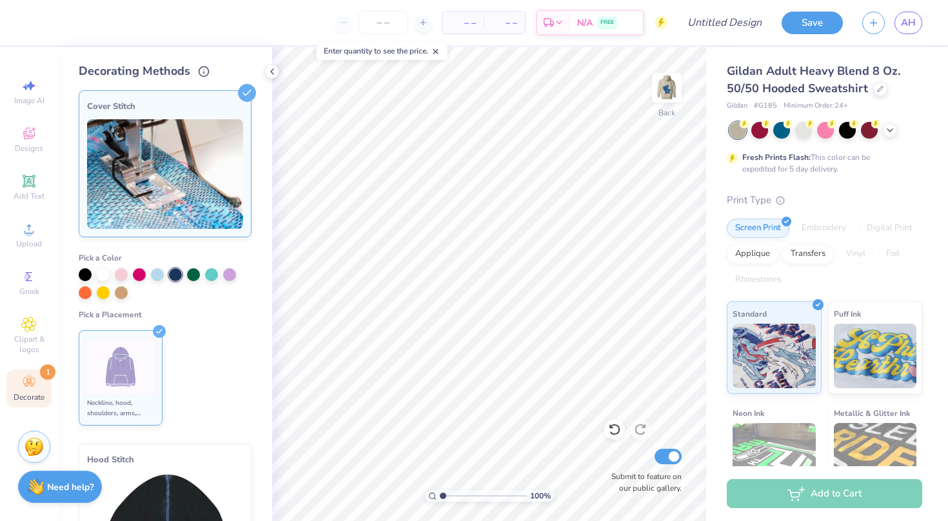
click at [137, 343] on img at bounding box center [121, 367] width 48 height 48
click at [247, 92] on icon at bounding box center [247, 93] width 18 height 18
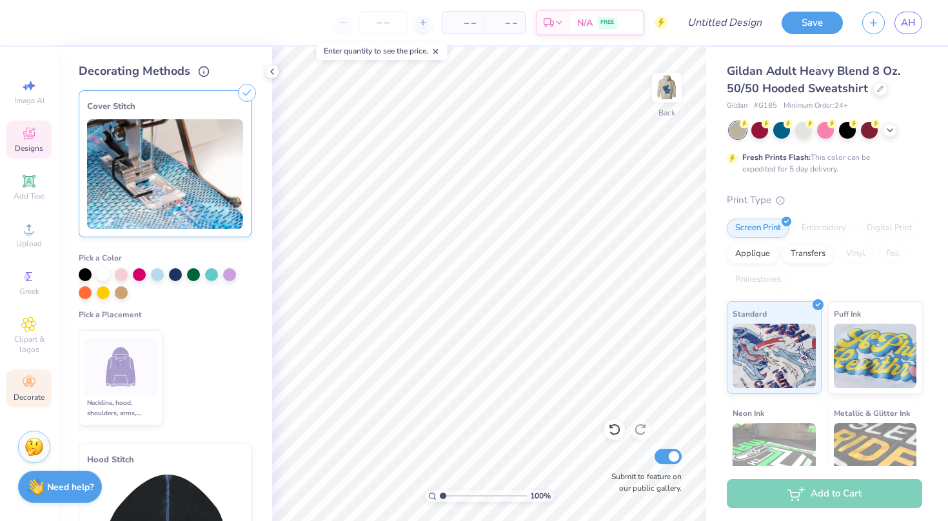
click at [32, 145] on span "Designs" at bounding box center [29, 148] width 28 height 10
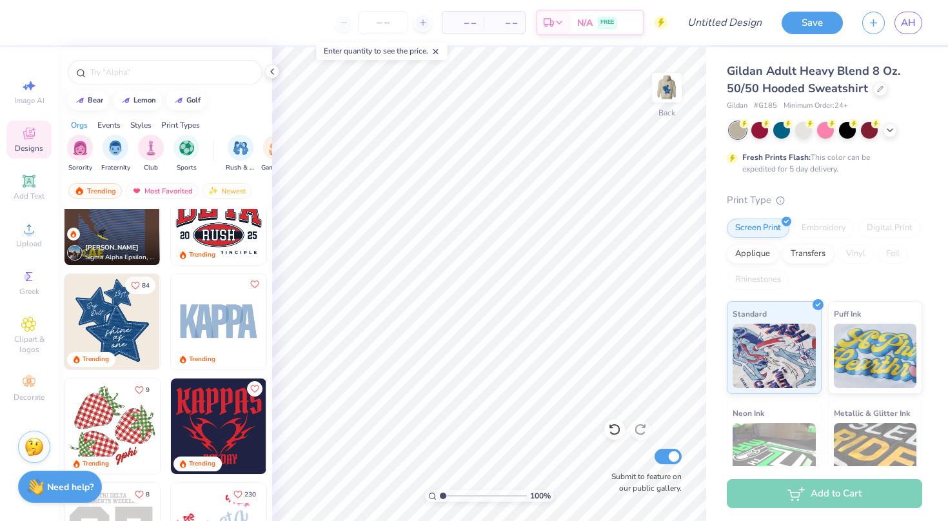
scroll to position [1507, 0]
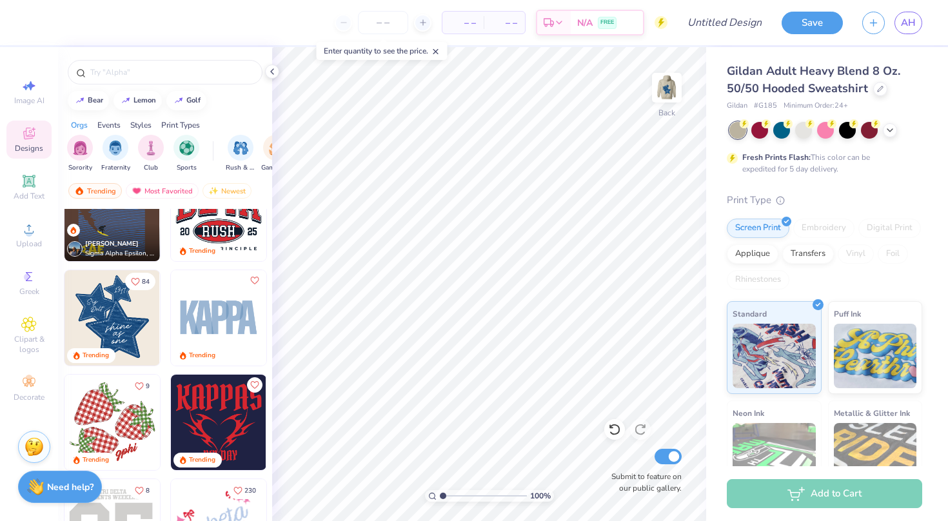
click at [110, 317] on img at bounding box center [112, 317] width 95 height 95
click at [31, 190] on div "Add Text" at bounding box center [28, 187] width 45 height 38
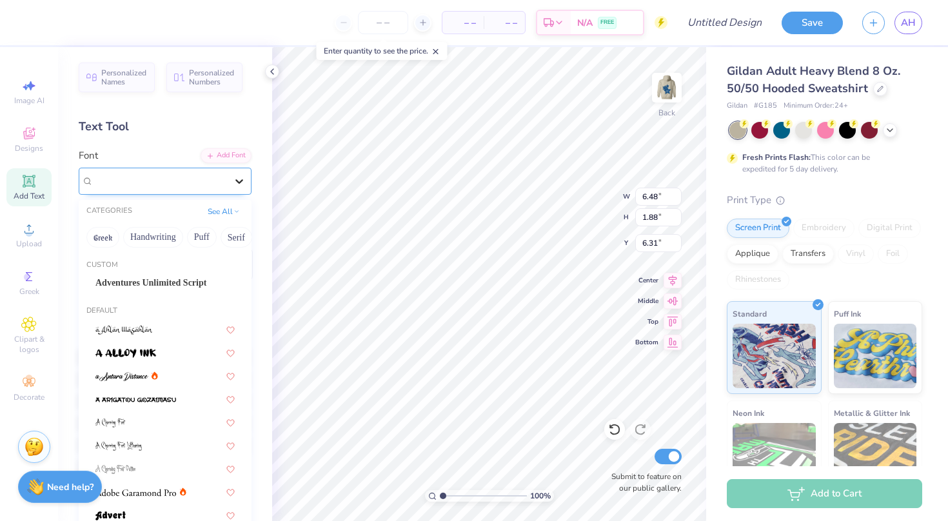
click at [239, 178] on icon at bounding box center [239, 181] width 13 height 13
click at [171, 285] on span "Adventures Unlimited Script" at bounding box center [150, 283] width 111 height 14
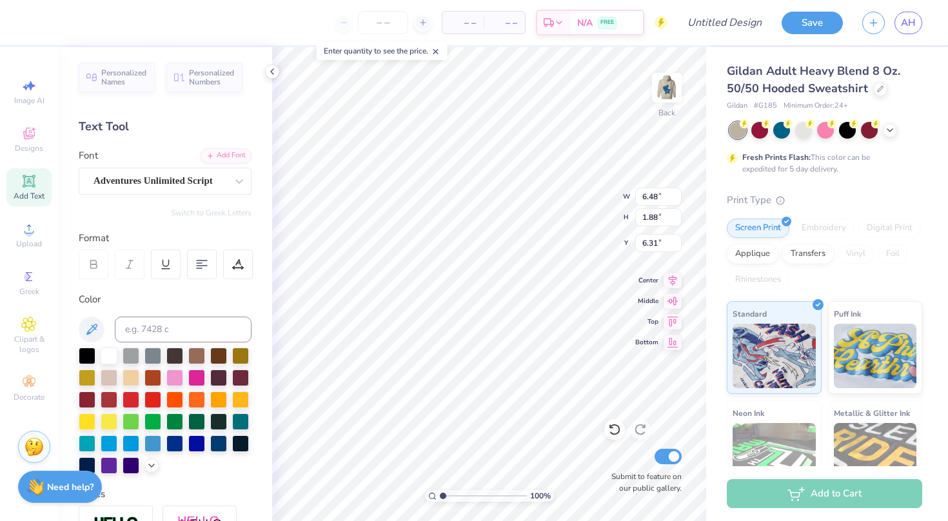
type input "5.62"
type input "1.55"
type input "6.47"
type textarea "delta theta beta"
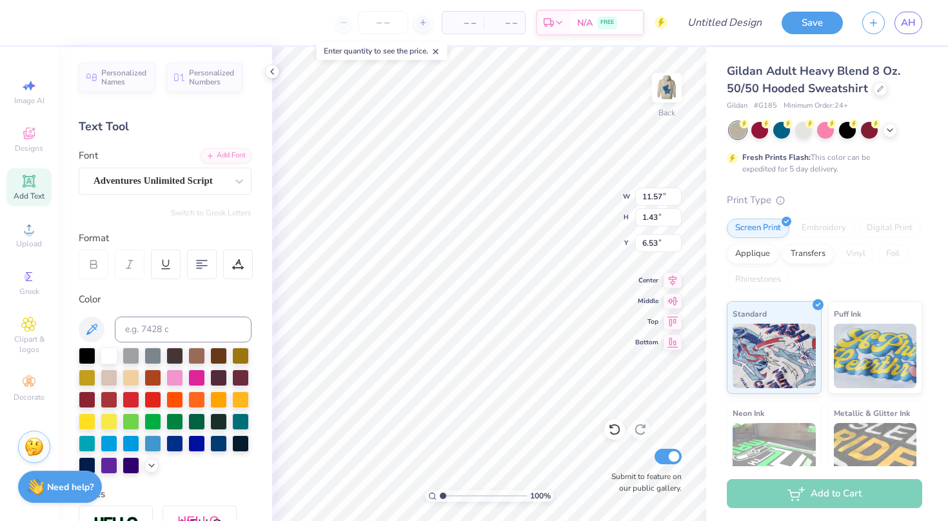
type input "3.61"
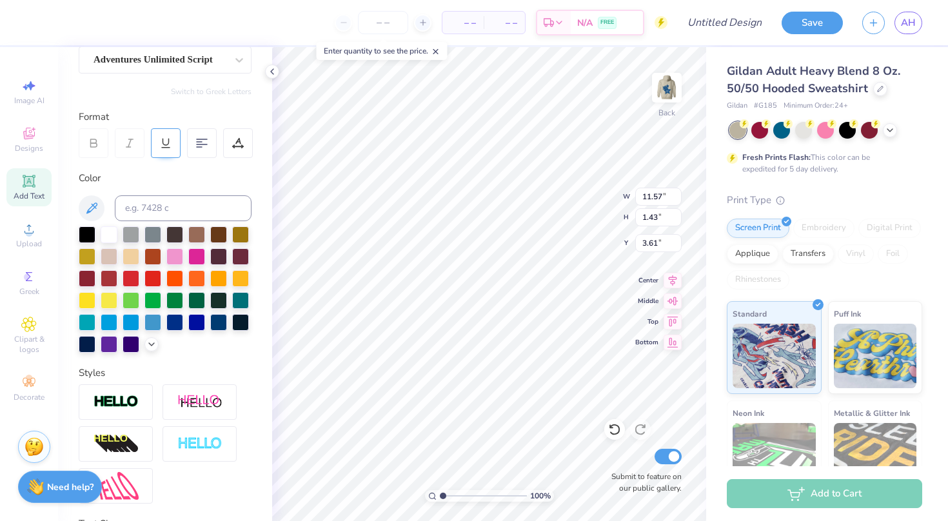
scroll to position [133, 0]
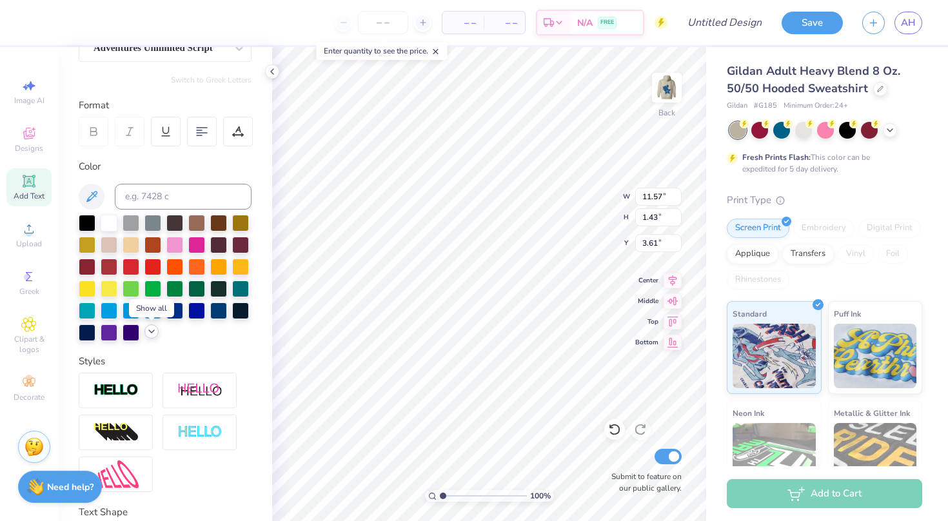
click at [154, 336] on icon at bounding box center [151, 331] width 10 height 10
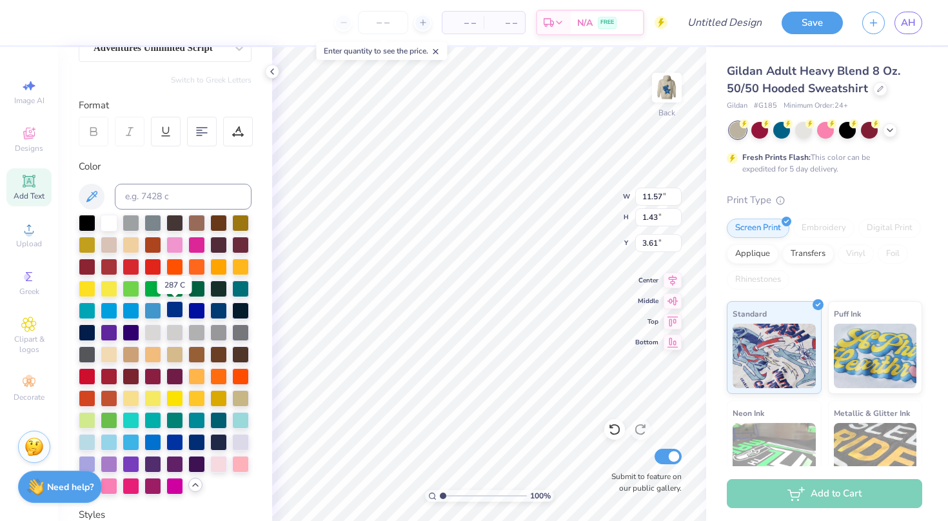
click at [174, 310] on div at bounding box center [174, 309] width 17 height 17
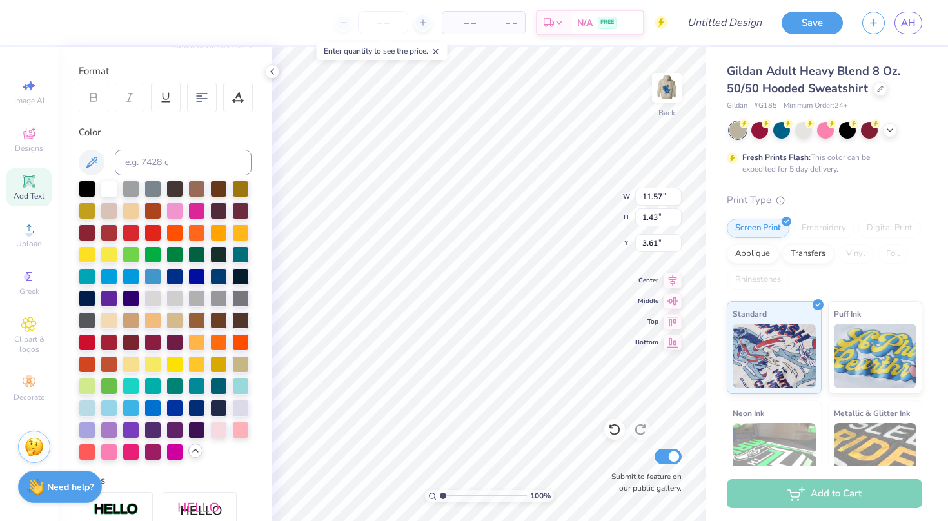
scroll to position [170, 0]
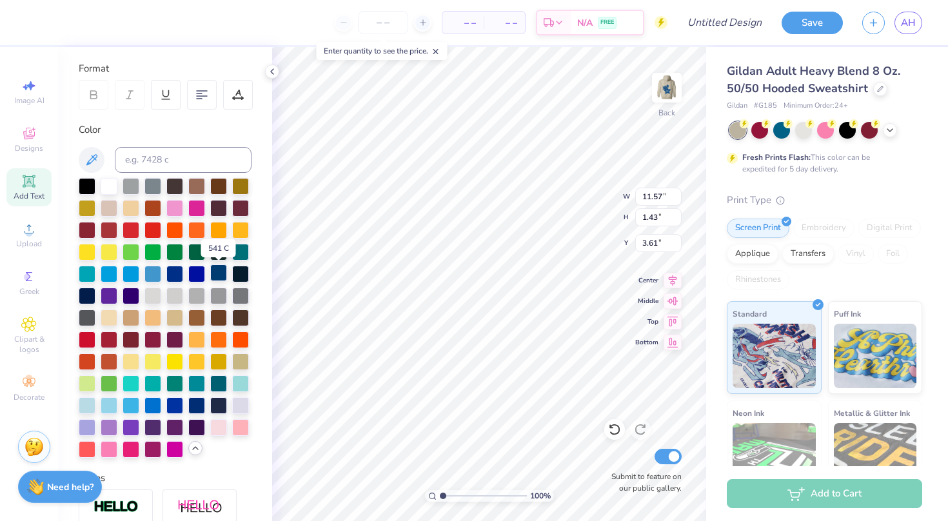
click at [221, 272] on div at bounding box center [218, 273] width 17 height 17
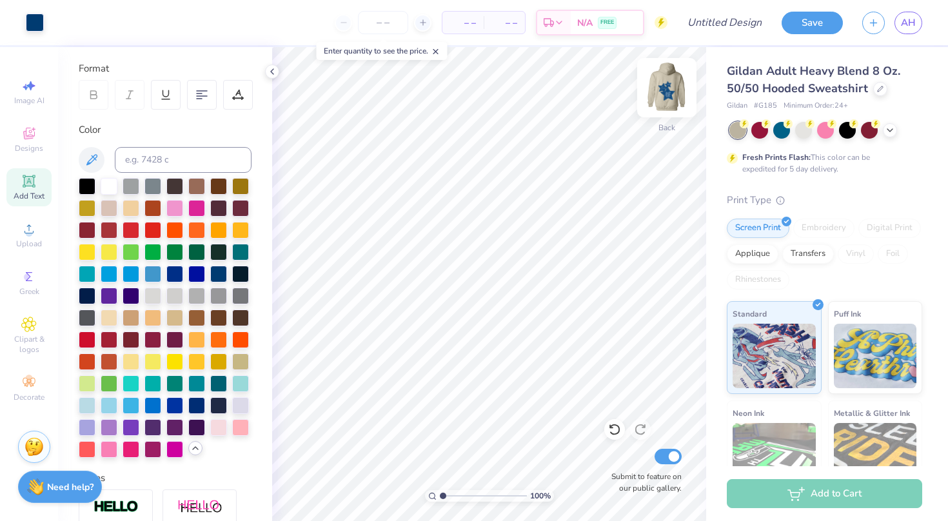
click at [672, 79] on img at bounding box center [667, 88] width 52 height 52
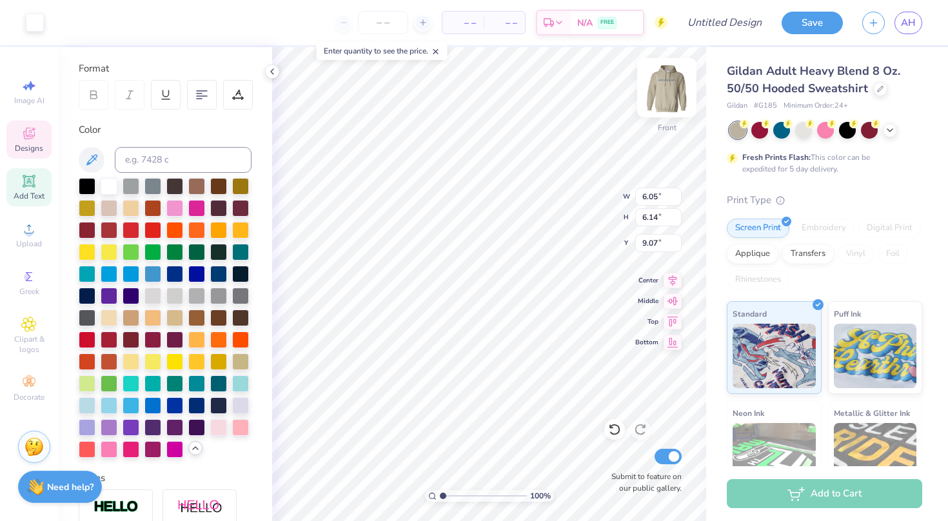
type input "6.05"
type input "6.14"
type input "9.07"
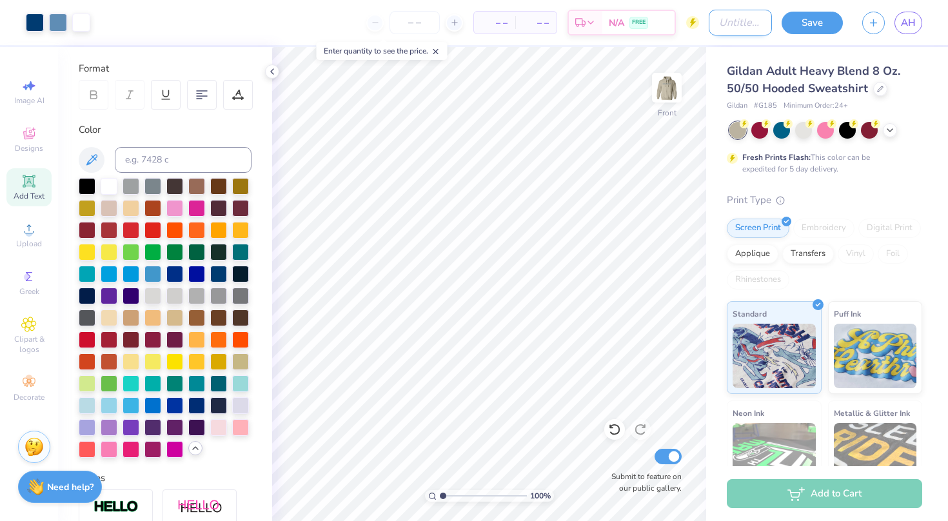
click at [739, 26] on input "Design Title" at bounding box center [740, 23] width 63 height 26
type input "stars"
click at [814, 19] on button "Save" at bounding box center [812, 21] width 61 height 23
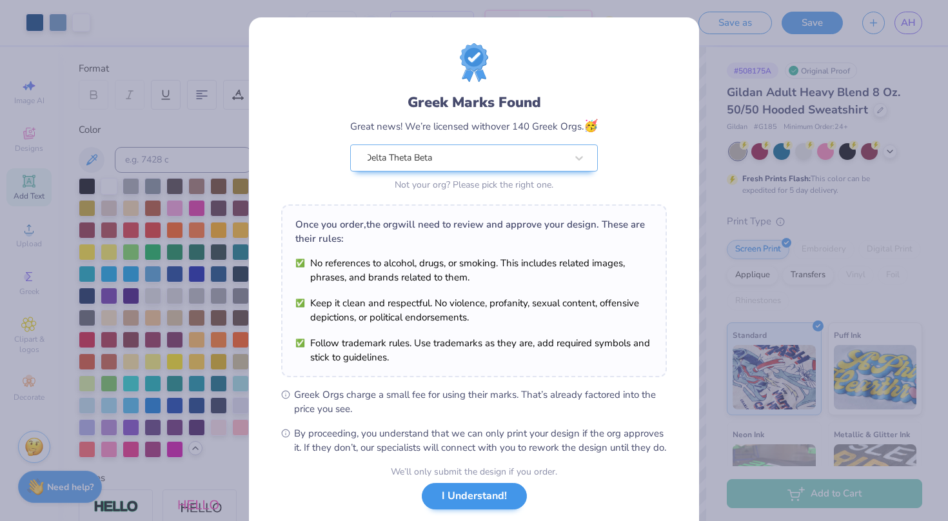
click at [488, 509] on button "I Understand!" at bounding box center [474, 496] width 105 height 26
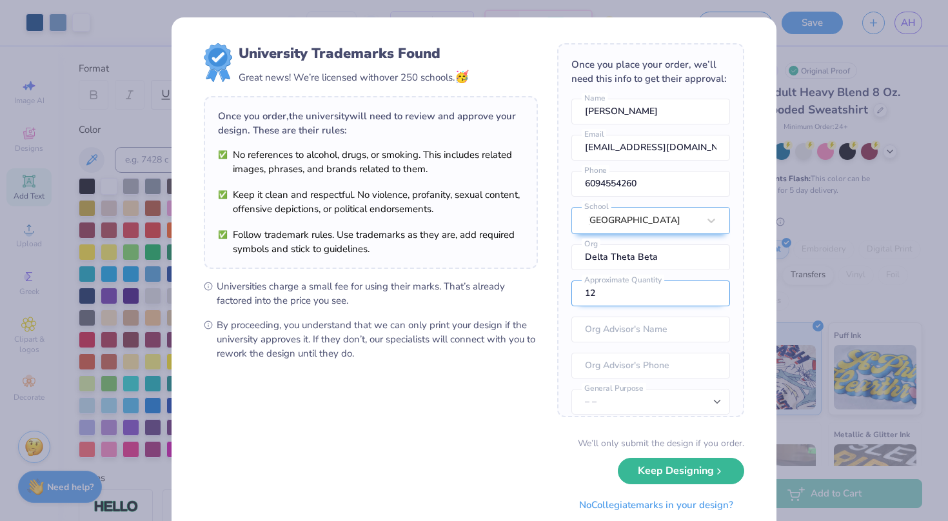
click at [667, 296] on input "12" at bounding box center [651, 294] width 159 height 26
type input "1"
type input "36"
click at [465, 455] on div "We’ll only submit the design if you order. Keep Designing No Collegiate marks i…" at bounding box center [474, 477] width 541 height 81
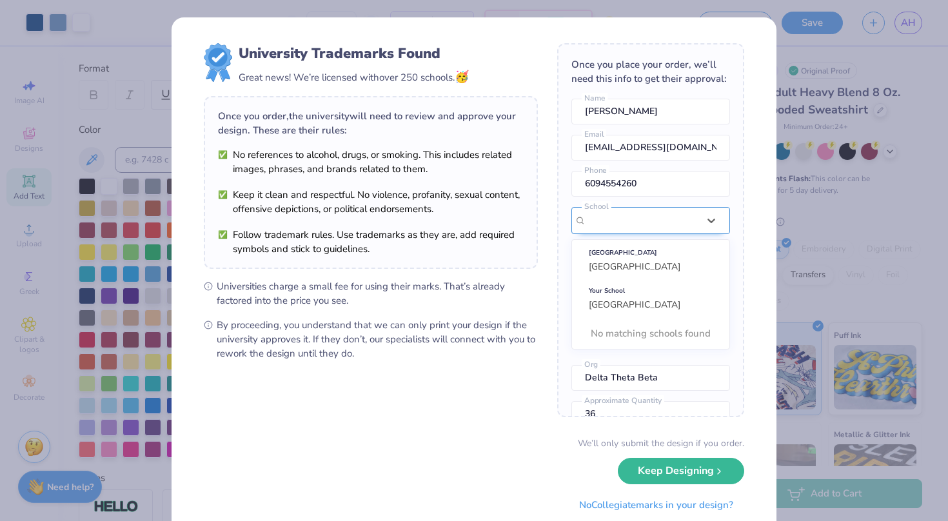
click at [654, 222] on div "Use Up and Down to choose options, press Enter to select the currently focused …" at bounding box center [651, 278] width 159 height 143
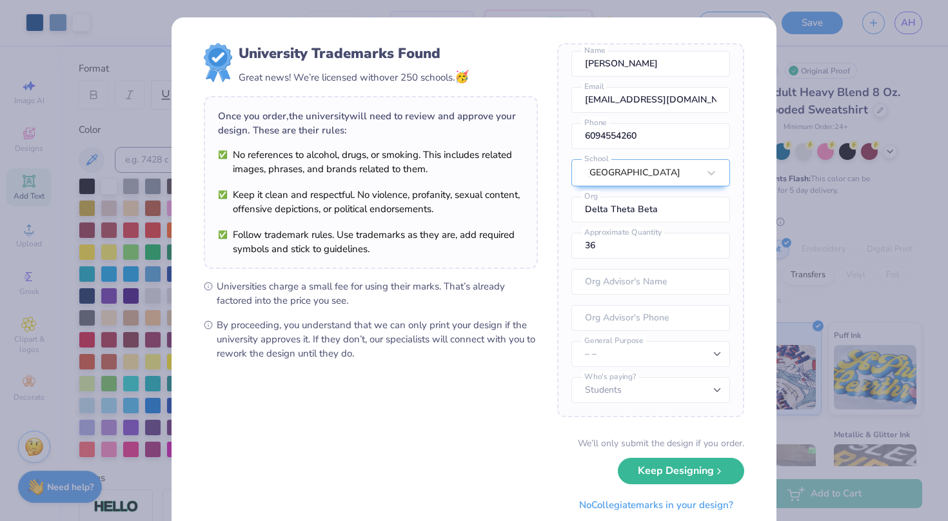
scroll to position [48, 0]
click at [456, 413] on form "University Trademarks Found Great news! We’re licensed with over 250 schools. 🥳…" at bounding box center [474, 280] width 541 height 475
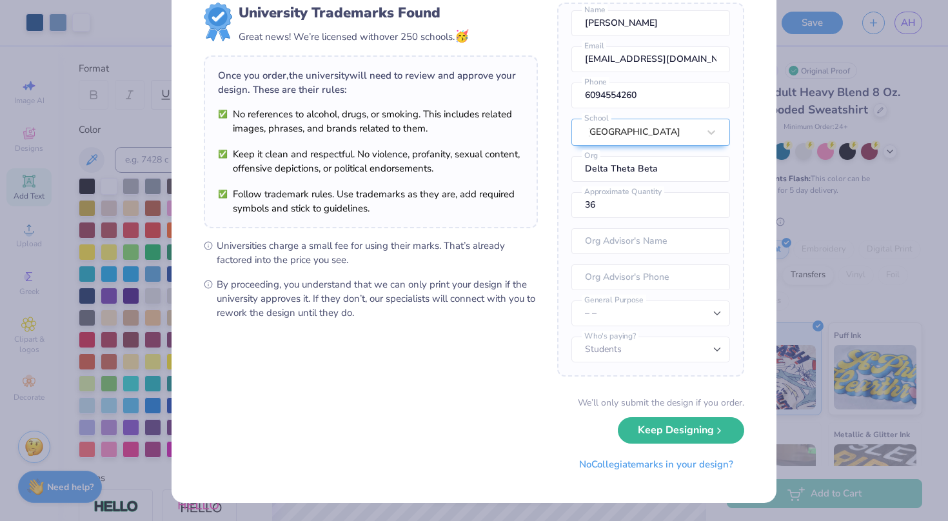
scroll to position [40, 0]
click at [720, 430] on polyline "submit" at bounding box center [719, 428] width 3 height 5
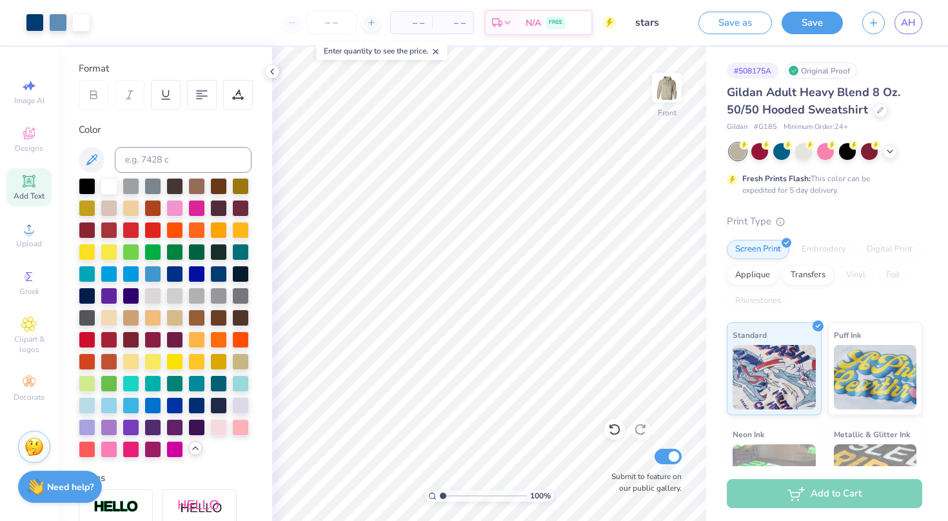
scroll to position [0, 0]
click at [908, 25] on span "AH" at bounding box center [908, 22] width 15 height 15
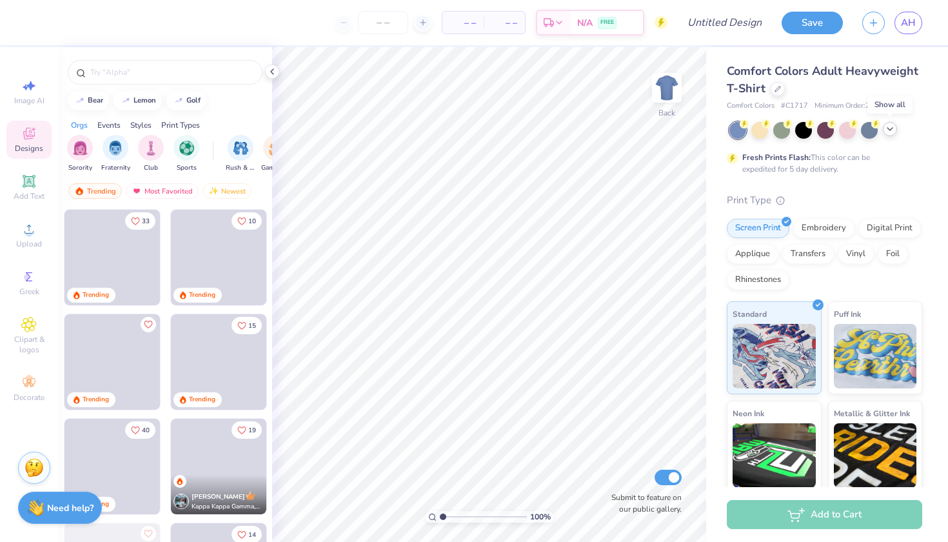
click at [891, 129] on polyline at bounding box center [890, 129] width 5 height 3
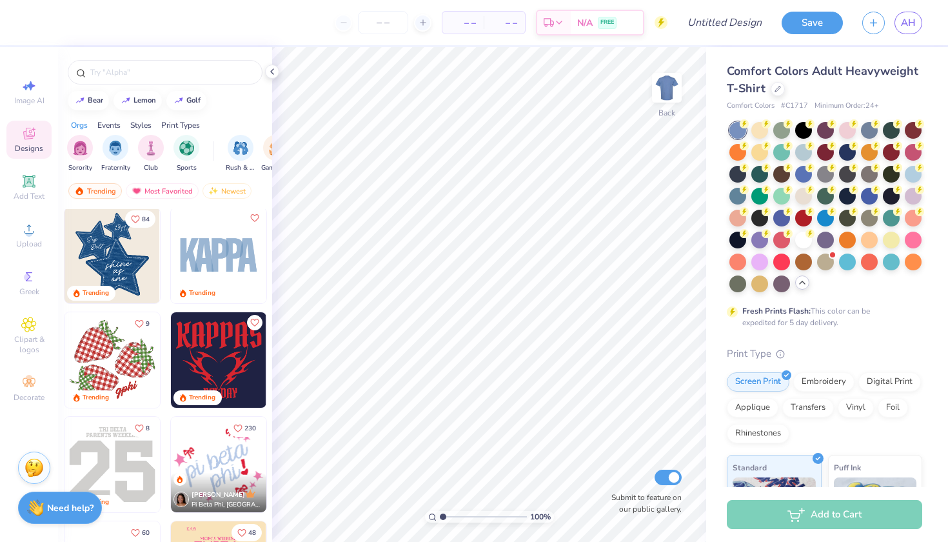
scroll to position [1570, 0]
click at [117, 261] on img at bounding box center [112, 254] width 95 height 95
